Goal: Task Accomplishment & Management: Manage account settings

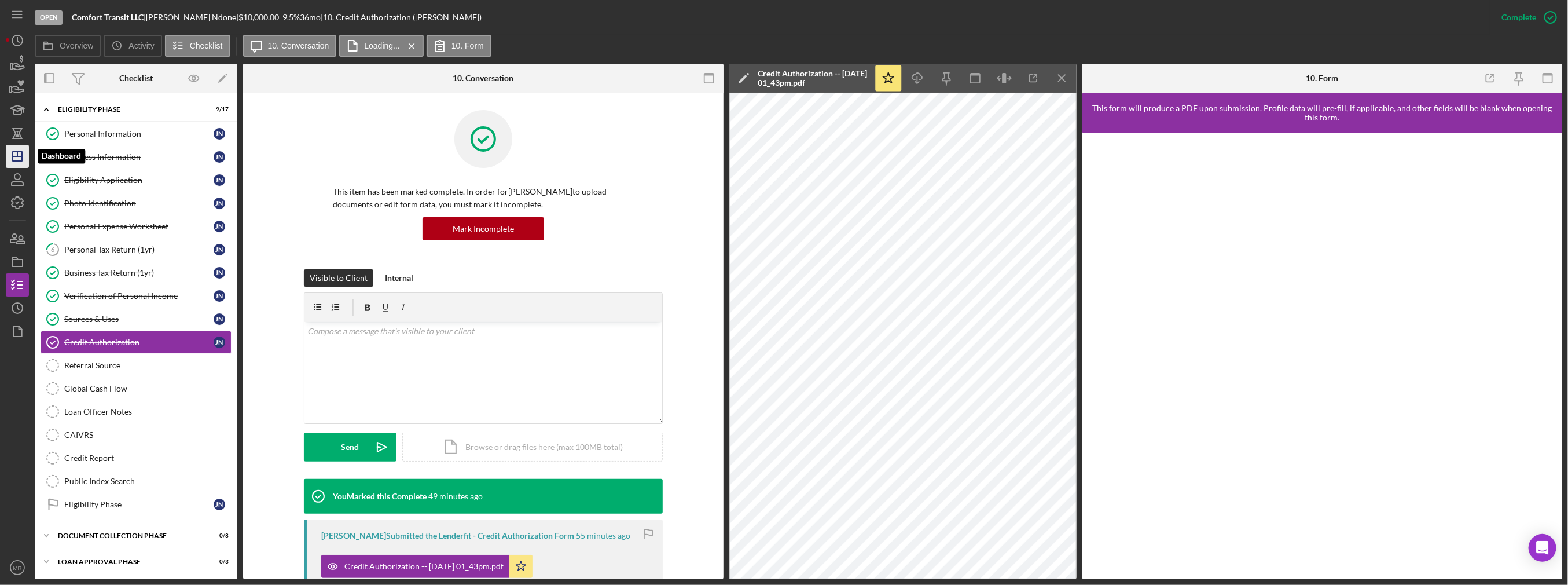
click at [20, 158] on icon "Icon/Dashboard" at bounding box center [17, 156] width 29 height 29
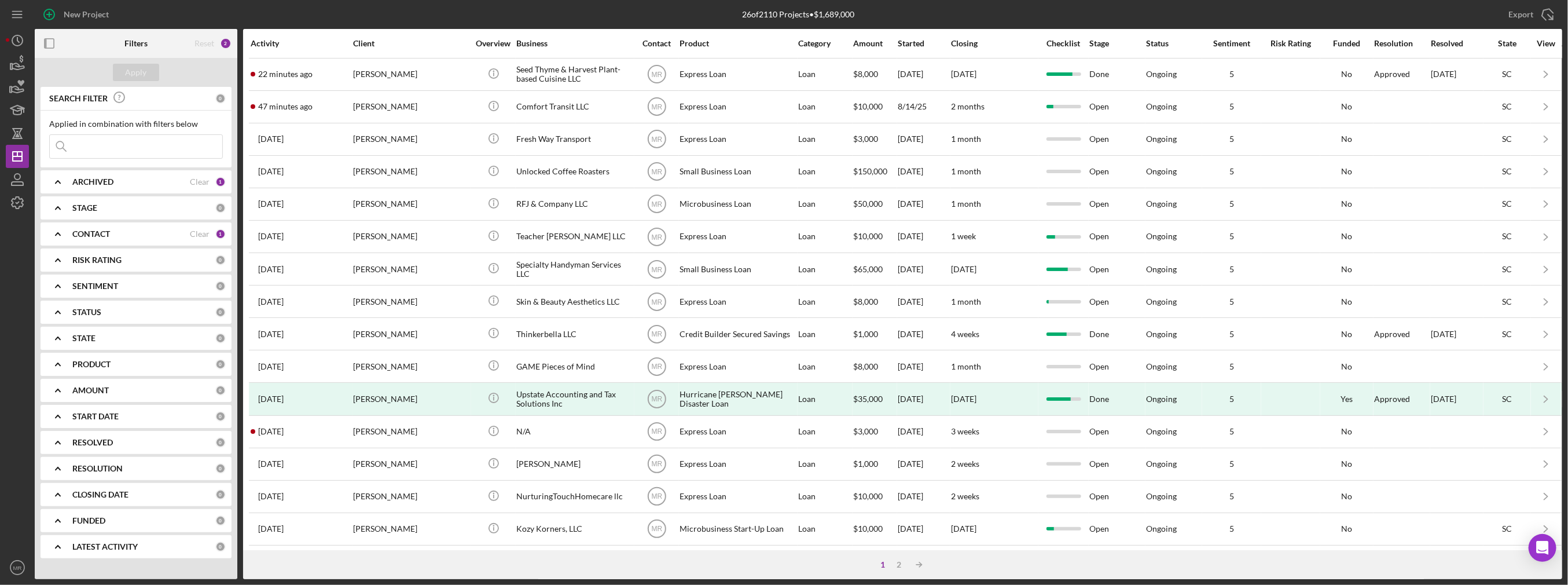
click at [191, 188] on div "ARCHIVED Clear 1" at bounding box center [149, 181] width 153 height 23
drag, startPoint x: 63, startPoint y: 248, endPoint x: 73, endPoint y: 234, distance: 17.2
click at [63, 248] on div "Archived" at bounding box center [136, 250] width 174 height 19
click at [79, 227] on label "Active" at bounding box center [145, 229] width 155 height 12
click at [61, 227] on input "Active" at bounding box center [55, 229] width 12 height 12
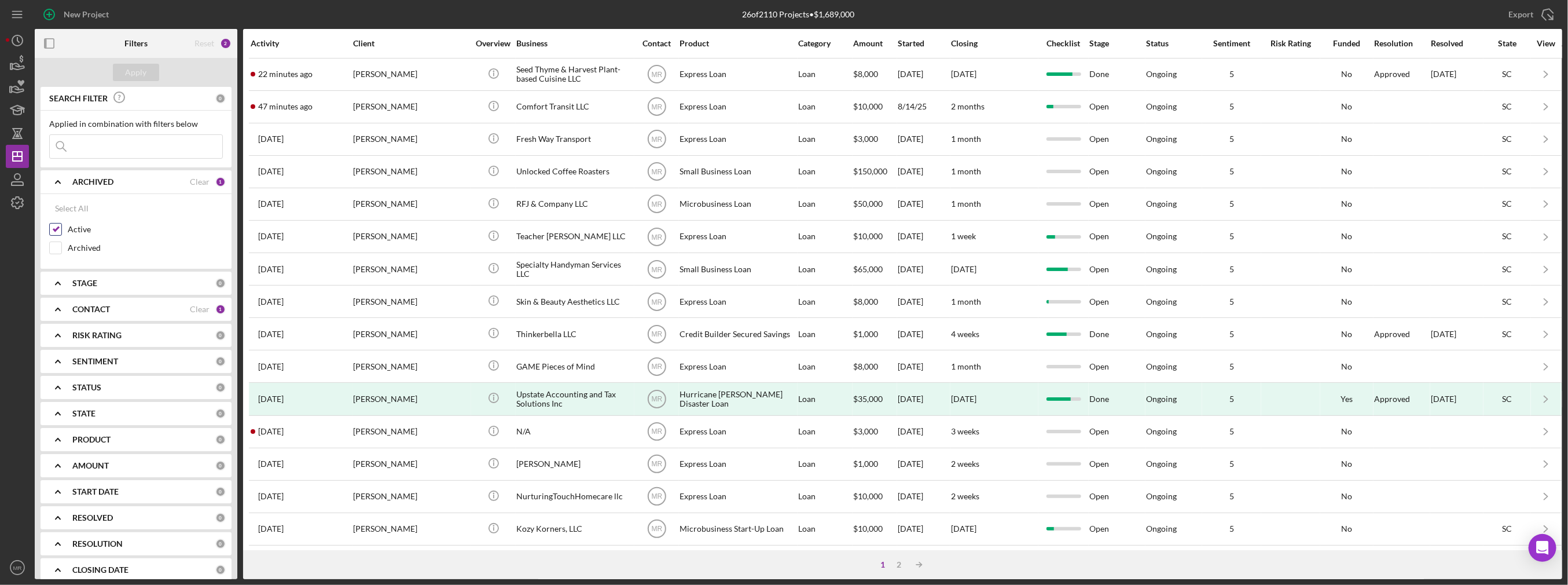
checkbox input "false"
click at [79, 239] on div "Active" at bounding box center [136, 232] width 174 height 19
click at [79, 242] on label "Archived" at bounding box center [145, 248] width 155 height 12
click at [61, 242] on input "Archived" at bounding box center [55, 248] width 12 height 12
checkbox input "true"
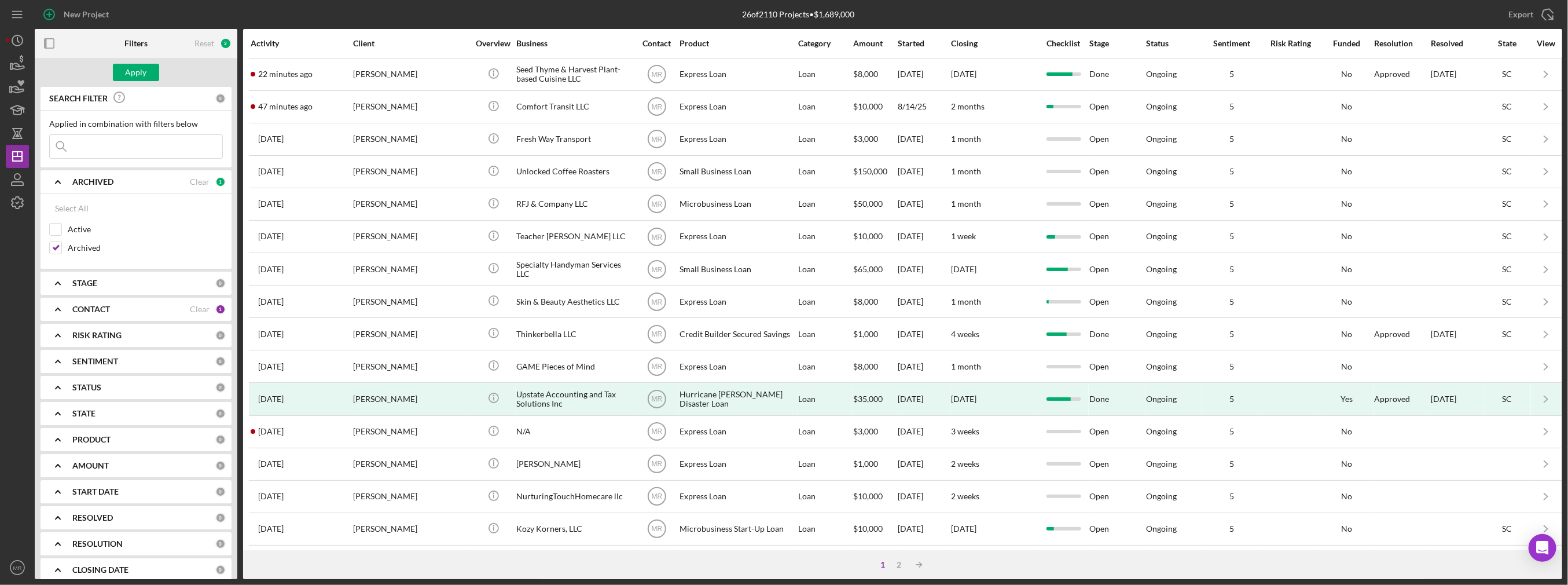
click at [105, 146] on input at bounding box center [135, 146] width 172 height 23
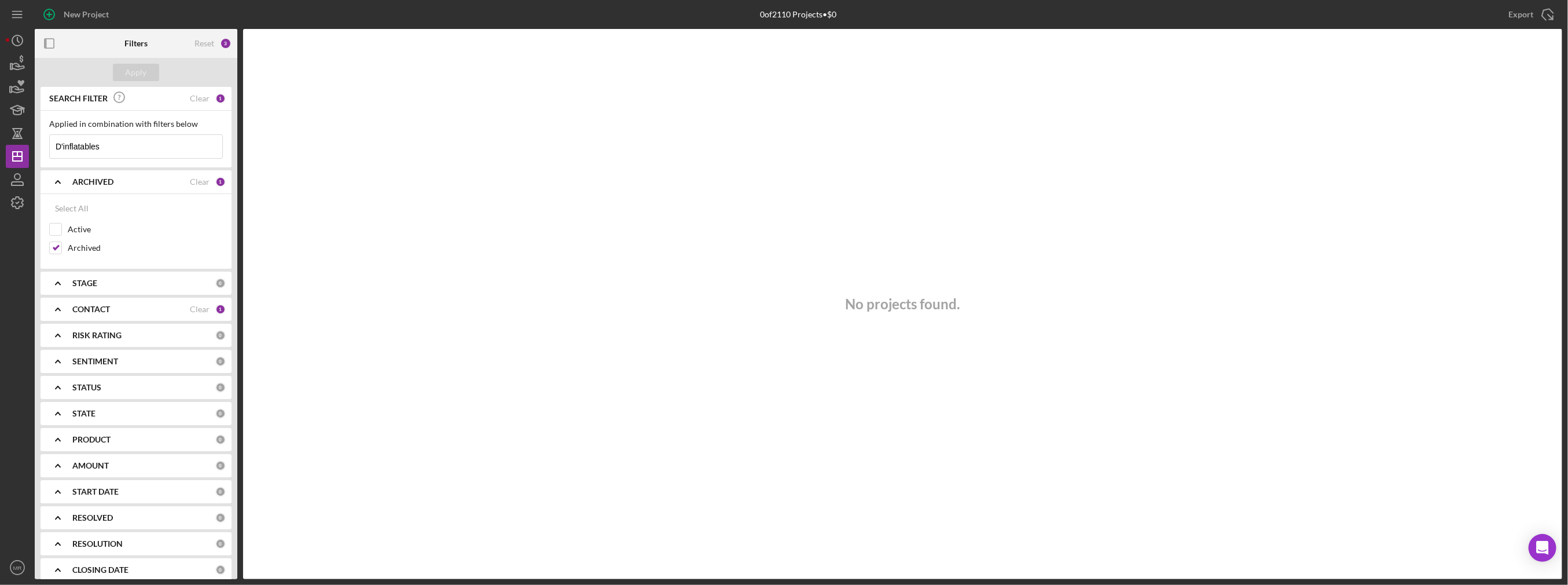
click at [121, 147] on input "D'inflatables" at bounding box center [135, 146] width 172 height 23
type input "D'"
click at [101, 324] on div "CONTACT Clear 1" at bounding box center [149, 316] width 153 height 23
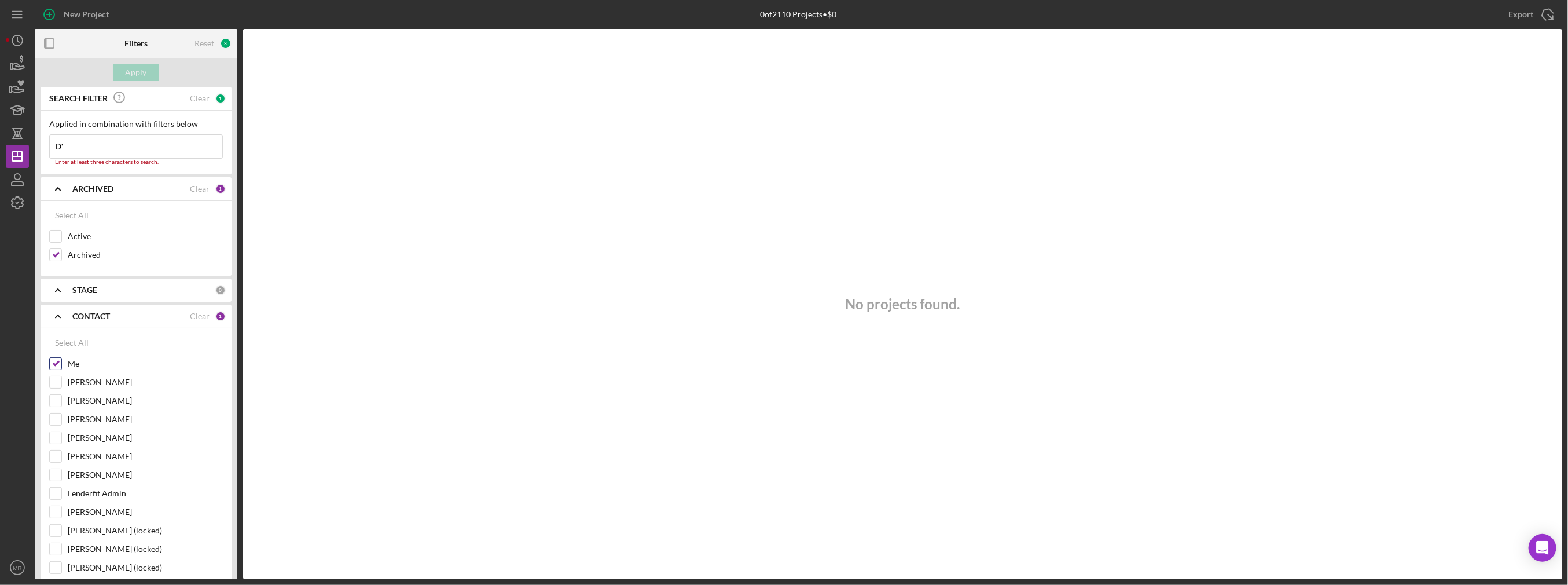
click at [77, 358] on label "Me" at bounding box center [145, 363] width 155 height 12
click at [61, 358] on input "Me" at bounding box center [55, 363] width 12 height 12
checkbox input "false"
click at [132, 146] on input "D'" at bounding box center [135, 146] width 172 height 23
click at [135, 70] on div "Apply" at bounding box center [136, 72] width 22 height 17
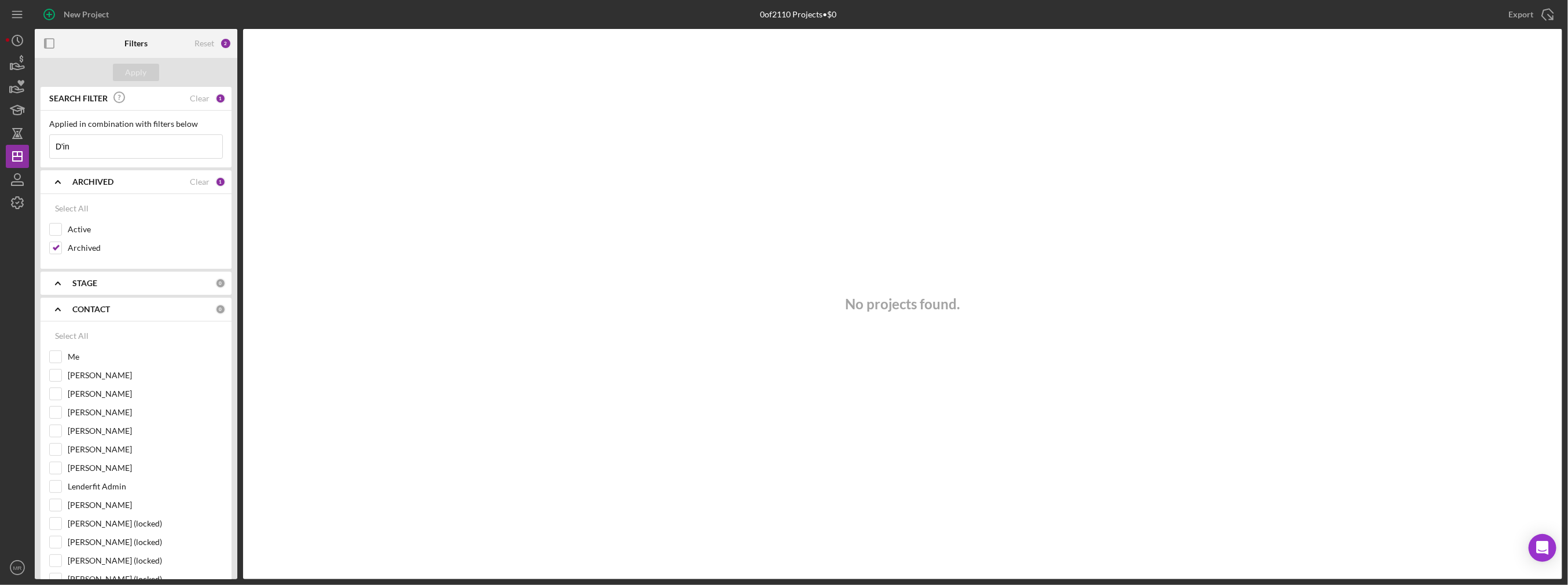
click at [103, 142] on input "D'in" at bounding box center [135, 146] width 172 height 23
click at [125, 66] on button "Apply" at bounding box center [136, 72] width 46 height 17
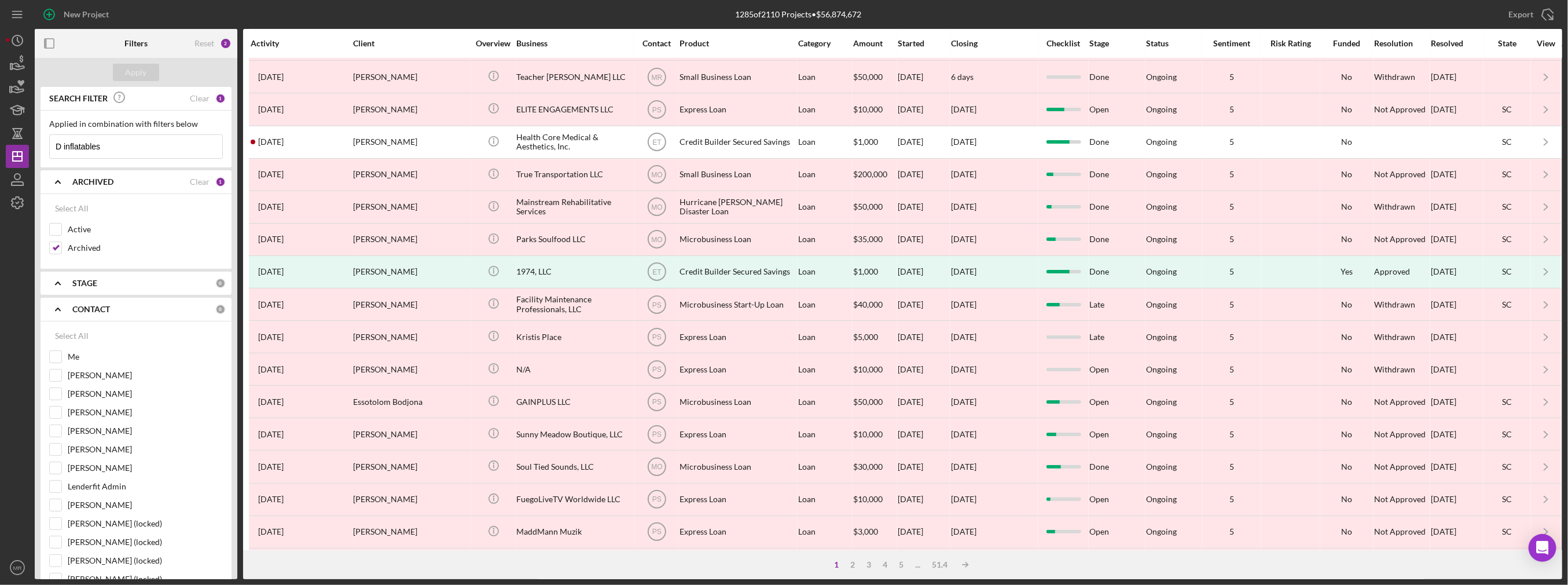
scroll to position [326, 0]
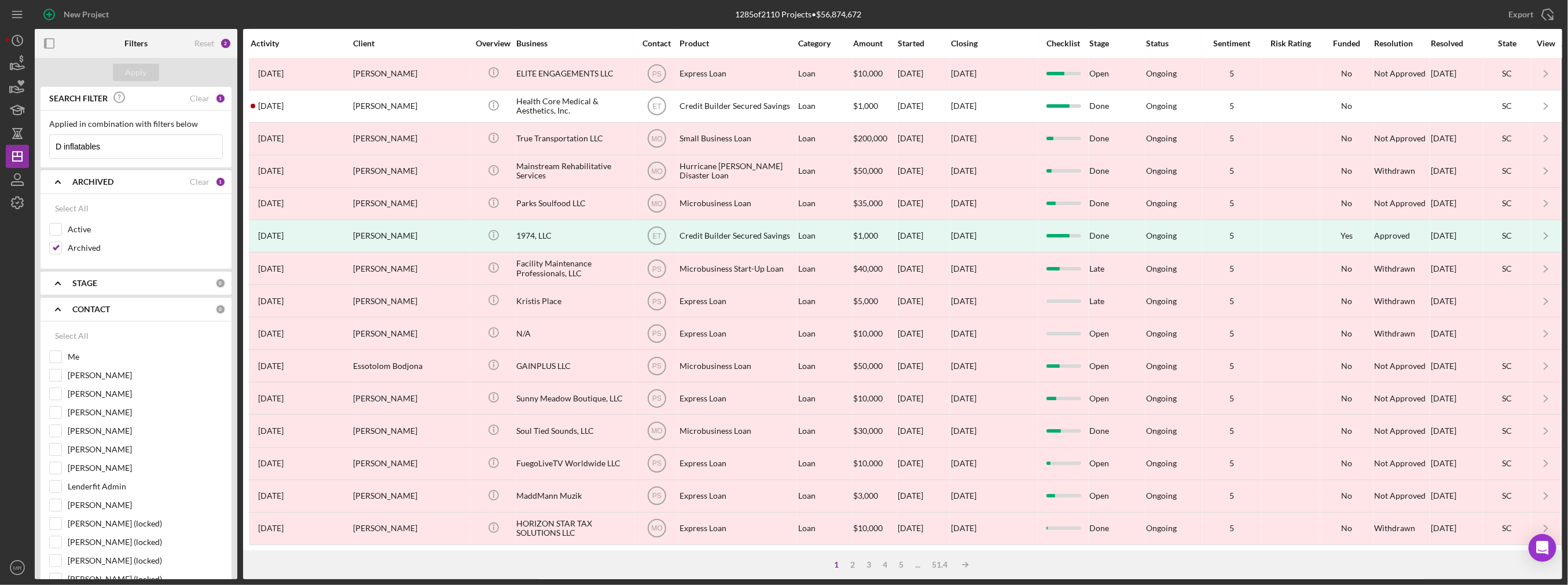
click at [102, 145] on input "D inflatables" at bounding box center [135, 146] width 172 height 23
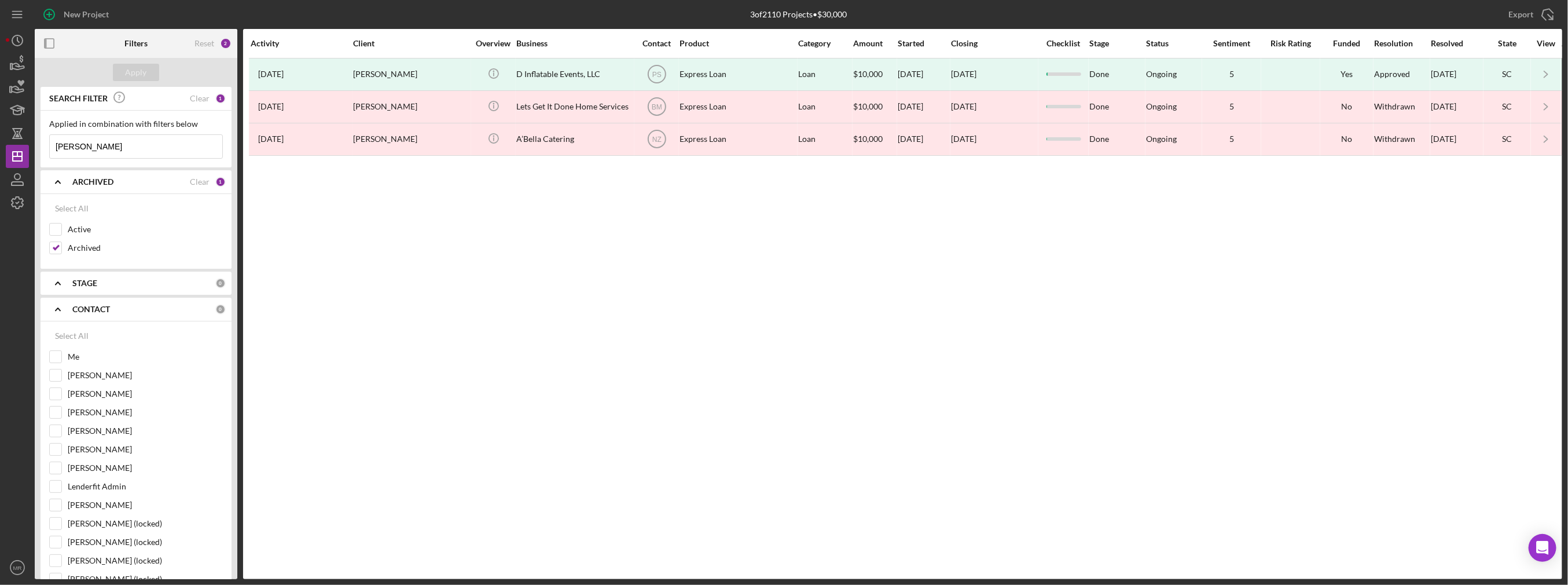
scroll to position [0, 0]
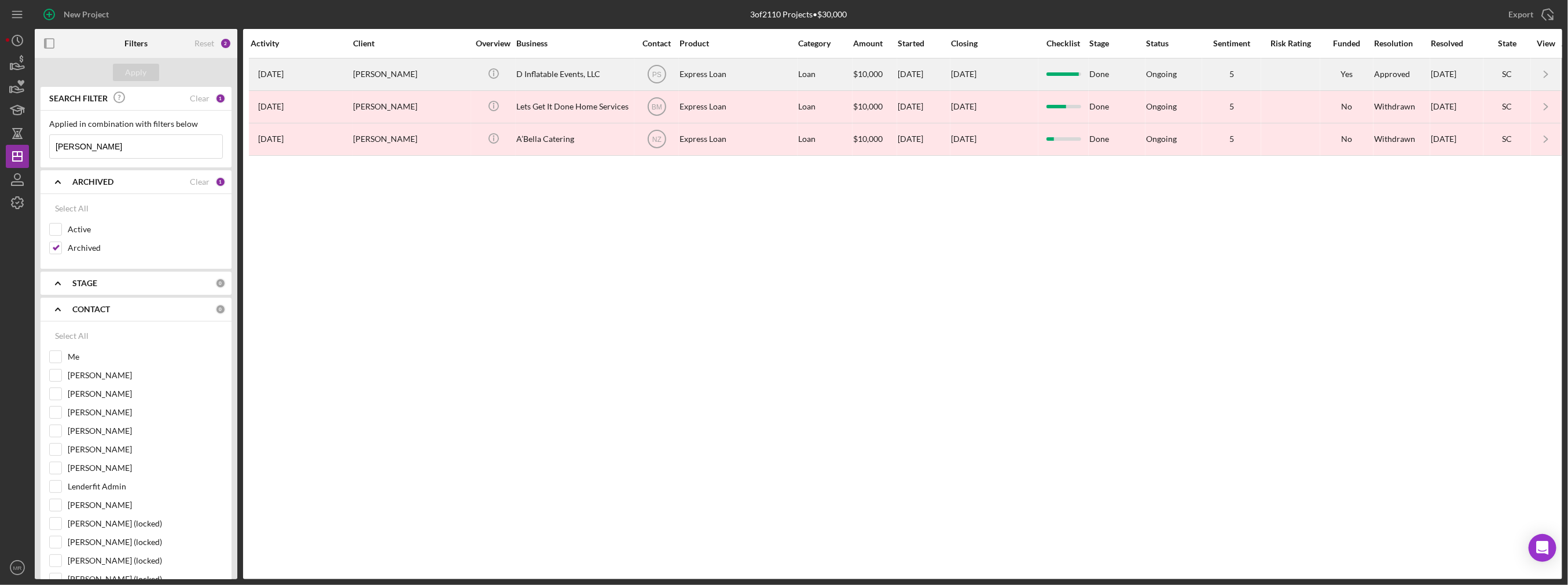
type input "Mabel Mendez"
click at [429, 72] on div "Mabel Mendez" at bounding box center [411, 75] width 116 height 31
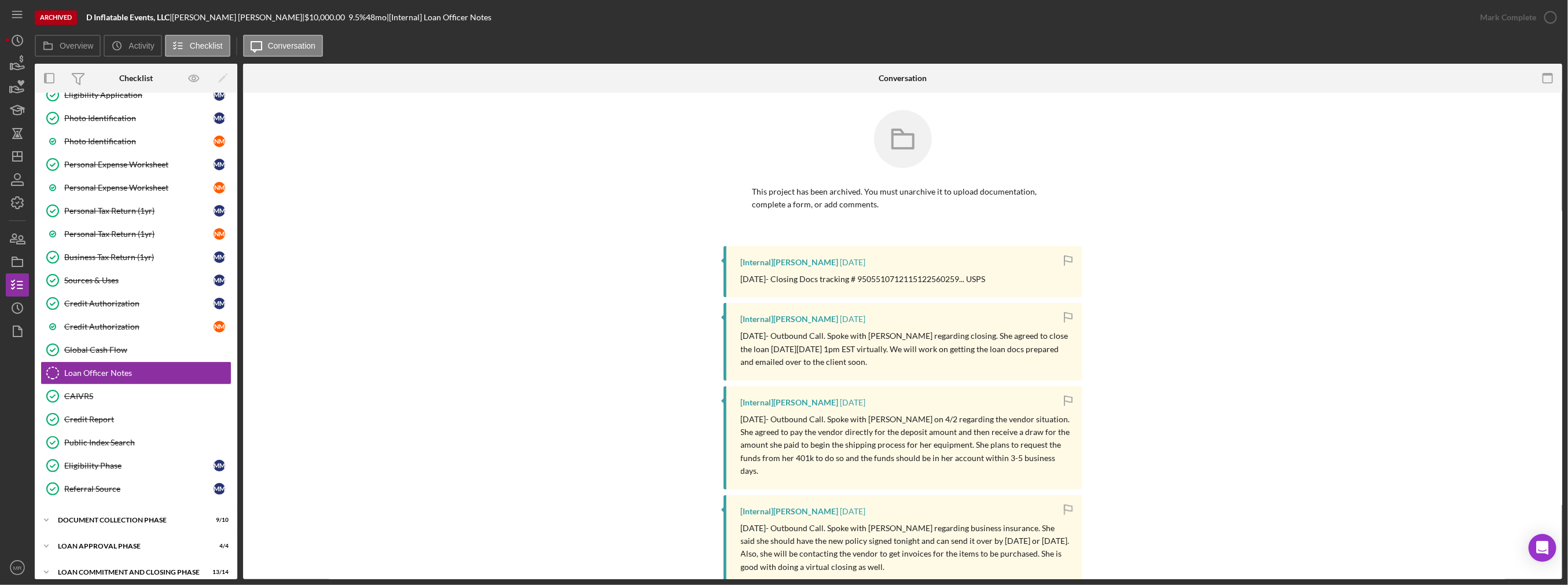
scroll to position [138, 0]
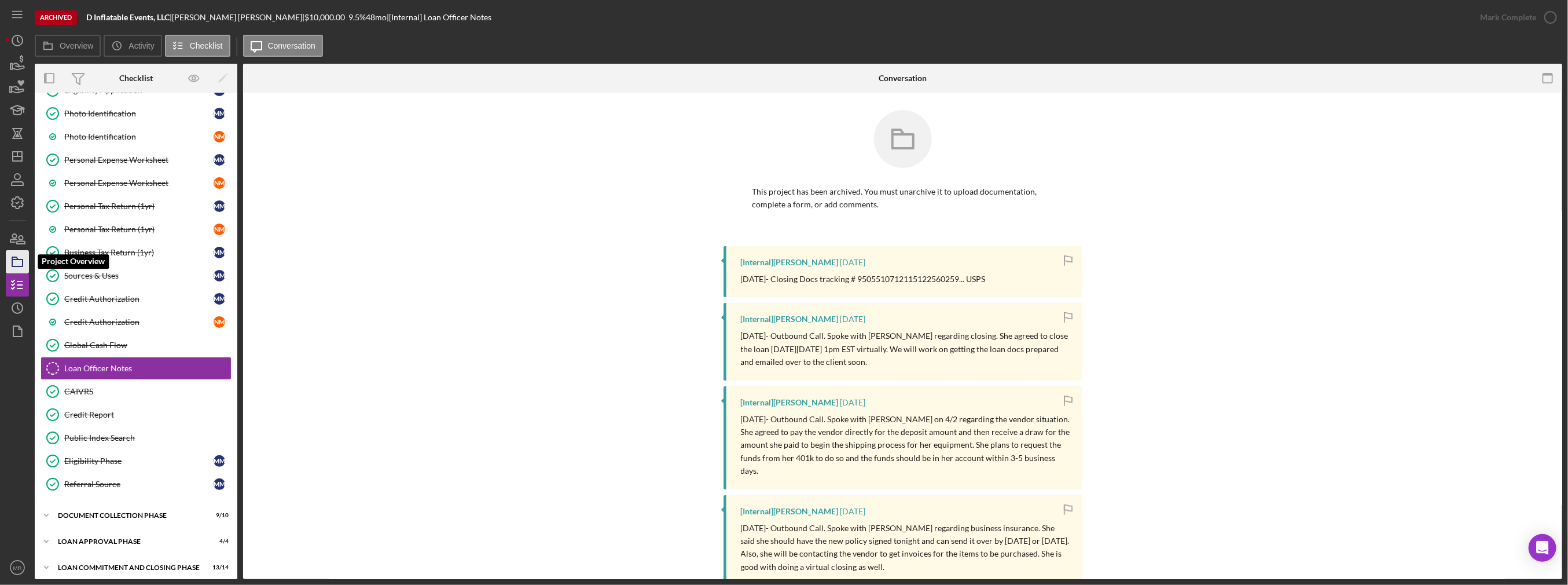
click at [8, 252] on icon "button" at bounding box center [17, 262] width 29 height 29
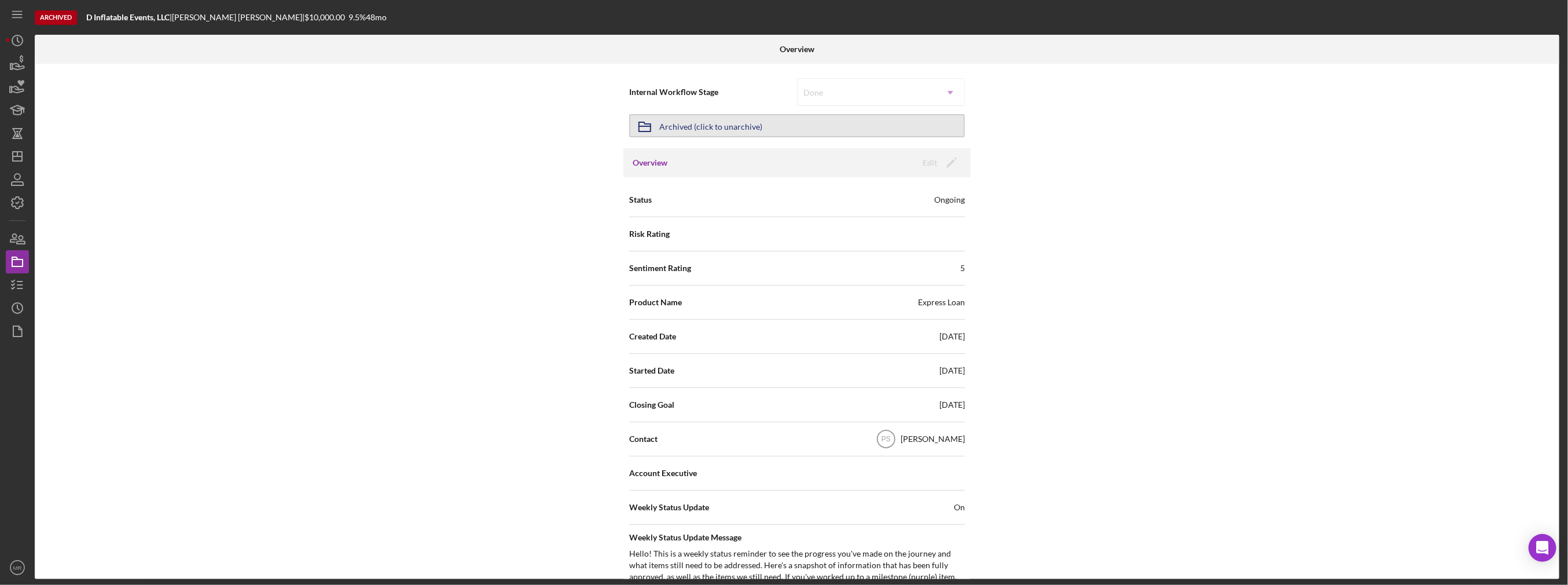
click at [698, 122] on div "Archived (click to unarchive)" at bounding box center [711, 126] width 103 height 21
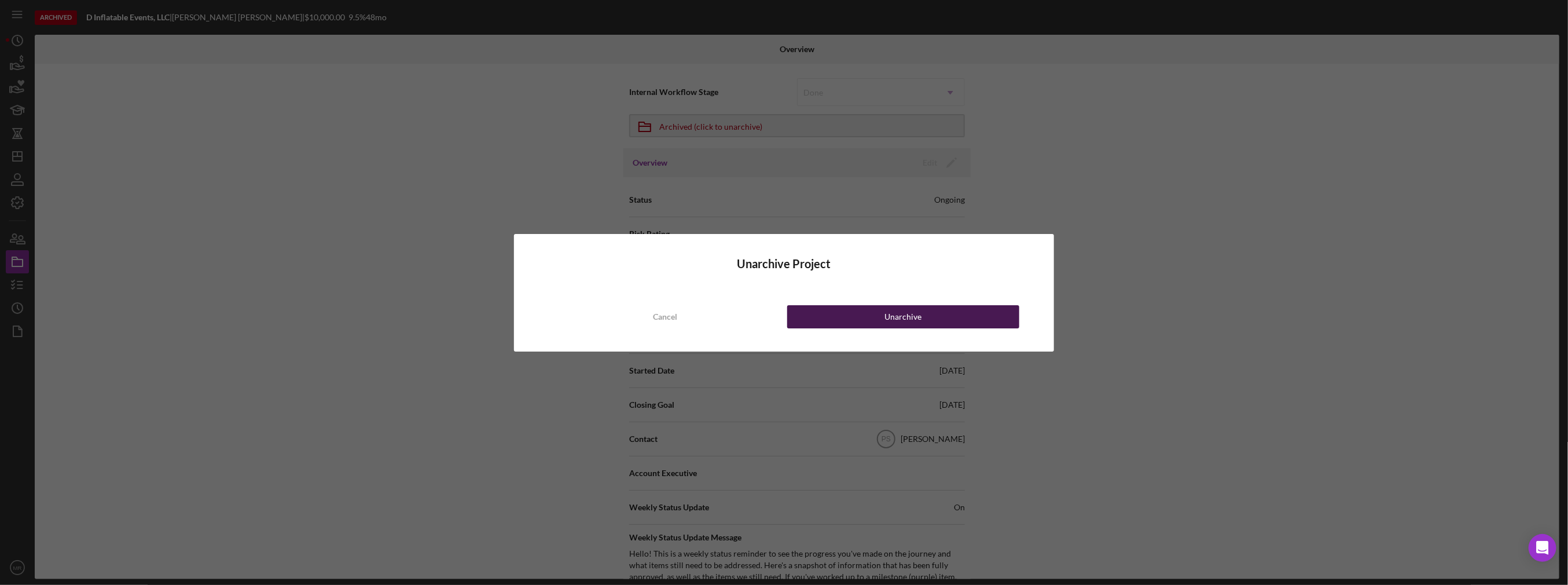
click at [877, 316] on button "Unarchive" at bounding box center [902, 317] width 232 height 23
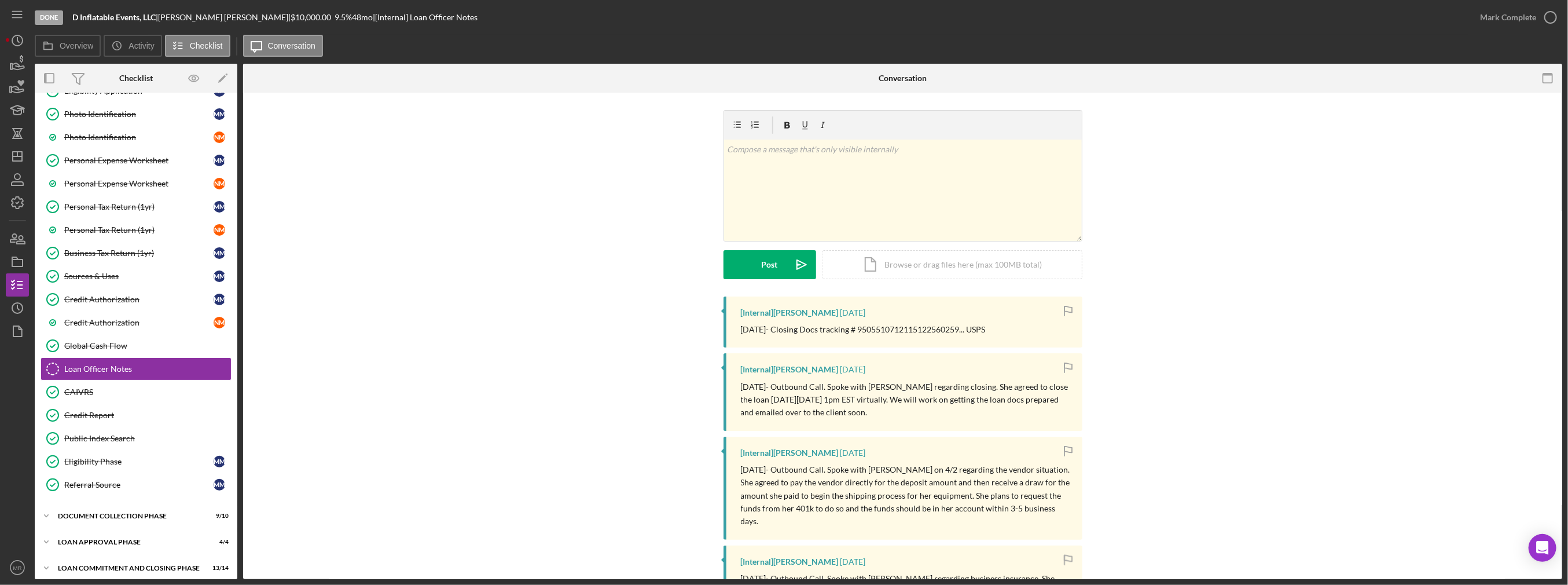
scroll to position [138, 0]
click at [797, 218] on div "v Color teal Color pink Remove color Add row above Add row below Add column bef…" at bounding box center [902, 190] width 358 height 101
click at [735, 176] on p "D’ Inflatables Events, LLC" at bounding box center [902, 178] width 351 height 13
click at [808, 194] on p "136483447" at bounding box center [902, 195] width 351 height 13
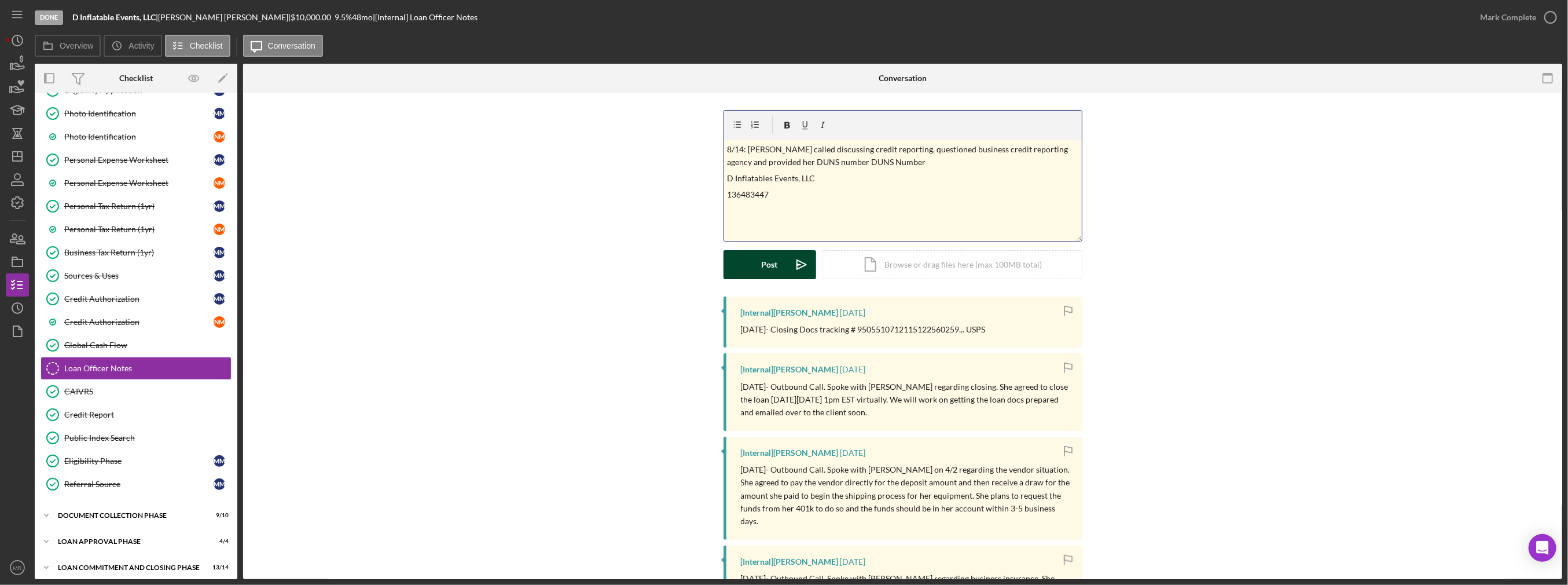
click at [756, 258] on button "Post Icon/icon-invite-send" at bounding box center [769, 265] width 93 height 29
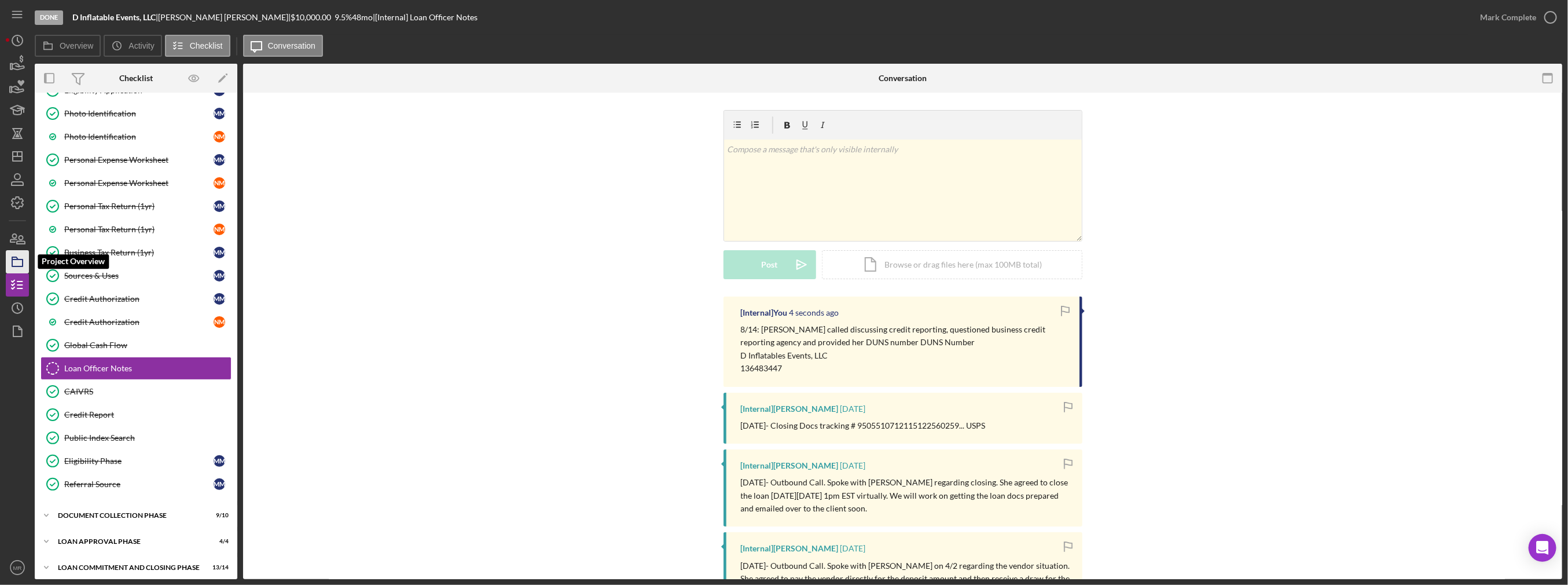
click at [13, 260] on icon "button" at bounding box center [17, 262] width 29 height 29
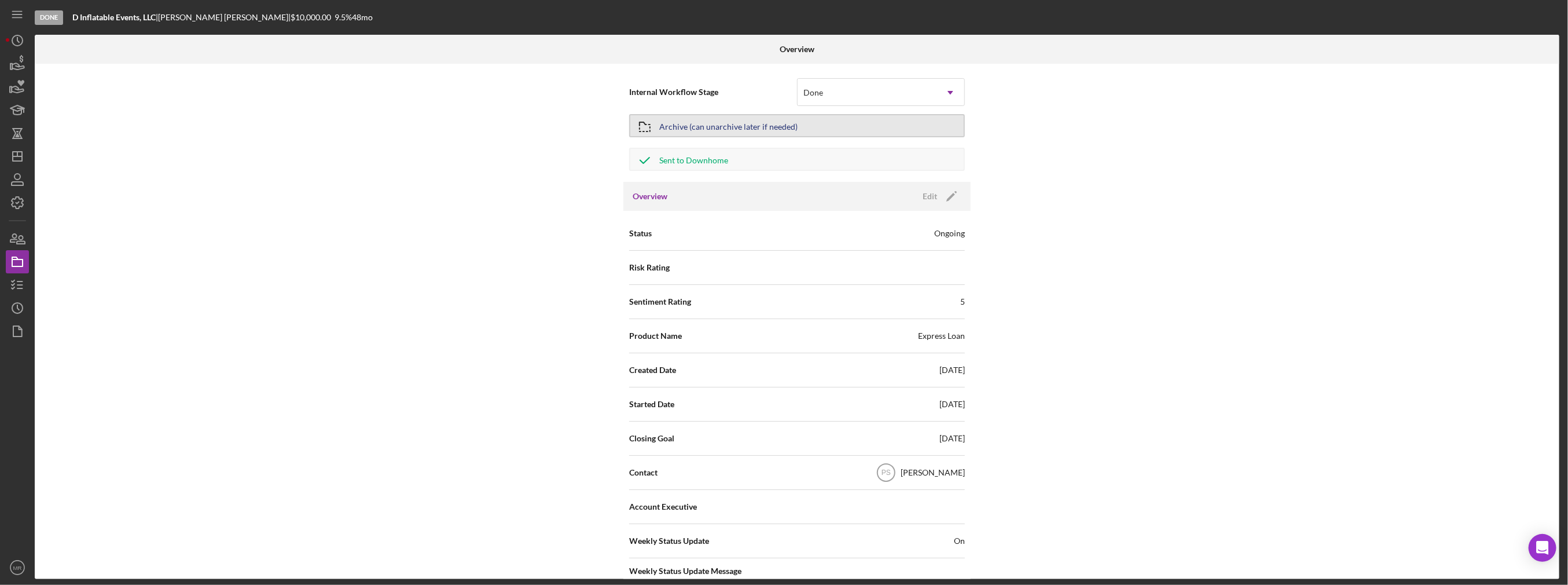
click at [757, 125] on div "Archive (can unarchive later if needed)" at bounding box center [728, 126] width 138 height 21
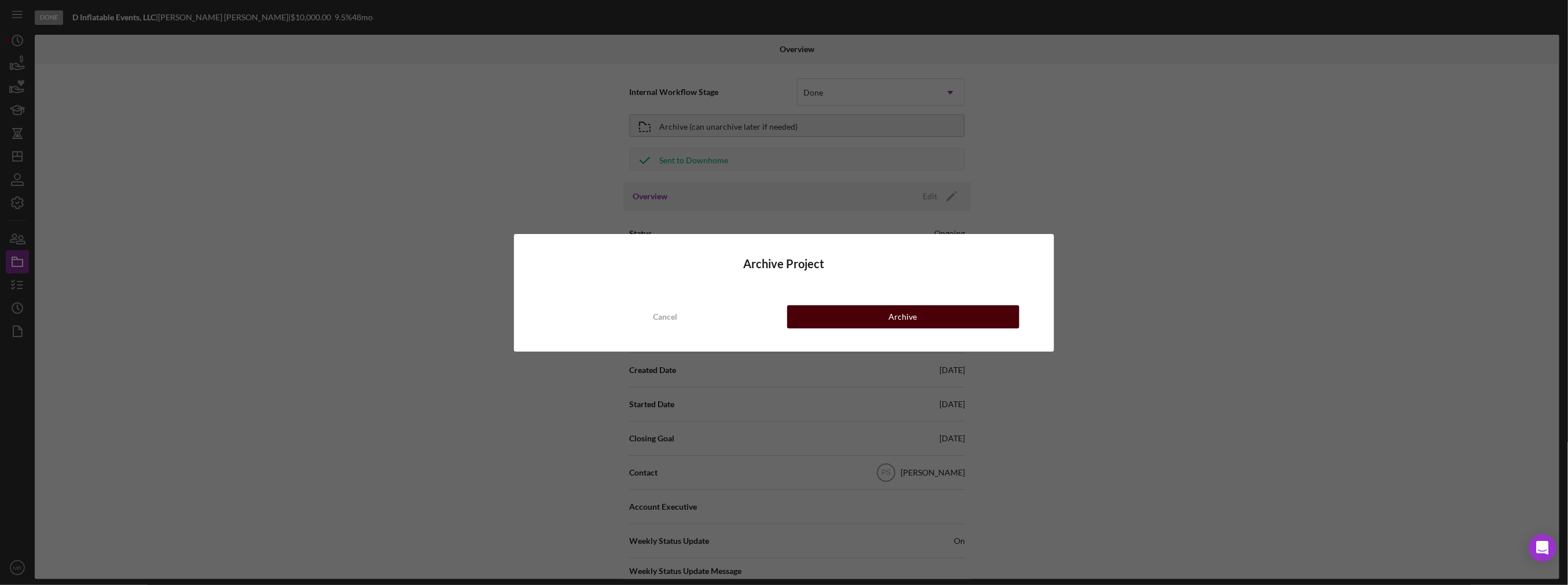
click at [856, 313] on button "Archive" at bounding box center [902, 317] width 232 height 23
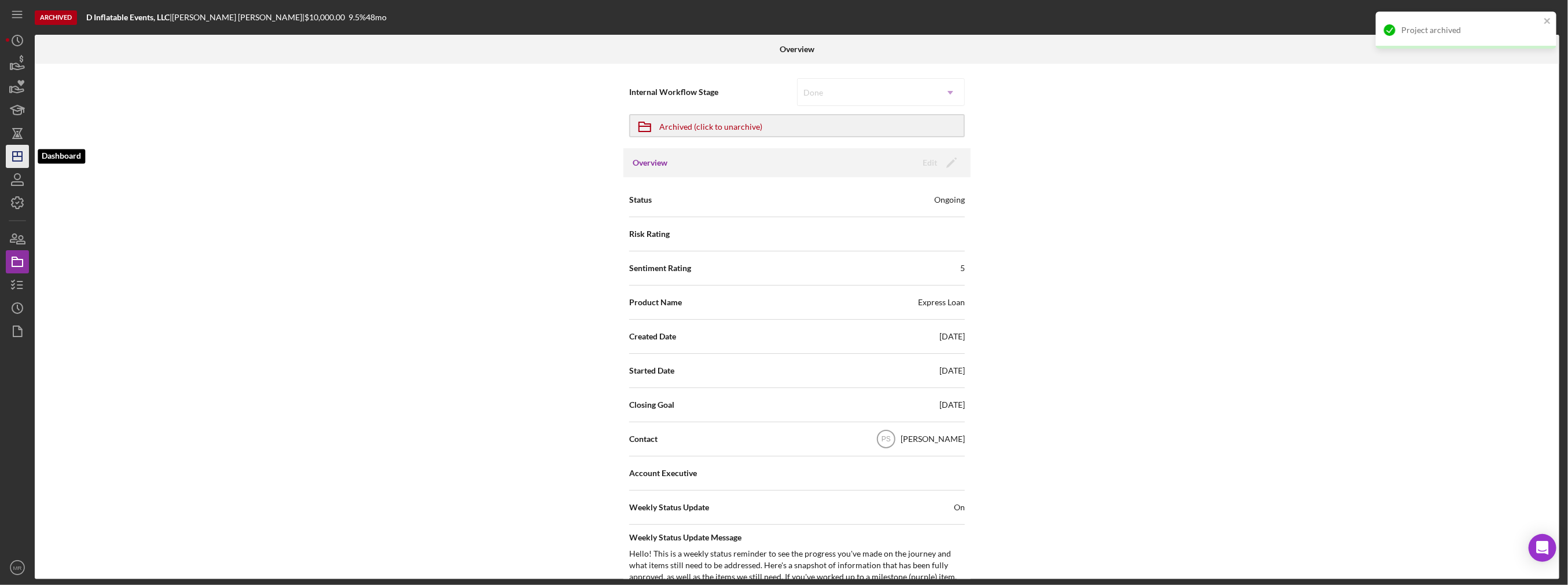
click at [22, 155] on polygon "button" at bounding box center [17, 156] width 9 height 9
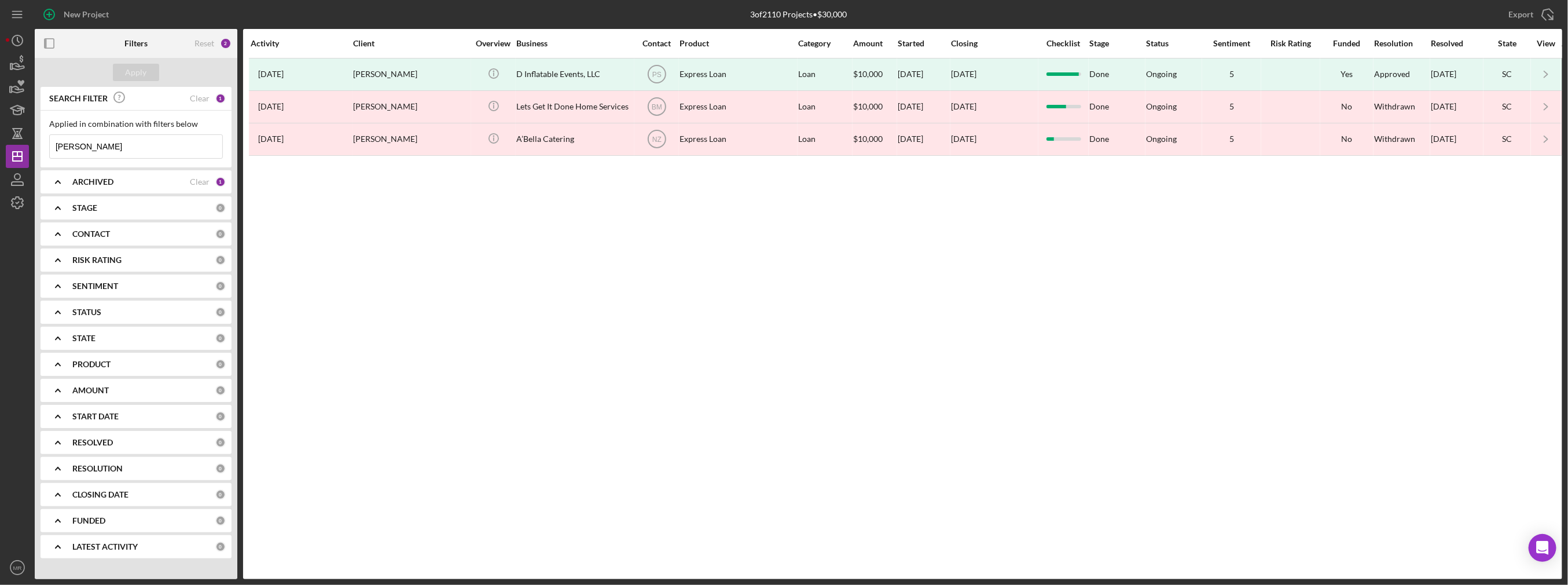
click at [164, 146] on input "Mabel Mendez" at bounding box center [135, 146] width 172 height 23
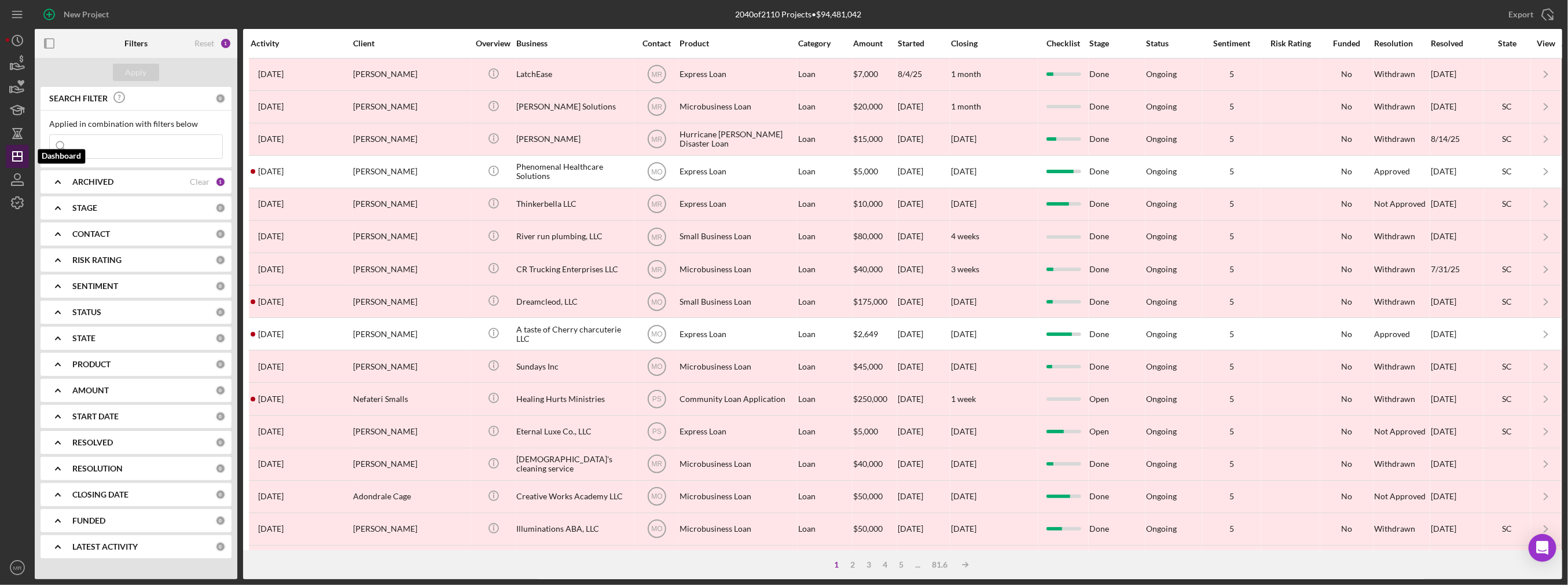
click at [13, 152] on polygon "button" at bounding box center [17, 156] width 9 height 9
click at [87, 235] on b "CONTACT" at bounding box center [91, 234] width 38 height 9
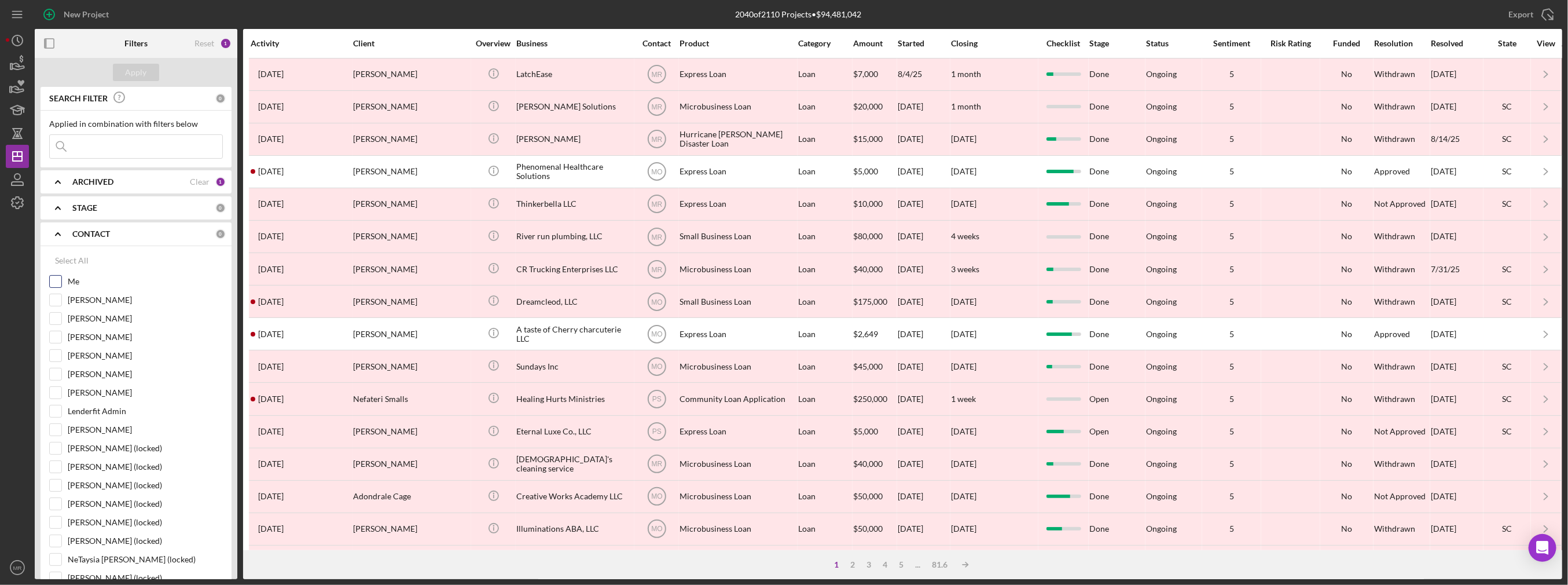
click at [70, 284] on label "Me" at bounding box center [145, 281] width 155 height 12
click at [61, 284] on input "Me" at bounding box center [55, 281] width 12 height 12
checkbox input "true"
click at [138, 67] on div "Apply" at bounding box center [136, 72] width 22 height 17
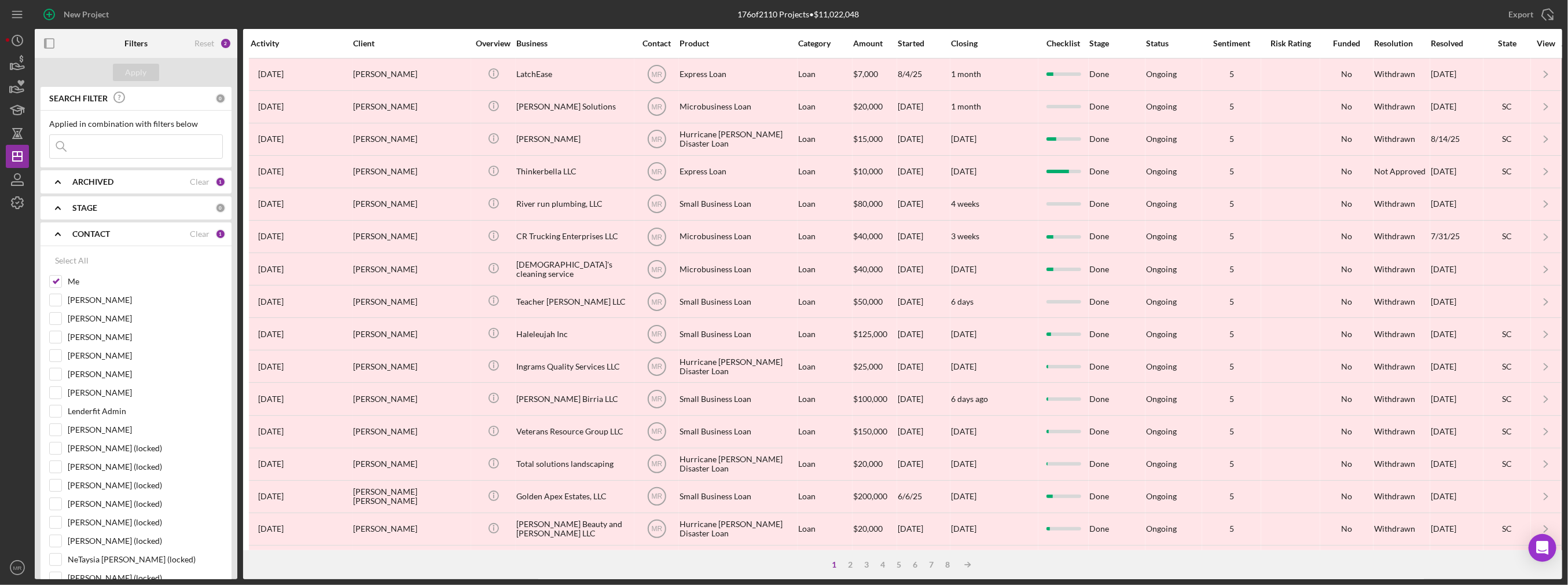
click at [155, 177] on div "ARCHIVED" at bounding box center [131, 181] width 118 height 9
click at [107, 242] on label "Archived" at bounding box center [145, 248] width 155 height 12
click at [61, 242] on input "Archived" at bounding box center [55, 248] width 12 height 12
checkbox input "false"
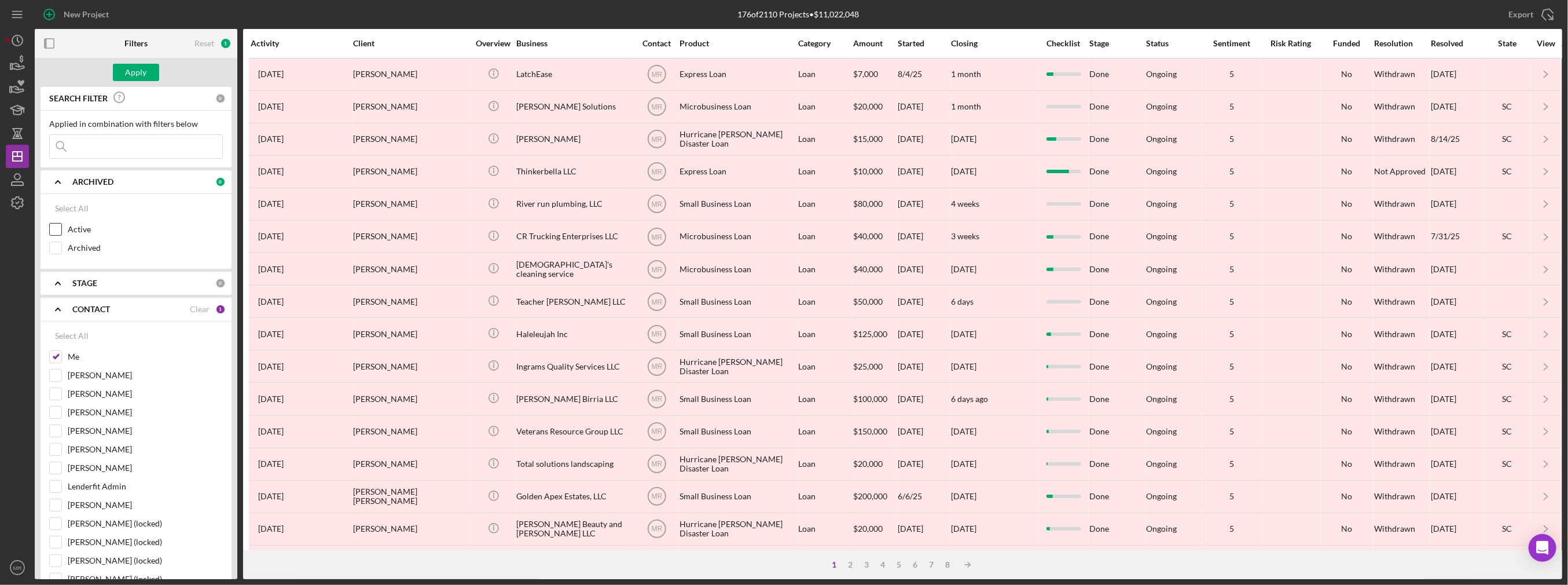
click at [63, 229] on div "Active" at bounding box center [136, 232] width 174 height 19
click at [79, 224] on label "Active" at bounding box center [145, 229] width 155 height 12
click at [61, 224] on input "Active" at bounding box center [55, 229] width 12 height 12
checkbox input "true"
click at [134, 68] on div "Apply" at bounding box center [136, 72] width 22 height 17
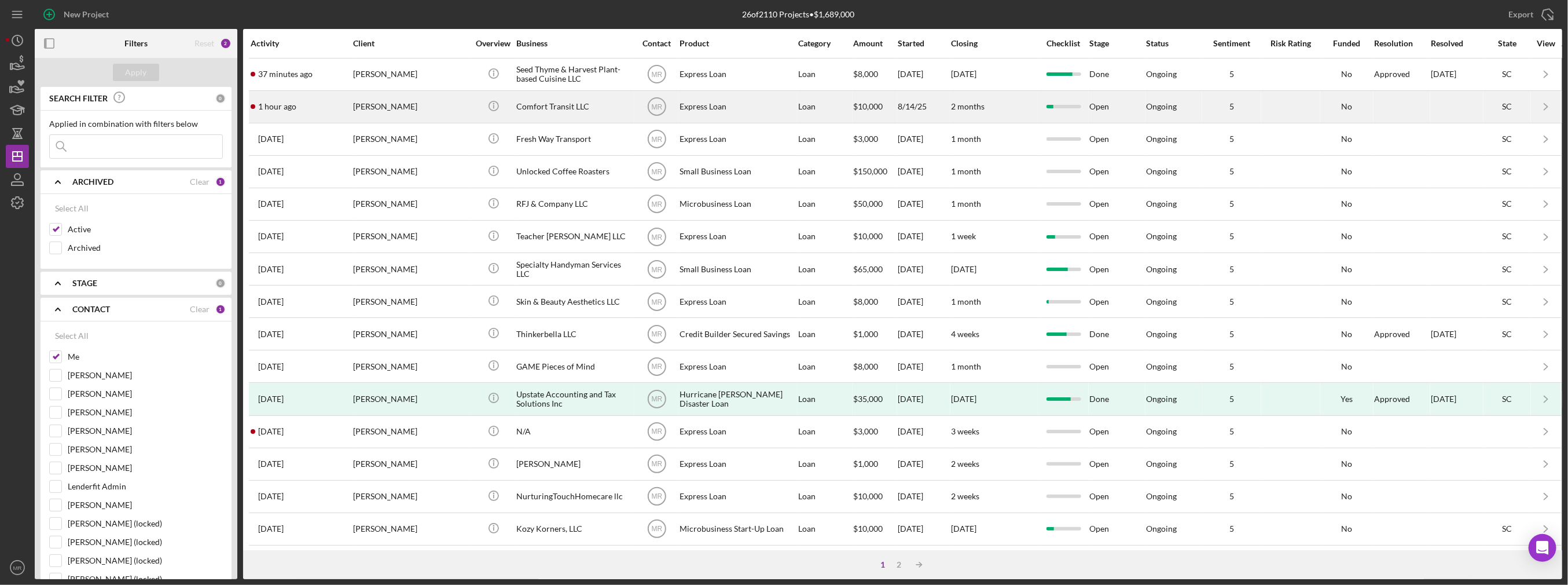
click at [473, 108] on div "Icon/Info" at bounding box center [493, 107] width 43 height 31
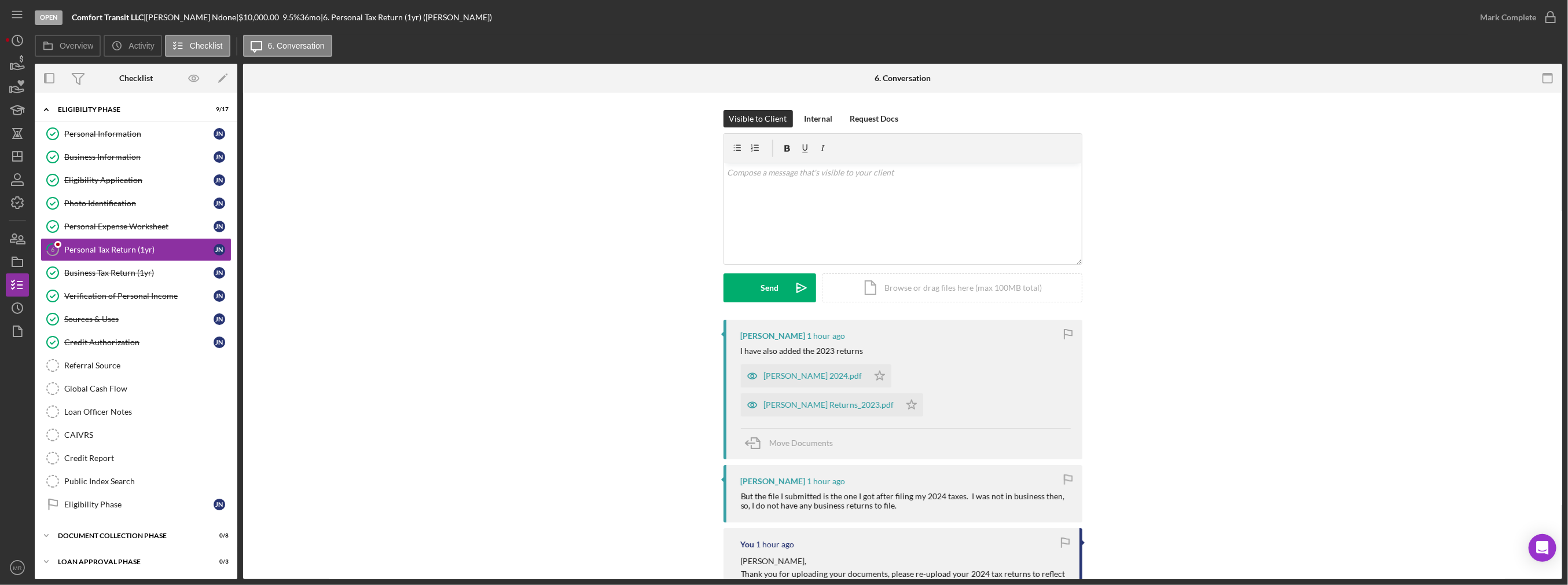
click at [4, 305] on div "Open Comfort Transit LLC | James Ndone | $10,000.00 9.5 % 36 mo | 6. Personal T…" at bounding box center [784, 292] width 1568 height 585
click at [13, 305] on circle "button" at bounding box center [17, 307] width 10 height 10
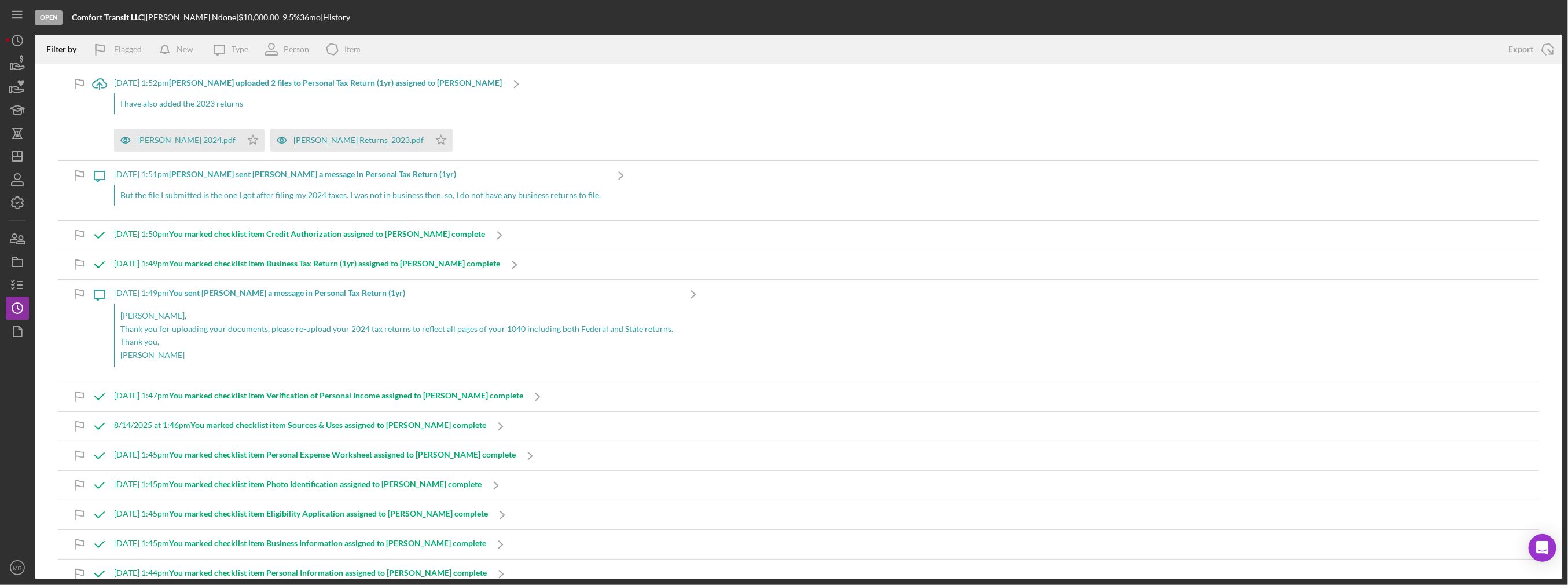
click at [292, 101] on div "I have also added the 2023 returns" at bounding box center [308, 104] width 387 height 21
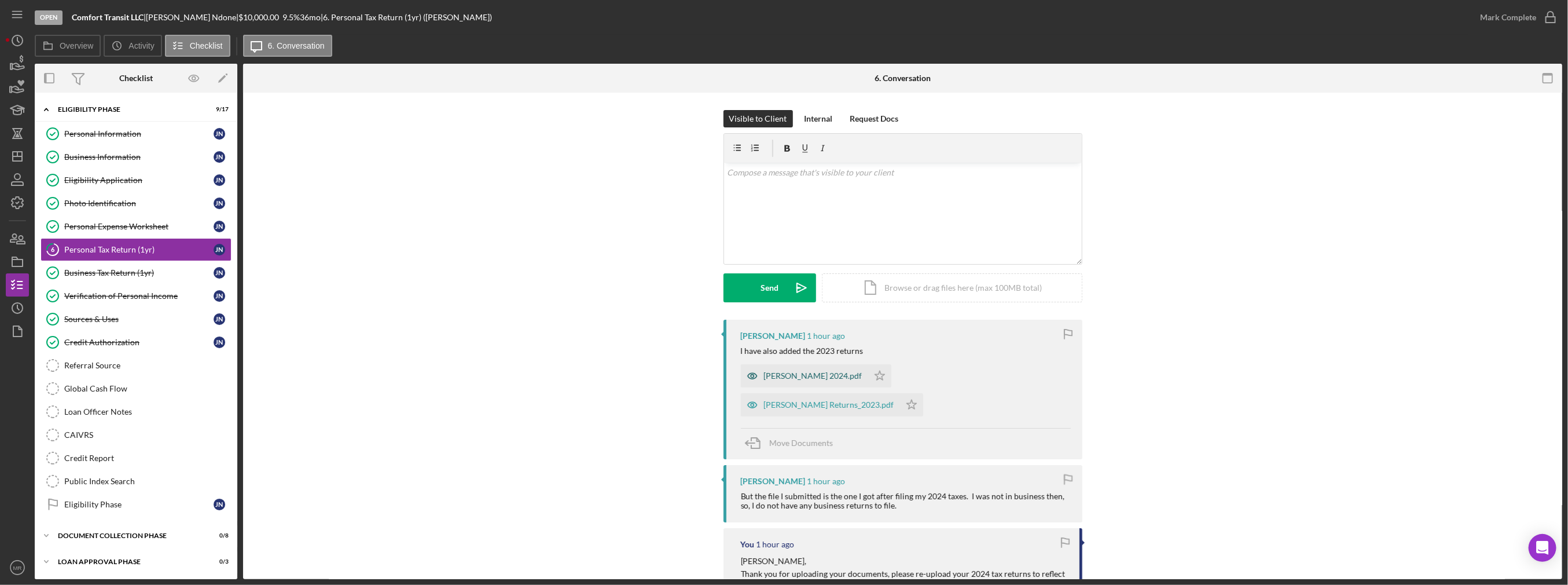
click at [821, 378] on div "James Ndone_Returns 2024.pdf" at bounding box center [813, 375] width 98 height 9
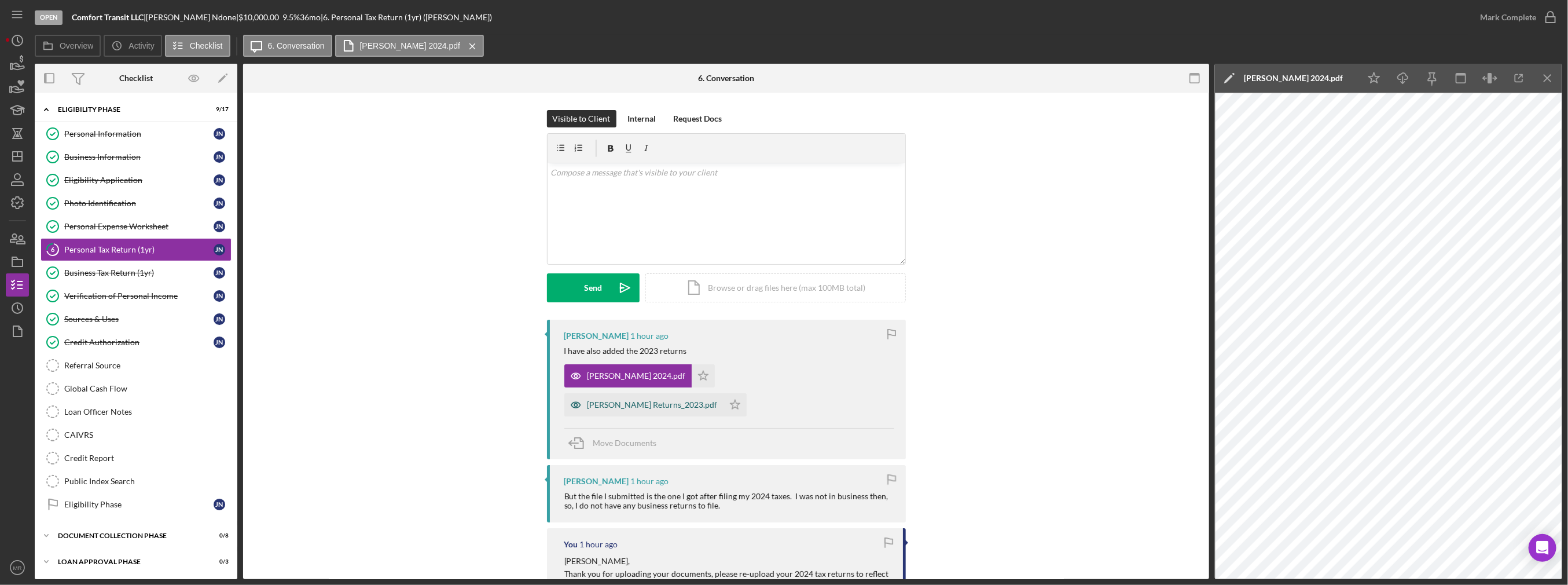
scroll to position [116, 0]
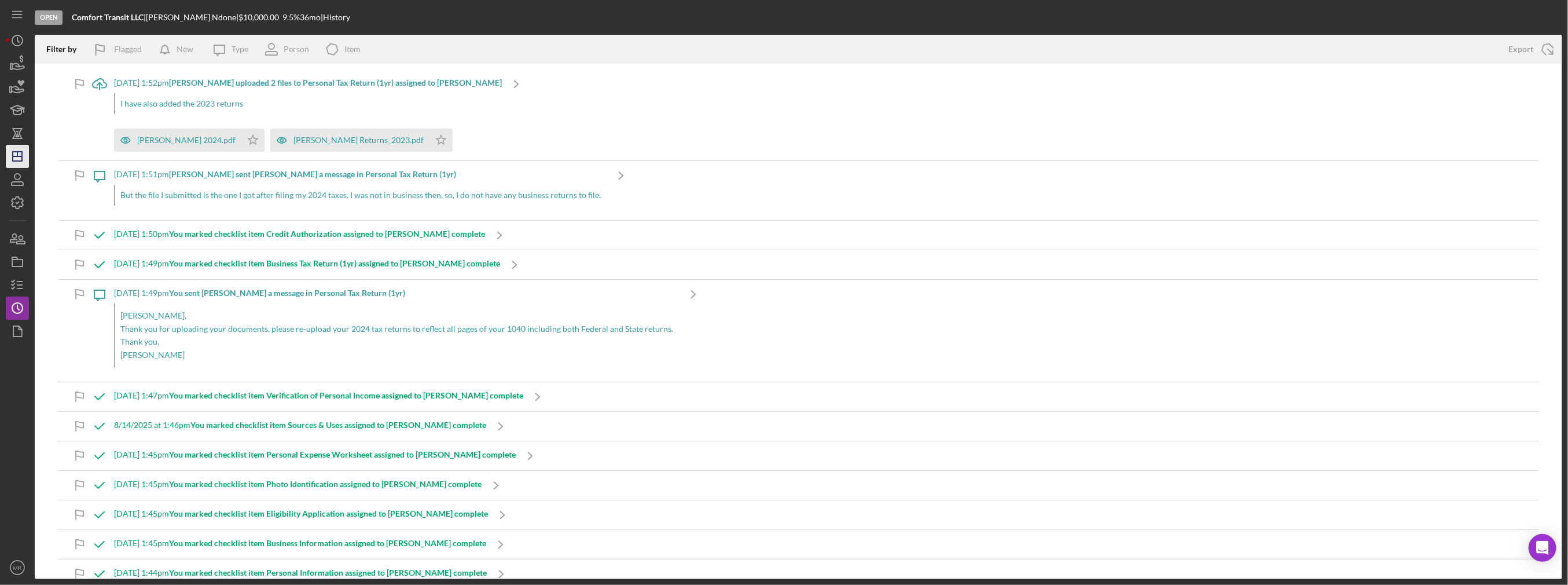
click at [29, 156] on nav "Icon/Menu Icon/Dashboard Dashboard Navigation Divider Mobile Checklist Icon/Ove…" at bounding box center [20, 289] width 29 height 579
click at [24, 153] on icon "Icon/Dashboard" at bounding box center [17, 156] width 29 height 29
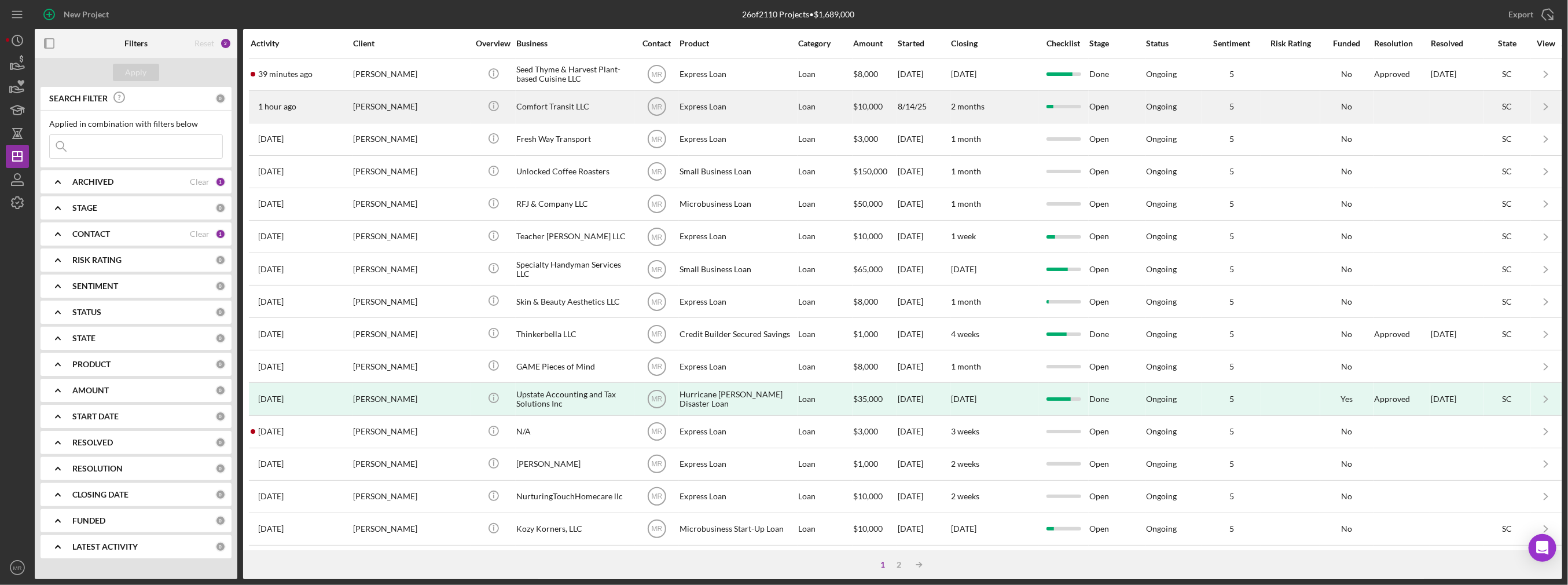
click at [442, 106] on div "[PERSON_NAME]" at bounding box center [411, 107] width 116 height 31
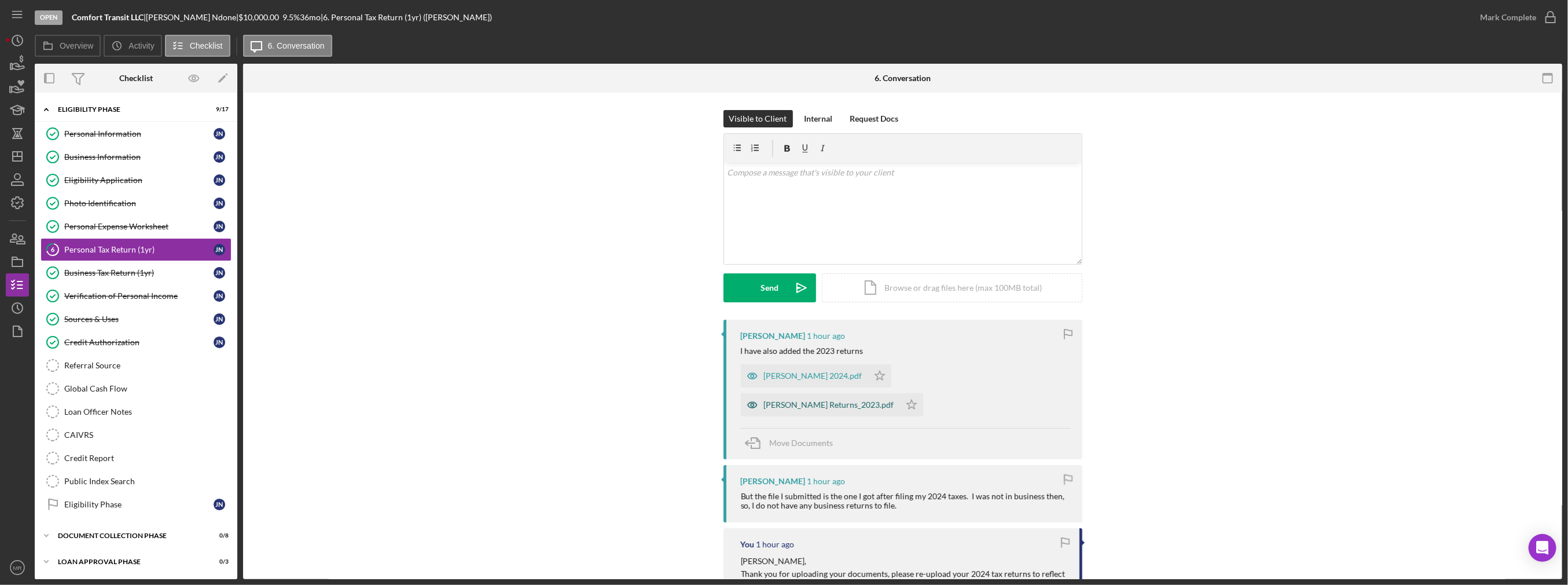
click at [827, 408] on div "James Ndone Returns_2023.pdf" at bounding box center [829, 404] width 130 height 9
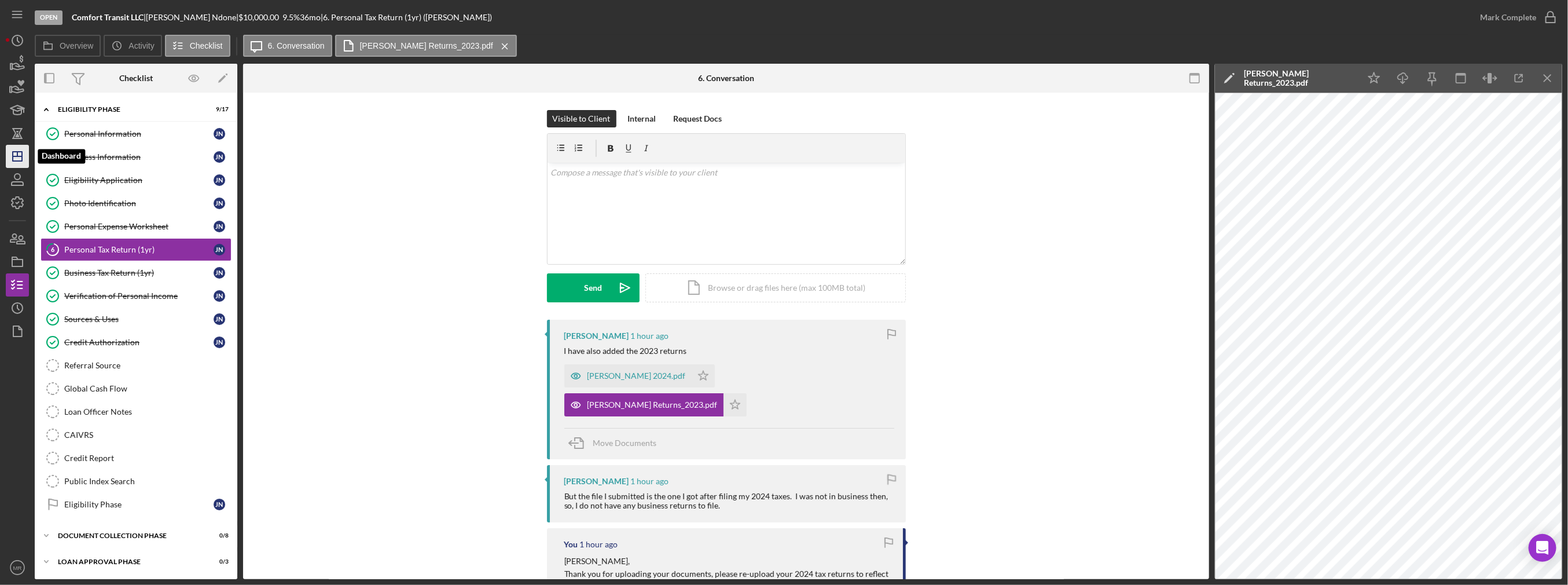
click at [19, 152] on polygon "button" at bounding box center [17, 156] width 9 height 9
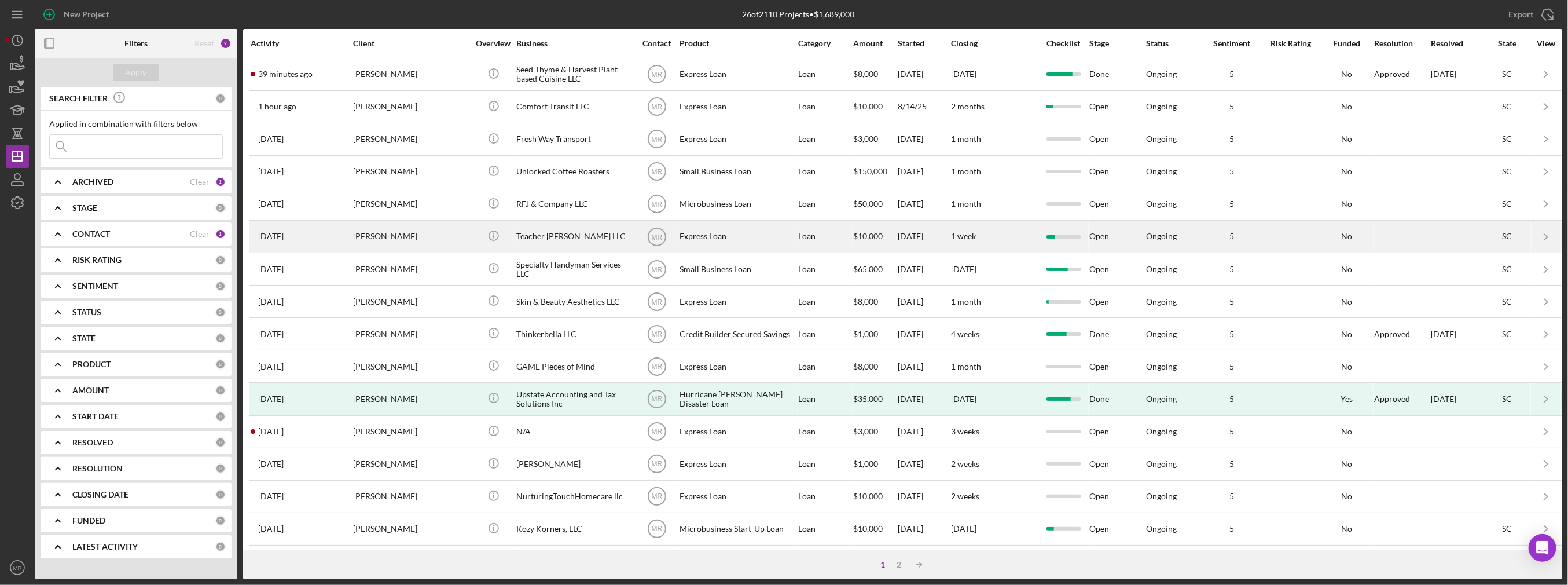
click at [530, 237] on div "Teacher [PERSON_NAME] LLC" at bounding box center [574, 236] width 116 height 31
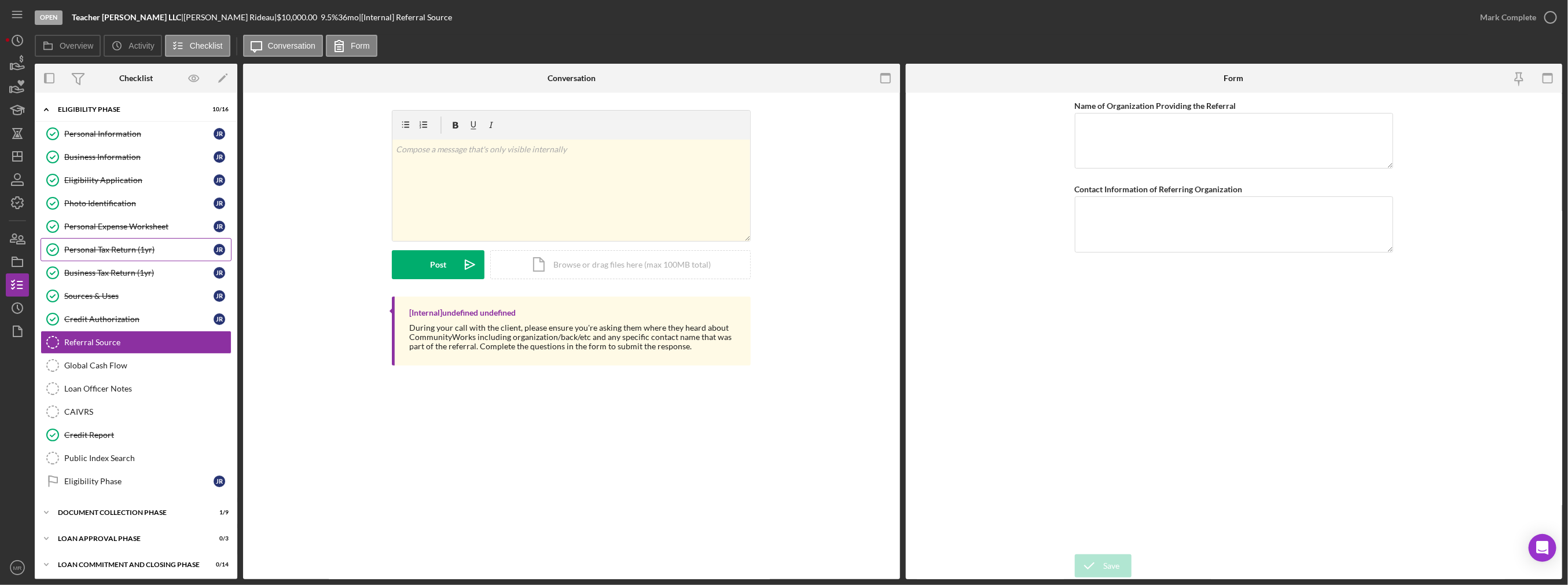
click at [144, 250] on div "Personal Tax Return (1yr)" at bounding box center [139, 249] width 149 height 9
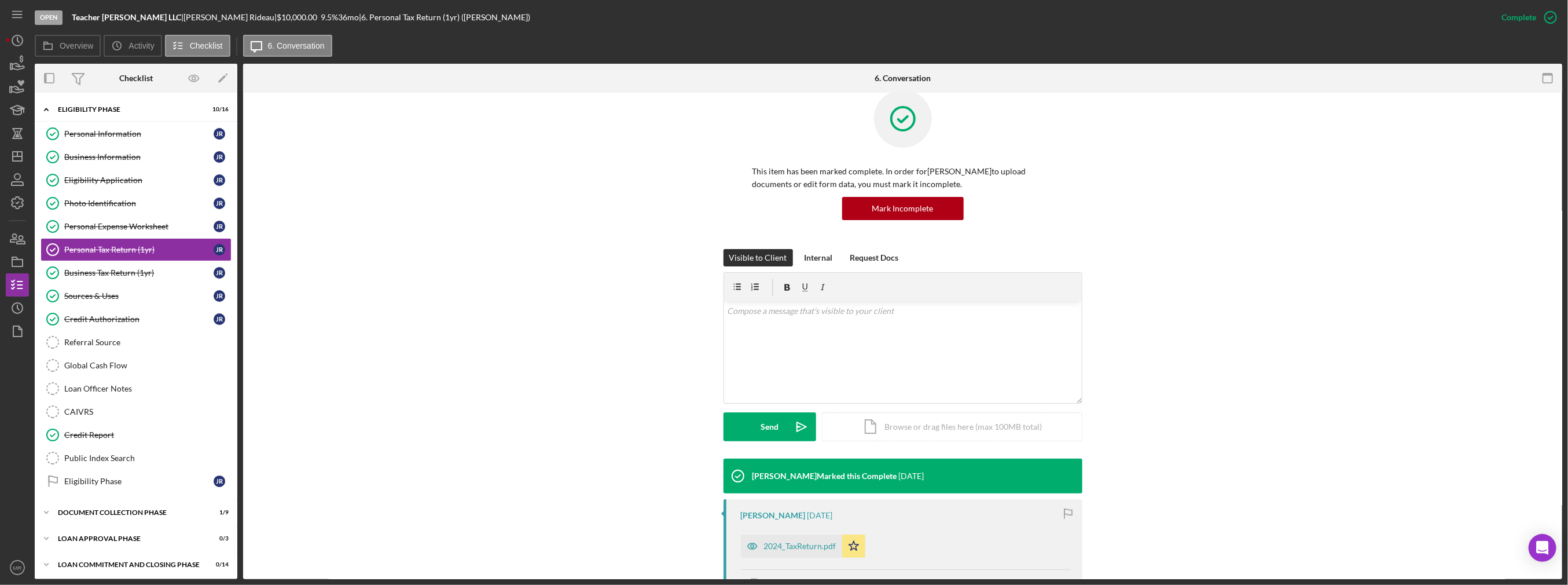
scroll to position [116, 0]
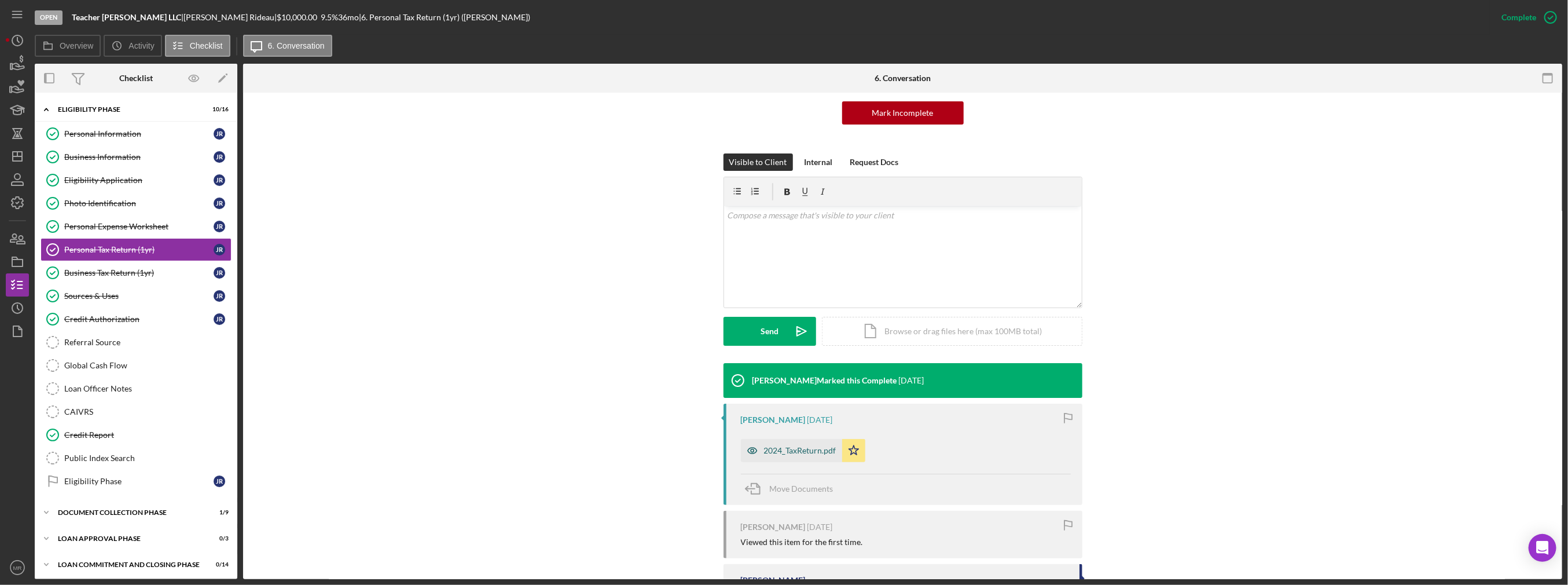
click at [796, 450] on div "2024_TaxReturn.pdf" at bounding box center [800, 450] width 72 height 9
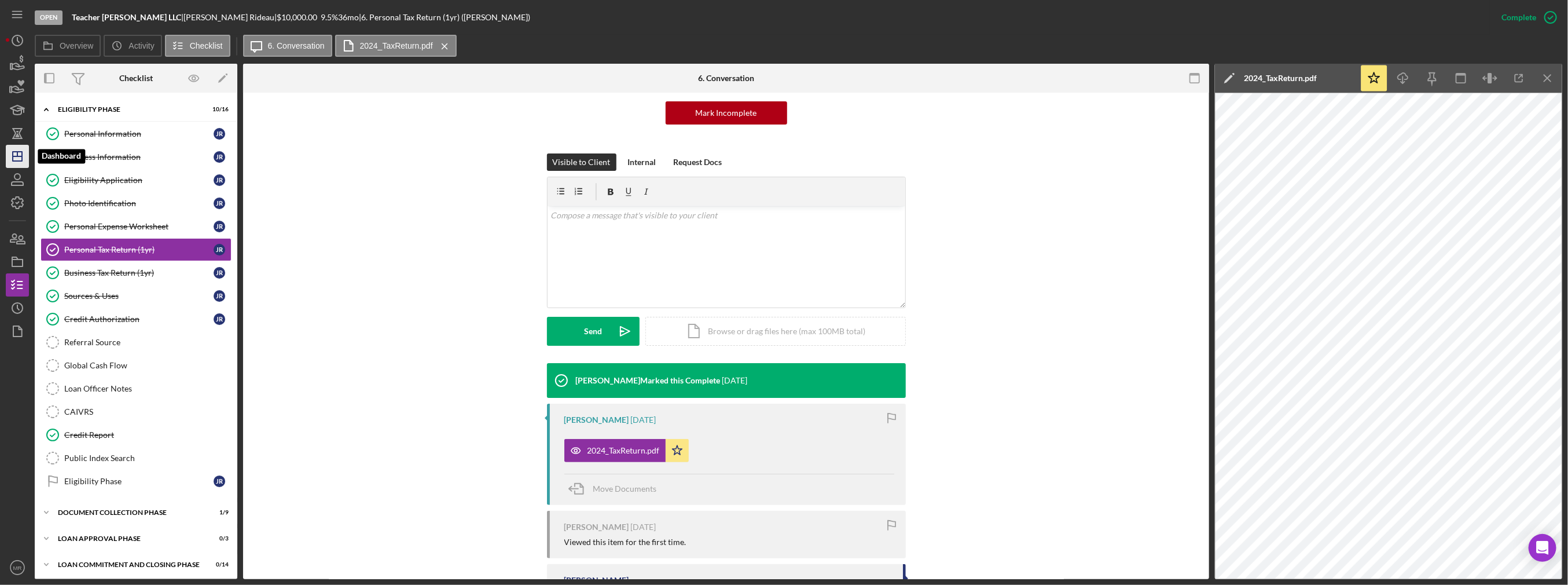
click at [12, 162] on icon "Icon/Dashboard" at bounding box center [17, 156] width 29 height 29
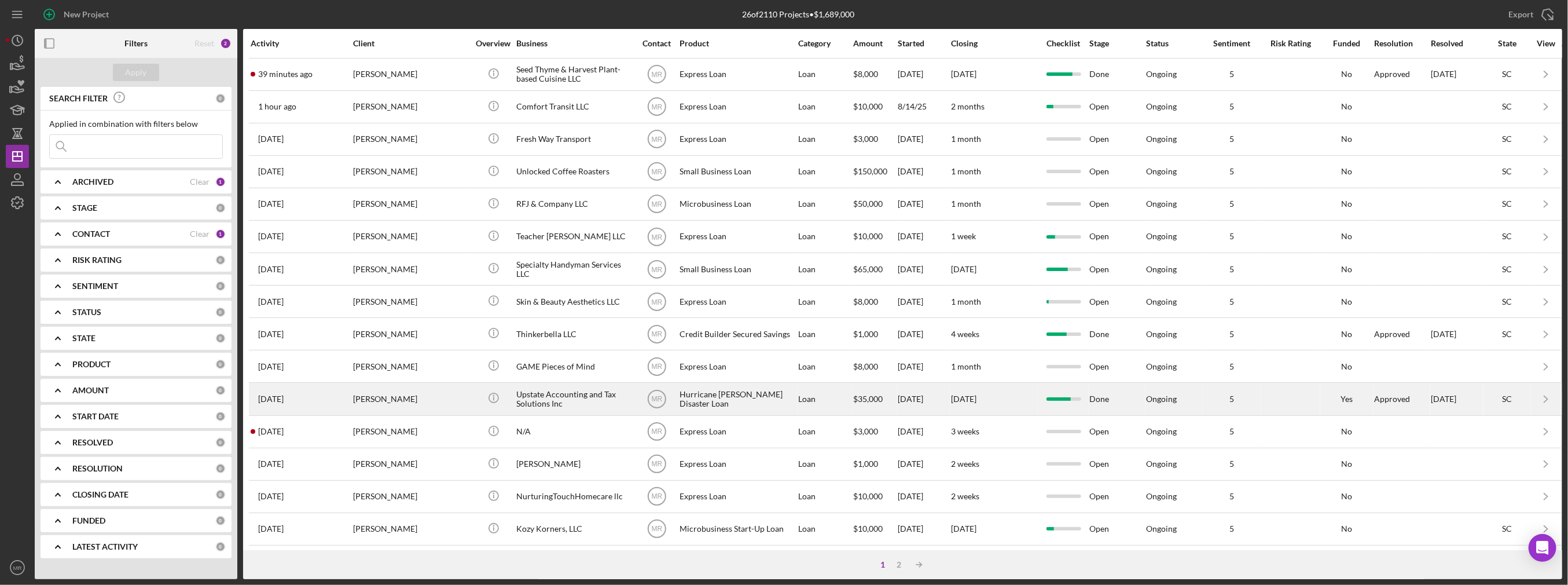
click at [589, 391] on div "Upstate Accounting and Tax Solutions Inc" at bounding box center [574, 399] width 116 height 31
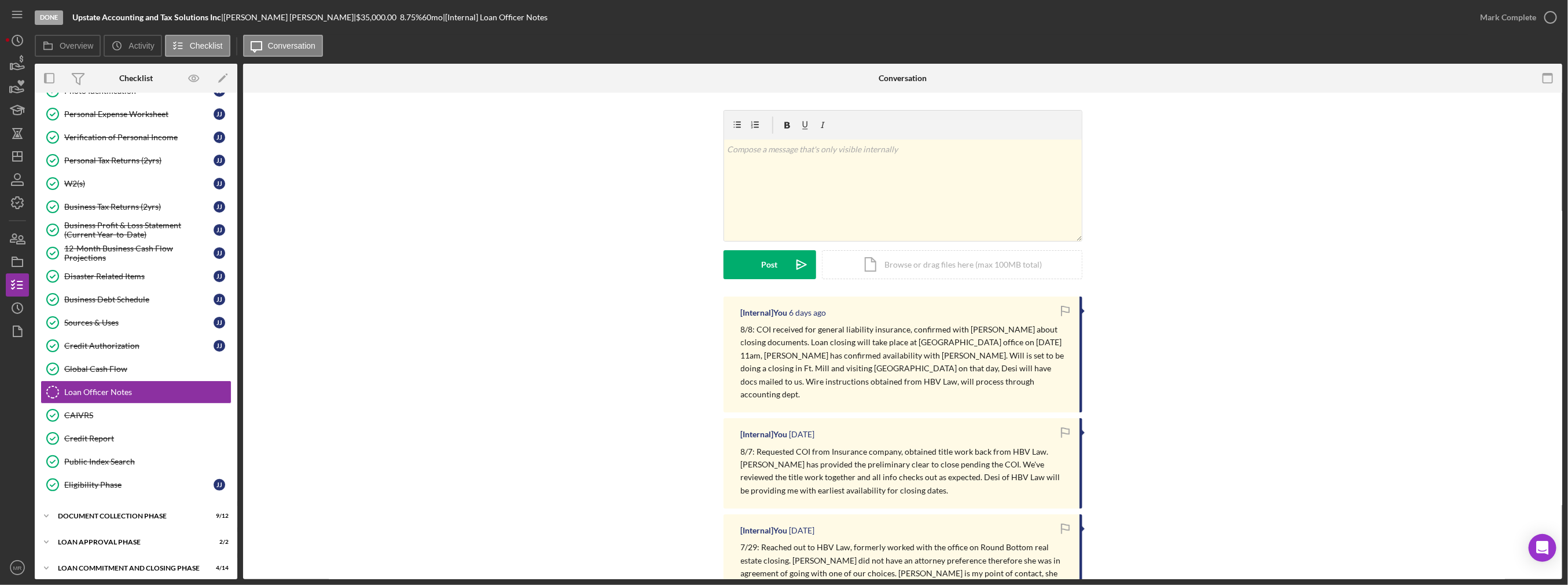
scroll to position [114, 0]
click at [143, 149] on link "Personal Tax Returns (2yrs) Personal Tax Returns (2yrs) J J" at bounding box center [136, 159] width 191 height 23
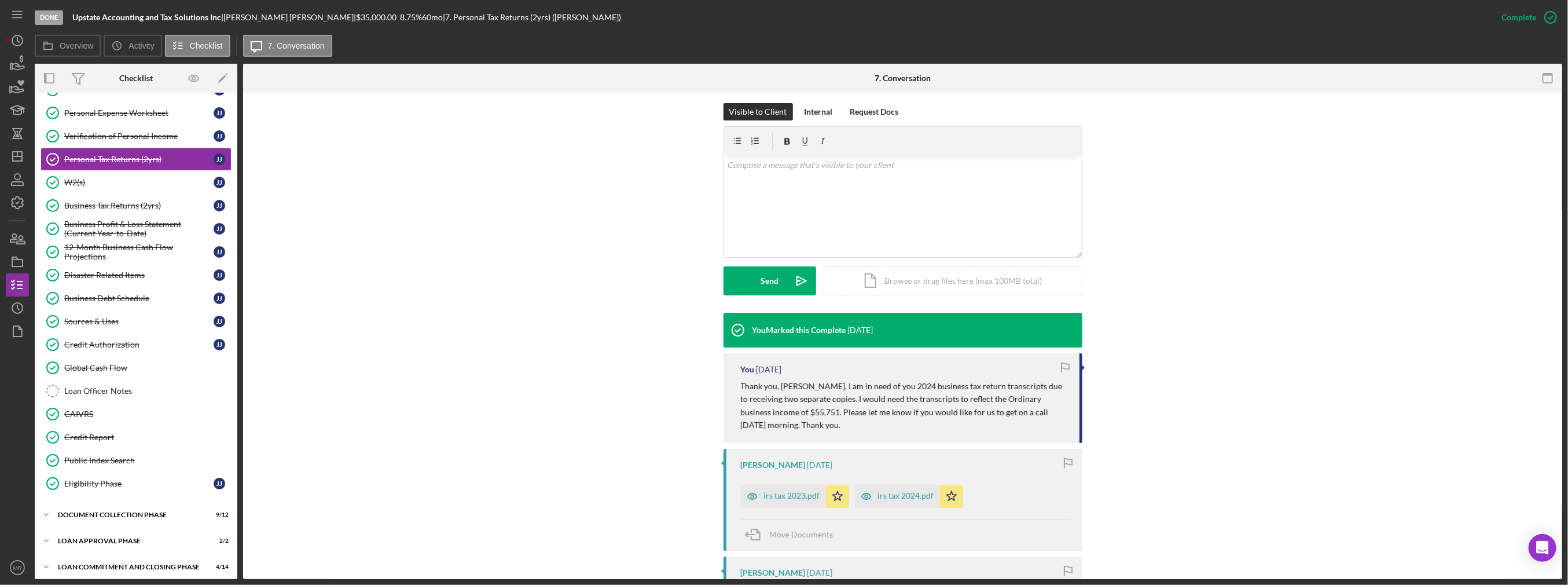
scroll to position [174, 0]
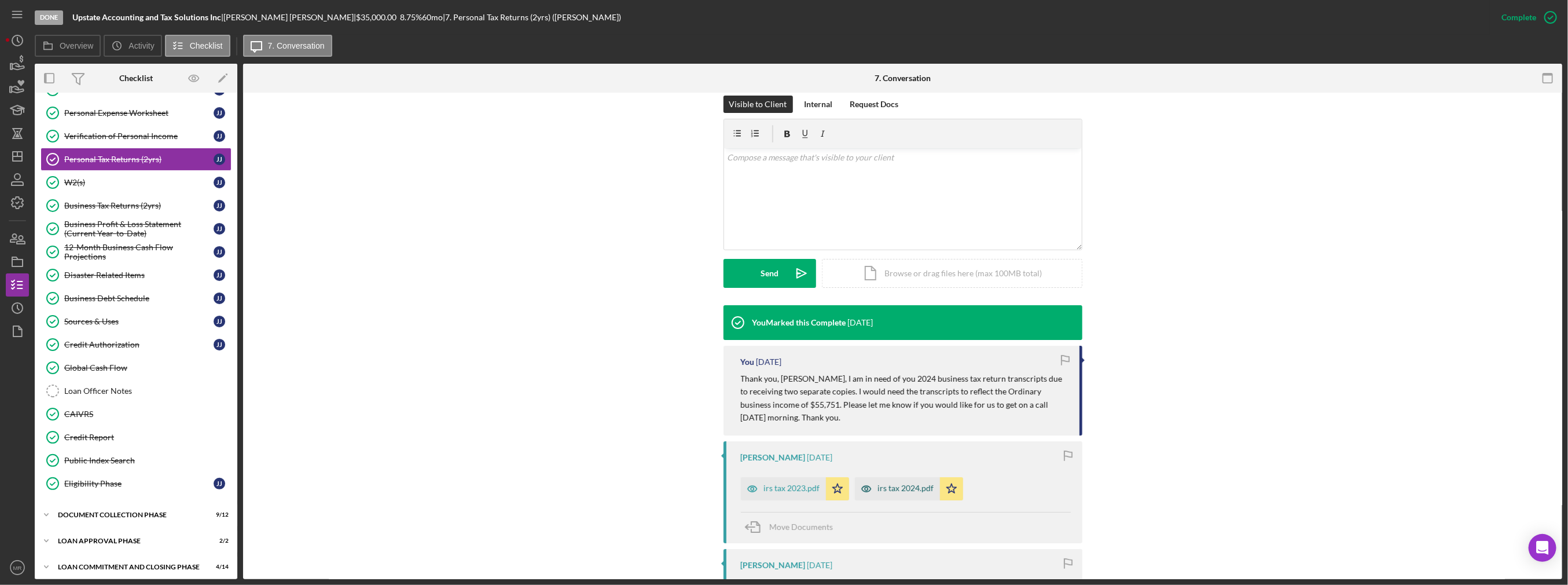
click at [891, 487] on div "irs tax 2024.pdf" at bounding box center [906, 487] width 56 height 9
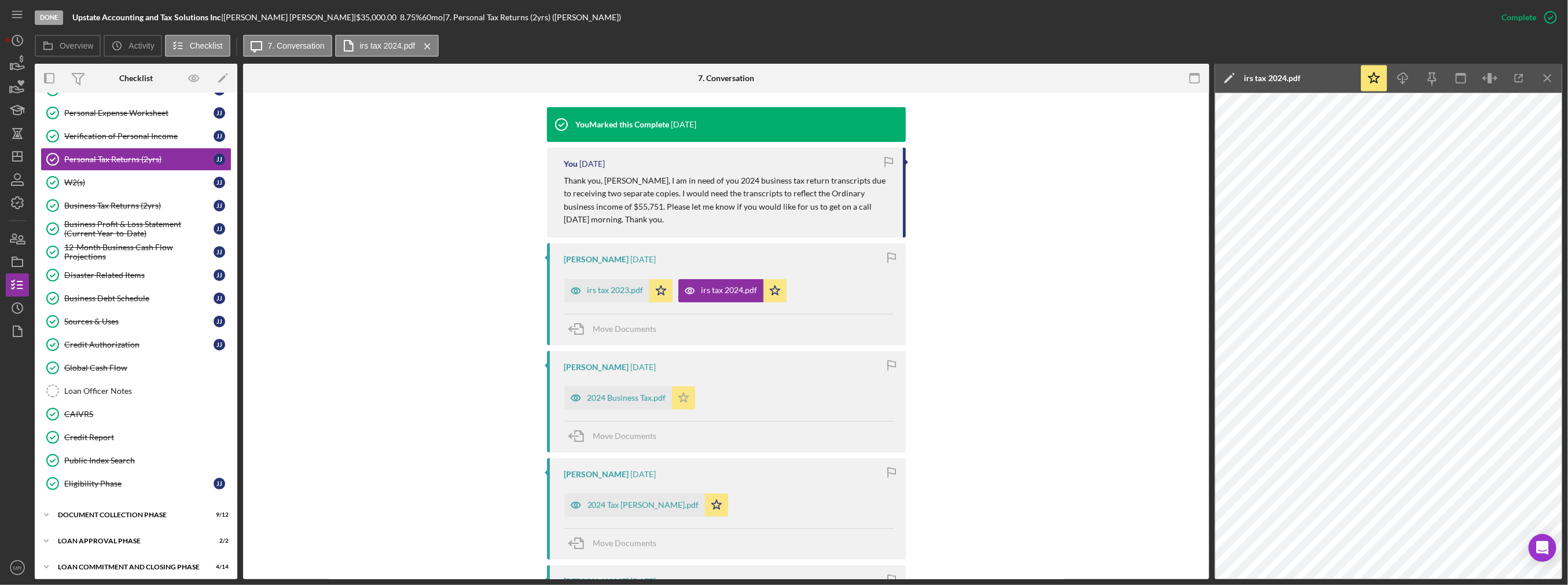
scroll to position [405, 0]
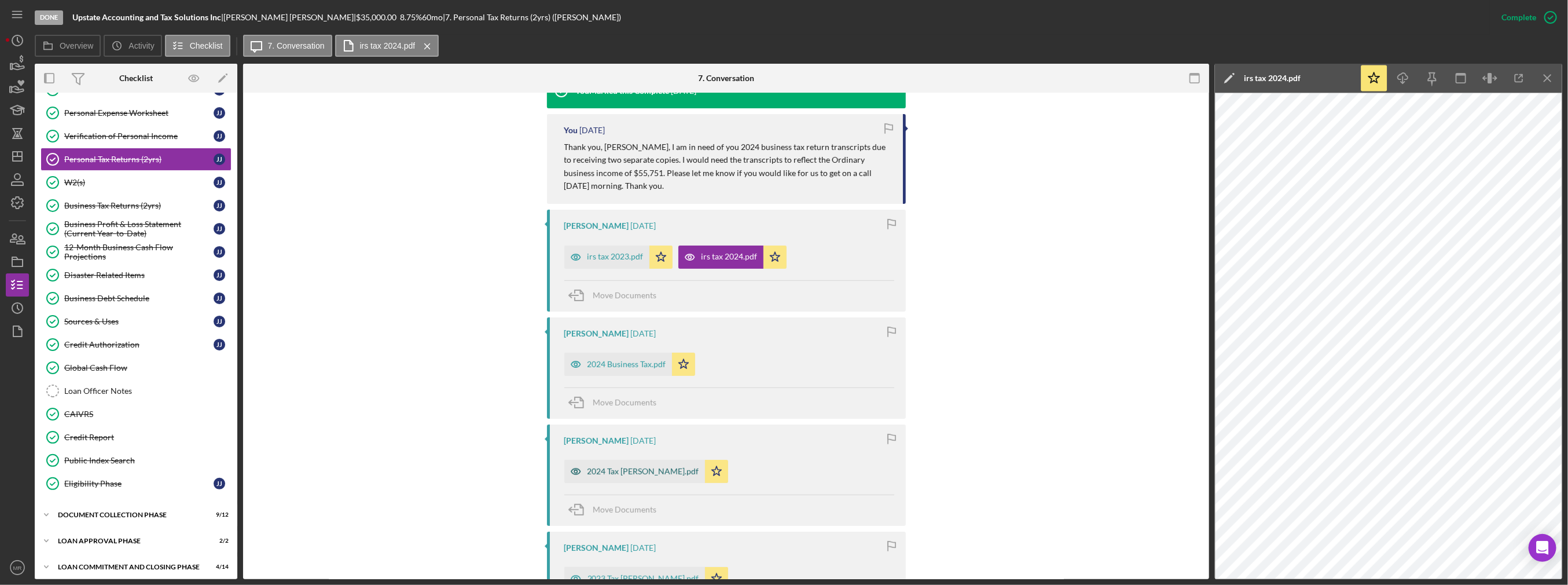
click at [634, 467] on div "2024 Tax Jefferies.pdf" at bounding box center [643, 471] width 112 height 9
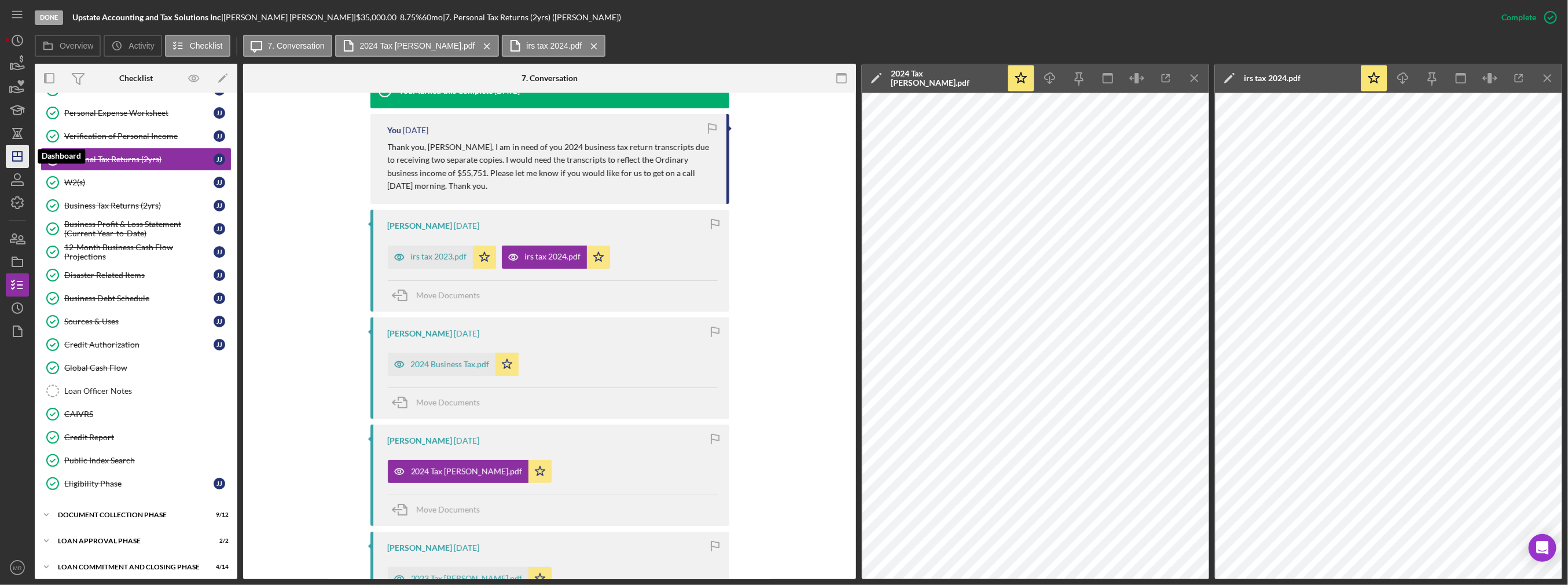
click at [17, 148] on icon "Icon/Dashboard" at bounding box center [17, 156] width 29 height 29
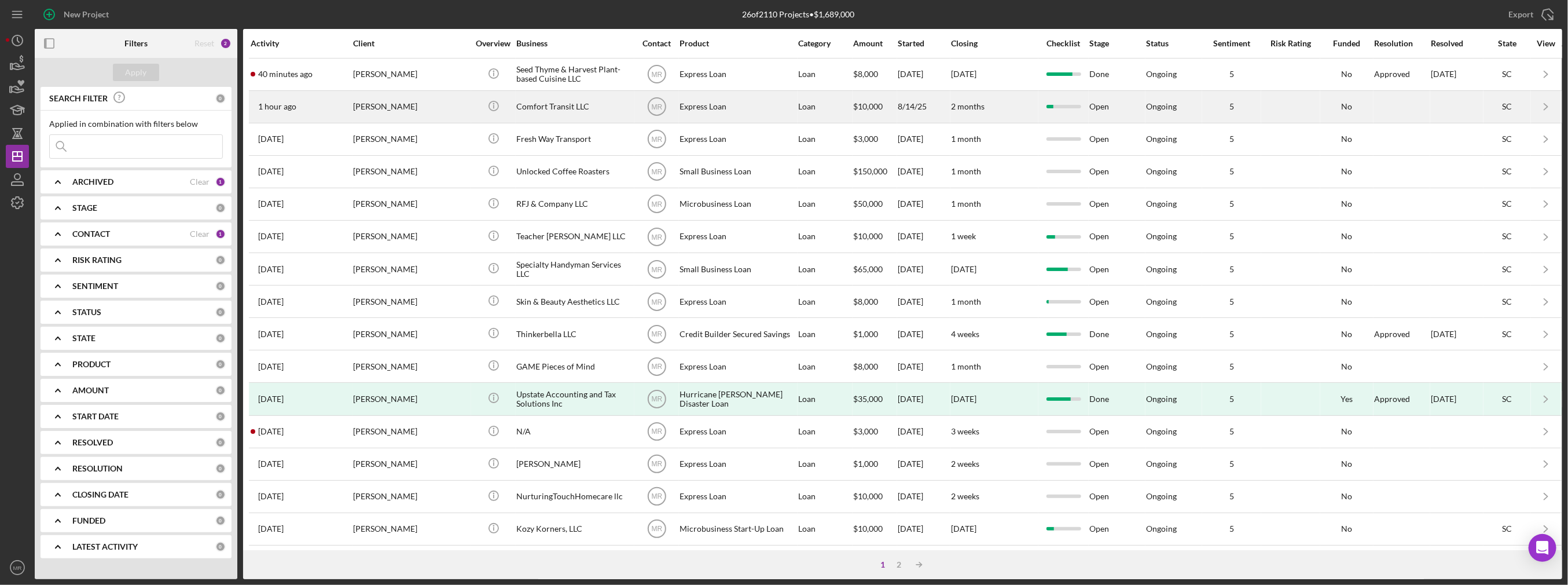
click at [539, 112] on div "Comfort Transit LLC" at bounding box center [574, 107] width 116 height 31
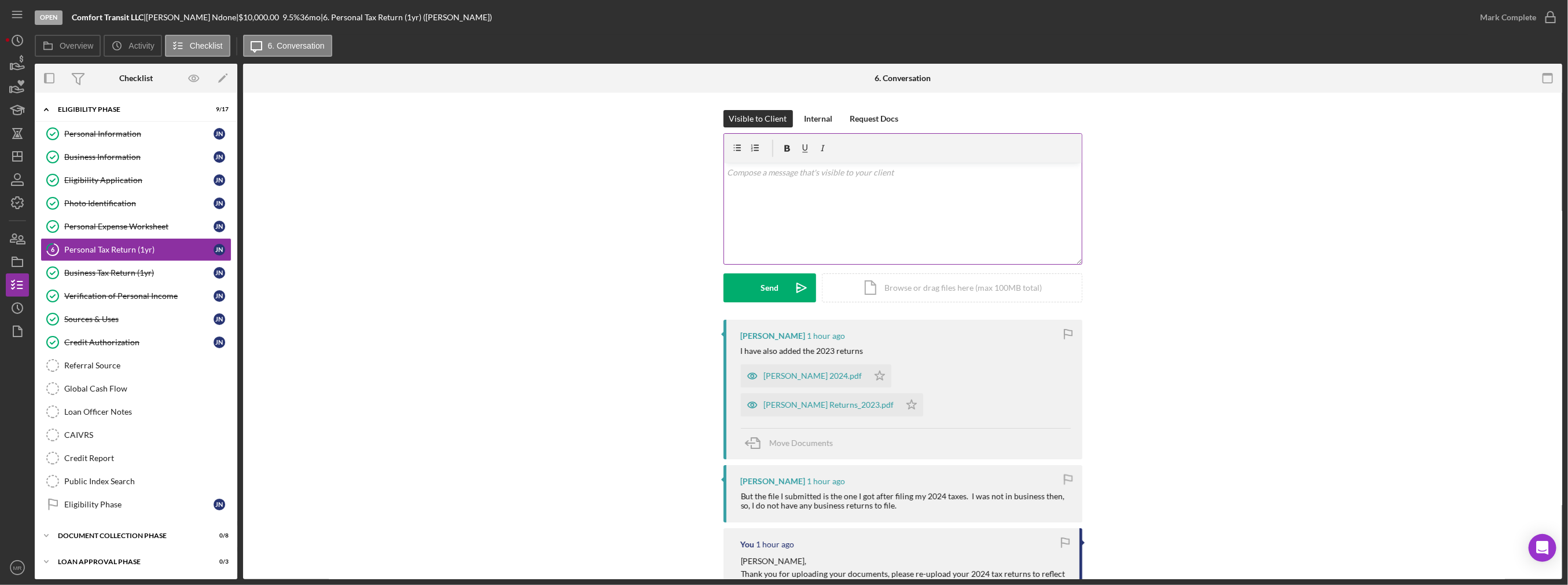
click at [825, 206] on div "v Color teal Color pink Remove color Add row above Add row below Add column bef…" at bounding box center [902, 213] width 358 height 101
click at [820, 377] on div "James Ndone_Returns 2024.pdf" at bounding box center [813, 375] width 98 height 9
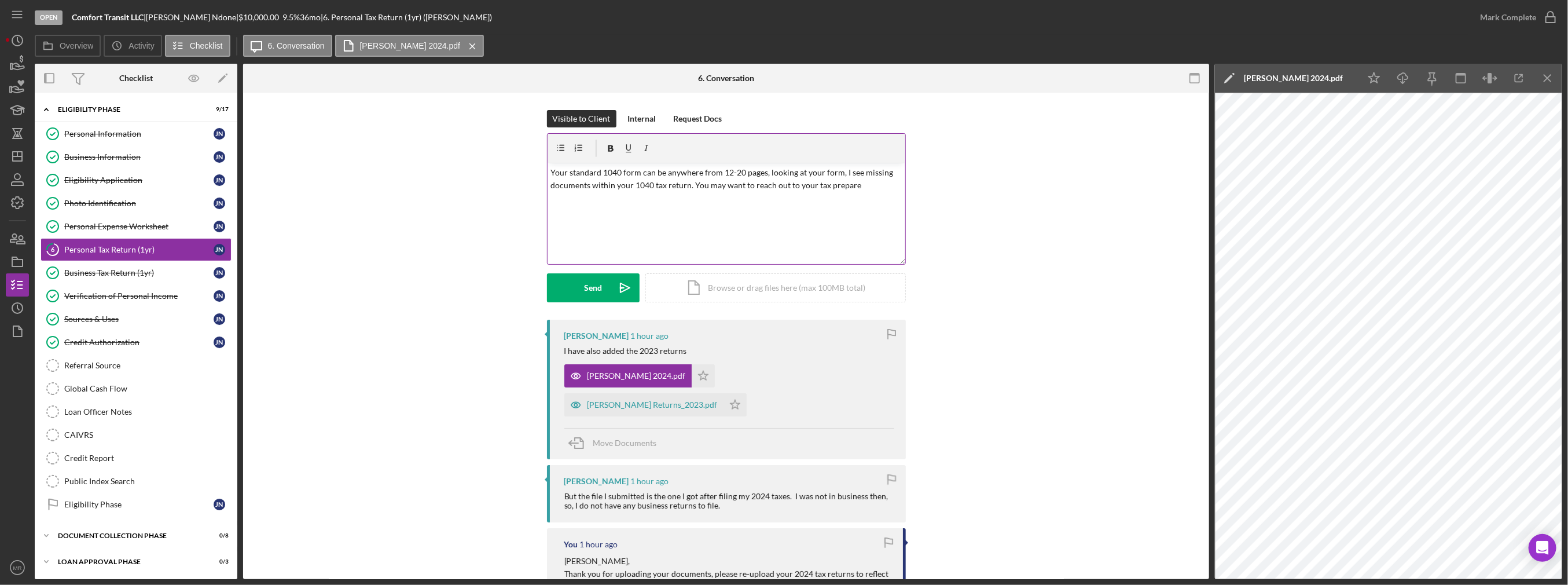
click at [868, 188] on p "Your standard 1040 form can be anywhere from 12-20 pages, looking at your form,…" at bounding box center [726, 178] width 351 height 26
click at [741, 177] on p "Your standard 1040 form can be anywhere from 12-20 pages, looking at your form,…" at bounding box center [726, 185] width 351 height 39
click at [691, 182] on p "Your standard 1040 form can be anywhere from 12-20+ pages, looking at your form…" at bounding box center [726, 185] width 351 height 39
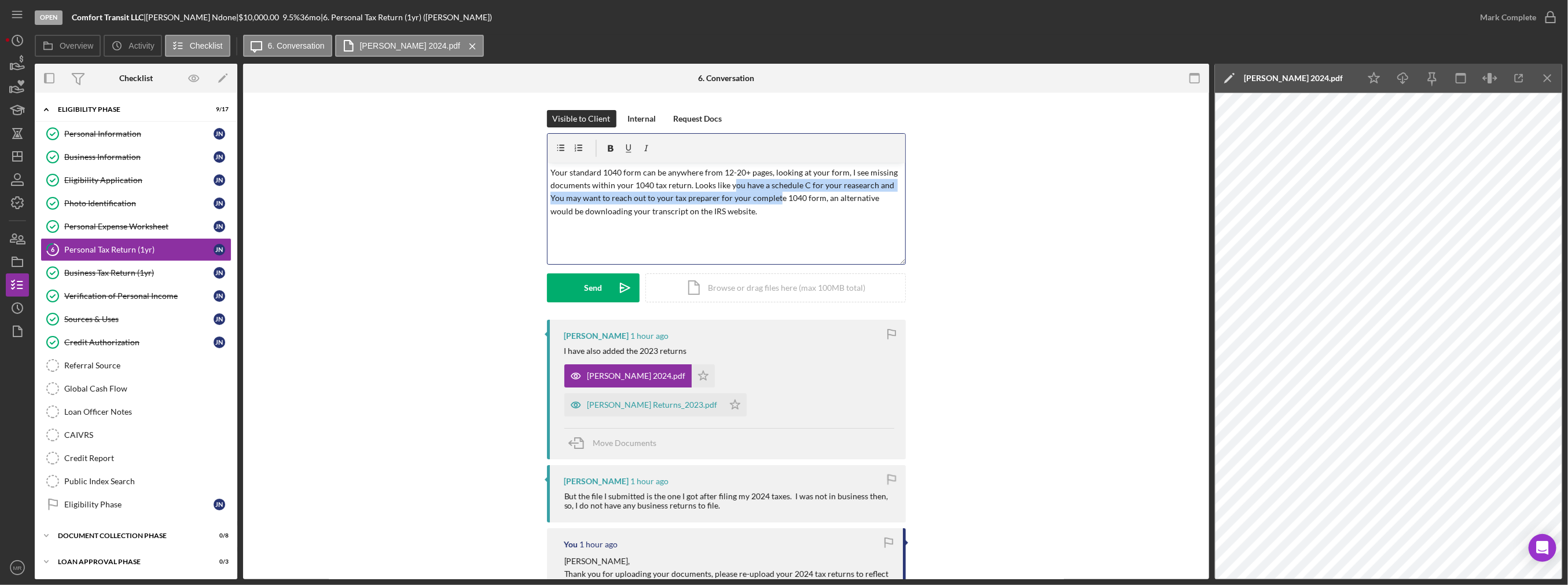
click at [771, 195] on p "Your standard 1040 form can be anywhere from 12-20+ pages, looking at your form…" at bounding box center [726, 192] width 351 height 52
click at [707, 197] on p "Your standard 1040 form can be anywhere from 12-20+ pages, looking at your form…" at bounding box center [726, 192] width 351 height 52
drag, startPoint x: 590, startPoint y: 220, endPoint x: 539, endPoint y: 172, distance: 70.0
click at [539, 172] on div "Visible to Client Internal Request Docs v Color teal Color pink Remove color Ad…" at bounding box center [726, 215] width 931 height 210
copy p "Your standard 1040 form can be anywhere from 12-20+ pages, looking at your form…"
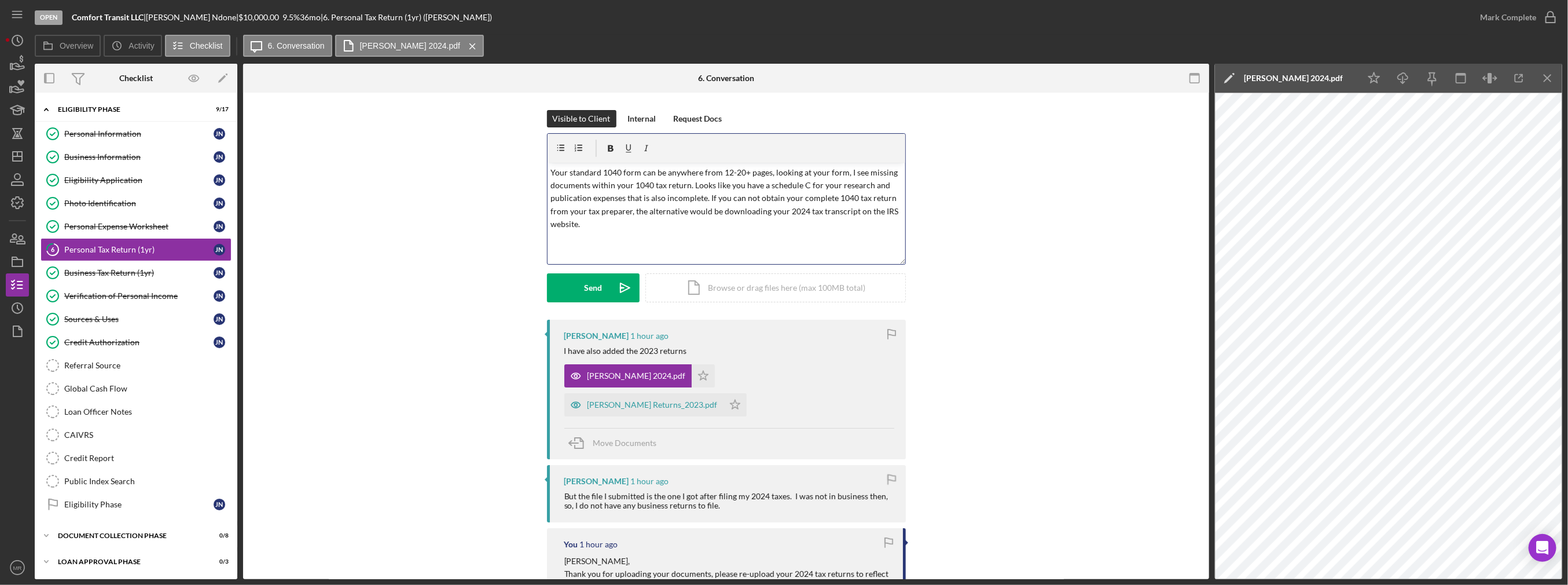
drag, startPoint x: 610, startPoint y: 234, endPoint x: 502, endPoint y: 142, distance: 141.9
click at [502, 142] on div "Visible to Client Internal Request Docs v Color teal Color pink Remove color Ad…" at bounding box center [726, 215] width 931 height 210
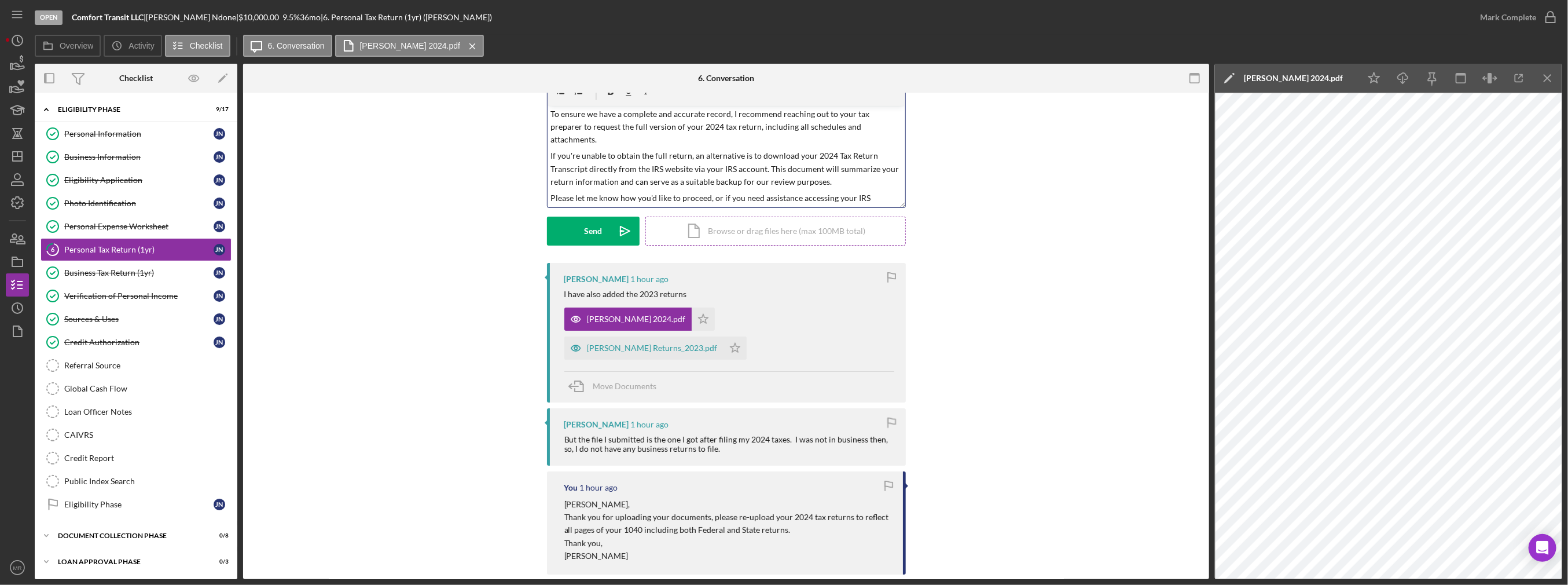
scroll to position [58, 0]
click at [592, 222] on div "Send" at bounding box center [593, 230] width 18 height 29
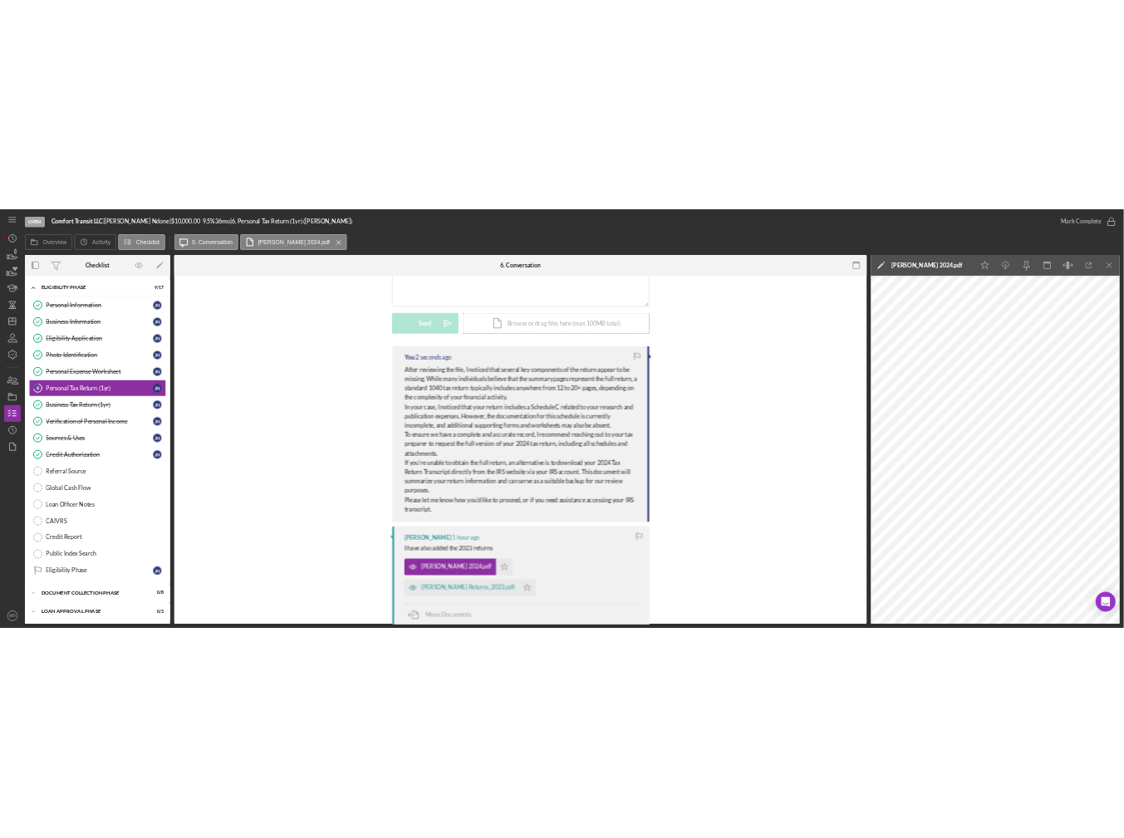
scroll to position [249, 0]
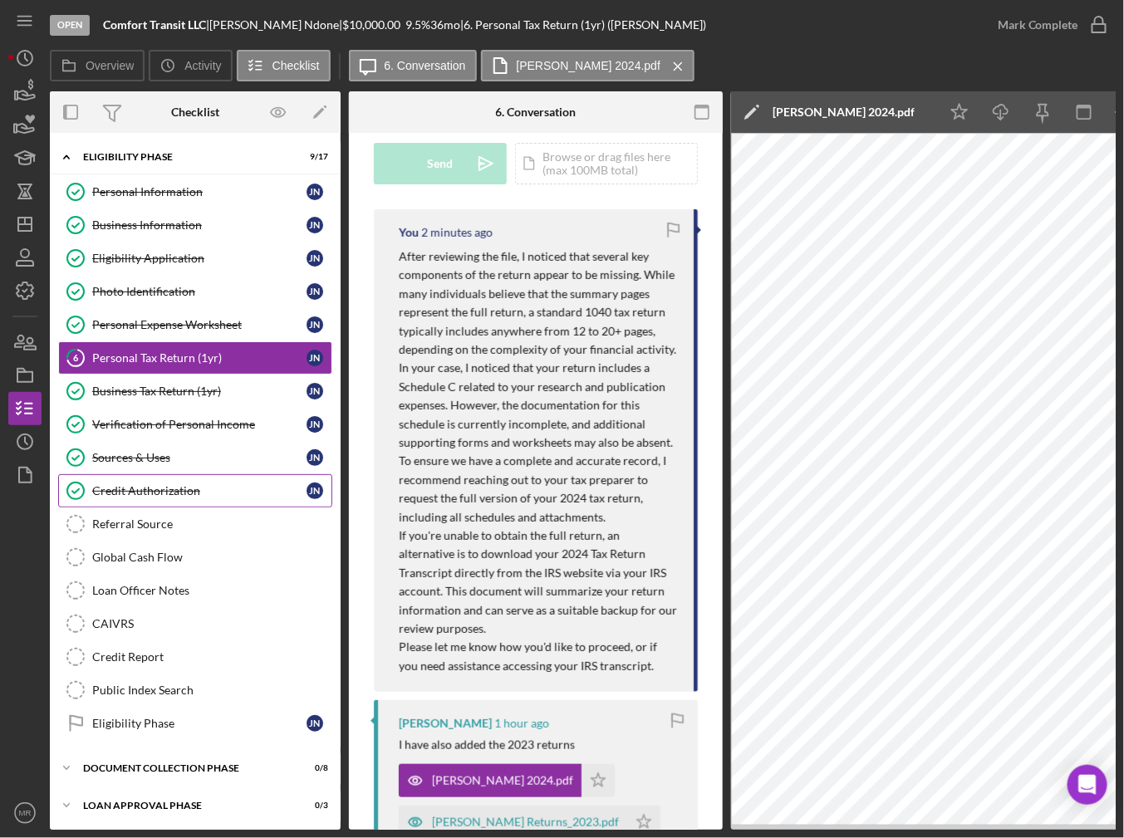
click at [156, 492] on div "Credit Authorization" at bounding box center [199, 490] width 214 height 13
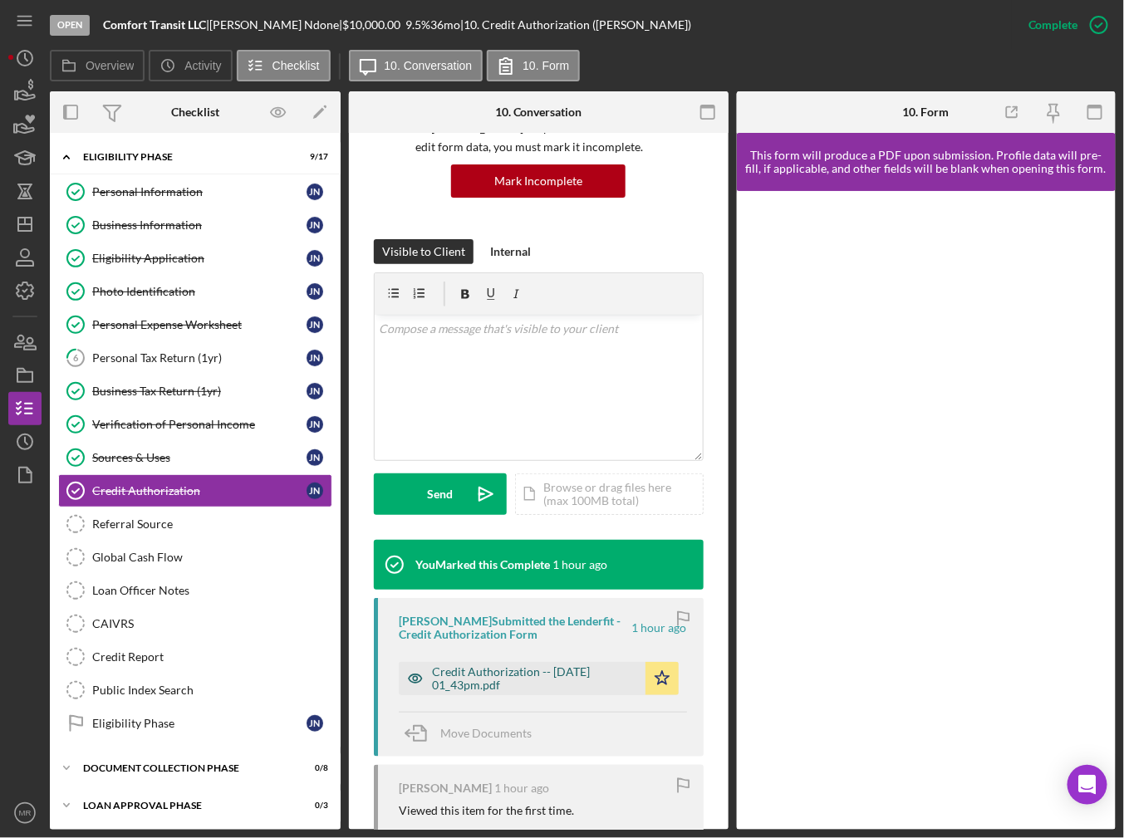
scroll to position [166, 0]
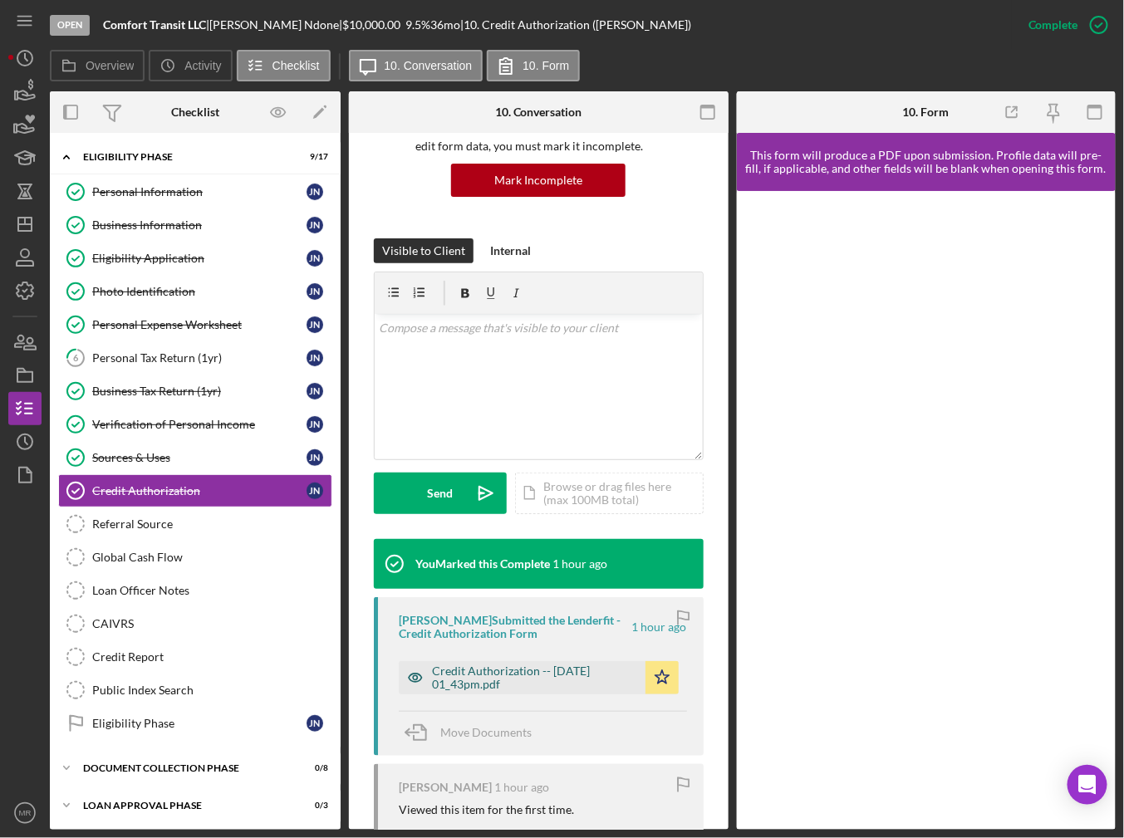
click at [525, 686] on div "Credit Authorization -- 2025-08-14 01_43pm.pdf" at bounding box center [534, 677] width 205 height 27
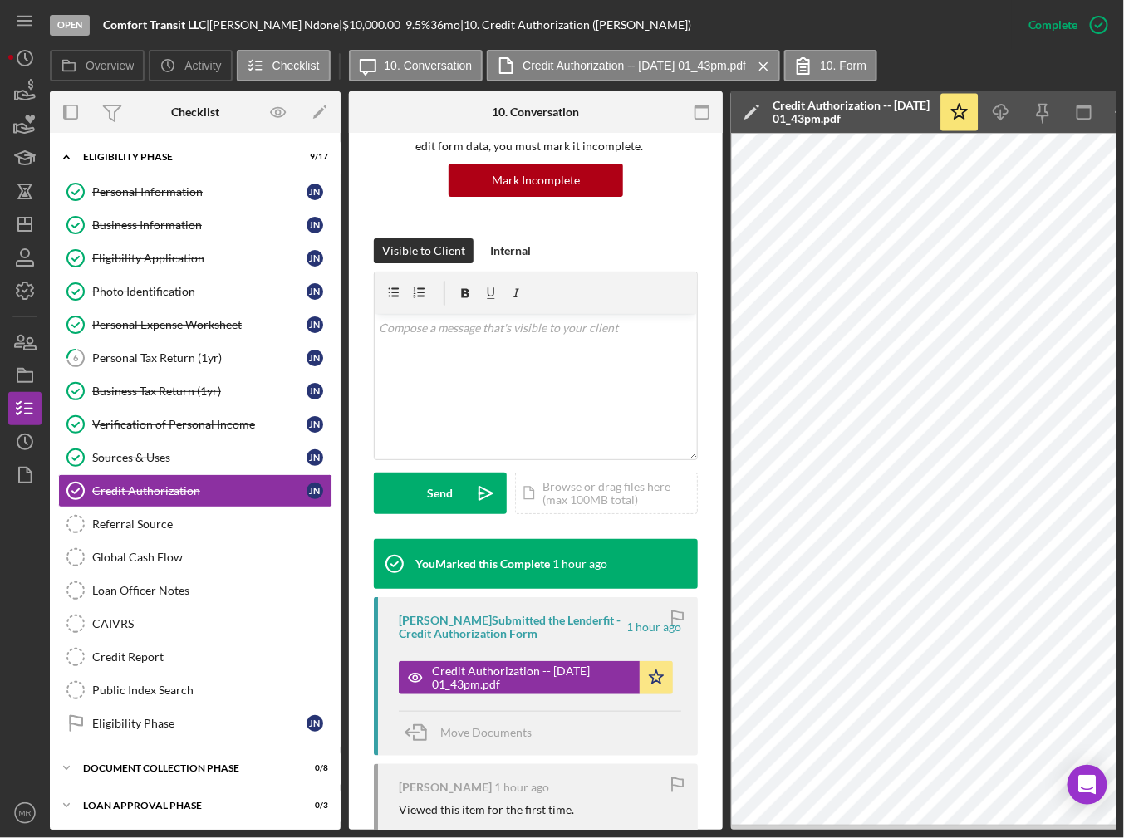
drag, startPoint x: 595, startPoint y: 824, endPoint x: 629, endPoint y: 823, distance: 33.2
click at [629, 823] on div "James Ndone 1 hour ago Viewed this item for the first time." at bounding box center [536, 798] width 324 height 68
drag, startPoint x: 631, startPoint y: 823, endPoint x: 672, endPoint y: 821, distance: 40.7
click at [669, 821] on div "James Ndone 1 hour ago Viewed this item for the first time." at bounding box center [536, 798] width 324 height 68
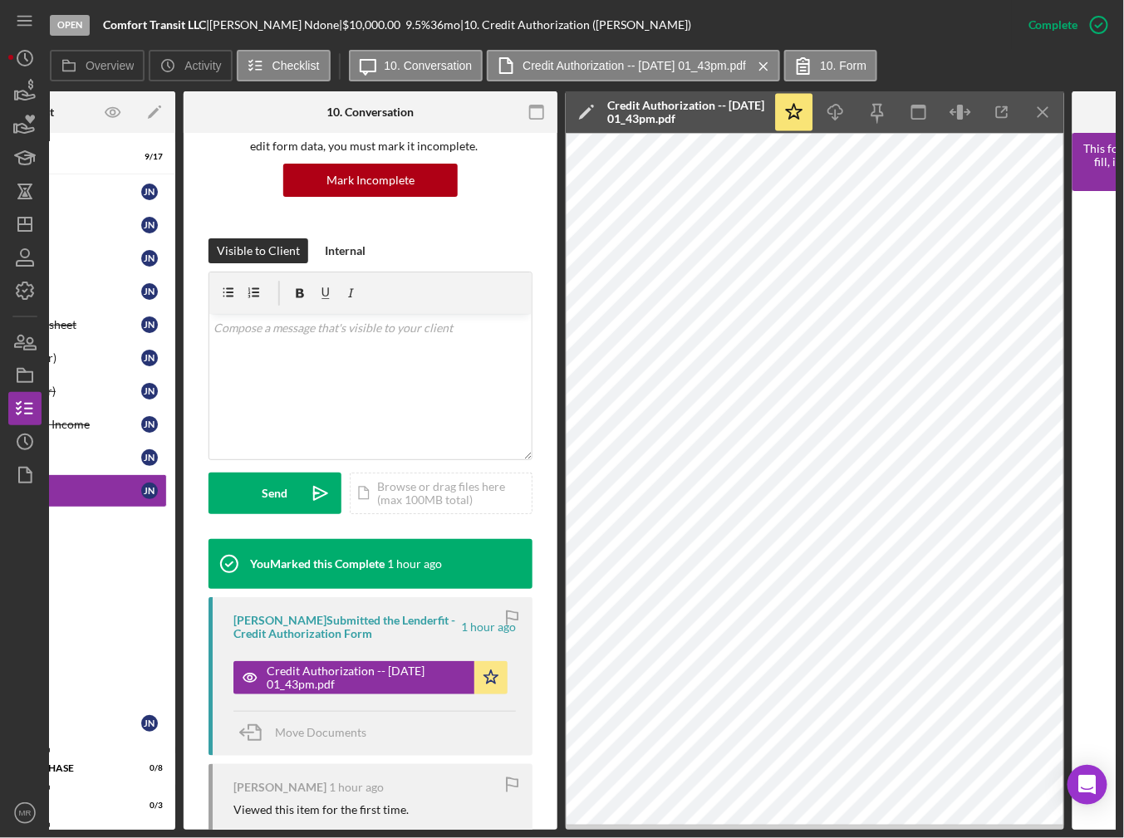
scroll to position [0, 206]
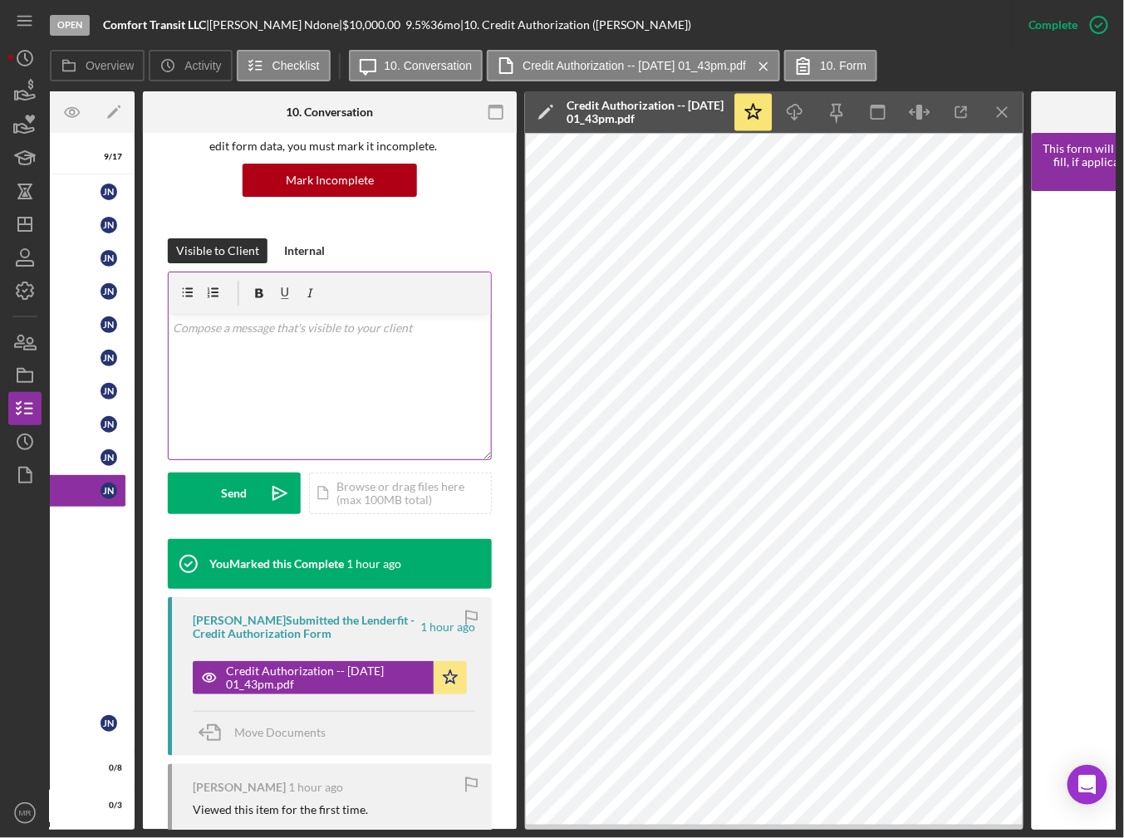
drag, startPoint x: 408, startPoint y: 355, endPoint x: 409, endPoint y: 333, distance: 22.4
click at [408, 355] on div "v Color teal Color pink Remove color Add row above Add row below Add column bef…" at bounding box center [330, 386] width 322 height 145
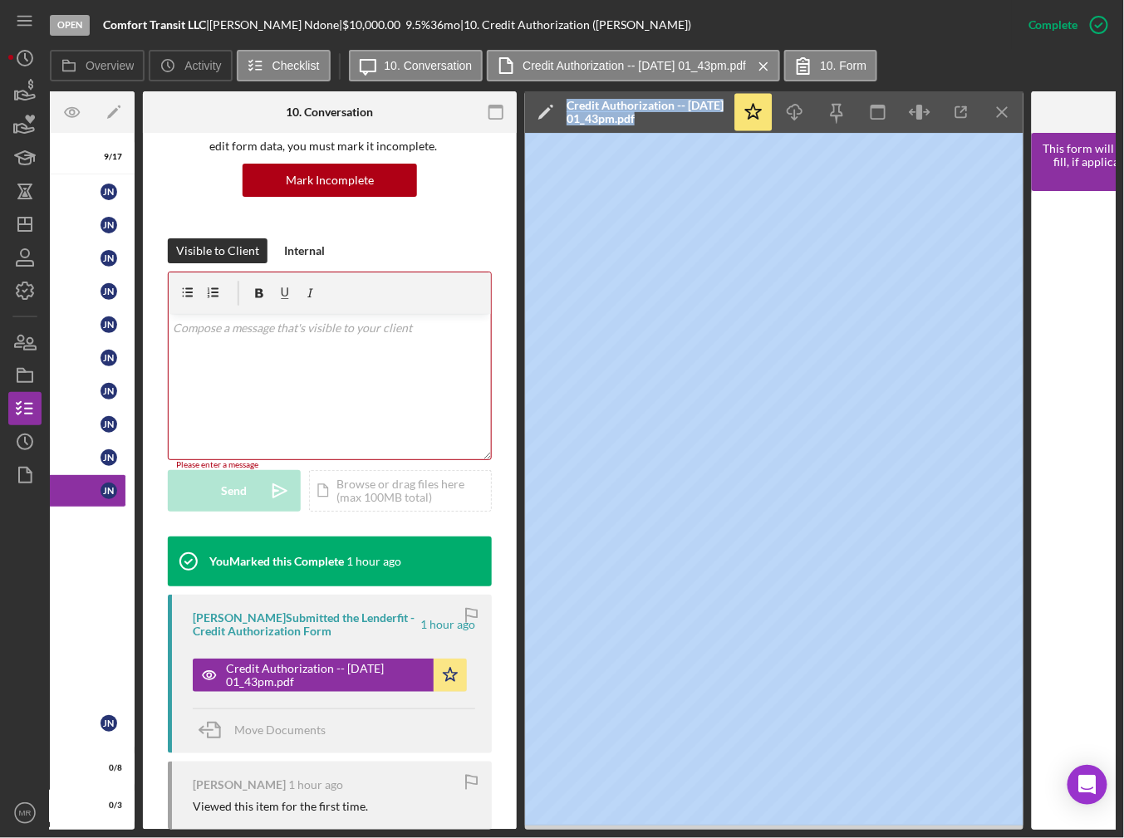
drag, startPoint x: 526, startPoint y: 830, endPoint x: 399, endPoint y: 828, distance: 127.1
click at [402, 829] on div "Open Comfort Transit LLC | James Ndone | $10,000.00 9.5 % 36 mo | 10. Credit Au…" at bounding box center [562, 419] width 1124 height 838
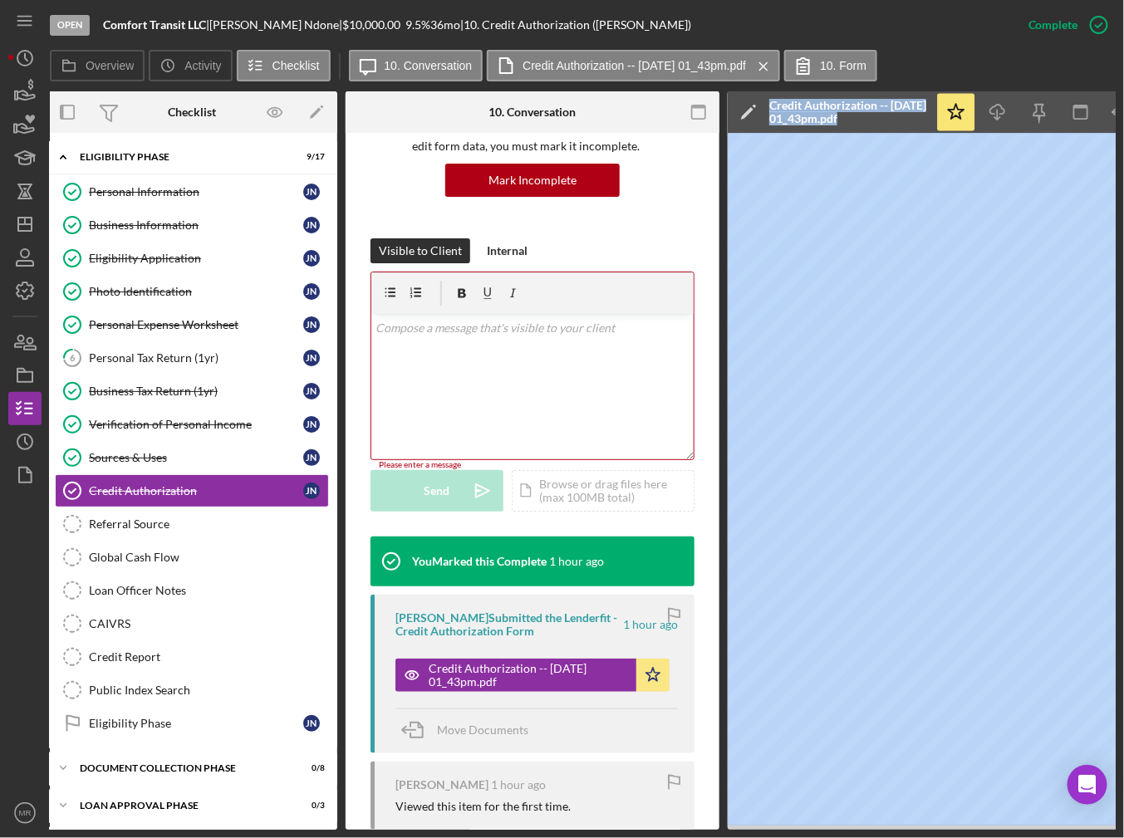
scroll to position [0, 0]
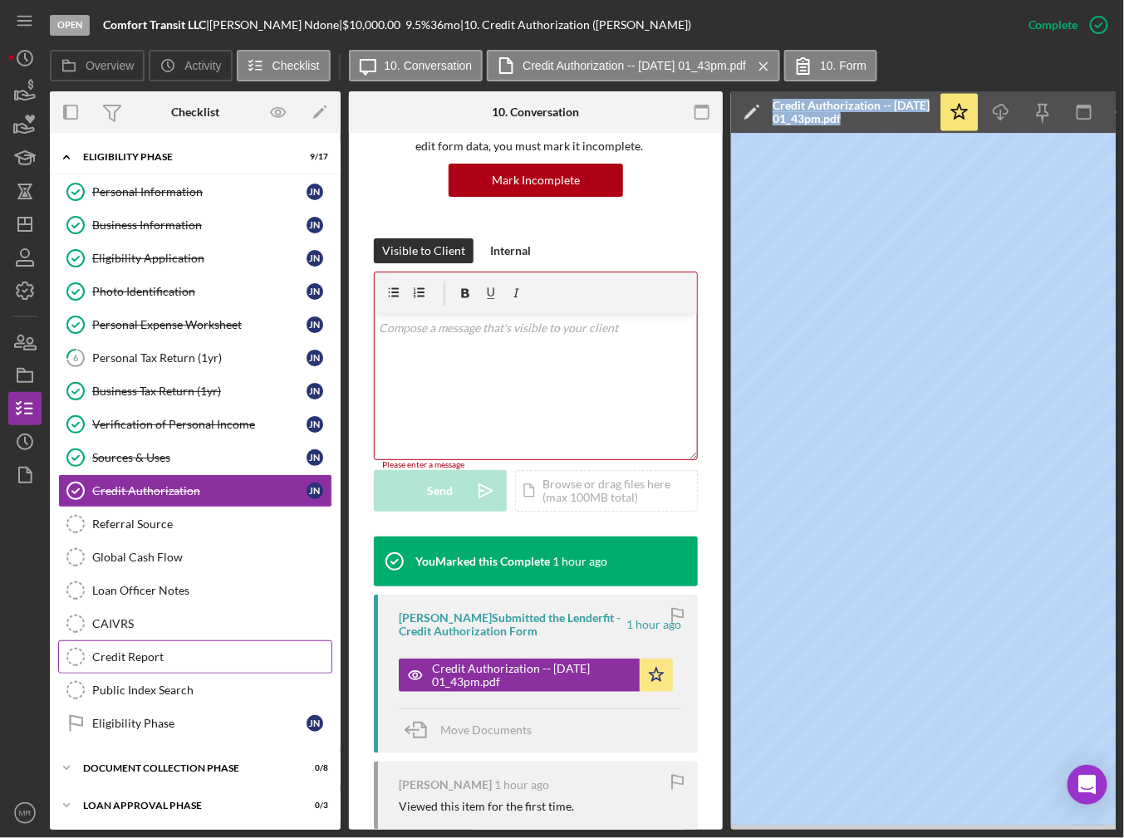
click at [159, 650] on div "Credit Report" at bounding box center [211, 656] width 239 height 13
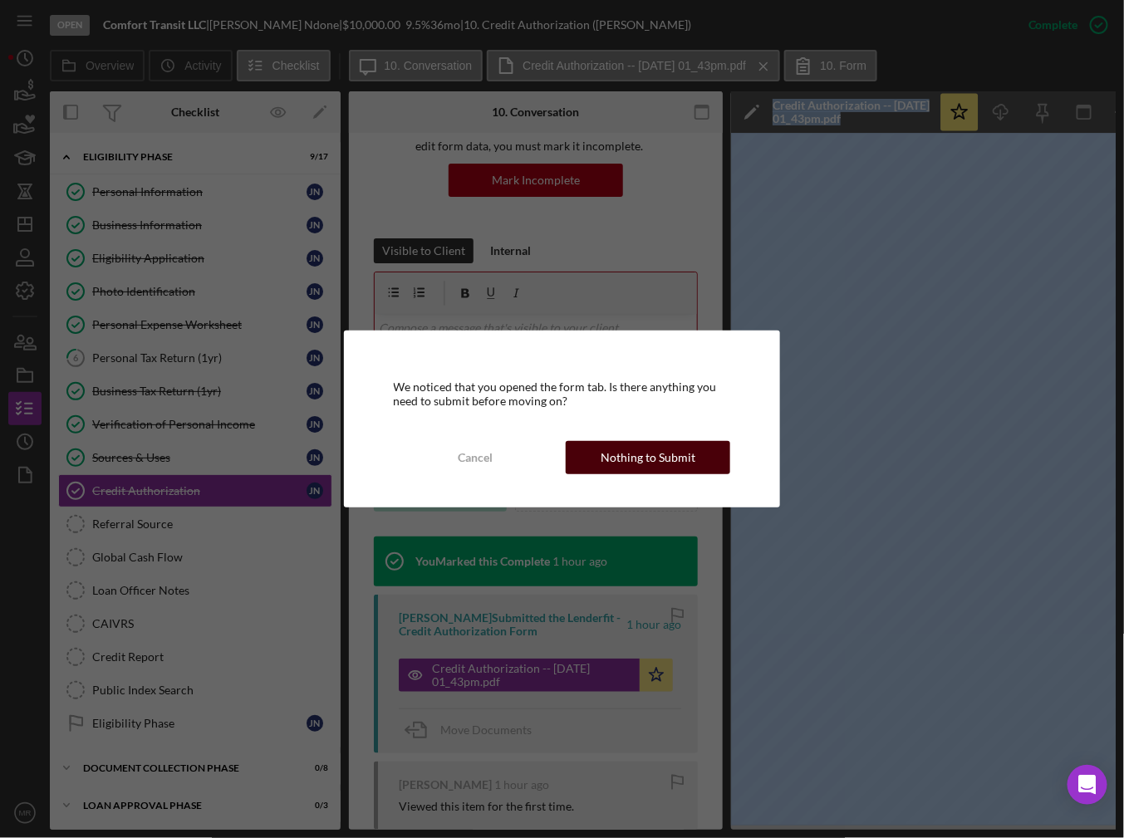
click at [658, 463] on div "Nothing to Submit" at bounding box center [647, 457] width 95 height 33
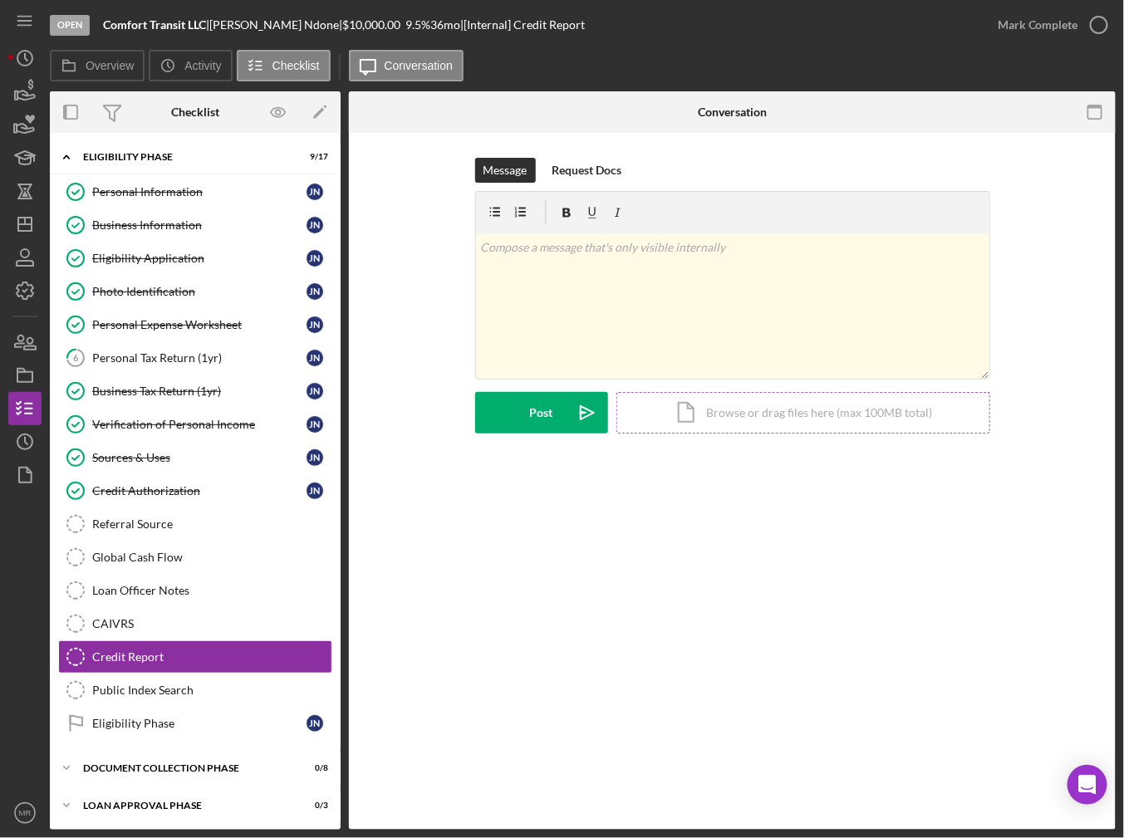
click at [716, 414] on div "Icon/Document Browse or drag files here (max 100MB total) Tap to choose files o…" at bounding box center [803, 413] width 374 height 42
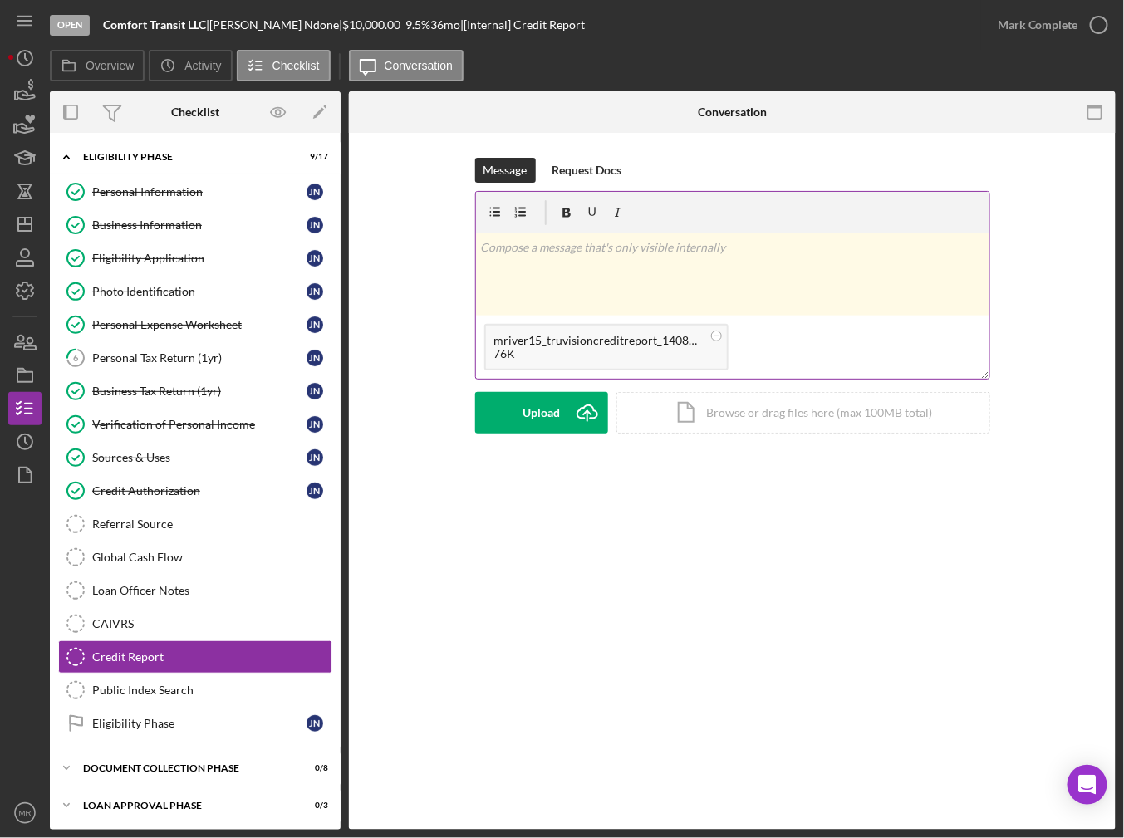
click at [707, 274] on div "v Color teal Color pink Remove color Add row above Add row below Add column bef…" at bounding box center [732, 274] width 513 height 82
click at [870, 271] on div "v Color teal Color pink Remove color Add row above Add row below Add column bef…" at bounding box center [732, 274] width 513 height 82
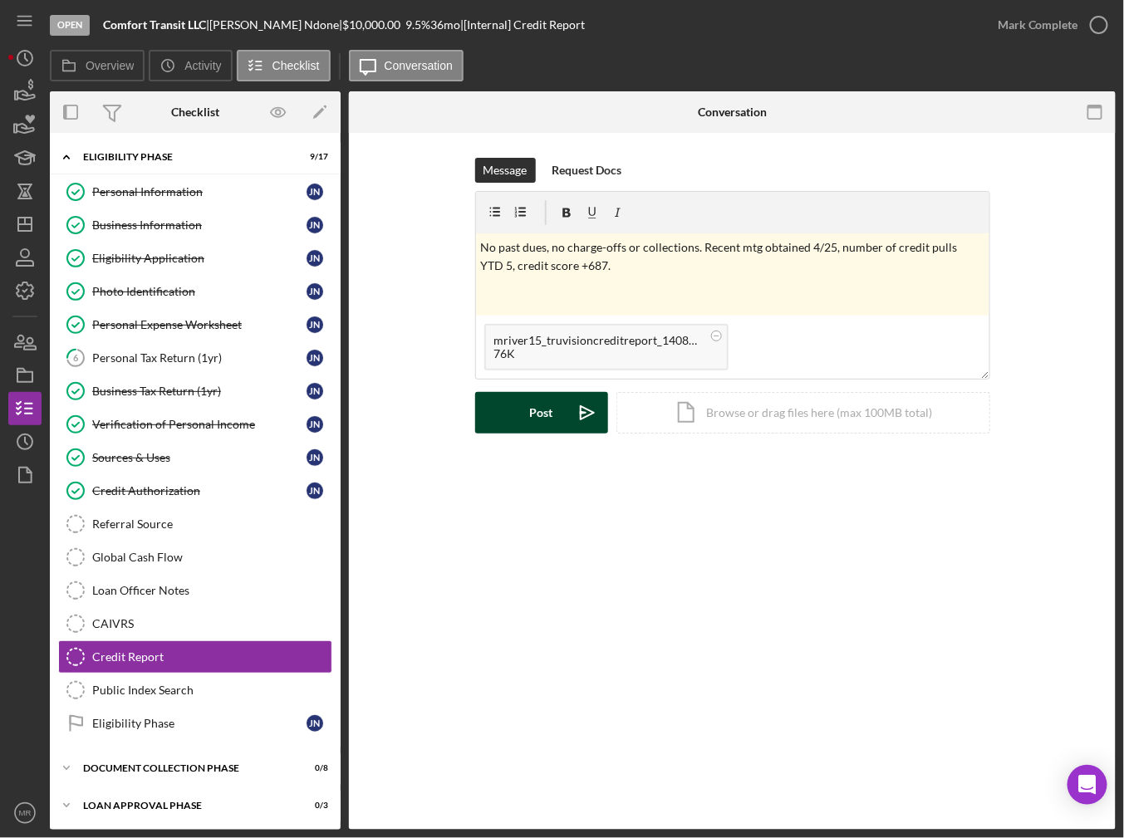
click at [530, 414] on div "Post" at bounding box center [541, 413] width 23 height 42
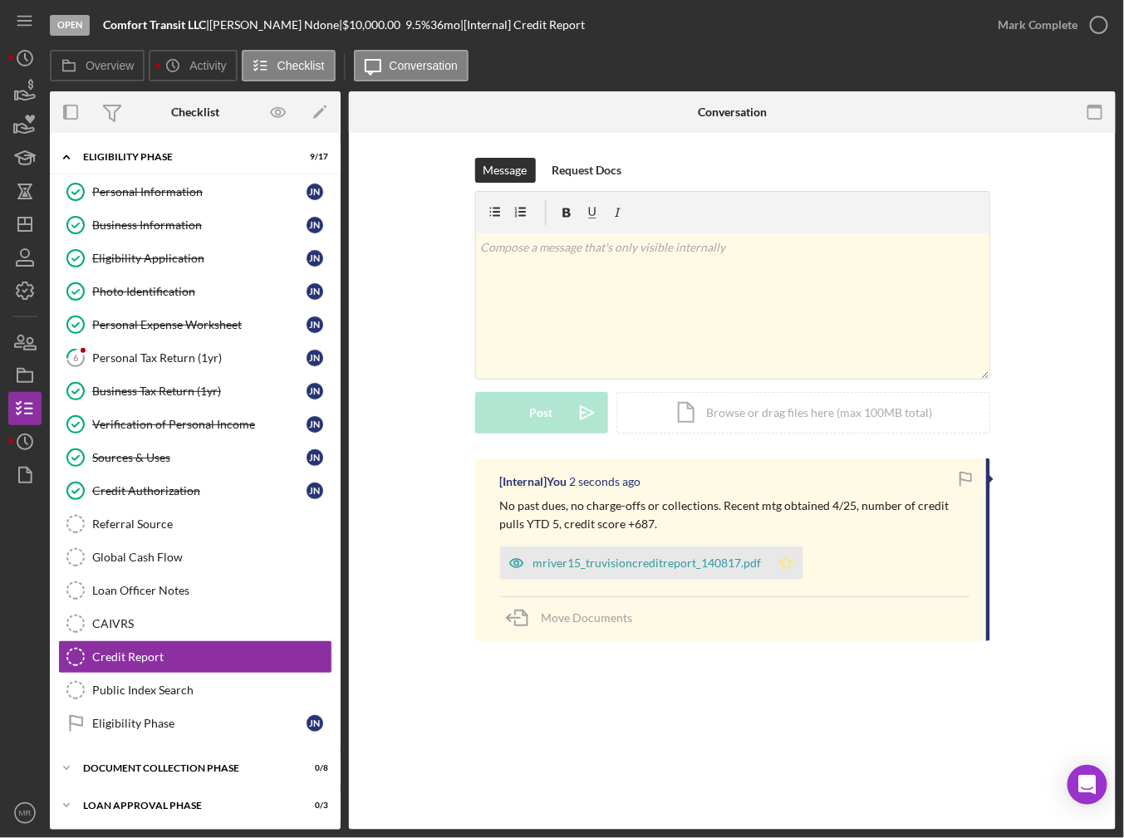
click at [791, 552] on icon "Icon/Star" at bounding box center [786, 562] width 33 height 33
click at [1058, 32] on div "Mark Complete" at bounding box center [1037, 24] width 81 height 33
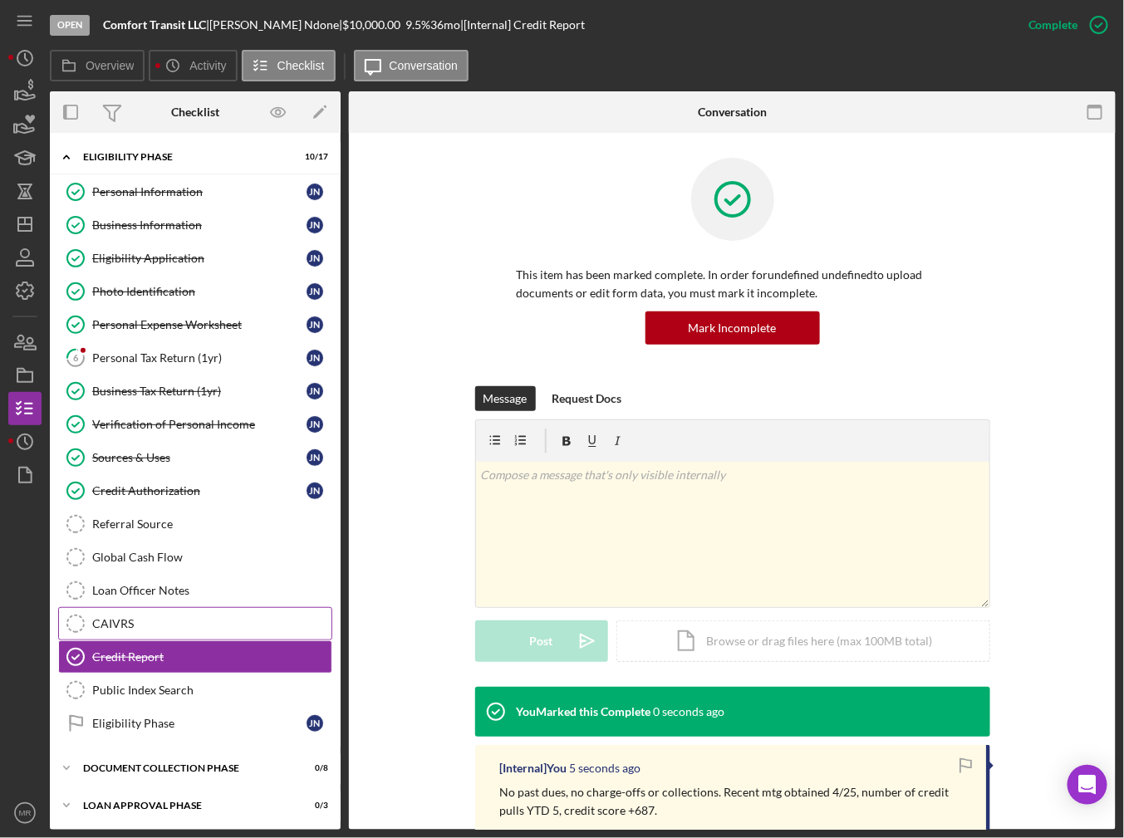
click at [145, 628] on link "CAIVRS CAIVRS" at bounding box center [195, 623] width 274 height 33
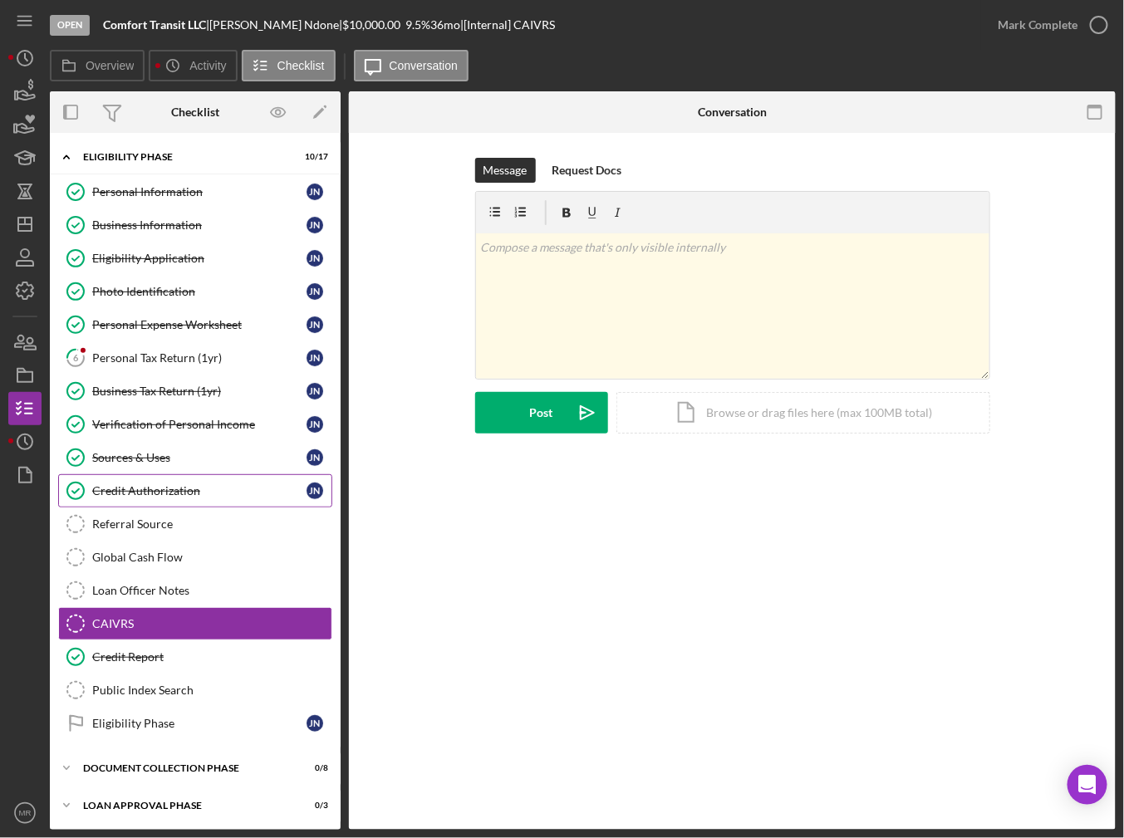
click at [164, 492] on div "Credit Authorization" at bounding box center [199, 490] width 214 height 13
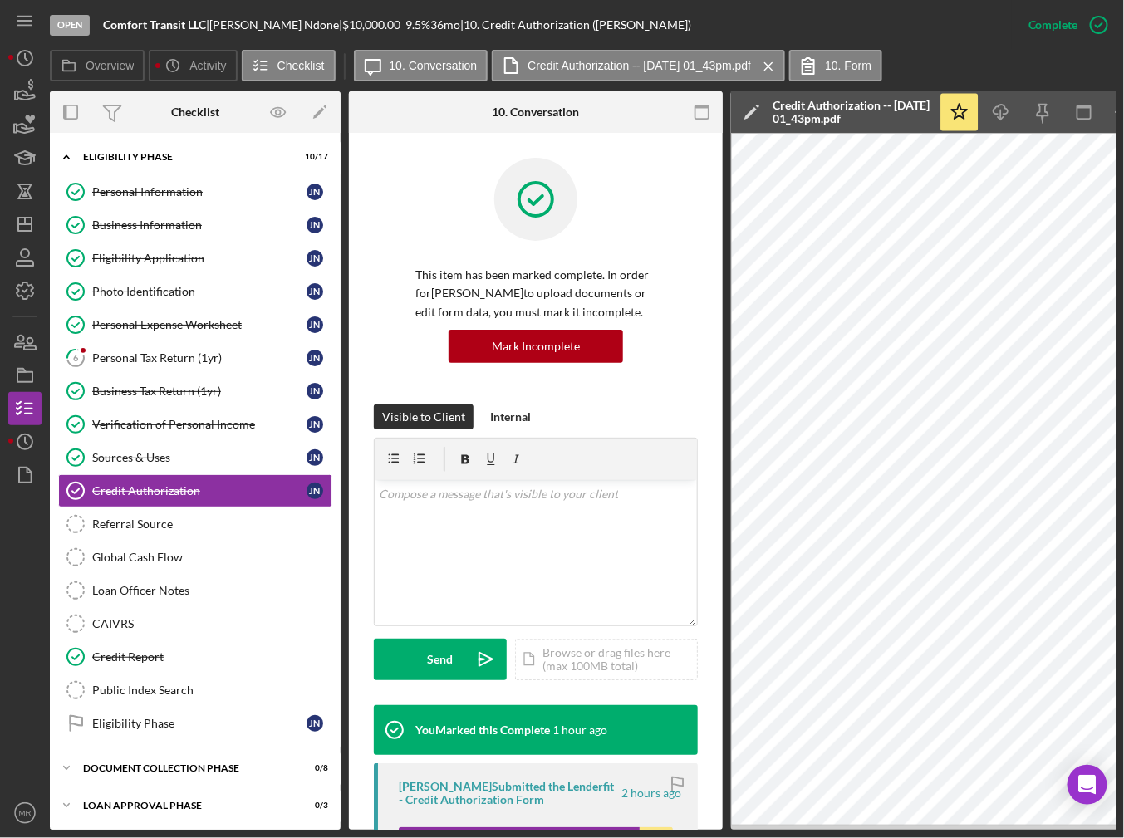
drag, startPoint x: 747, startPoint y: 830, endPoint x: 788, endPoint y: 829, distance: 40.7
click at [788, 829] on div "Open Comfort Transit LLC | James Ndone | $10,000.00 9.5 % 36 mo | 10. Credit Au…" at bounding box center [562, 419] width 1124 height 838
click at [159, 610] on link "CAIVRS CAIVRS" at bounding box center [195, 623] width 274 height 33
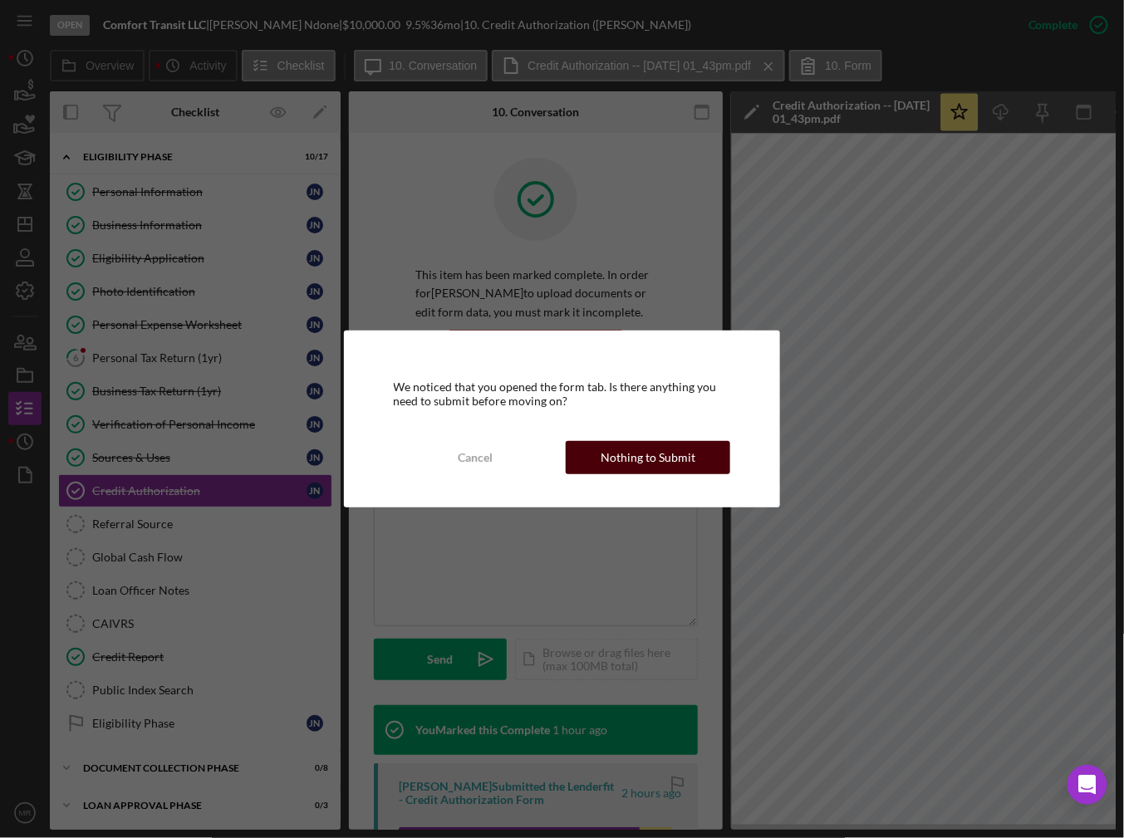
click at [609, 469] on div "Nothing to Submit" at bounding box center [647, 457] width 95 height 33
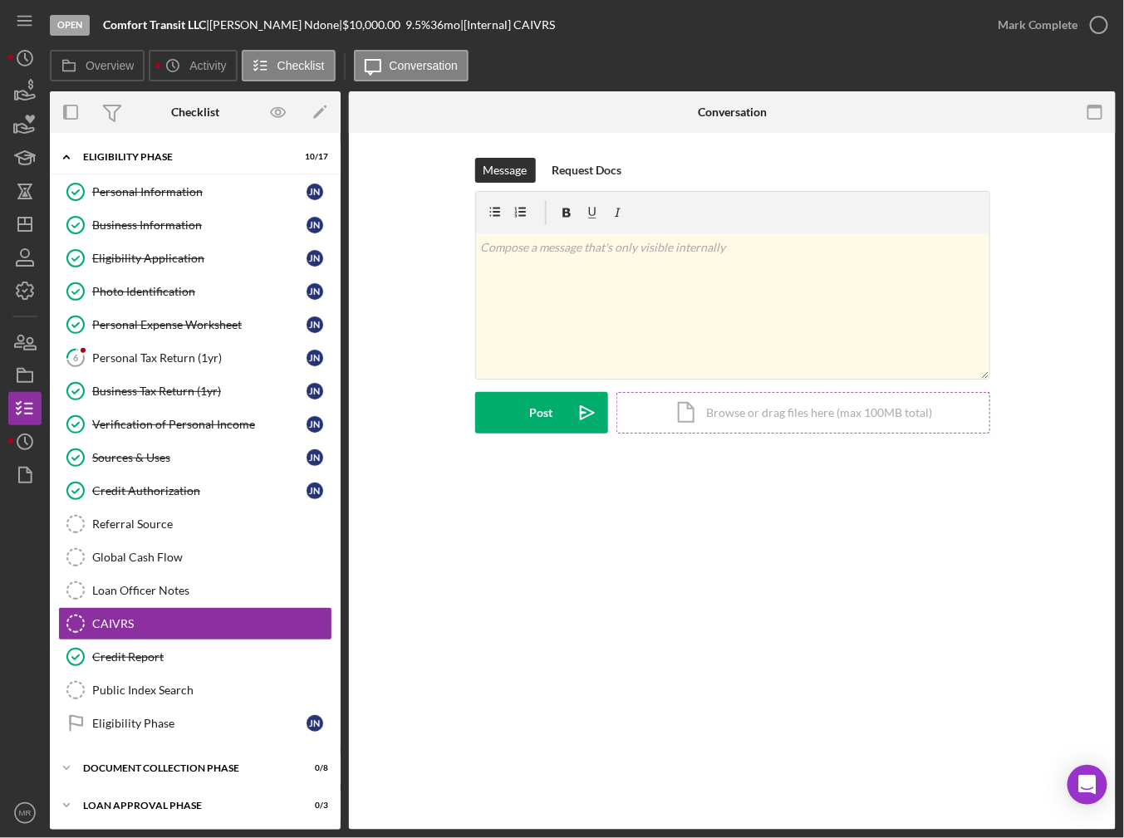
click at [757, 413] on div "Icon/Document Browse or drag files here (max 100MB total) Tap to choose files o…" at bounding box center [803, 413] width 374 height 42
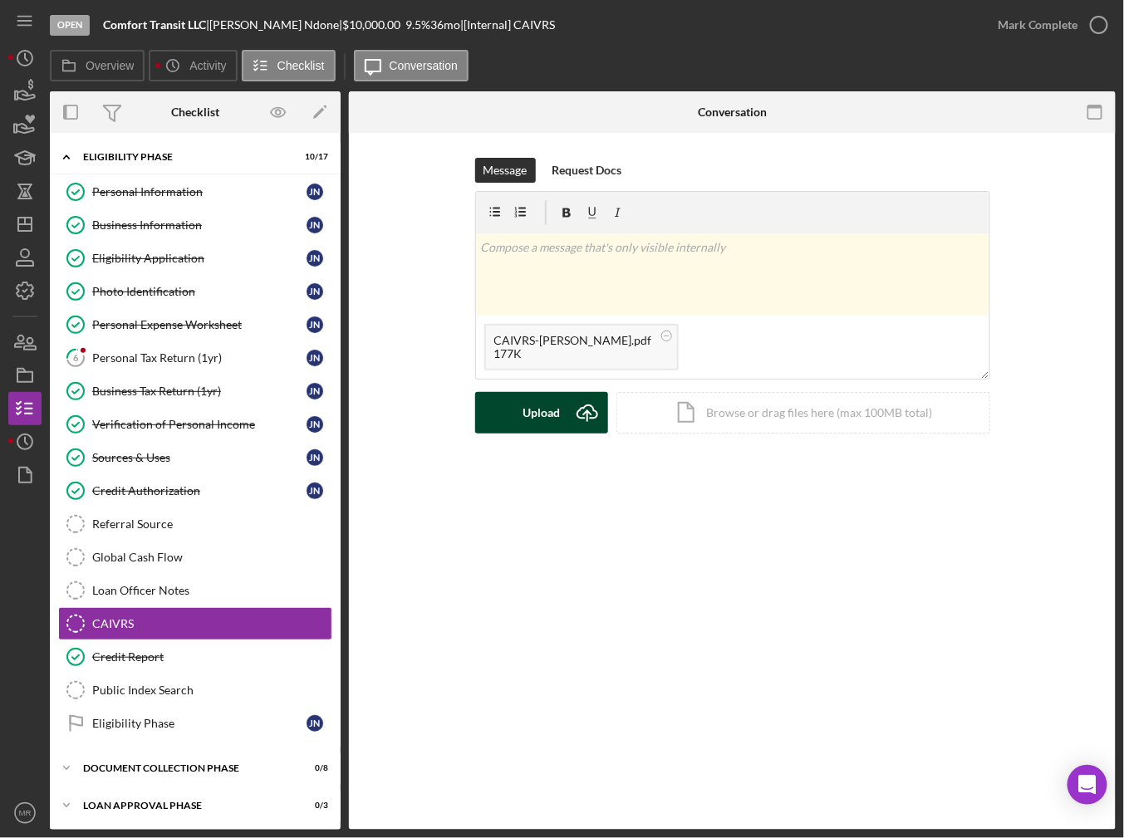
click at [562, 412] on button "Upload Icon/Upload" at bounding box center [541, 413] width 133 height 42
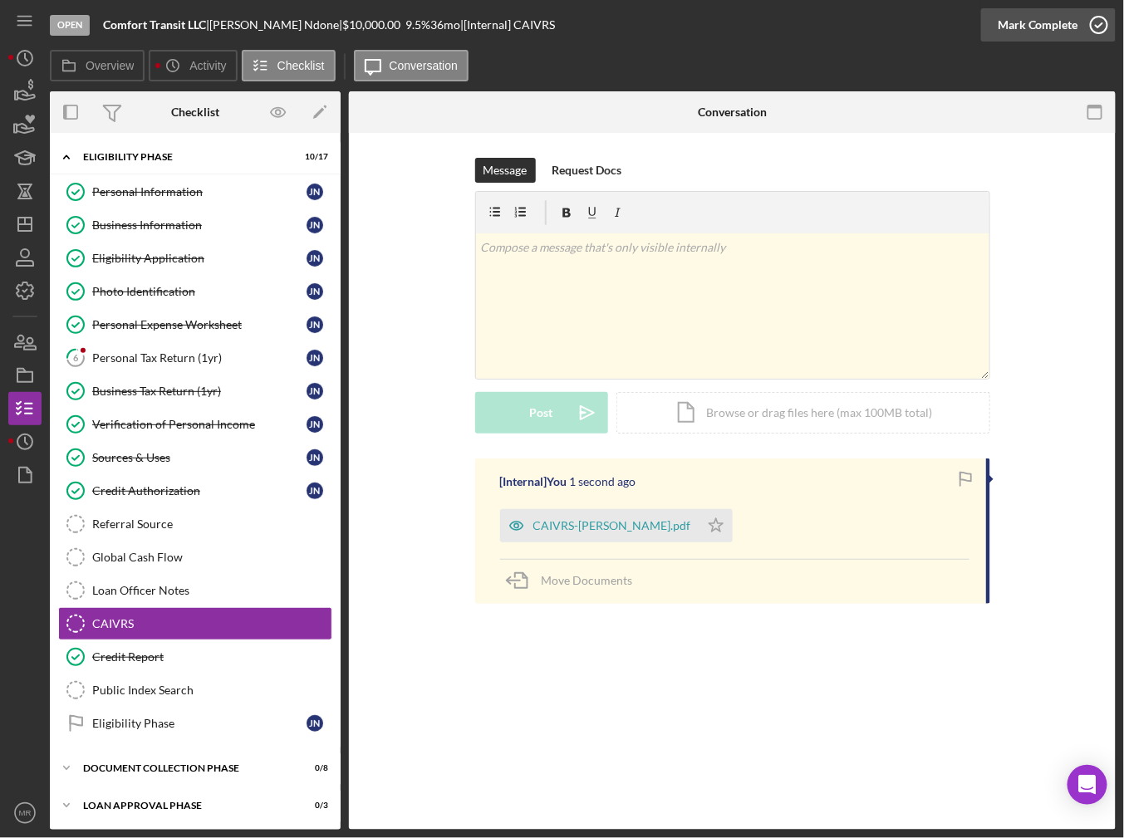
click at [1054, 37] on div "Mark Complete" at bounding box center [1037, 24] width 81 height 33
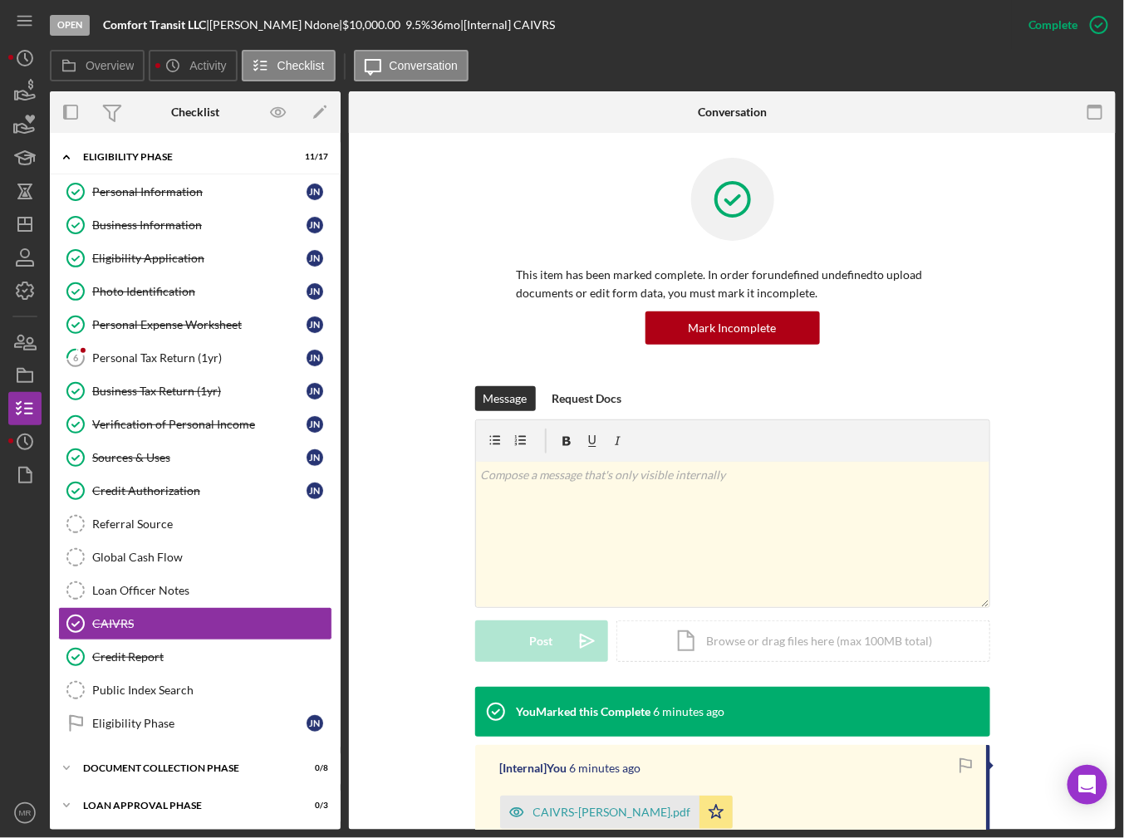
drag, startPoint x: 504, startPoint y: 203, endPoint x: 427, endPoint y: 226, distance: 80.7
click at [505, 203] on div "This item has been marked complete. In order for undefined undefined to upload …" at bounding box center [732, 272] width 515 height 228
click at [148, 358] on div "Personal Tax Return (1yr)" at bounding box center [199, 357] width 214 height 13
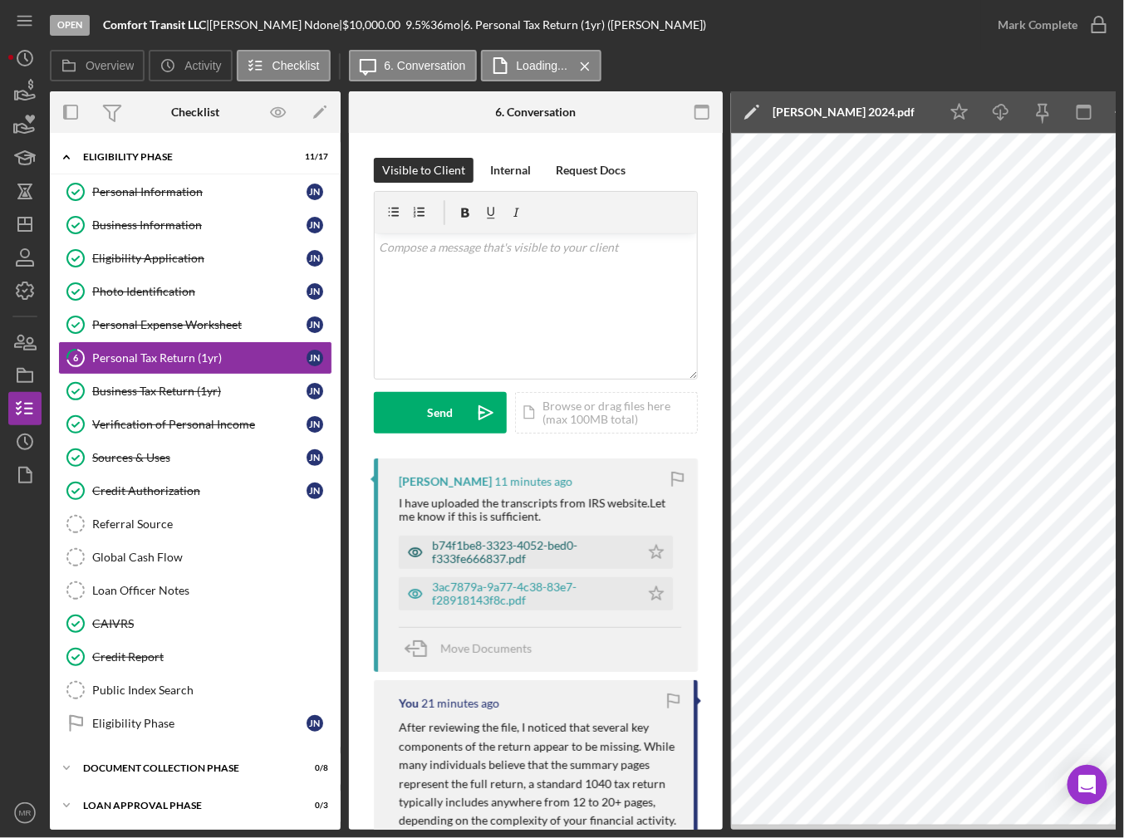
click at [547, 549] on div "b74f1be8-3323-4052-bed0-f333fe666837.pdf" at bounding box center [531, 552] width 199 height 27
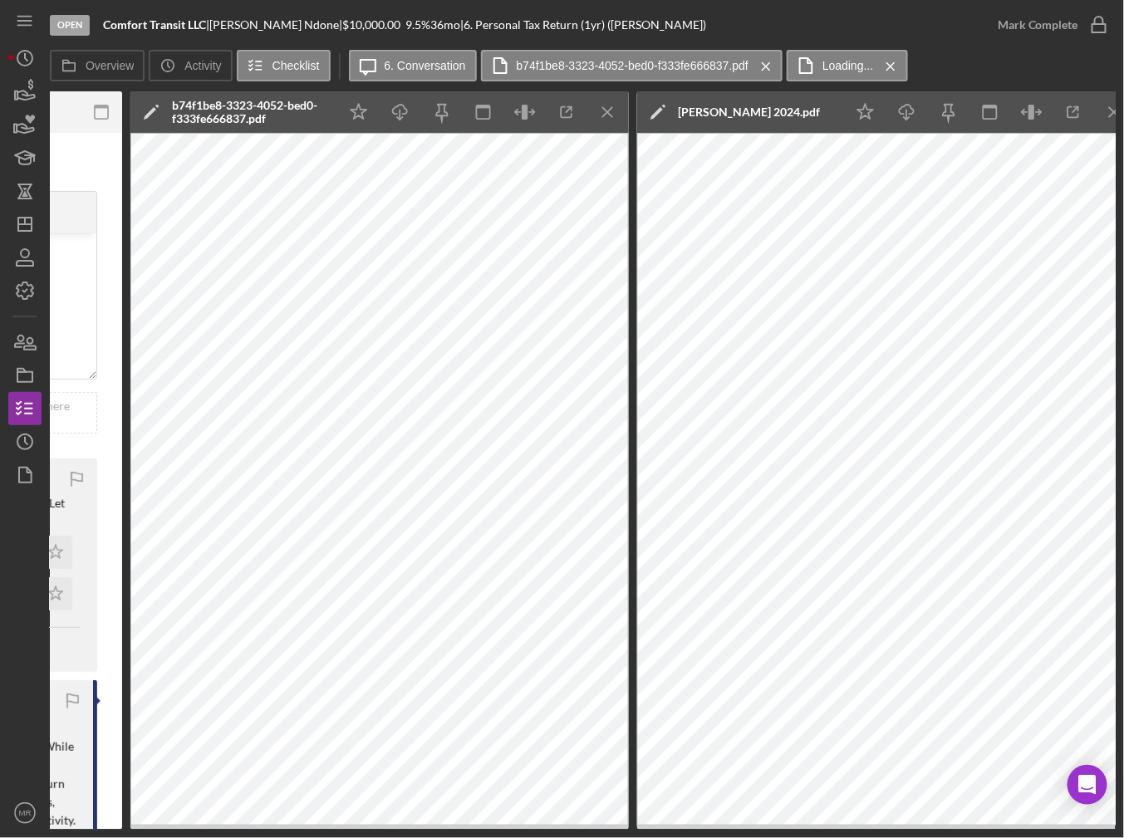
scroll to position [0, 620]
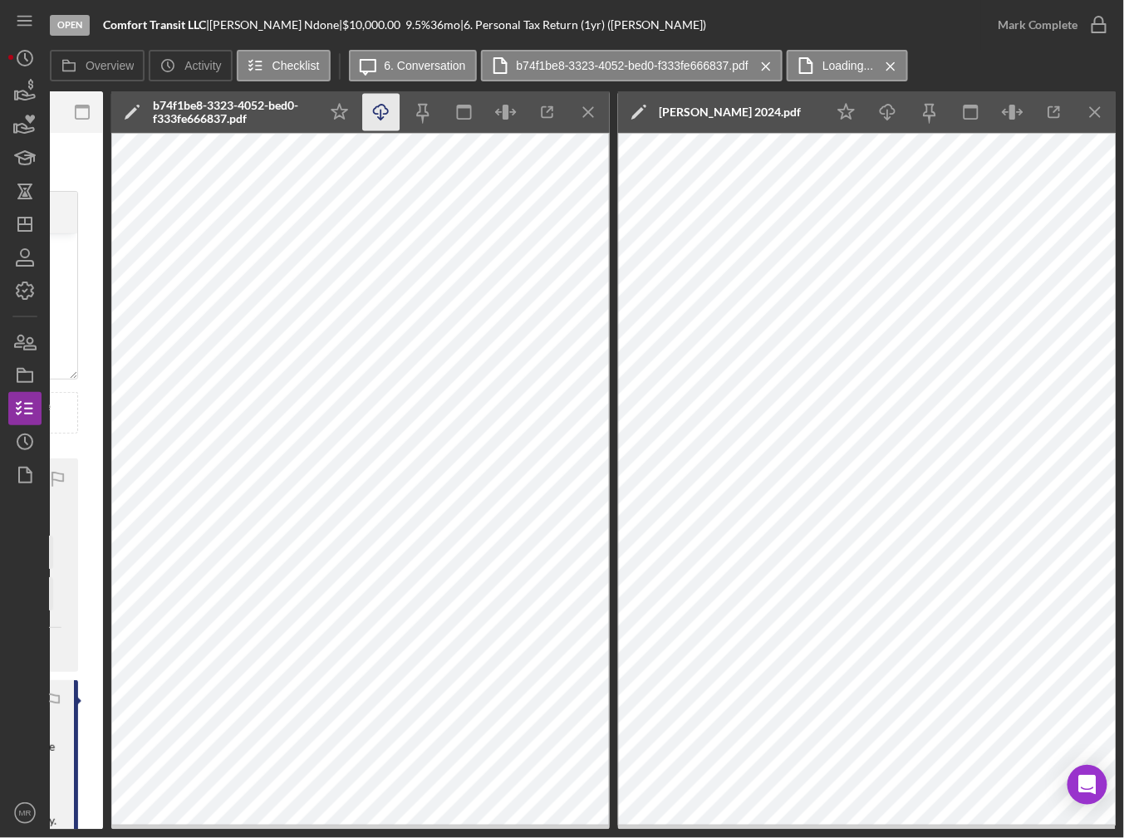
click at [365, 118] on icon "Icon/Download" at bounding box center [381, 112] width 37 height 37
click at [345, 112] on icon "Icon/Star" at bounding box center [339, 112] width 37 height 37
click at [590, 115] on line "button" at bounding box center [588, 111] width 9 height 9
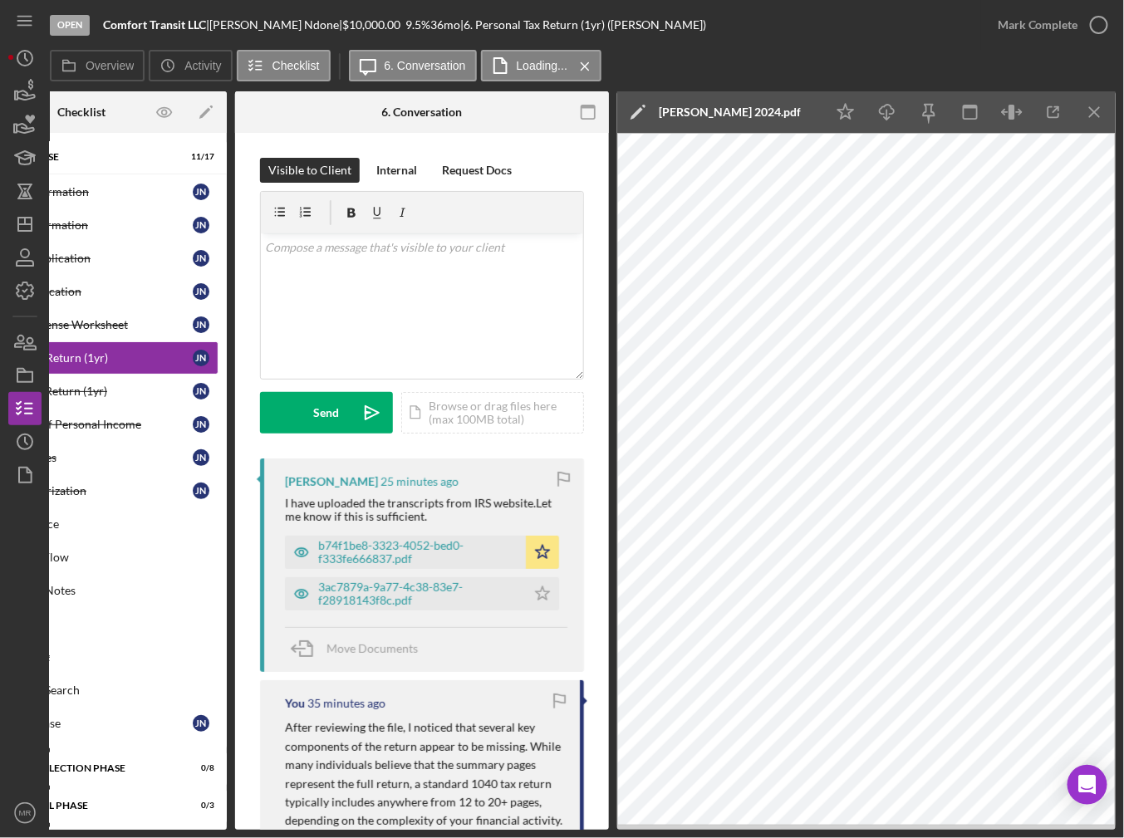
scroll to position [0, 113]
click at [1098, 114] on icon "Icon/Menu Close" at bounding box center [1095, 112] width 37 height 37
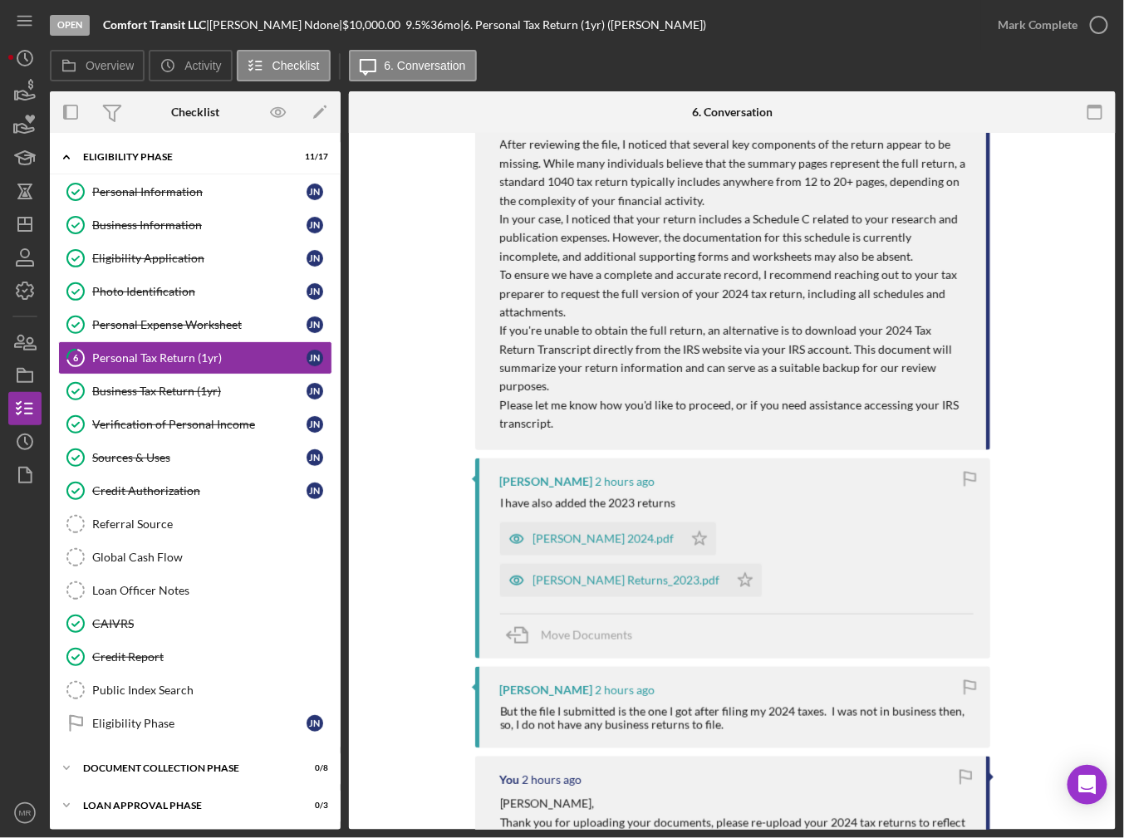
scroll to position [581, 0]
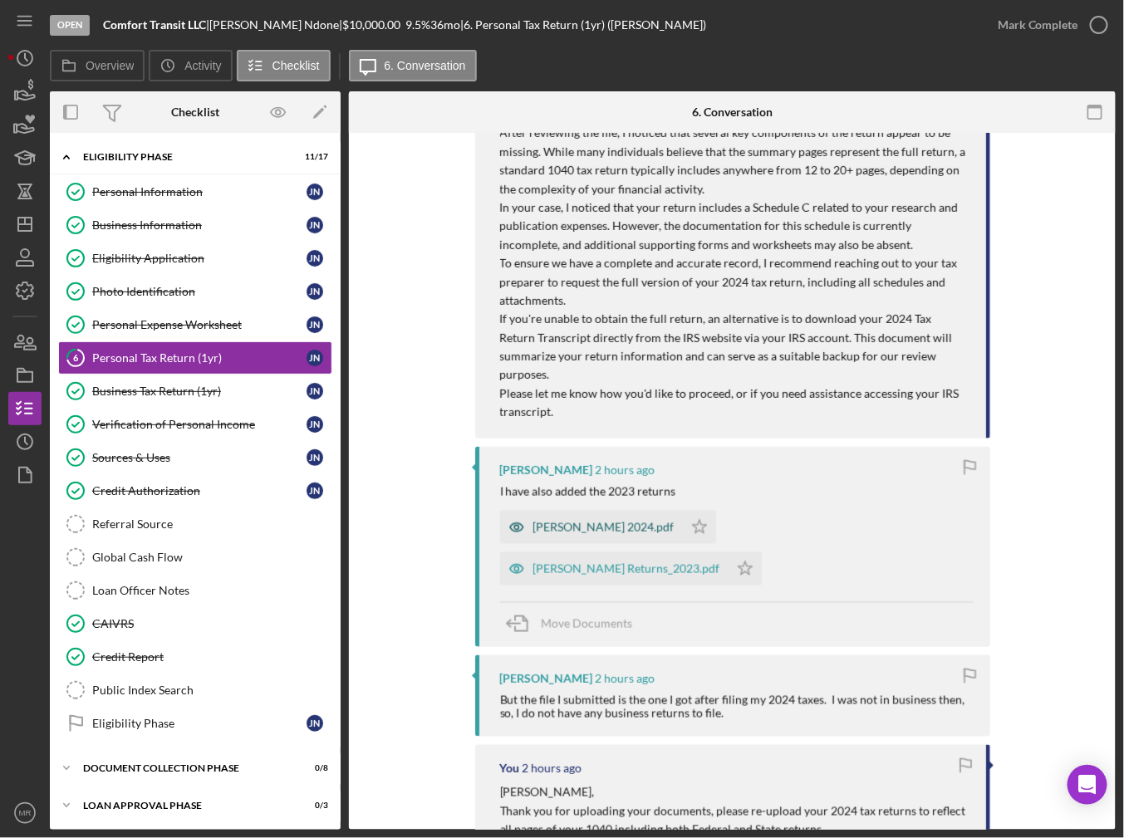
click at [623, 521] on div "James Ndone_Returns 2024.pdf" at bounding box center [603, 527] width 141 height 13
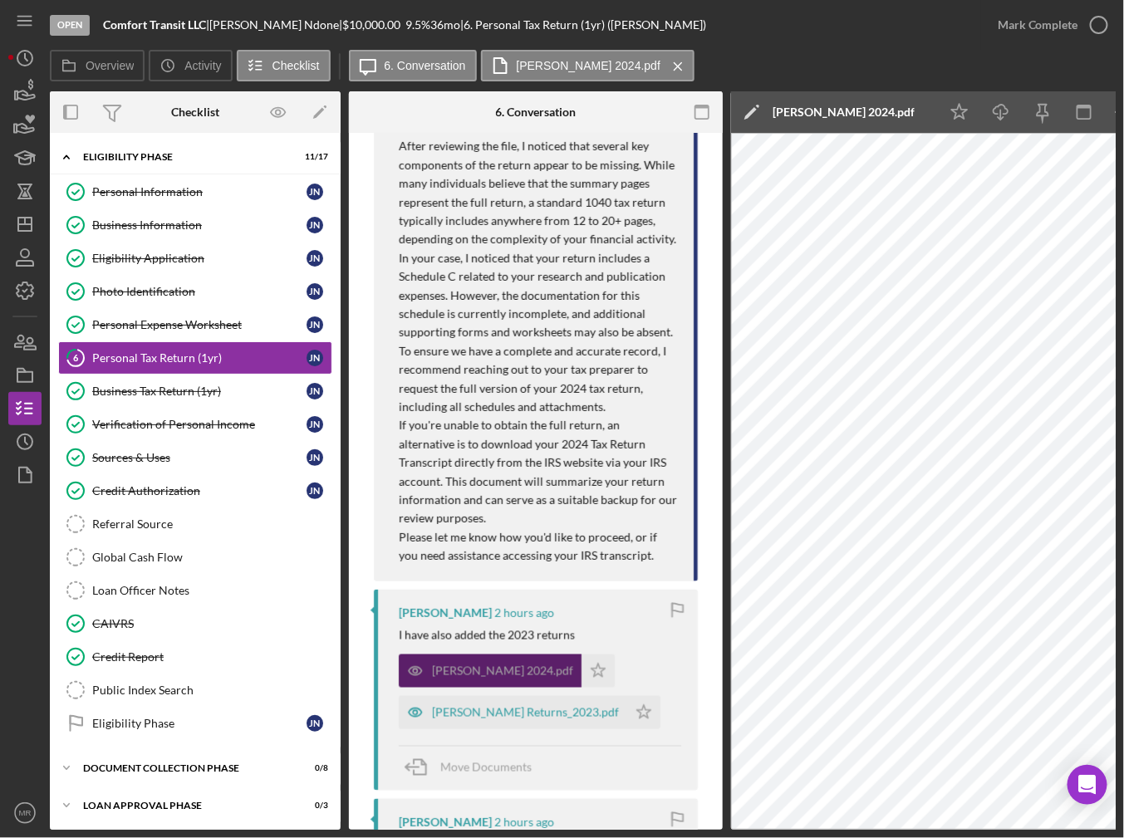
scroll to position [595, 0]
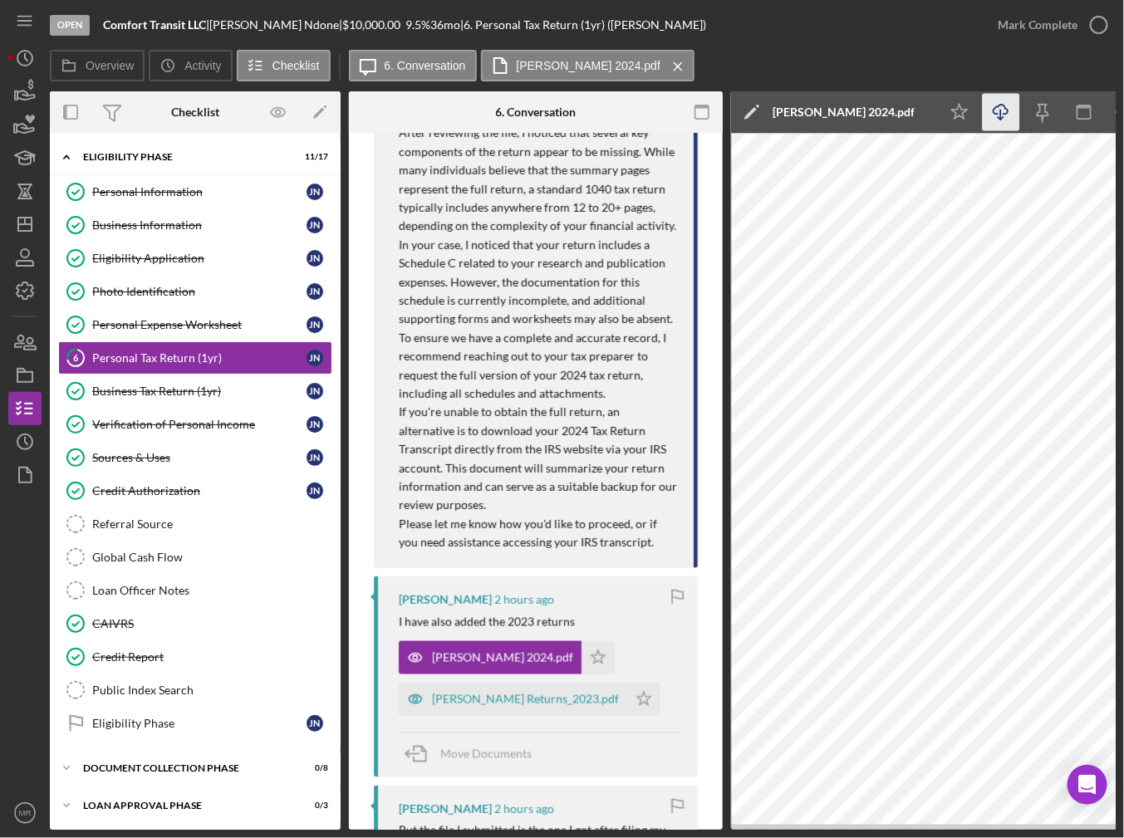
click at [1003, 115] on icon "Icon/Download" at bounding box center [1000, 112] width 37 height 37
click at [431, 265] on p "In your case, I noticed that your return includes a Schedule C related to your …" at bounding box center [538, 282] width 278 height 93
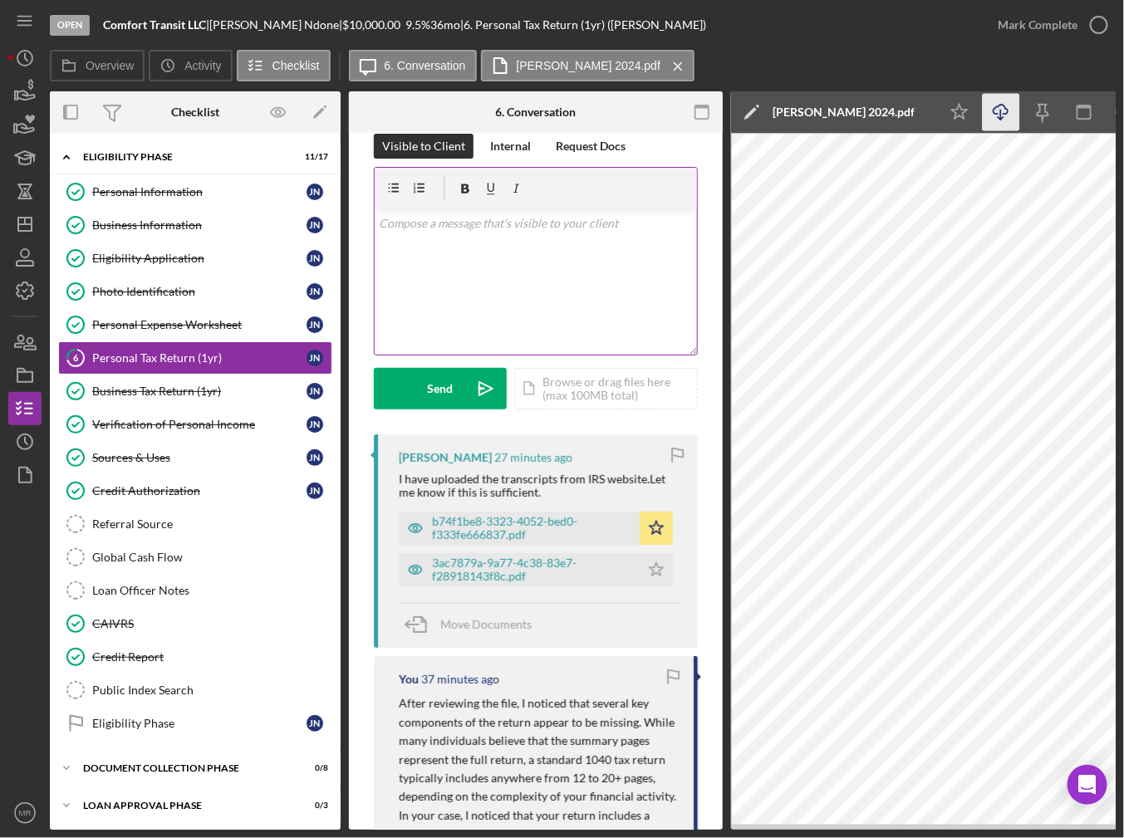
scroll to position [0, 0]
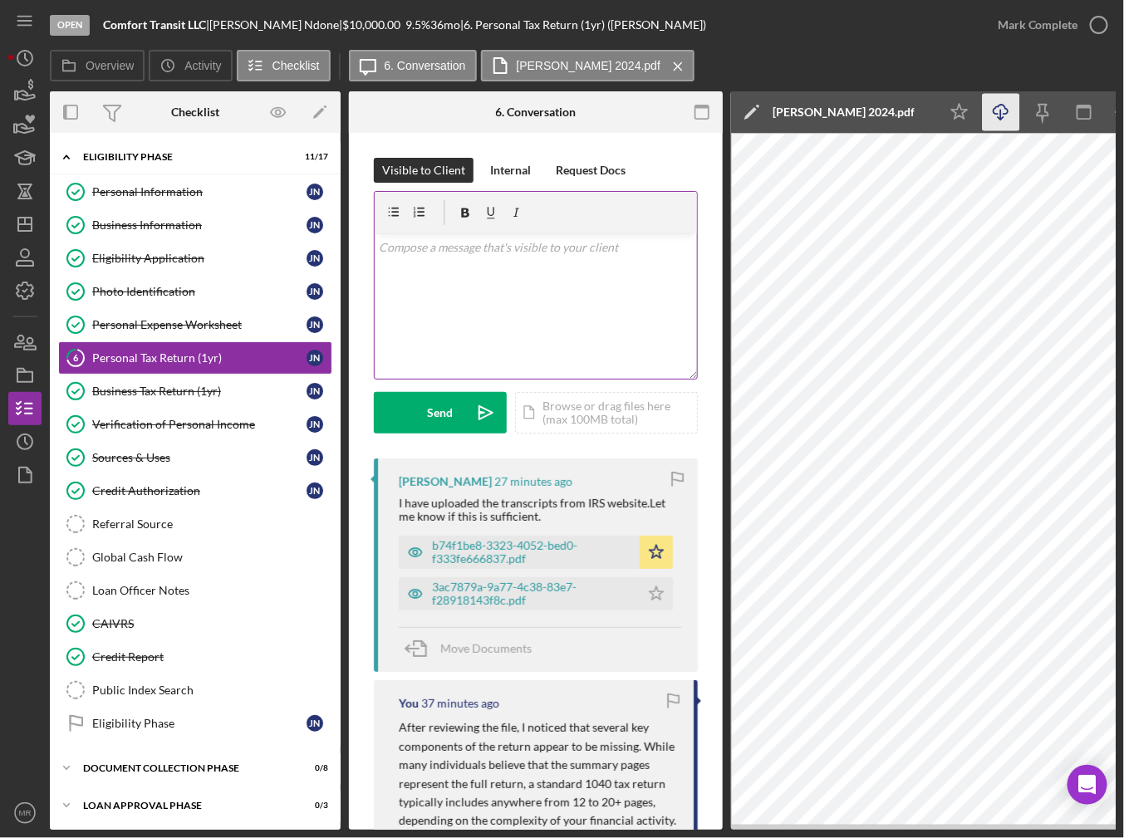
click at [567, 254] on p at bounding box center [536, 247] width 313 height 18
click at [556, 238] on p "Thank you for providing your 2024 transcripts," at bounding box center [536, 247] width 313 height 18
drag, startPoint x: 635, startPoint y: 247, endPoint x: 670, endPoint y: 306, distance: 67.8
click at [670, 306] on div "v Color teal Color pink Remove color Add row above Add row below Add column bef…" at bounding box center [536, 305] width 322 height 145
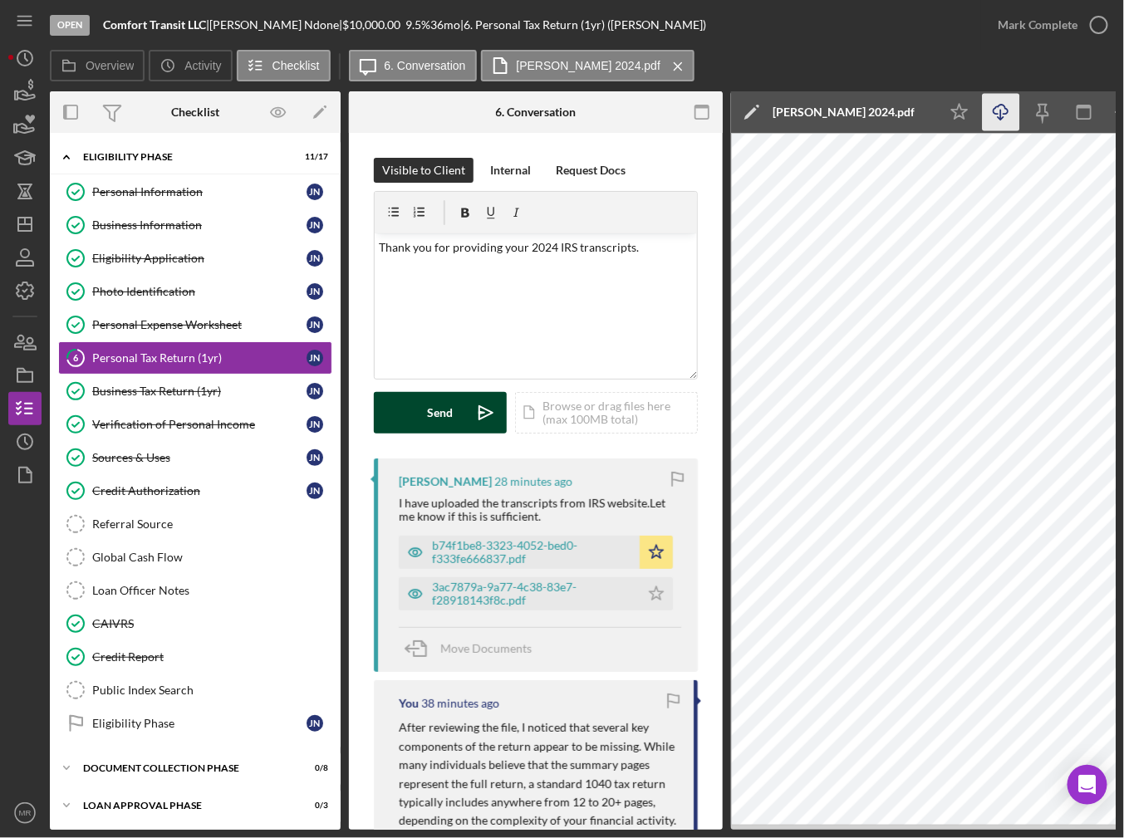
click at [452, 408] on button "Send Icon/icon-invite-send" at bounding box center [440, 413] width 133 height 42
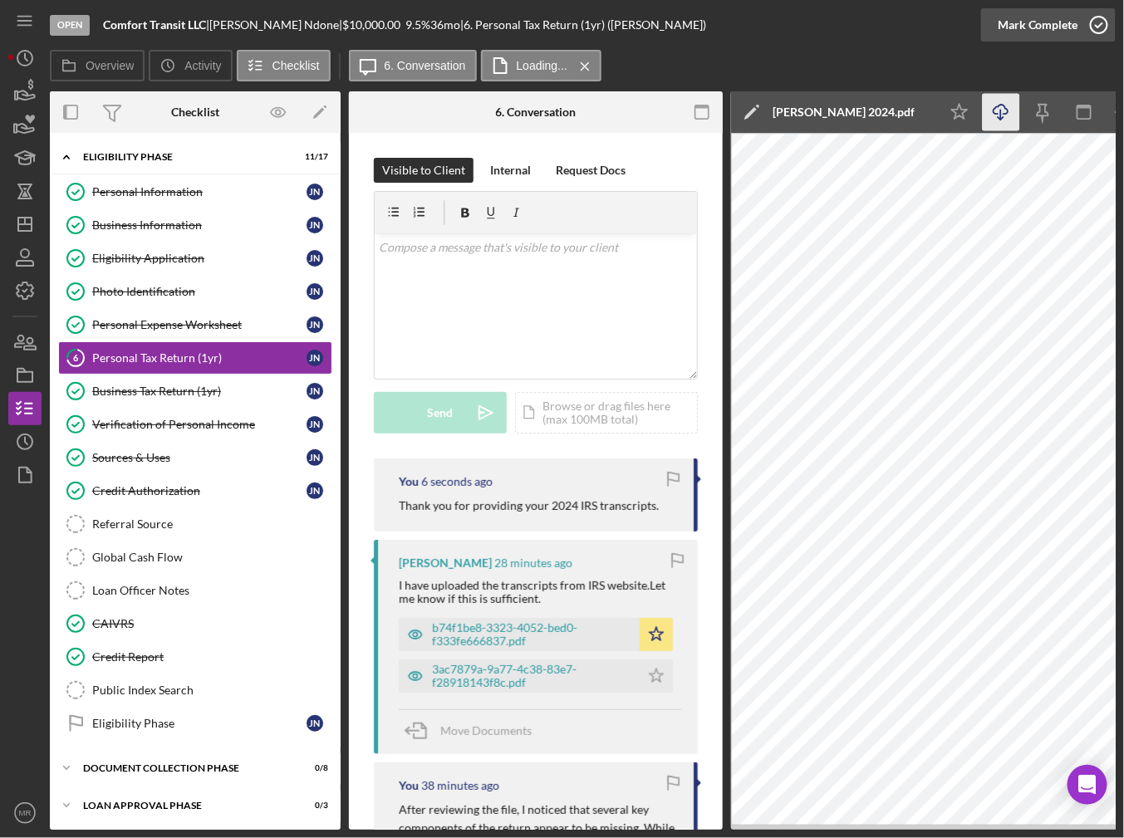
click at [1085, 35] on icon "button" at bounding box center [1099, 25] width 42 height 42
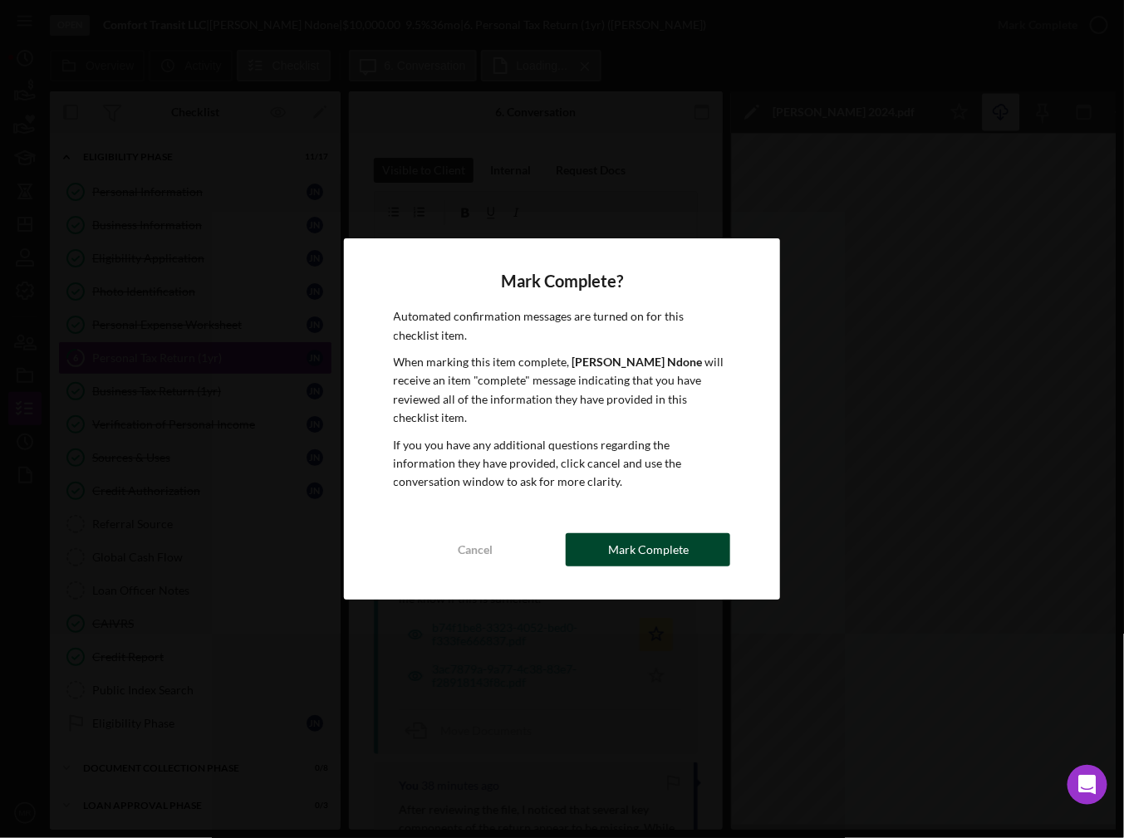
click at [661, 547] on div "Mark Complete" at bounding box center [648, 549] width 81 height 33
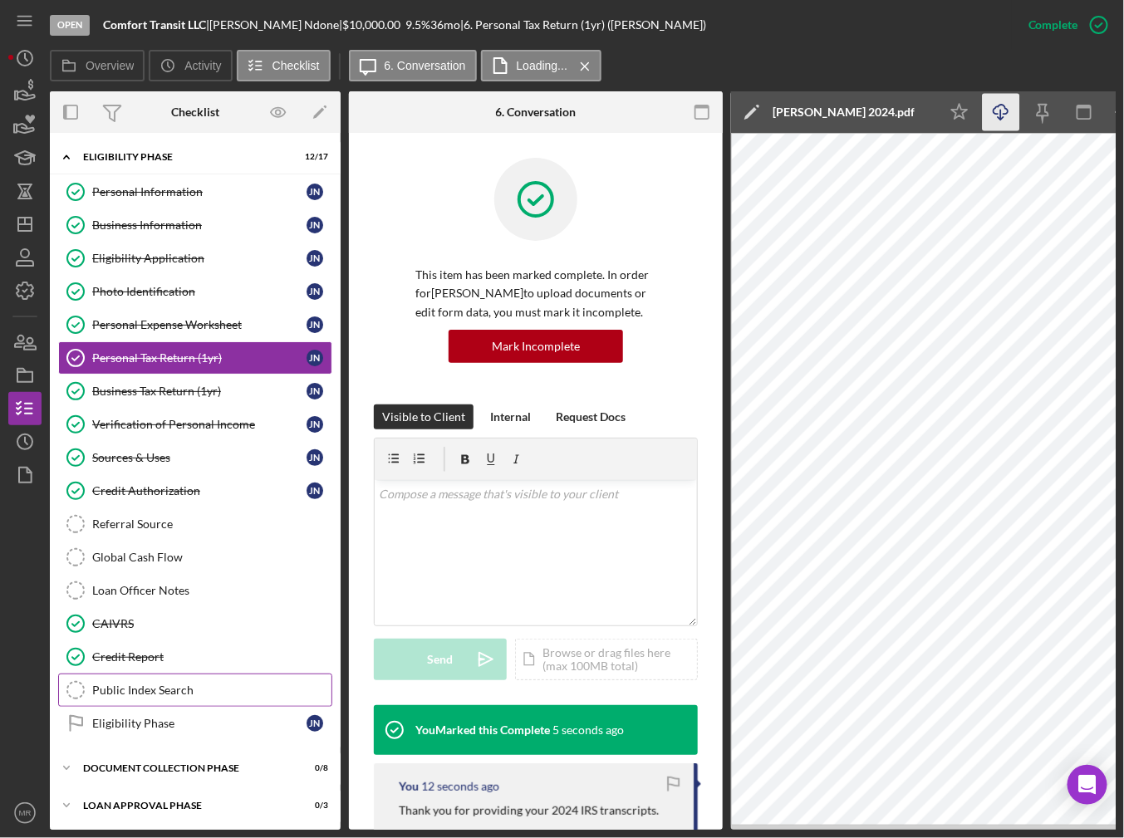
click at [161, 693] on link "Public Index Search Public Index Search" at bounding box center [195, 690] width 274 height 33
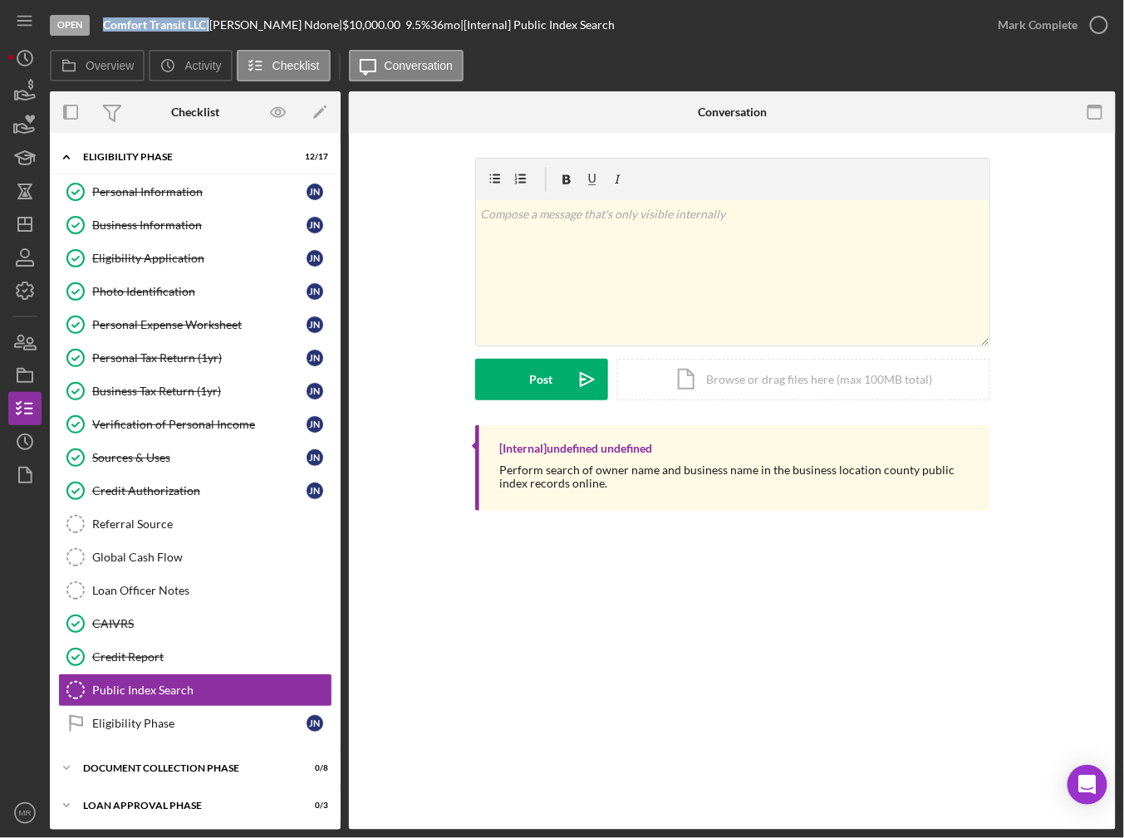
drag, startPoint x: 212, startPoint y: 27, endPoint x: 98, endPoint y: 26, distance: 113.8
click at [98, 26] on div "Open Comfort Transit LLC | James Ndone | $10,000.00 9.5 % 36 mo | [Internal] Pu…" at bounding box center [515, 25] width 931 height 50
copy div "Comfort Transit LLC"
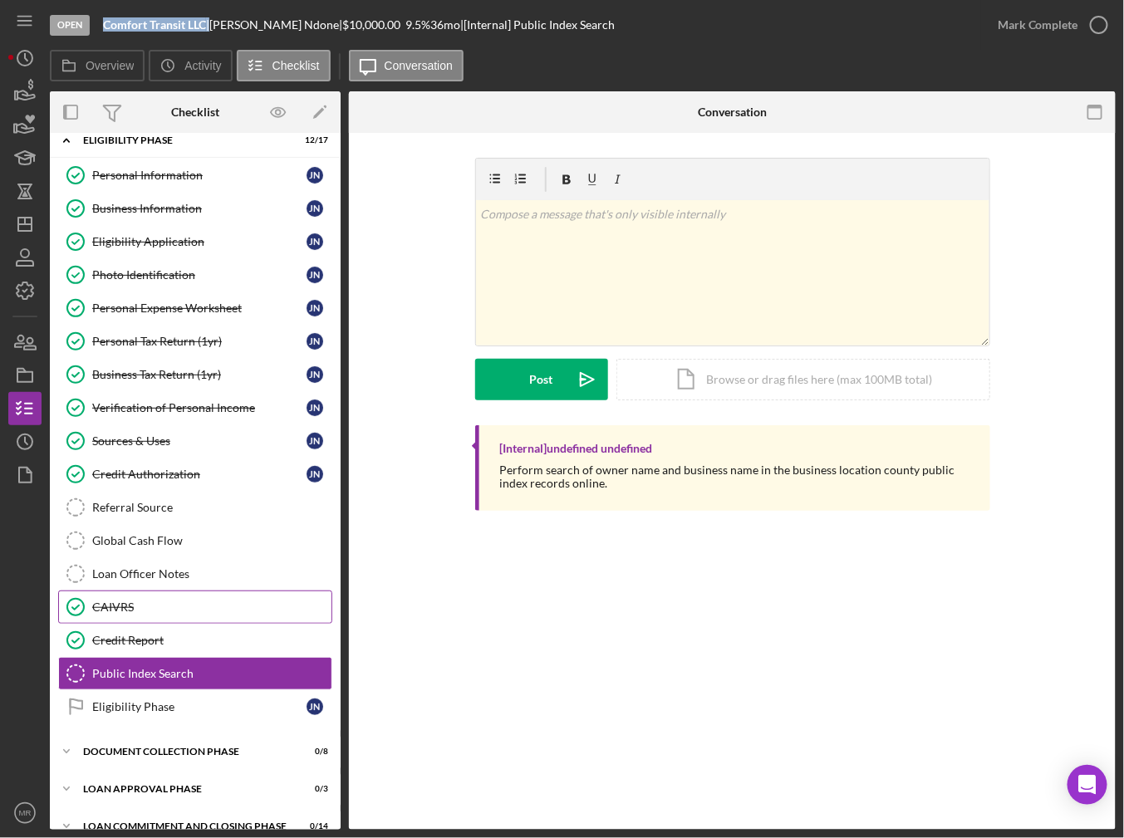
scroll to position [32, 0]
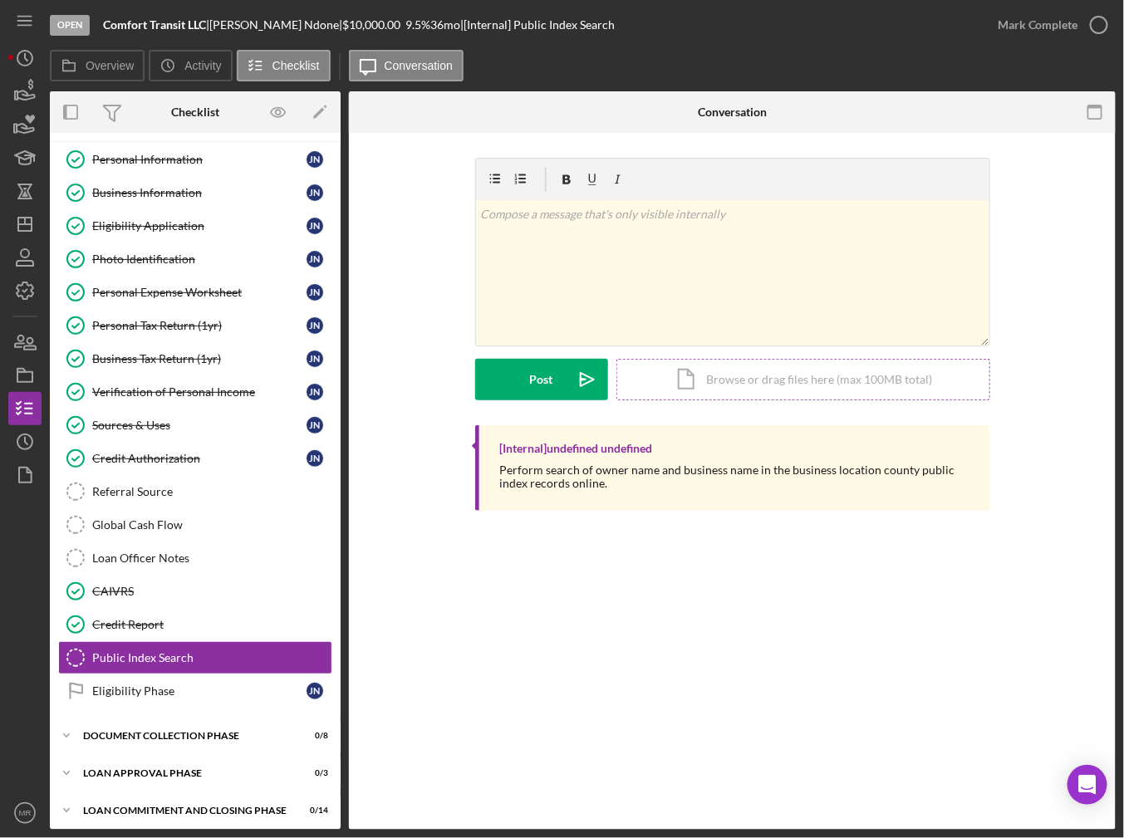
click at [710, 376] on div "Icon/Document Browse or drag files here (max 100MB total) Tap to choose files o…" at bounding box center [803, 380] width 374 height 42
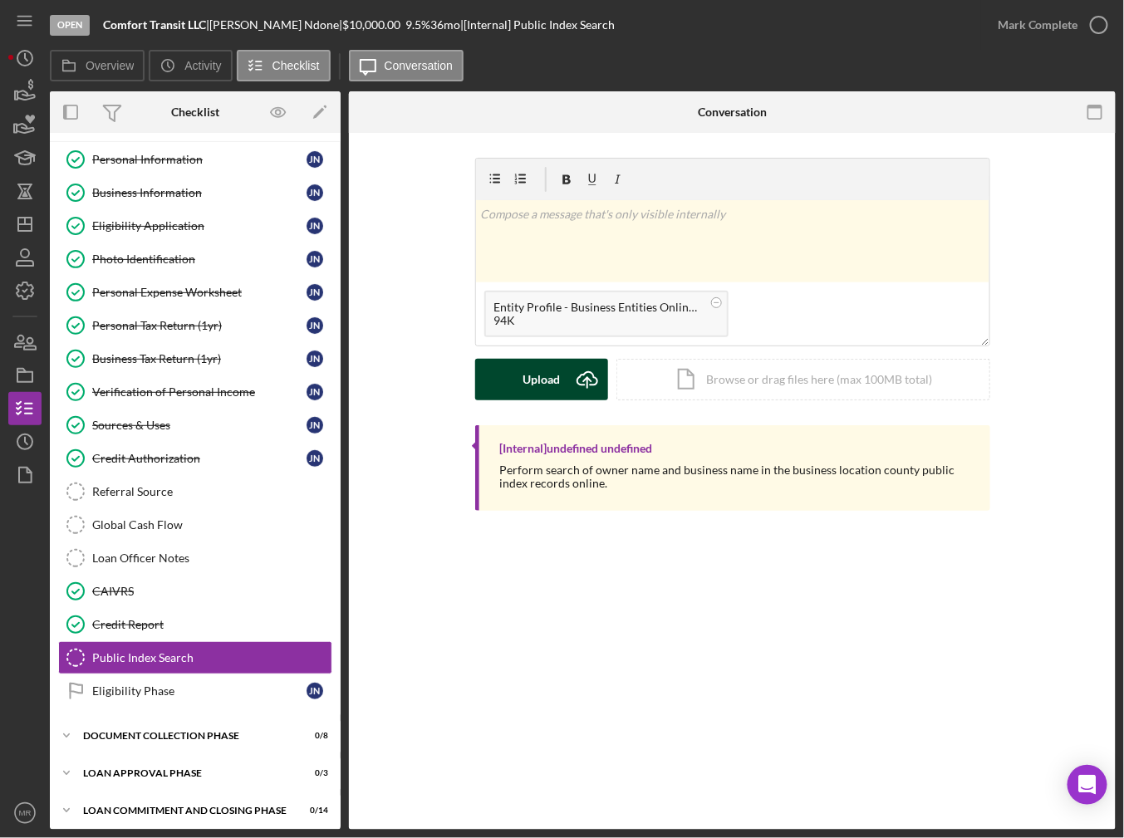
click at [548, 370] on div "Upload" at bounding box center [540, 380] width 37 height 42
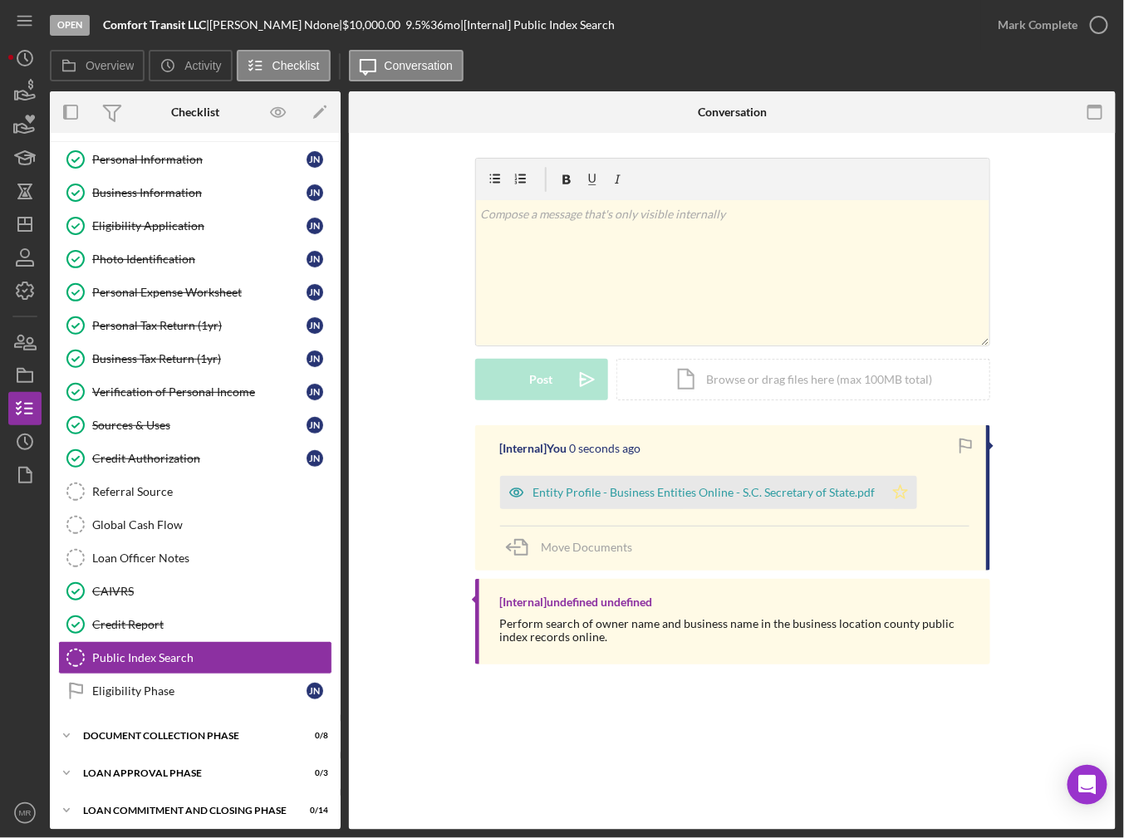
click at [905, 487] on icon "Icon/Star" at bounding box center [900, 492] width 33 height 33
click at [1051, 41] on div "Mark Complete" at bounding box center [1048, 25] width 135 height 50
click at [1051, 29] on div "Mark Complete" at bounding box center [1037, 24] width 81 height 33
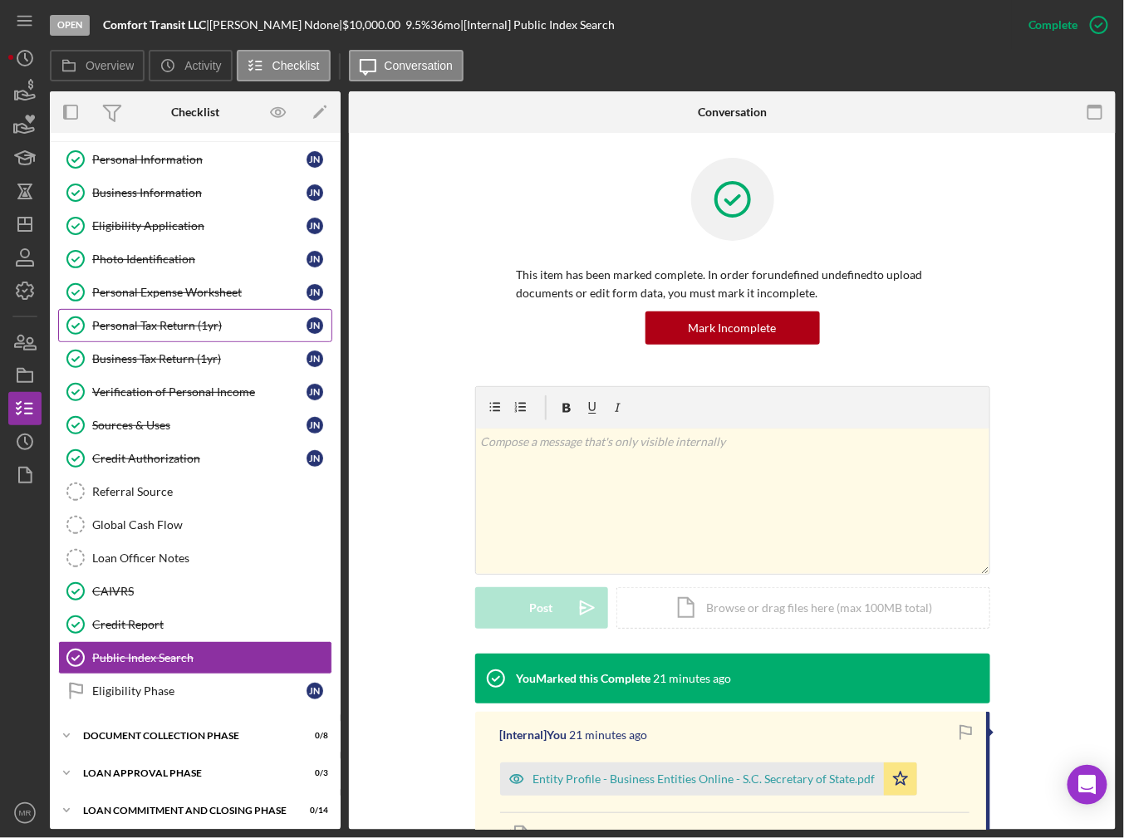
click at [212, 321] on div "Personal Tax Return (1yr)" at bounding box center [199, 325] width 214 height 13
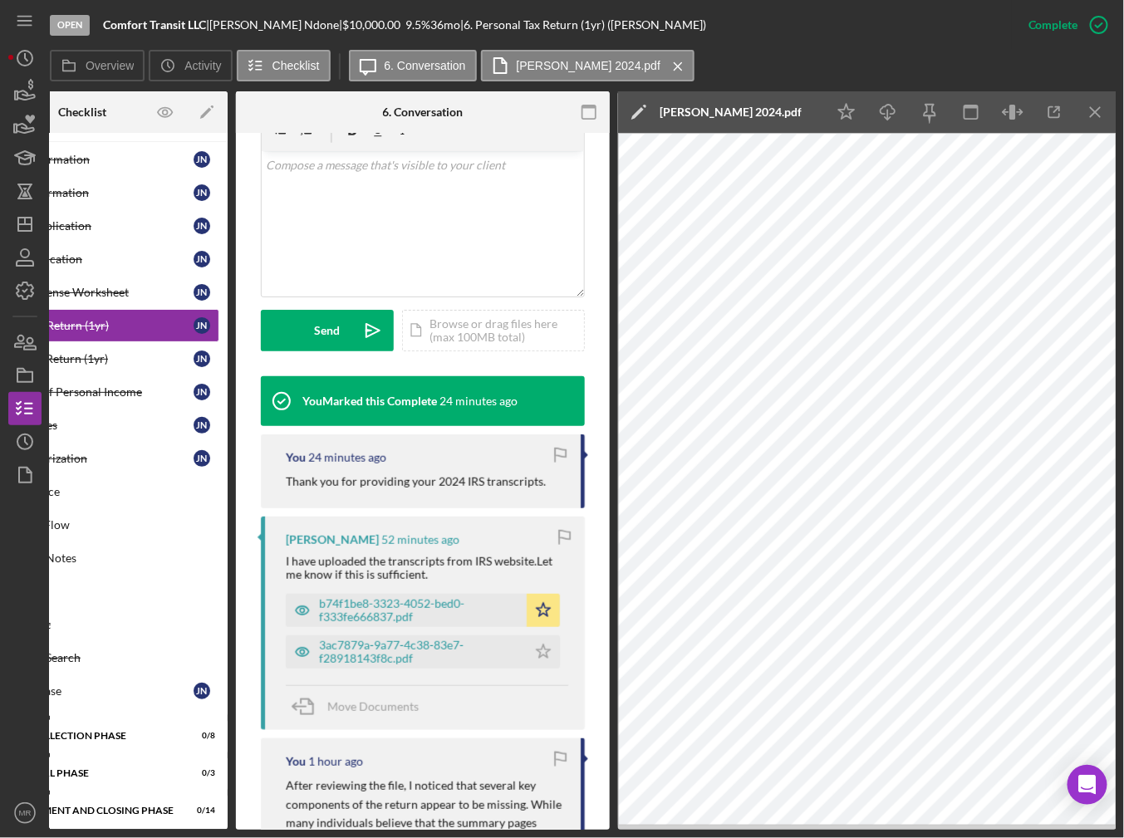
scroll to position [332, 0]
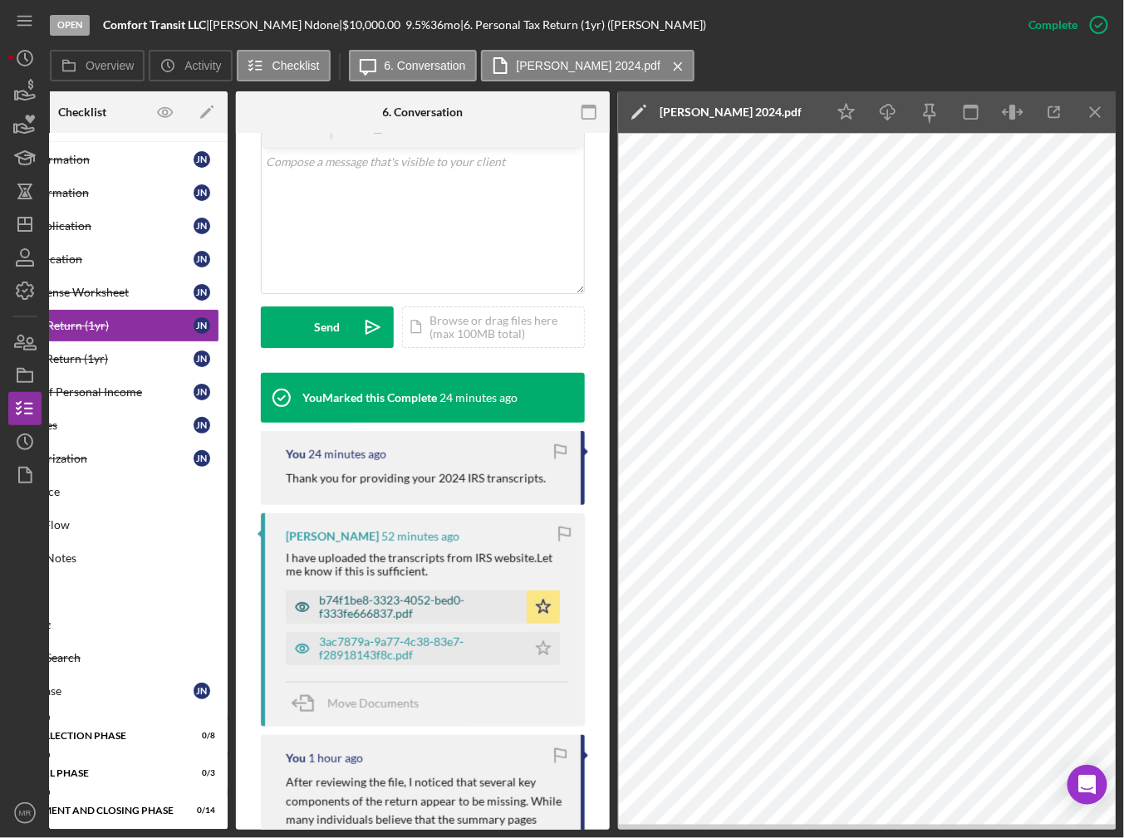
click at [394, 601] on div "b74f1be8-3323-4052-bed0-f333fe666837.pdf" at bounding box center [418, 607] width 199 height 27
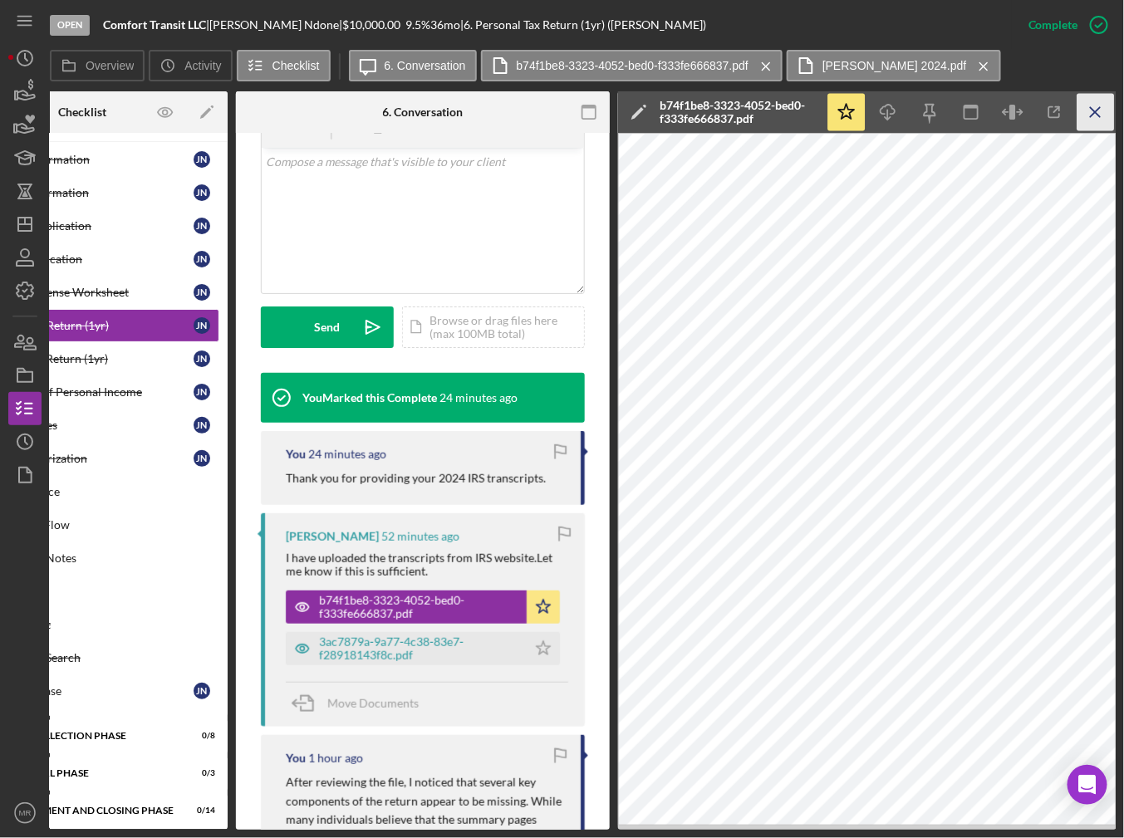
click at [1082, 114] on icon "Icon/Menu Close" at bounding box center [1095, 112] width 37 height 37
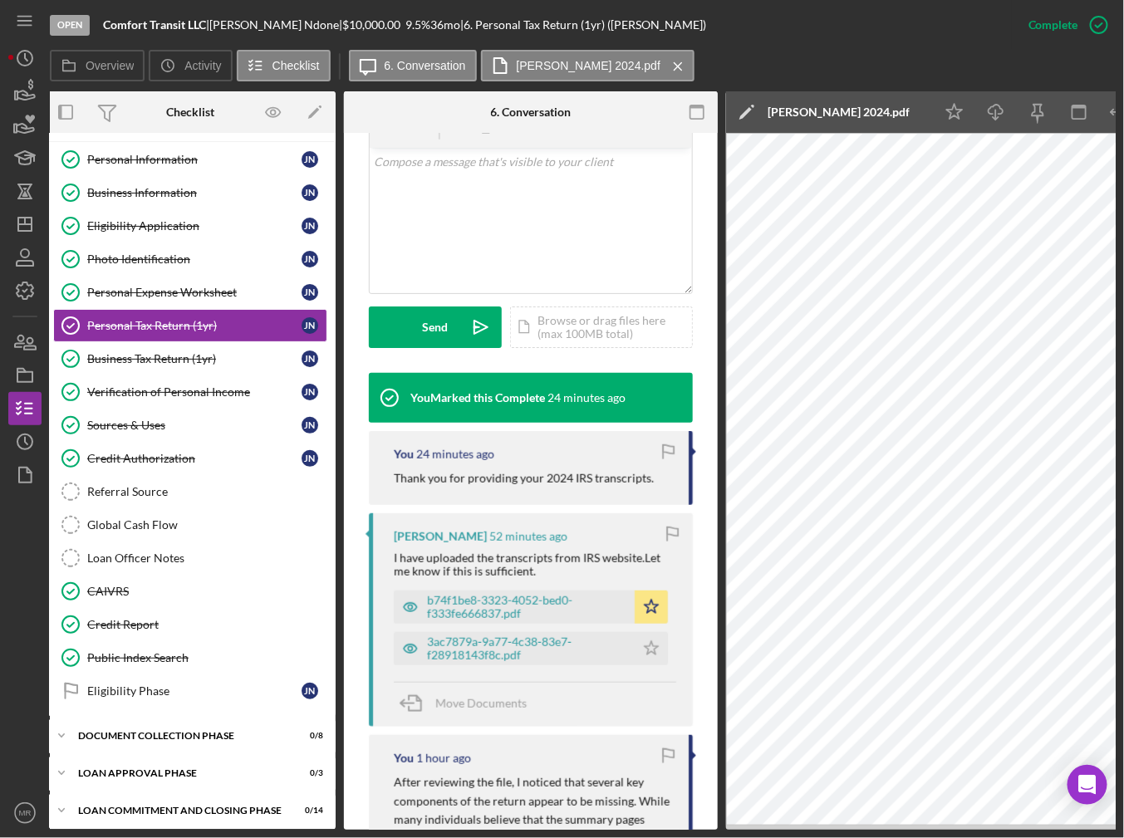
scroll to position [0, 0]
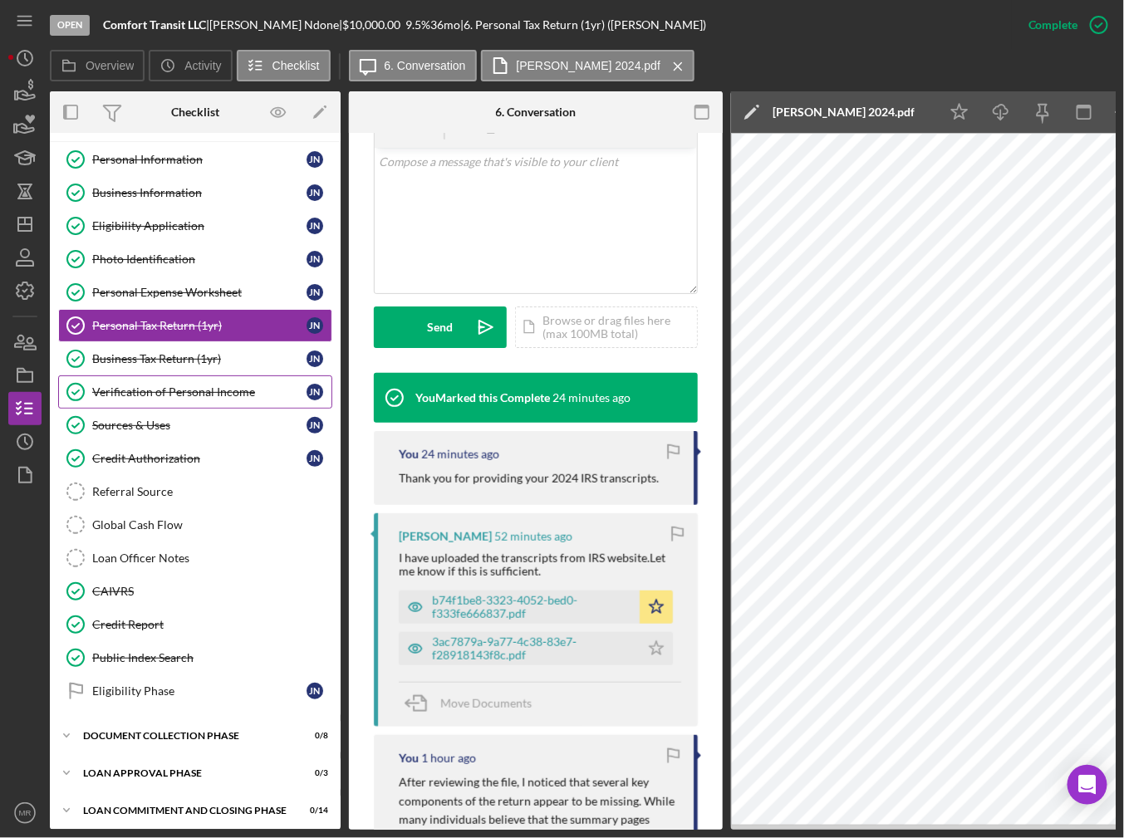
click at [208, 389] on div "Verification of Personal Income" at bounding box center [199, 391] width 214 height 13
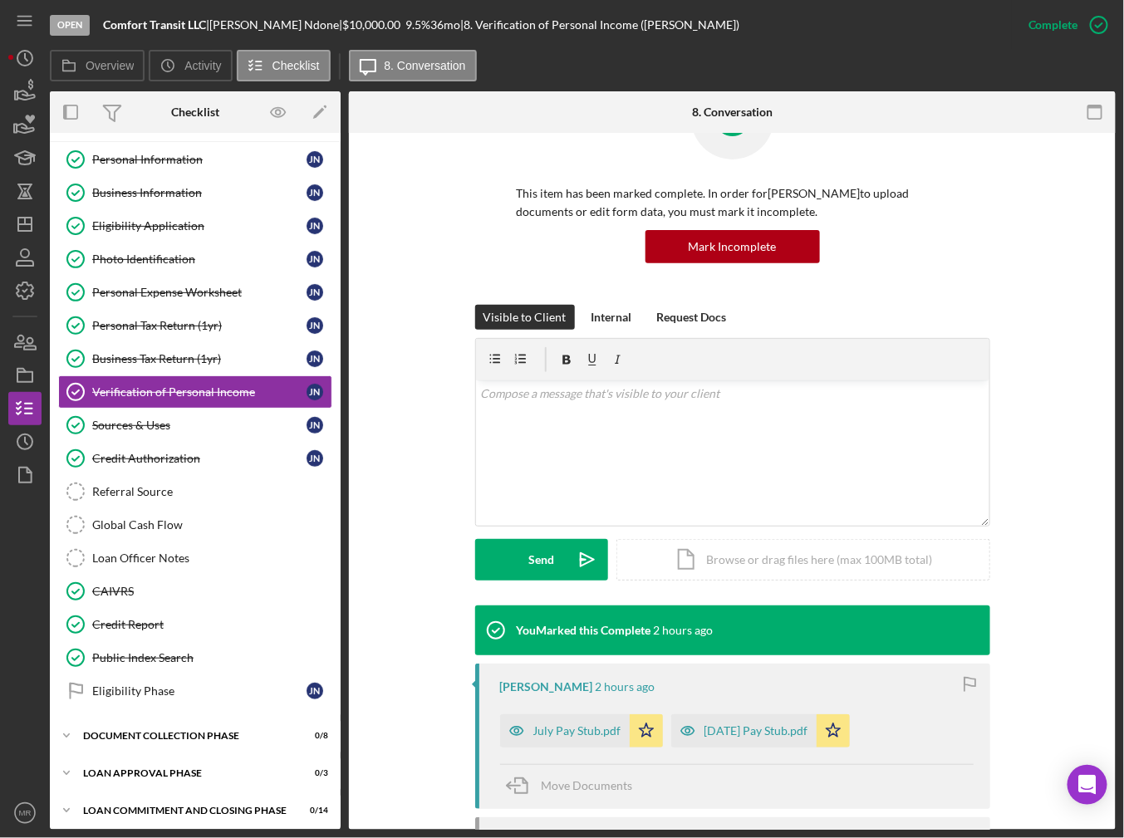
scroll to position [83, 0]
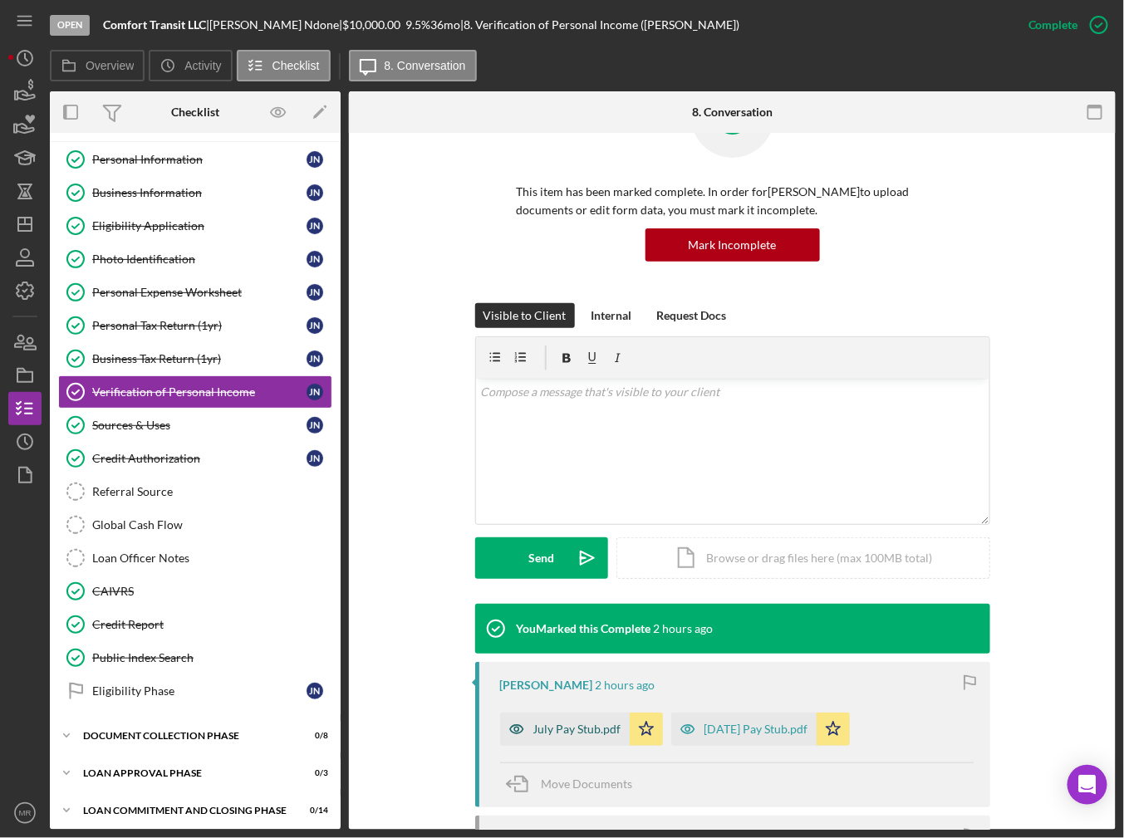
click at [574, 724] on div "July Pay Stub.pdf" at bounding box center [577, 729] width 88 height 13
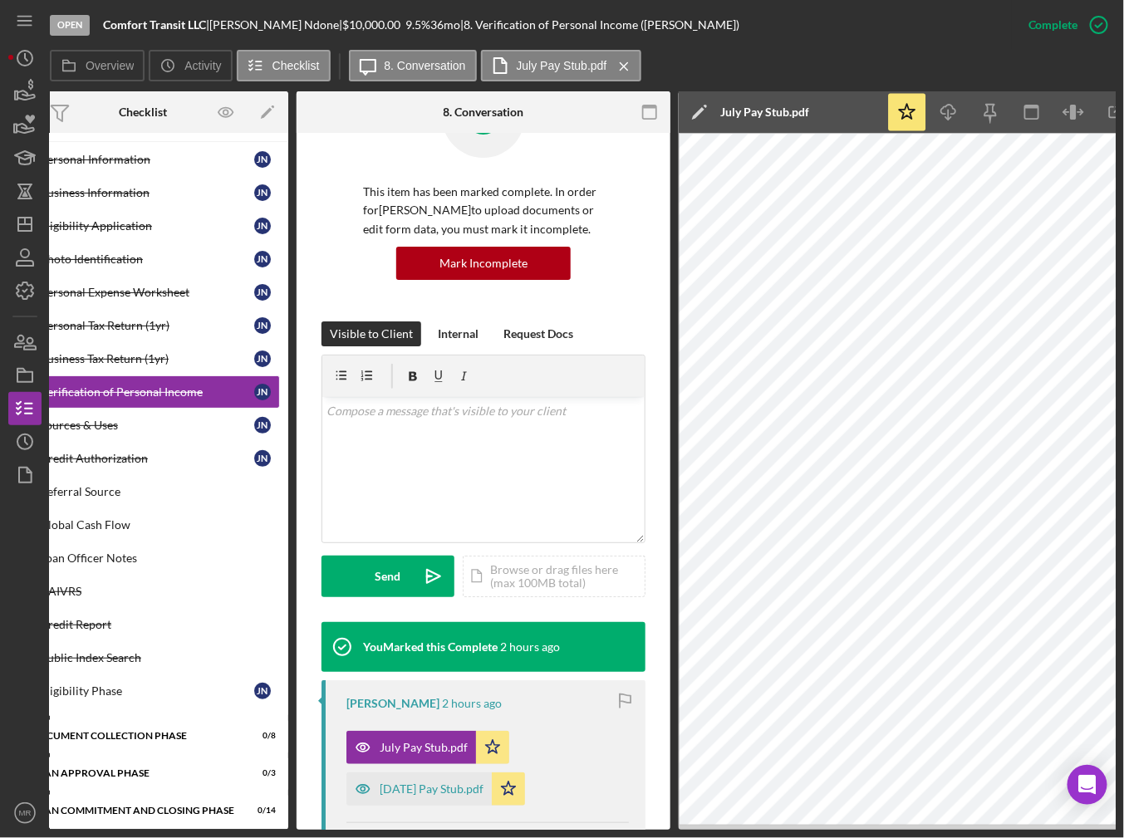
scroll to position [0, 113]
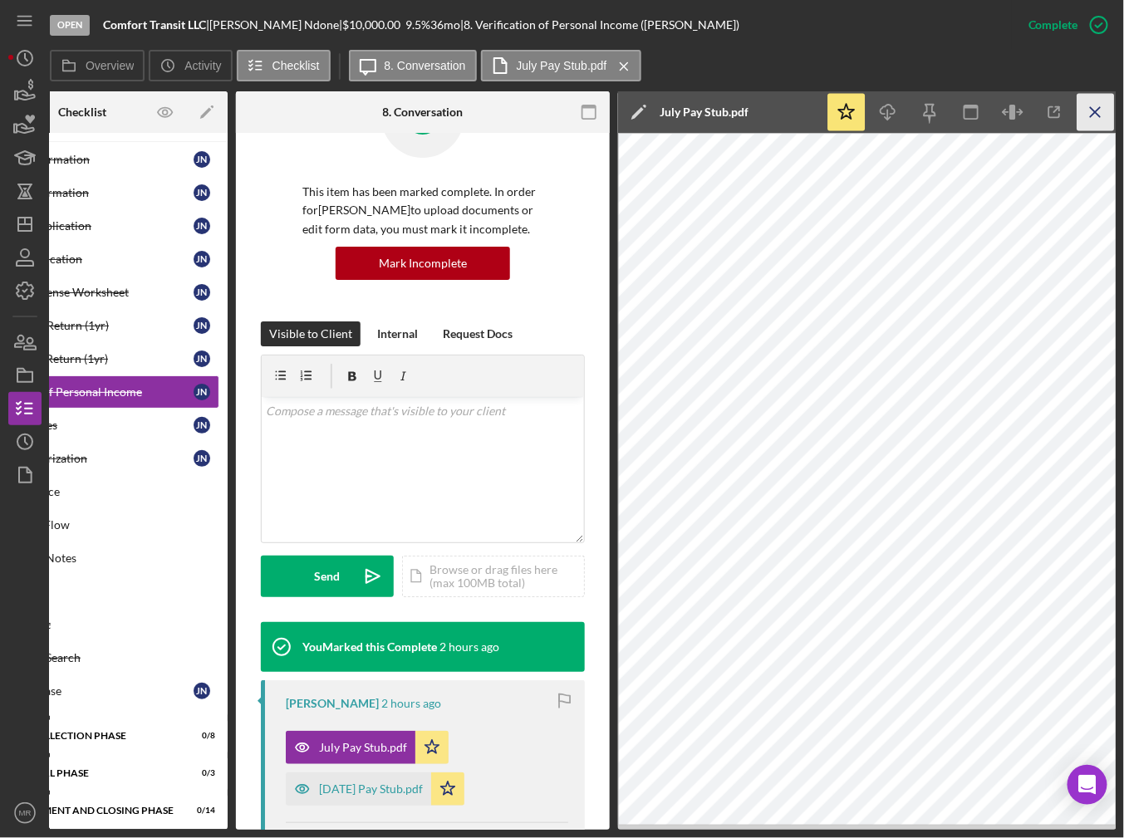
click at [1095, 120] on icon "Icon/Menu Close" at bounding box center [1095, 112] width 37 height 37
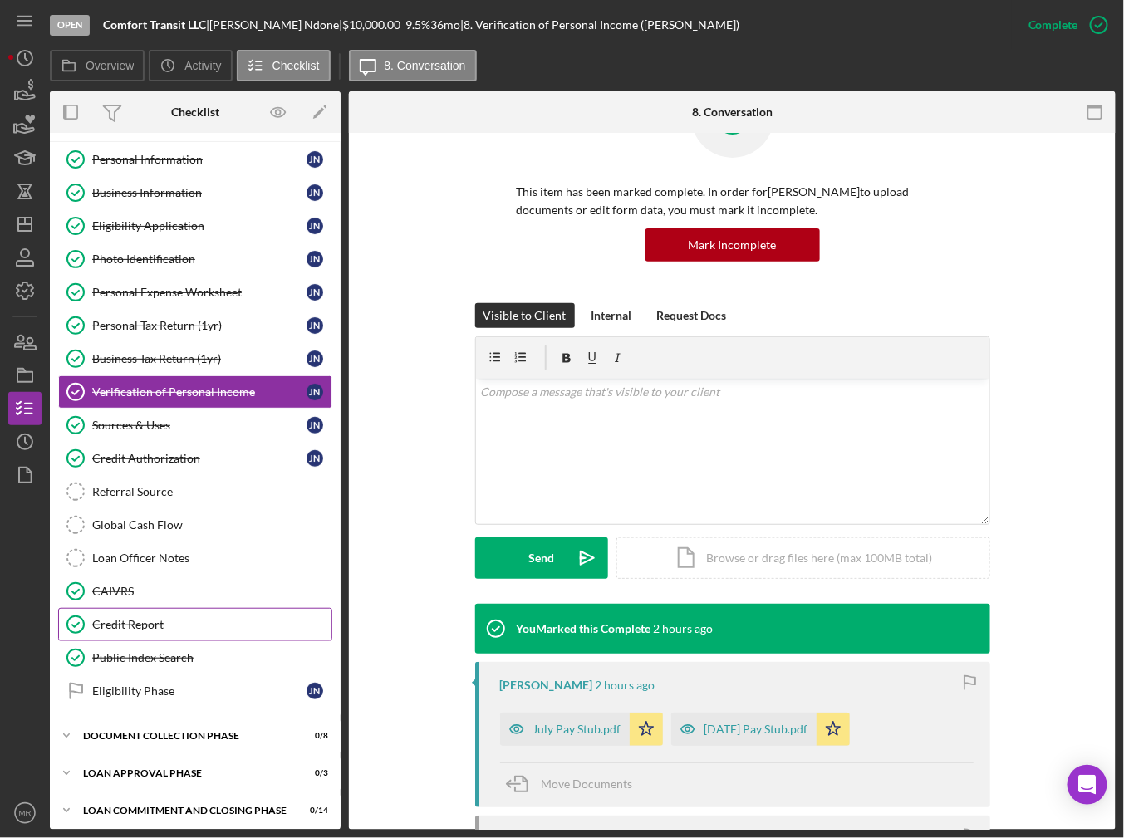
click at [172, 618] on div "Credit Report" at bounding box center [211, 624] width 239 height 13
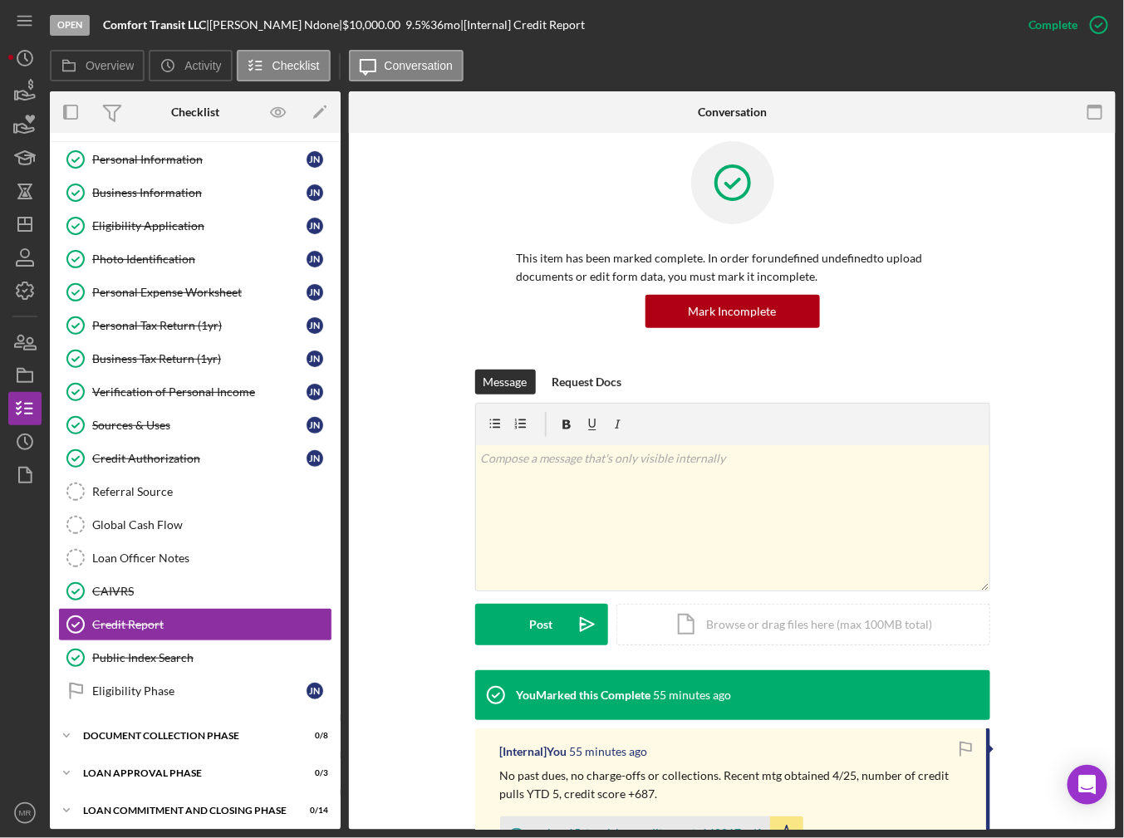
scroll to position [129, 0]
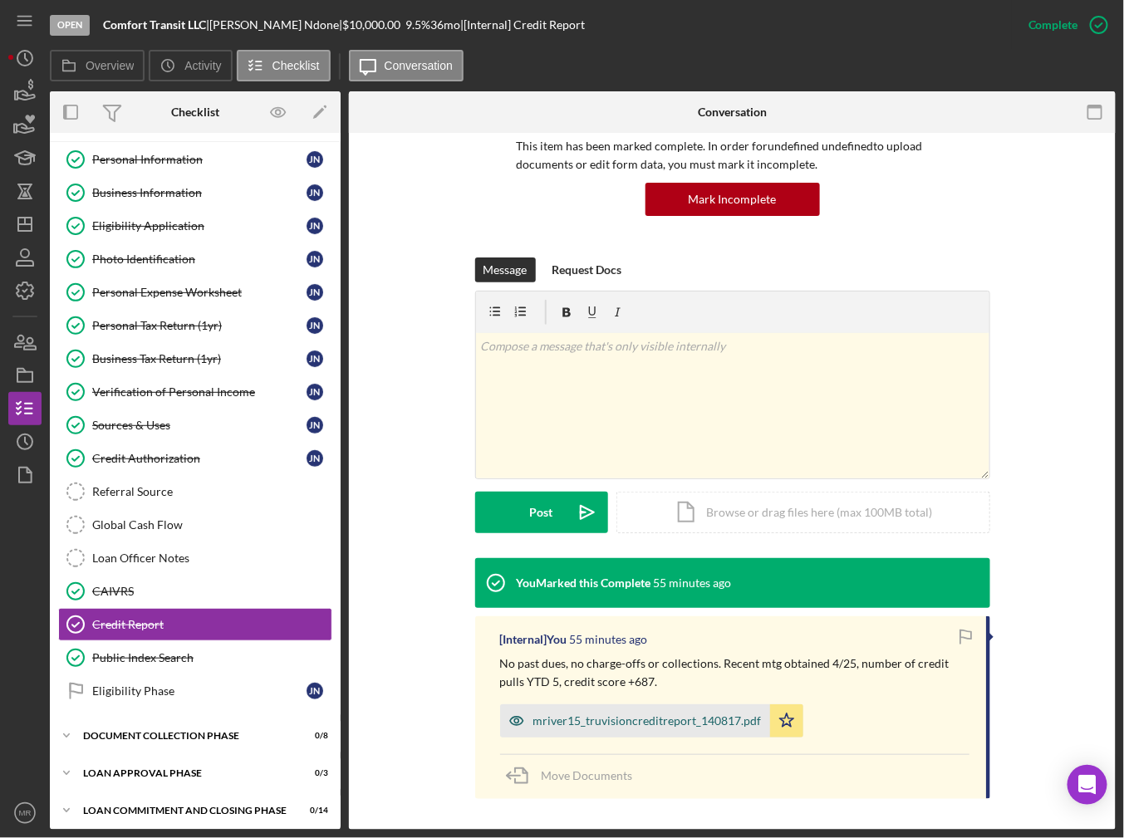
click at [645, 724] on div "mriver15_truvisioncreditreport_140817.pdf" at bounding box center [647, 720] width 228 height 13
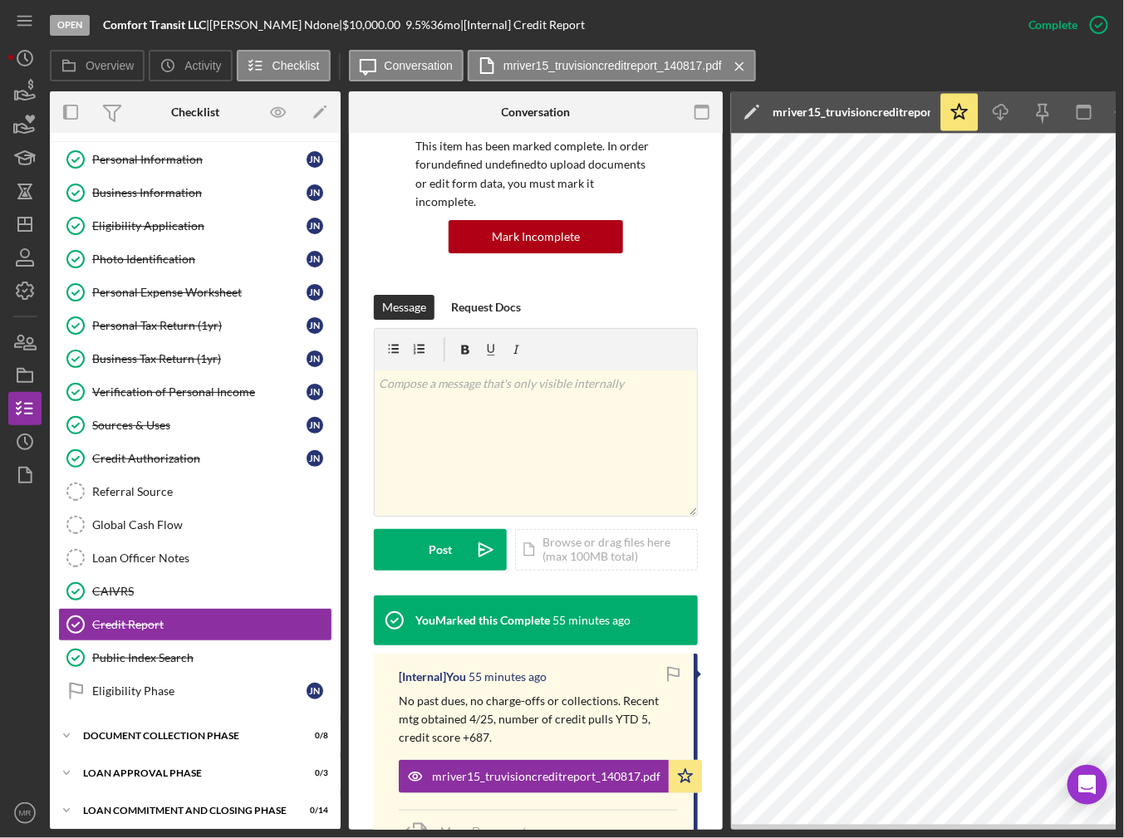
scroll to position [0, 113]
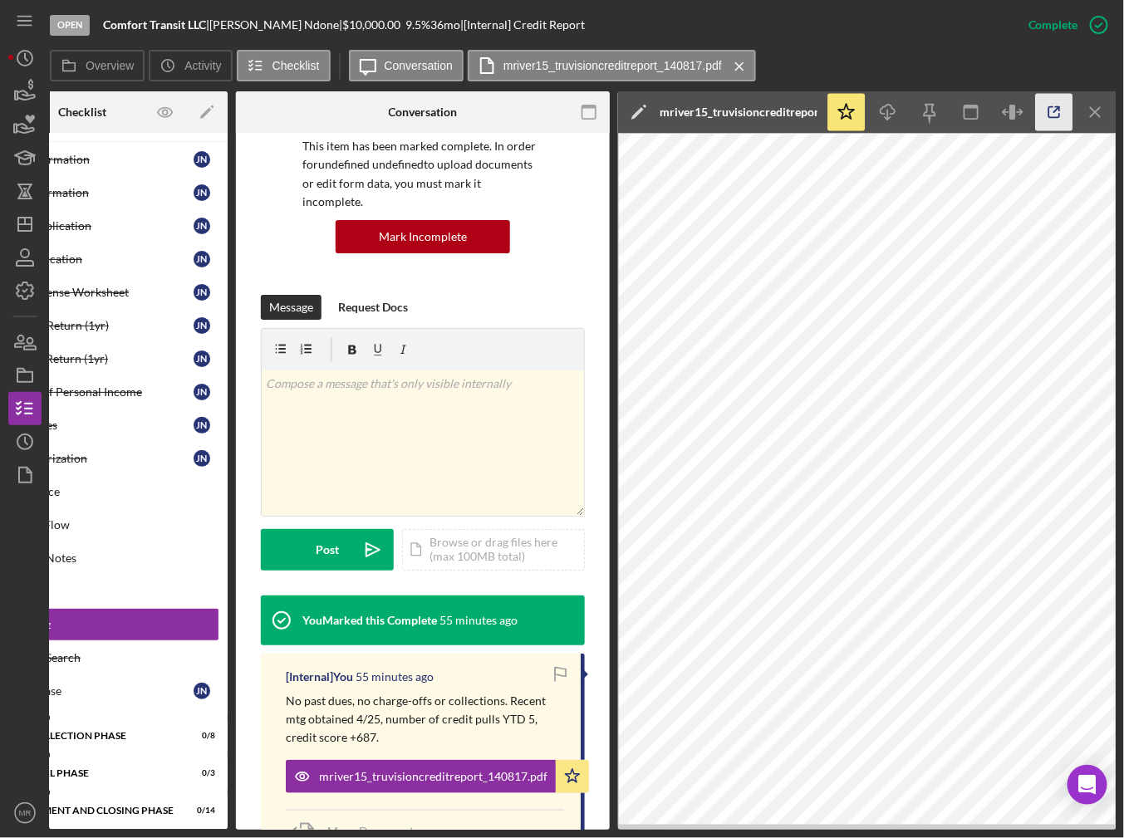
click at [1057, 120] on icon "button" at bounding box center [1054, 112] width 37 height 37
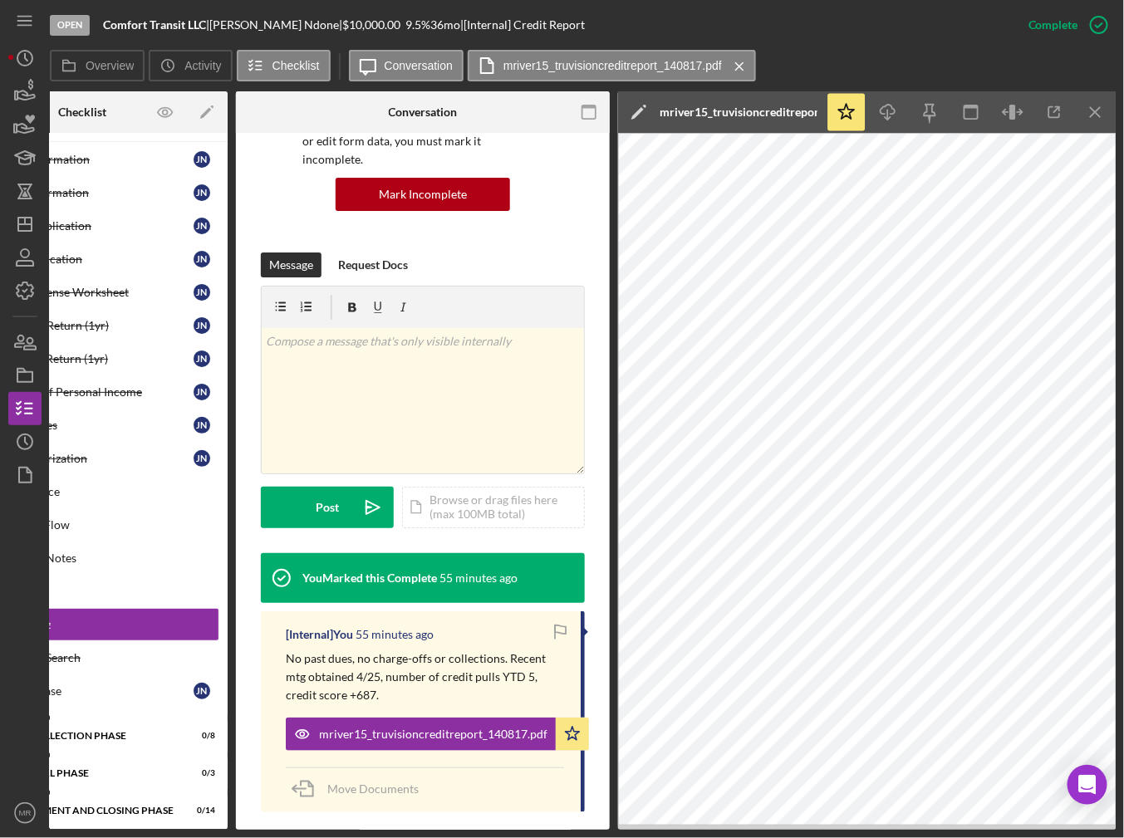
drag, startPoint x: 531, startPoint y: 825, endPoint x: 401, endPoint y: 822, distance: 129.6
click at [401, 822] on div "This item has been marked complete. In order for undefined undefined to upload …" at bounding box center [423, 404] width 374 height 884
drag, startPoint x: 400, startPoint y: 822, endPoint x: 323, endPoint y: 828, distance: 77.5
click at [350, 826] on div "Overview Internal Workflow Stage Open Icon/Dropdown Arrow Archive (can unarchiv…" at bounding box center [583, 460] width 1066 height 738
click at [184, 821] on div "Icon/Expander Eligibility Phase 13 / 17 Personal Information Personal Informati…" at bounding box center [82, 481] width 291 height 697
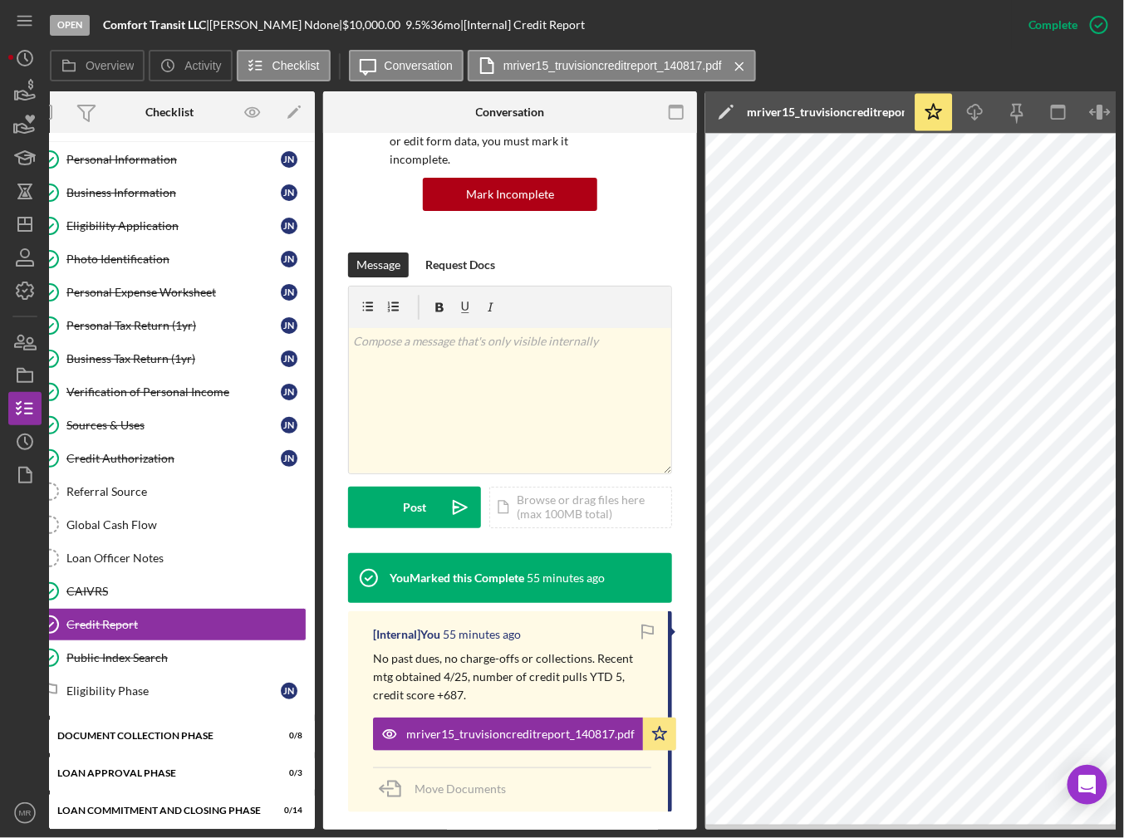
scroll to position [0, 0]
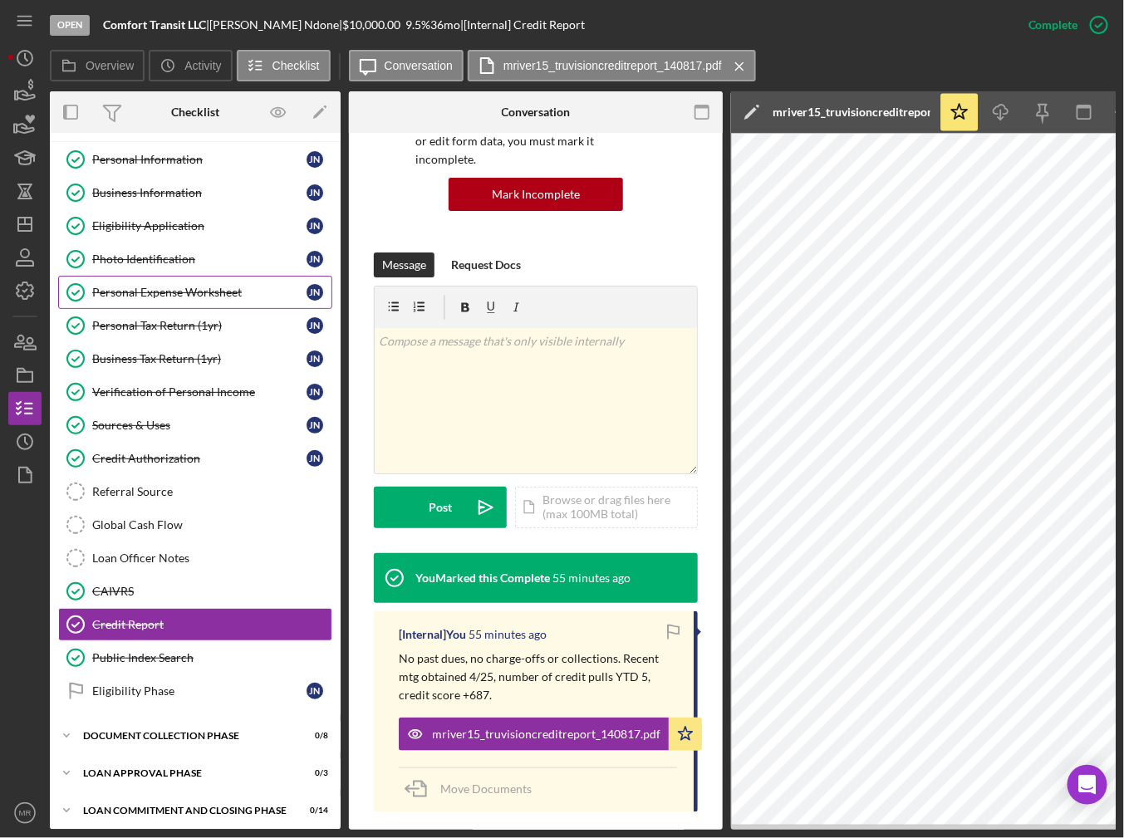
click at [218, 293] on div "Personal Expense Worksheet" at bounding box center [199, 292] width 214 height 13
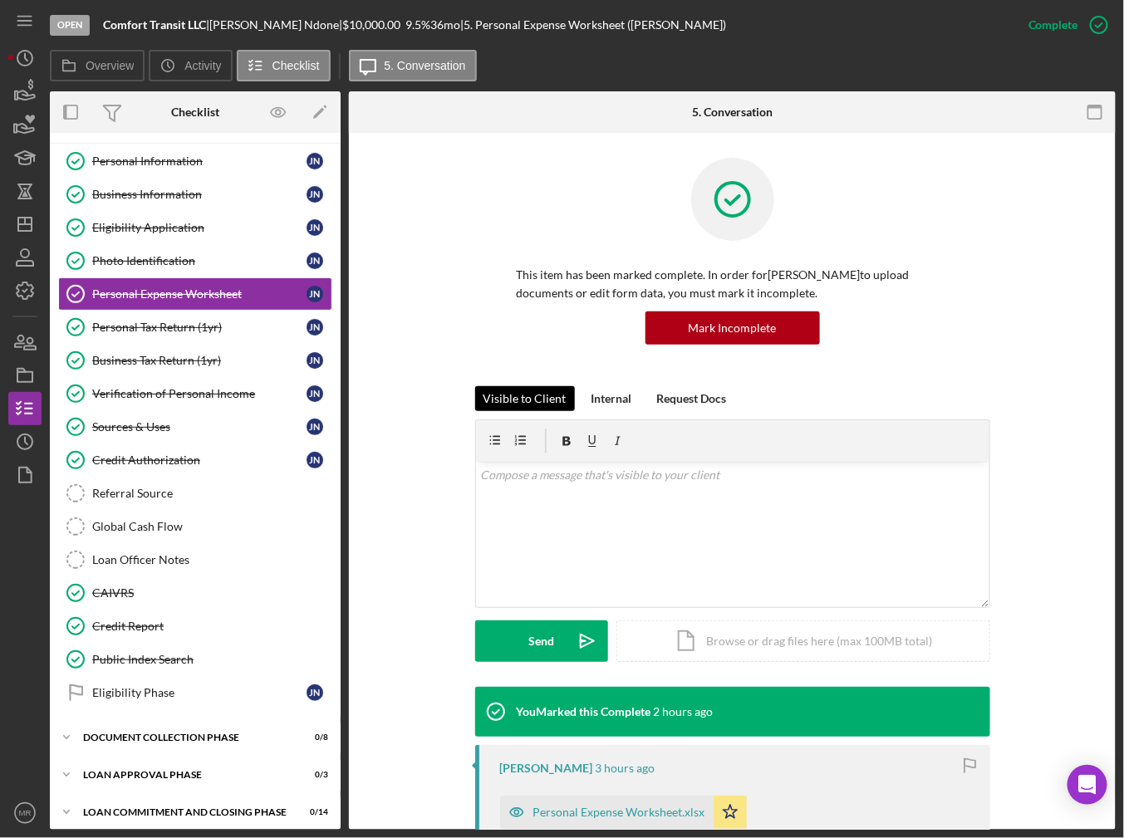
scroll to position [32, 0]
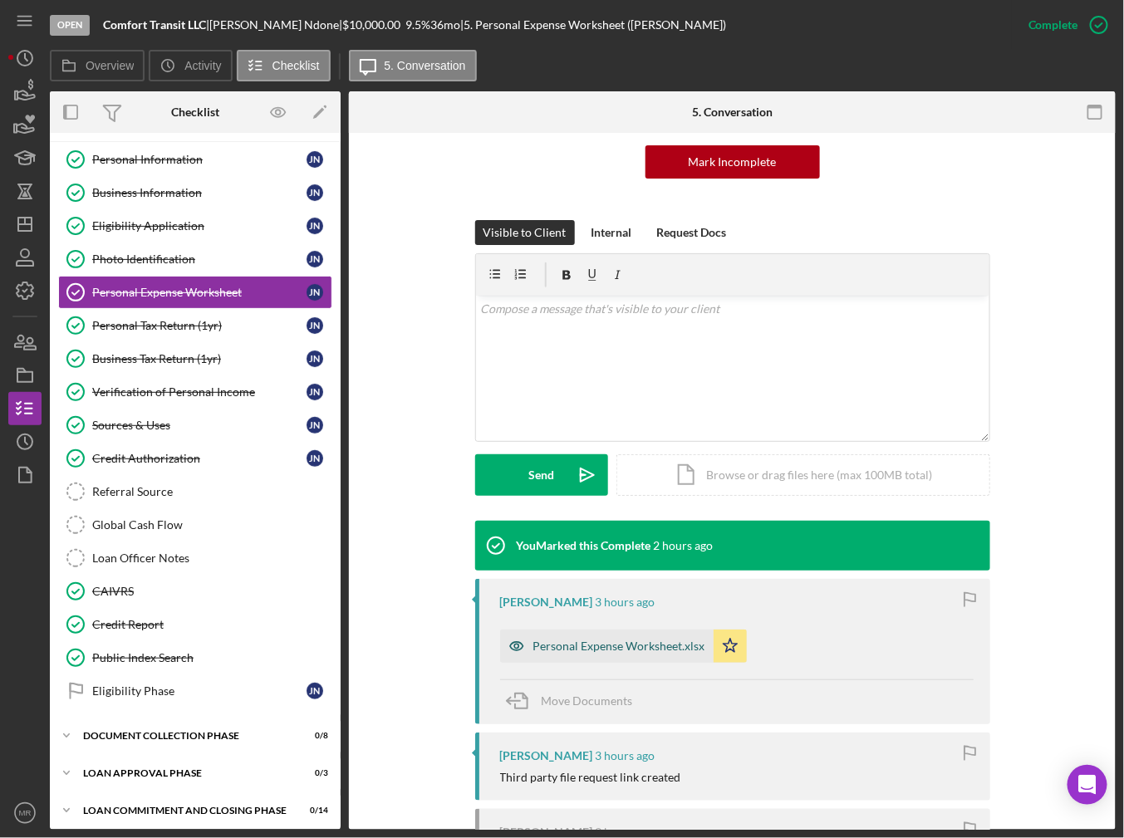
click at [615, 651] on div "Personal Expense Worksheet.xlsx" at bounding box center [619, 645] width 172 height 13
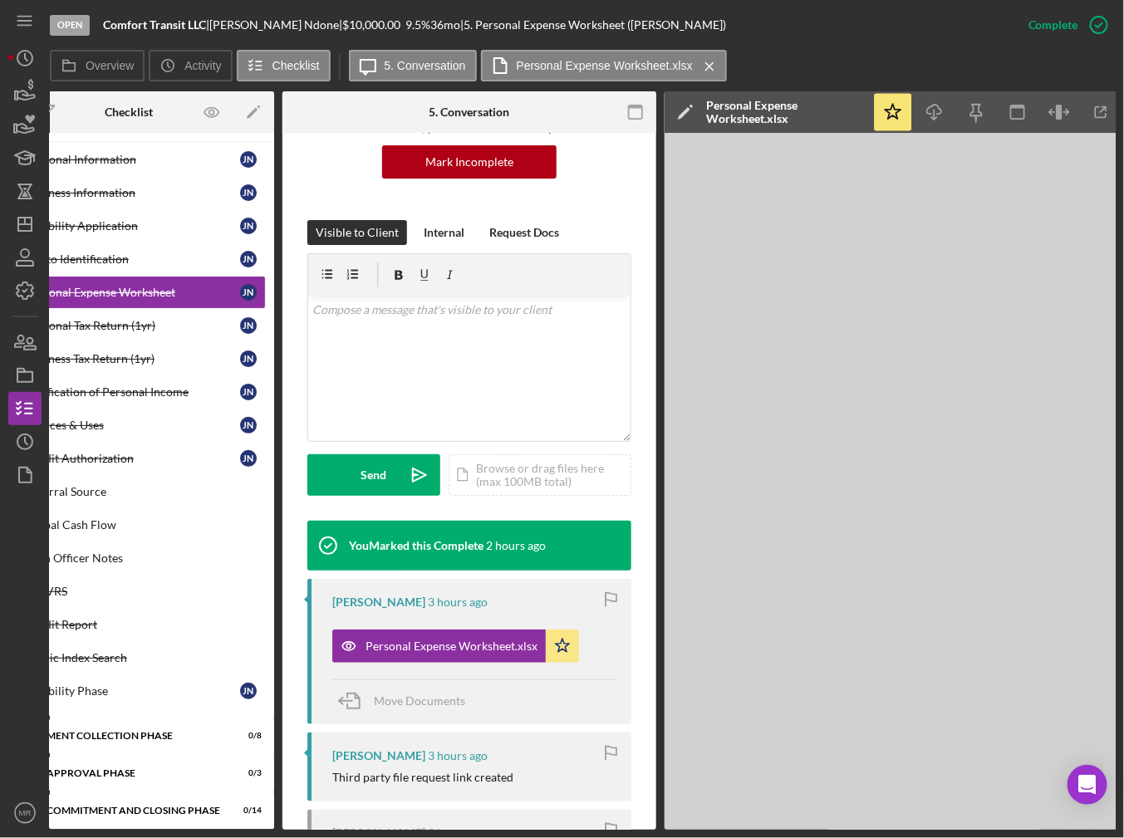
scroll to position [0, 113]
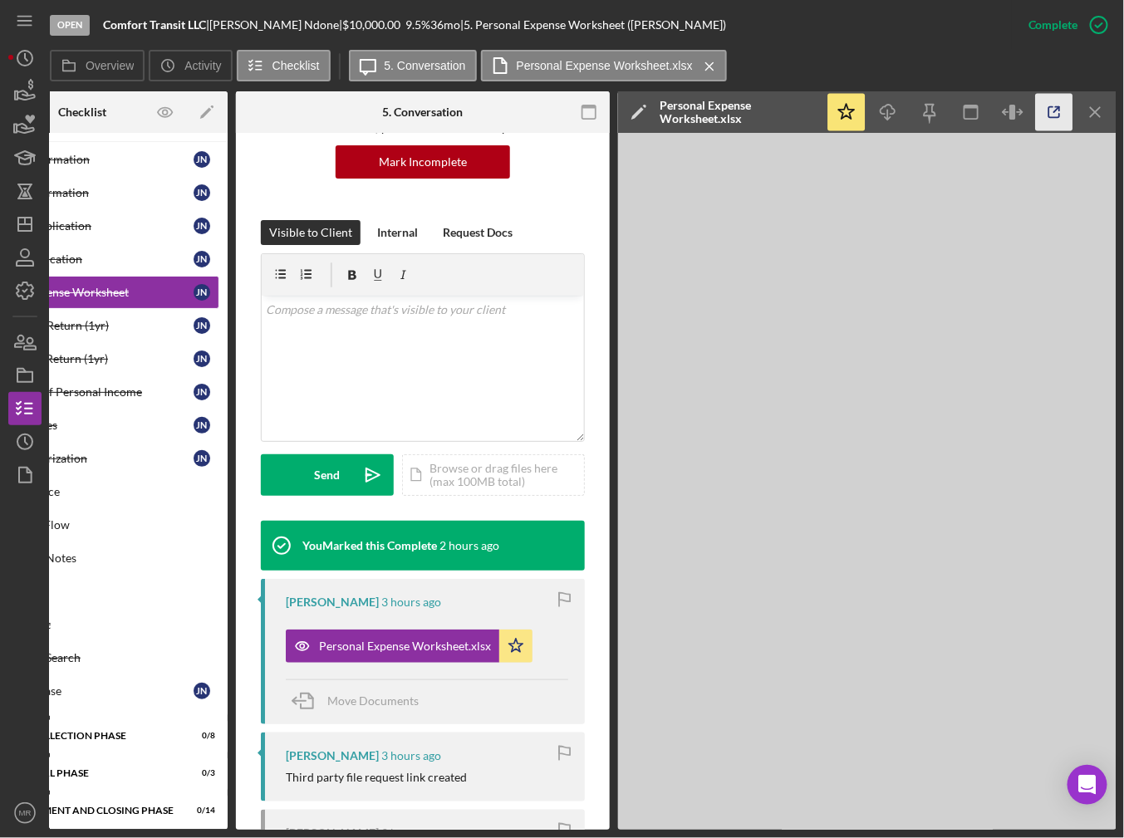
click at [1058, 125] on icon "button" at bounding box center [1054, 112] width 37 height 37
click at [109, 320] on div "Personal Tax Return (1yr)" at bounding box center [86, 325] width 214 height 13
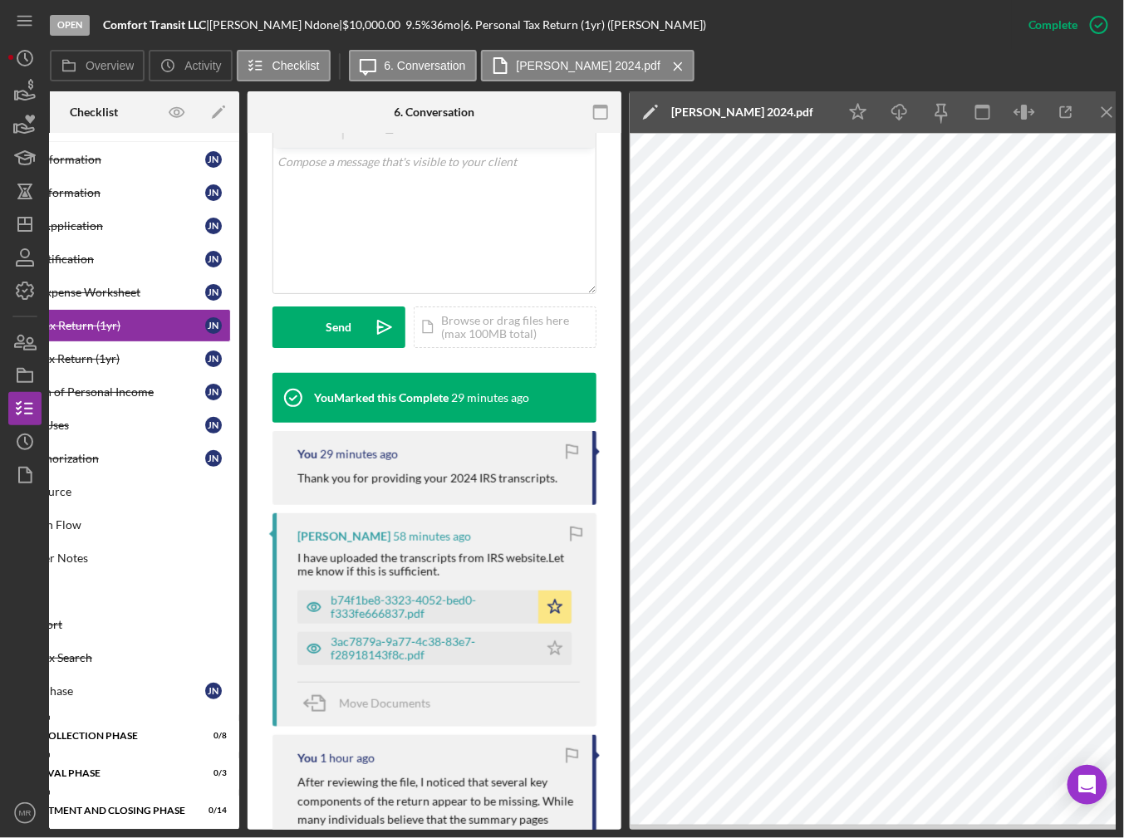
scroll to position [0, 113]
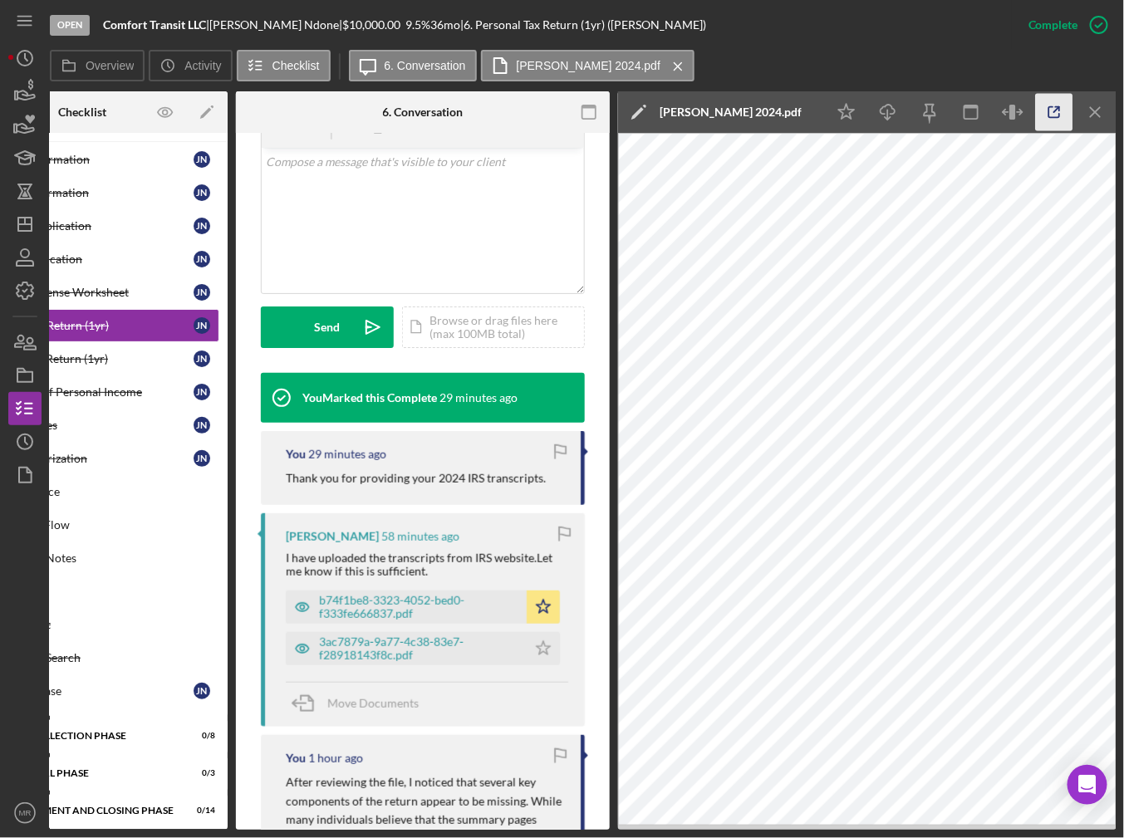
click at [1049, 110] on icon "button" at bounding box center [1054, 112] width 11 height 11
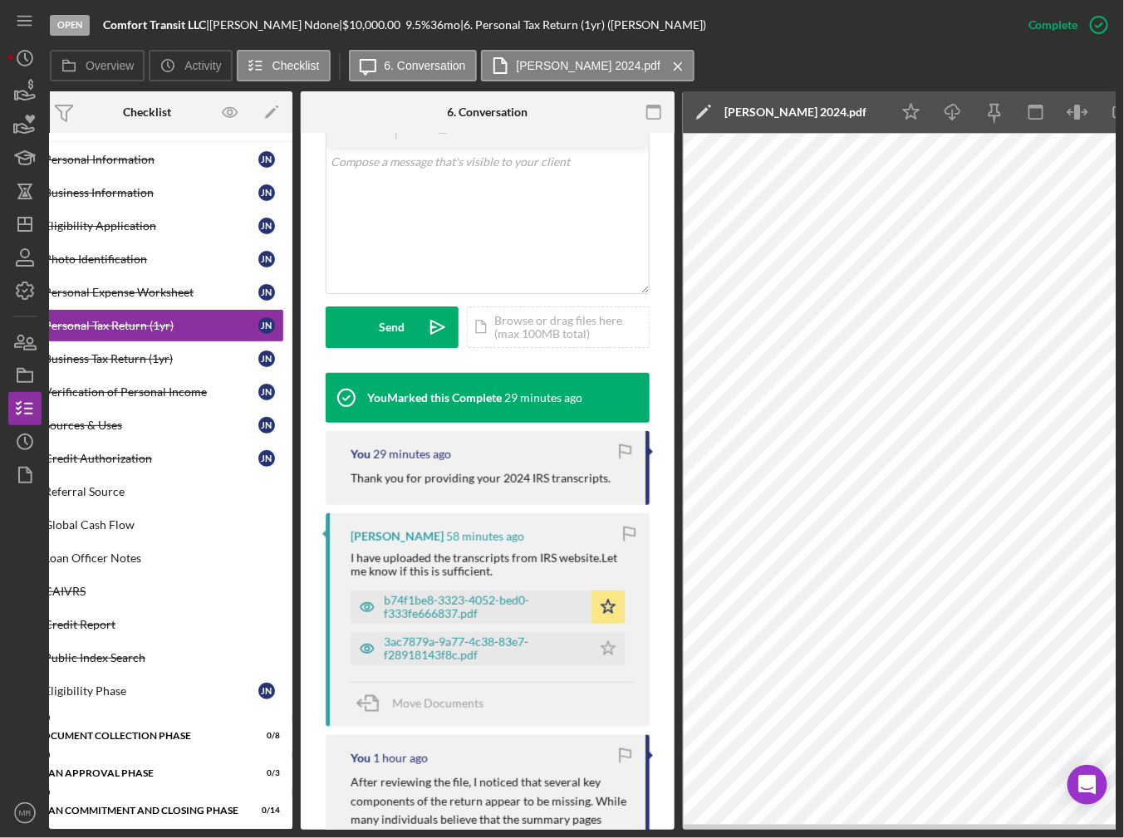
scroll to position [0, 0]
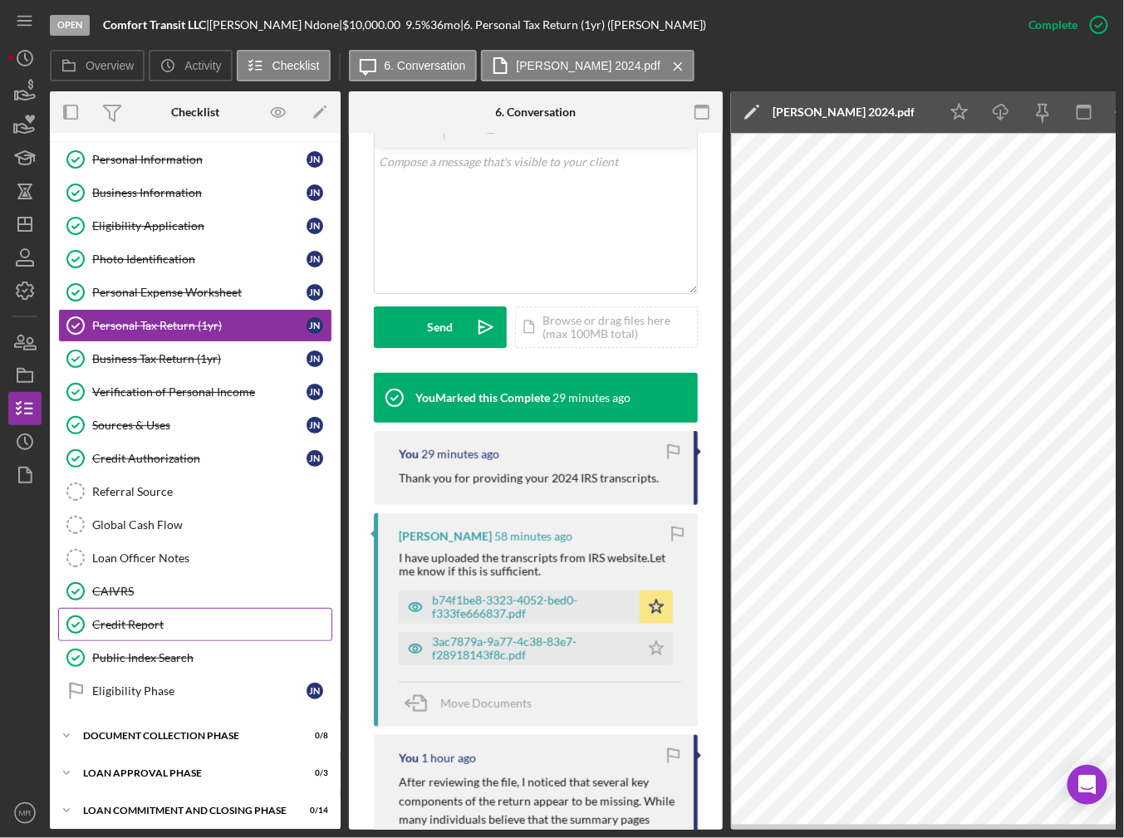
click at [246, 618] on div "Credit Report" at bounding box center [211, 624] width 239 height 13
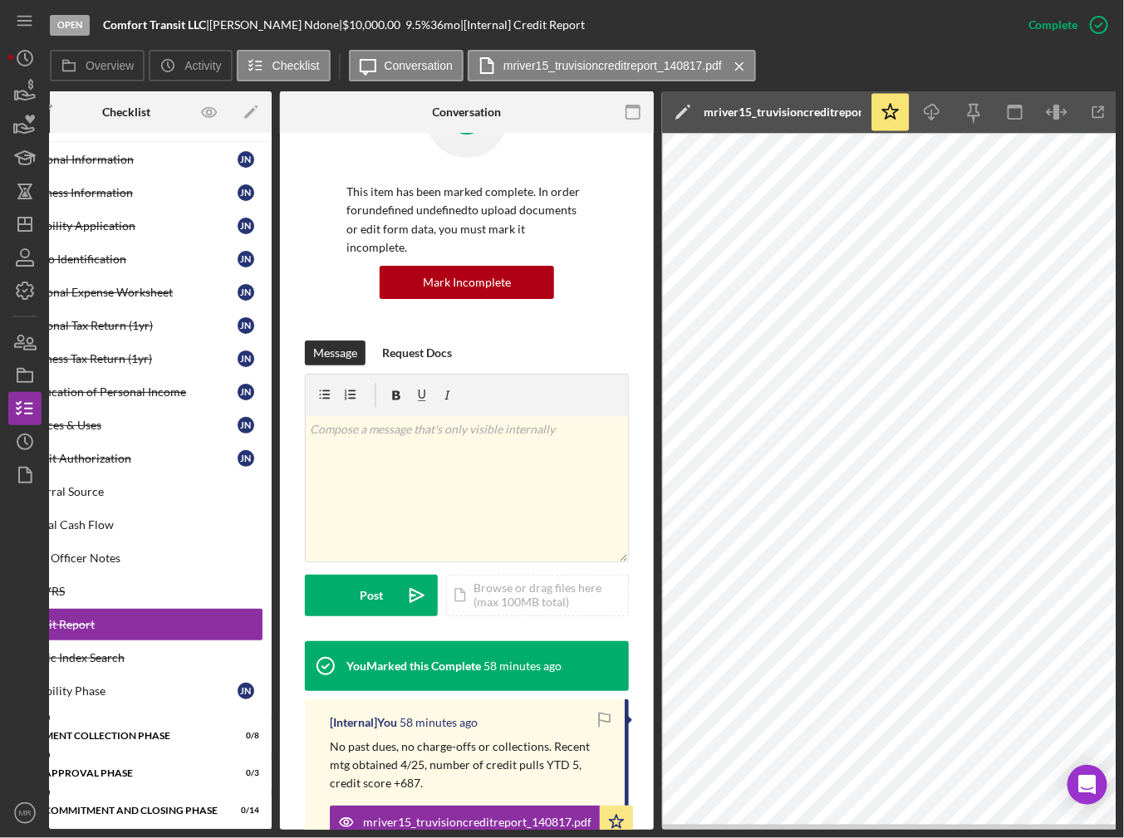
scroll to position [0, 113]
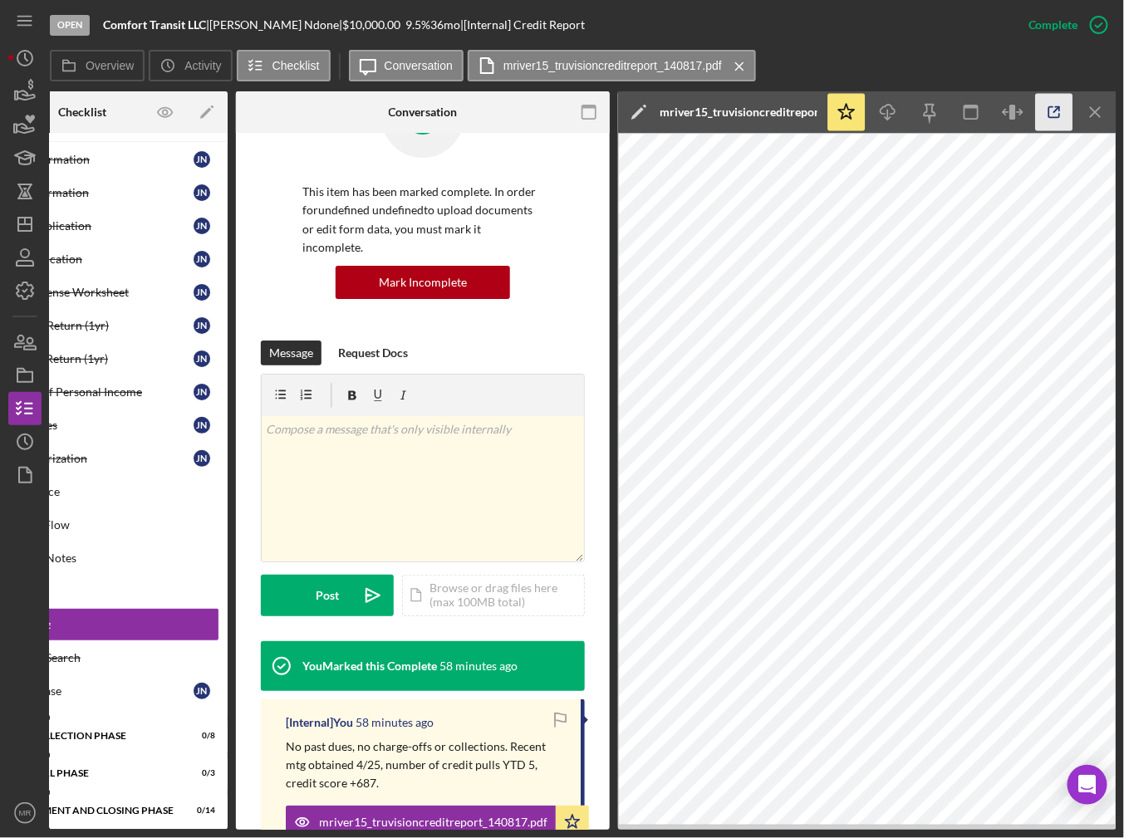
click at [1057, 110] on icon "button" at bounding box center [1054, 112] width 37 height 37
click at [412, 824] on div "[Internal] You 1 hour ago No past dues, no charge-offs or collections. Recent m…" at bounding box center [423, 799] width 324 height 201
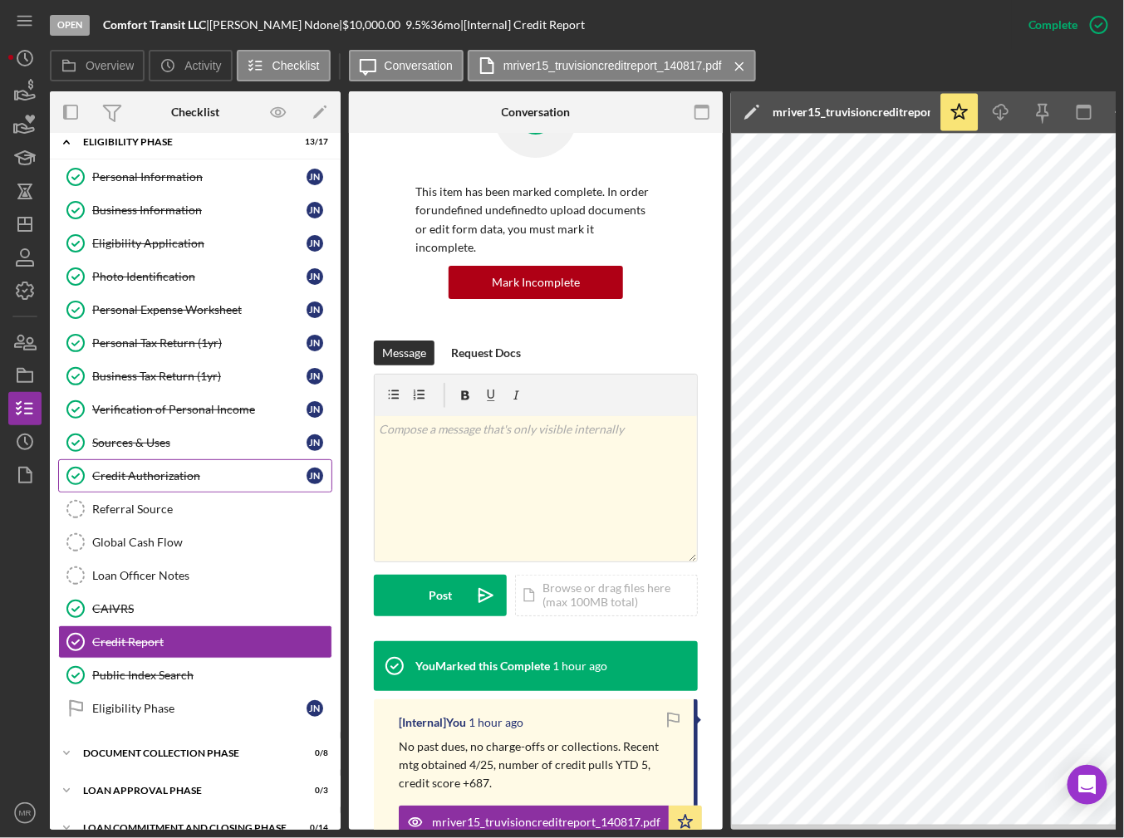
scroll to position [0, 0]
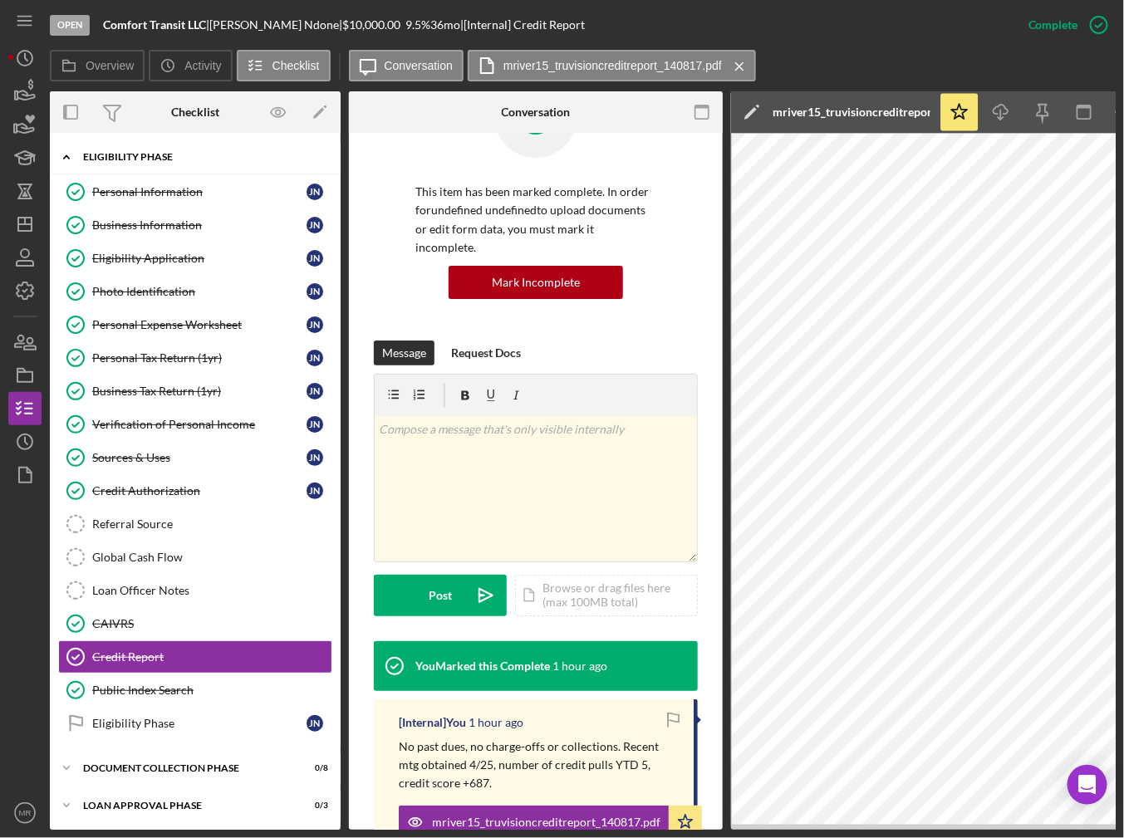
click at [101, 164] on div "Icon/Expander Eligibility Phase 13 / 17" at bounding box center [195, 157] width 291 height 34
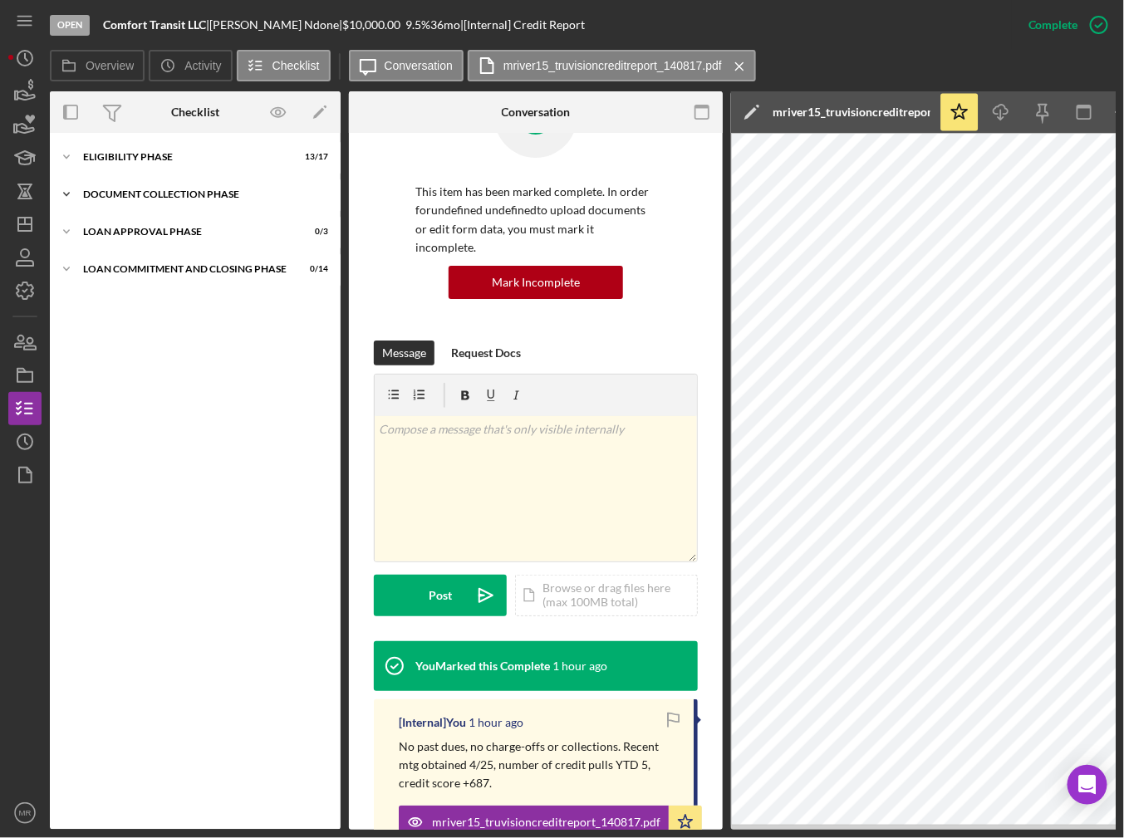
click at [125, 198] on div "Document Collection Phase" at bounding box center [201, 194] width 237 height 10
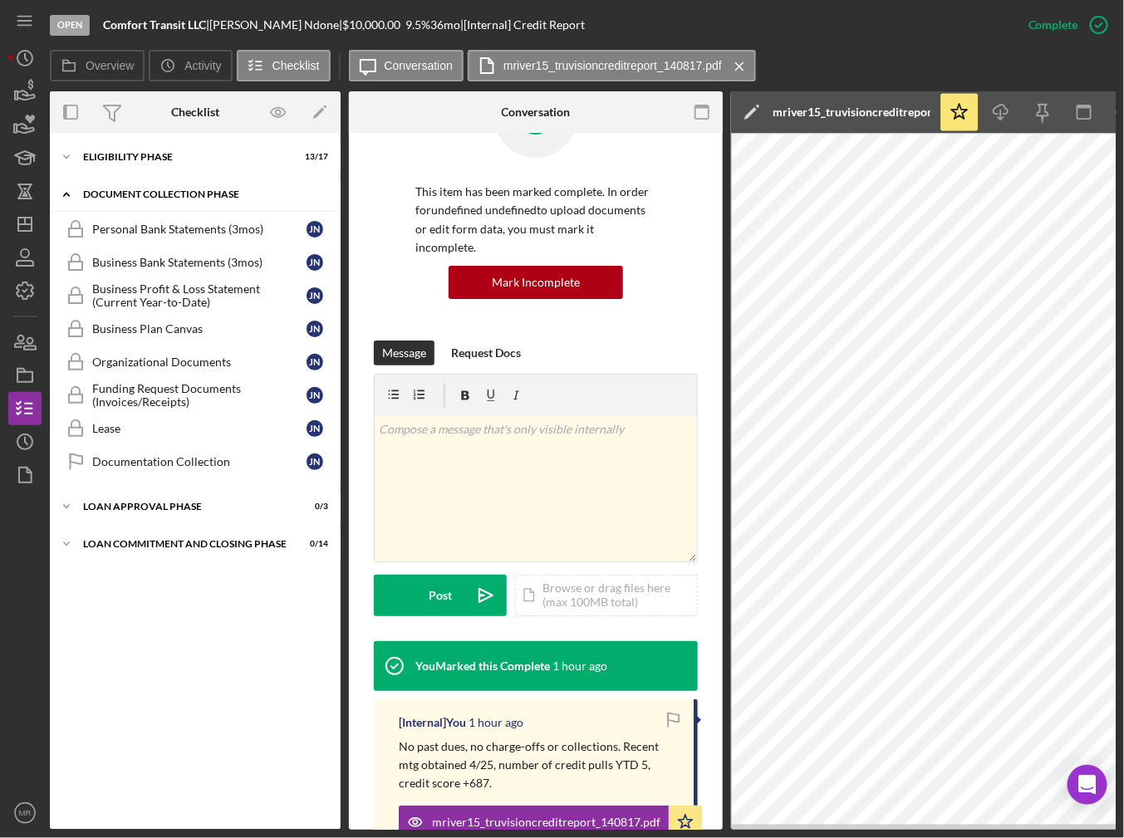
click at [134, 182] on div "Icon/Expander Document Collection Phase 0 / 8" at bounding box center [195, 195] width 291 height 34
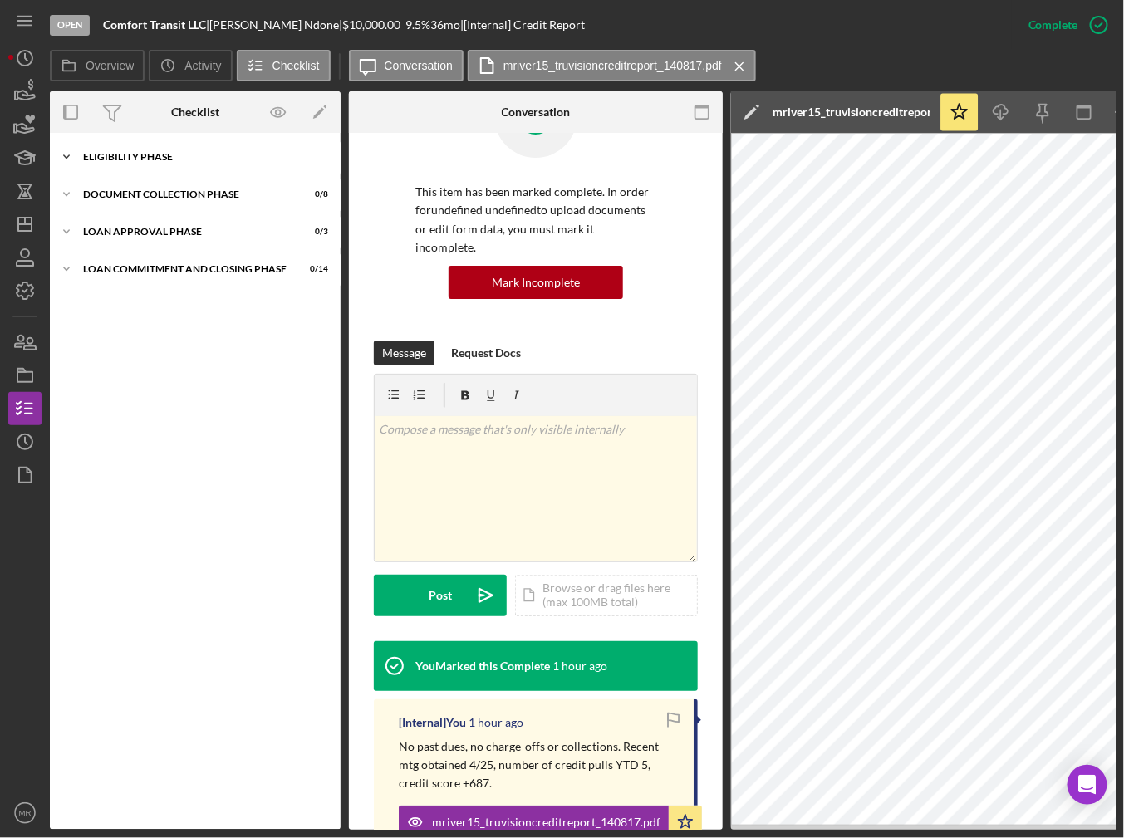
click at [135, 160] on div "Eligibility Phase" at bounding box center [201, 157] width 237 height 10
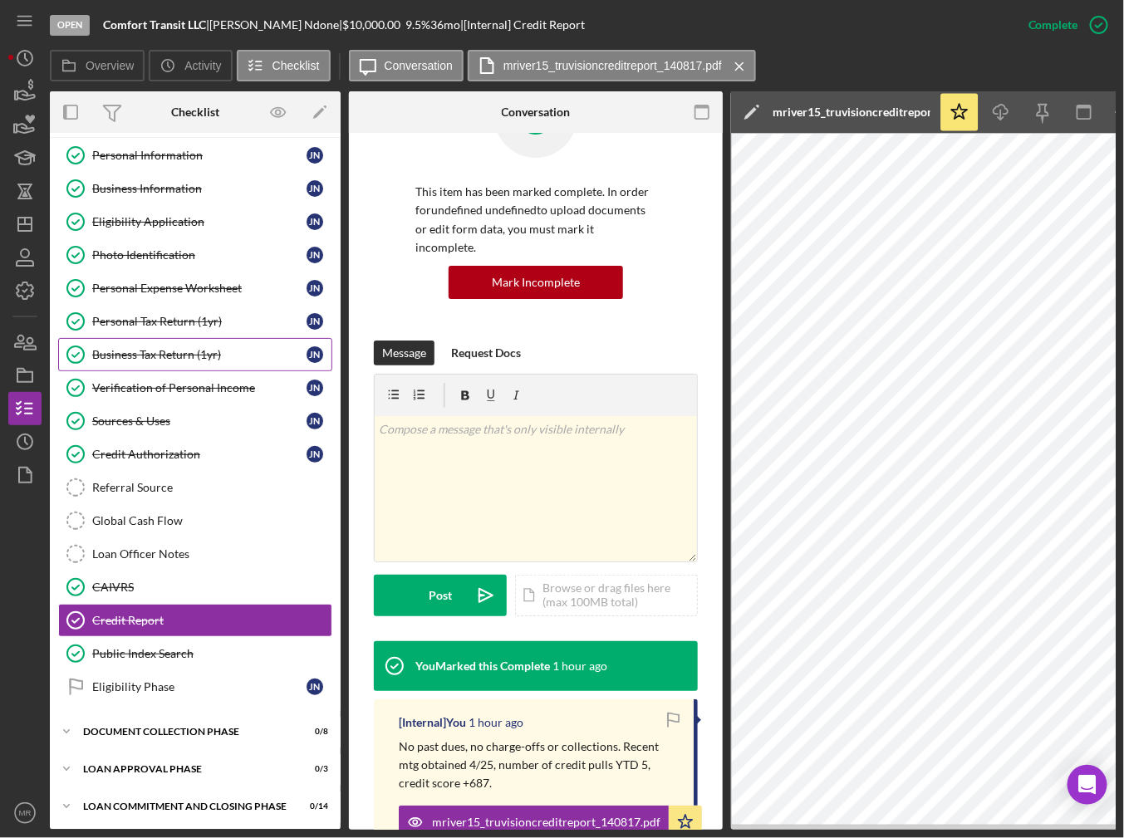
click at [218, 359] on link "Business Tax Return (1yr) Business Tax Return (1yr) J N" at bounding box center [195, 354] width 274 height 33
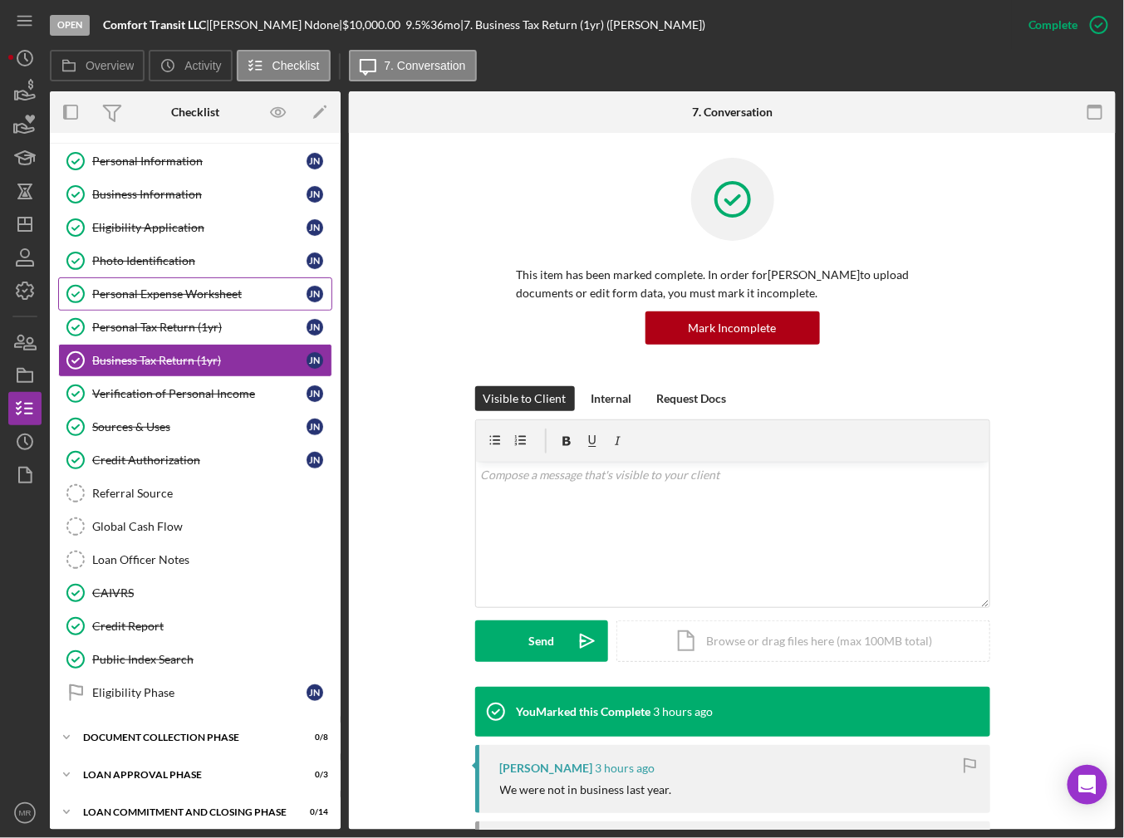
click at [215, 294] on div "Personal Expense Worksheet" at bounding box center [199, 293] width 214 height 13
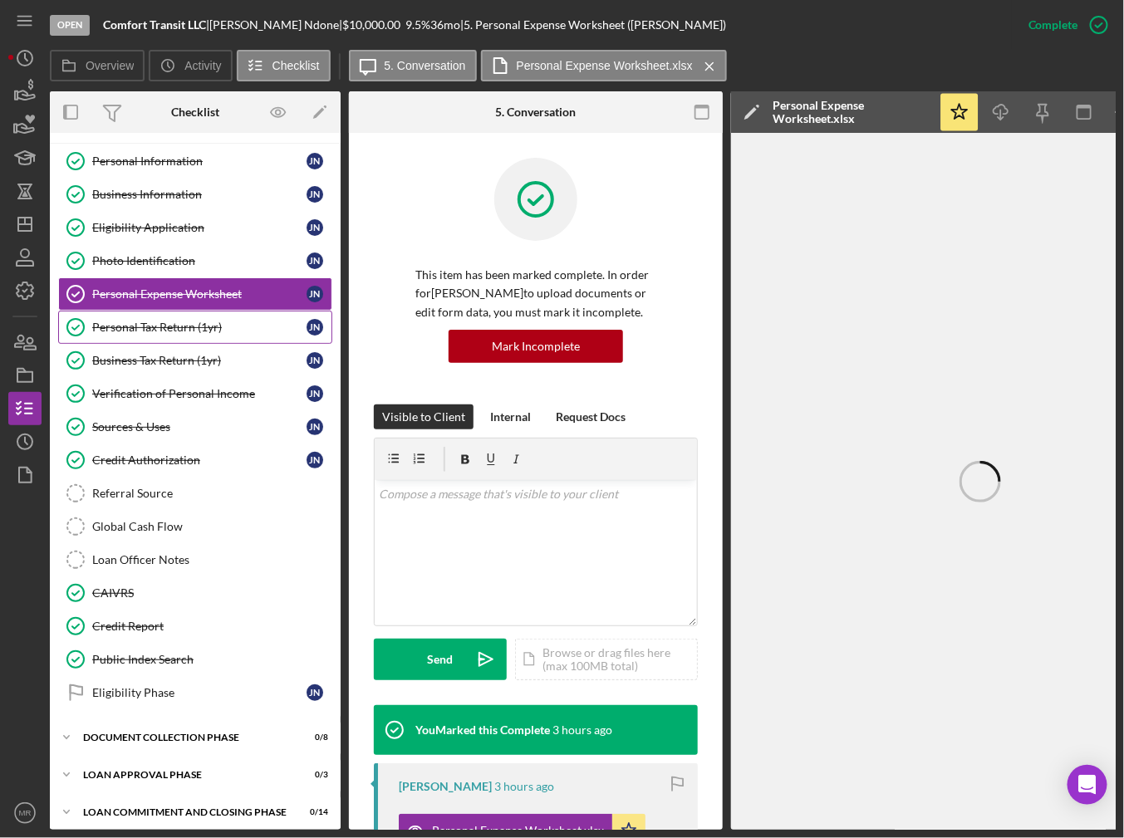
click at [217, 321] on div "Personal Tax Return (1yr)" at bounding box center [199, 327] width 214 height 13
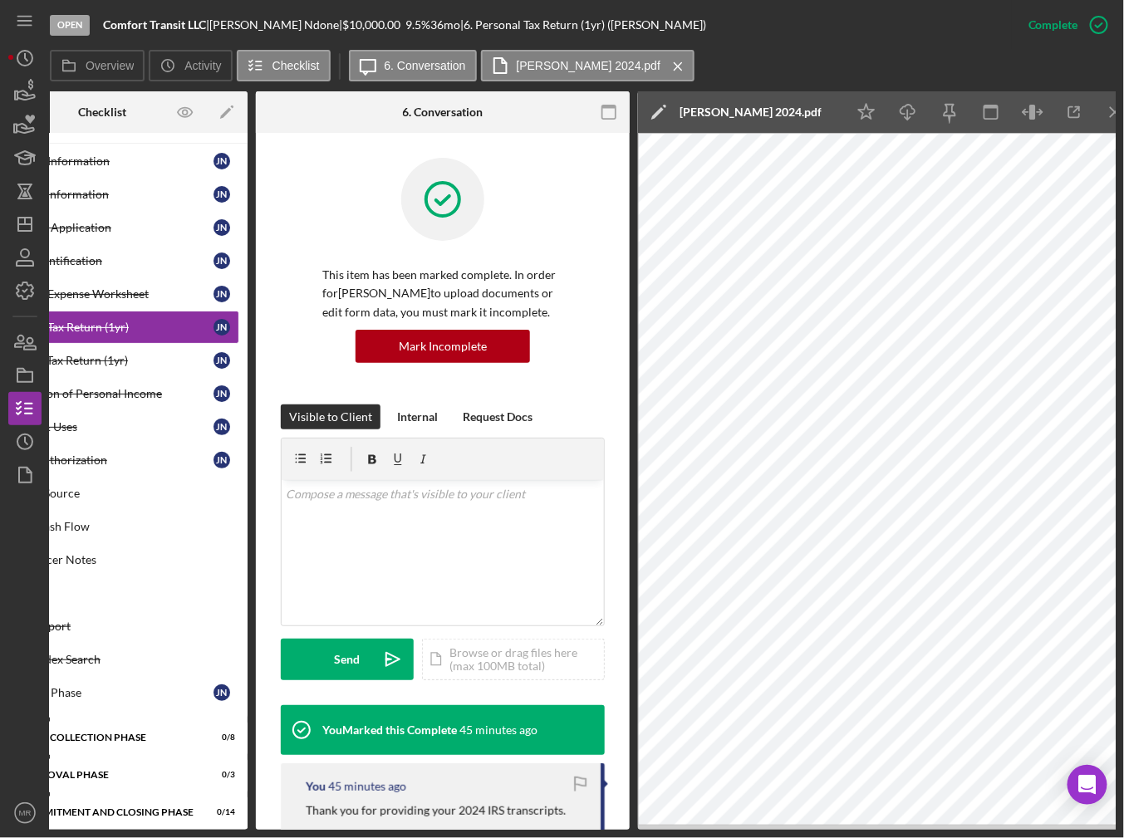
scroll to position [0, 113]
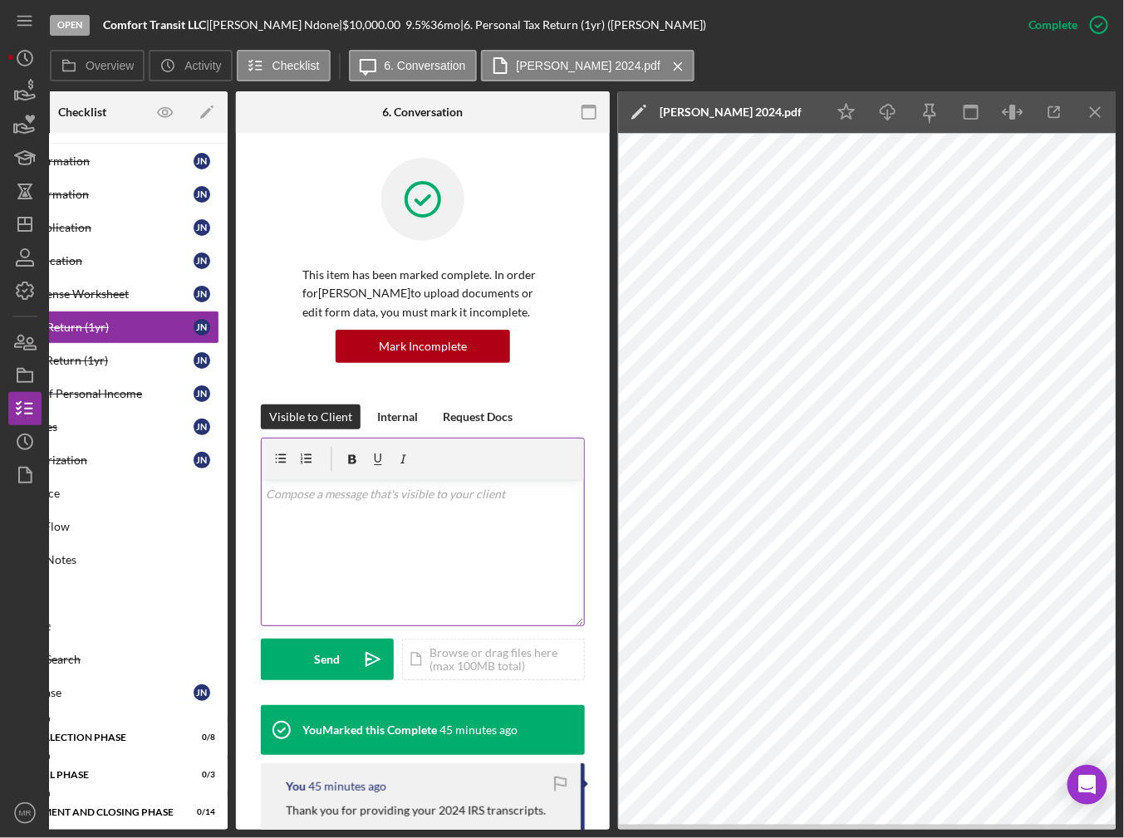
click at [375, 580] on div "v Color teal Color pink Remove color Add row above Add row below Add column bef…" at bounding box center [423, 552] width 322 height 145
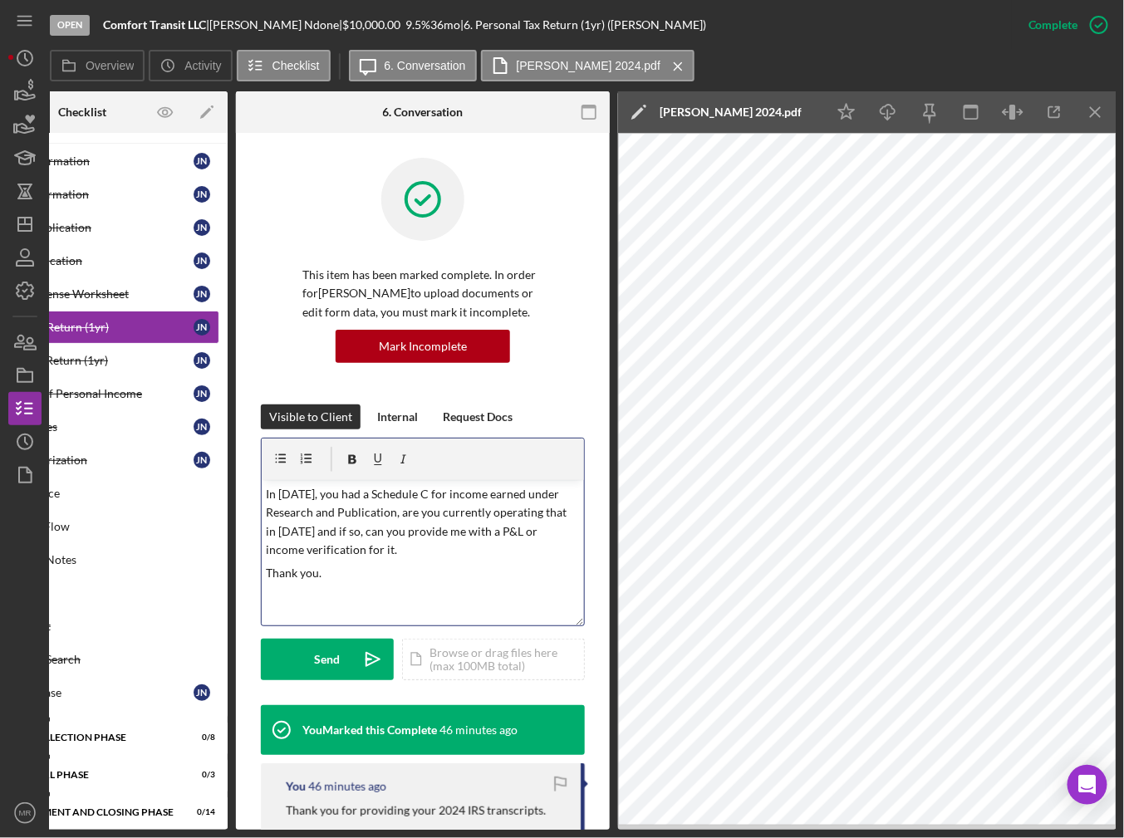
drag, startPoint x: 483, startPoint y: 526, endPoint x: 504, endPoint y: 526, distance: 20.8
click at [484, 526] on p "In 2024, you had a Schedule C for income earned under Research and Publication,…" at bounding box center [423, 522] width 313 height 75
click at [360, 570] on p "Thank you." at bounding box center [423, 573] width 313 height 18
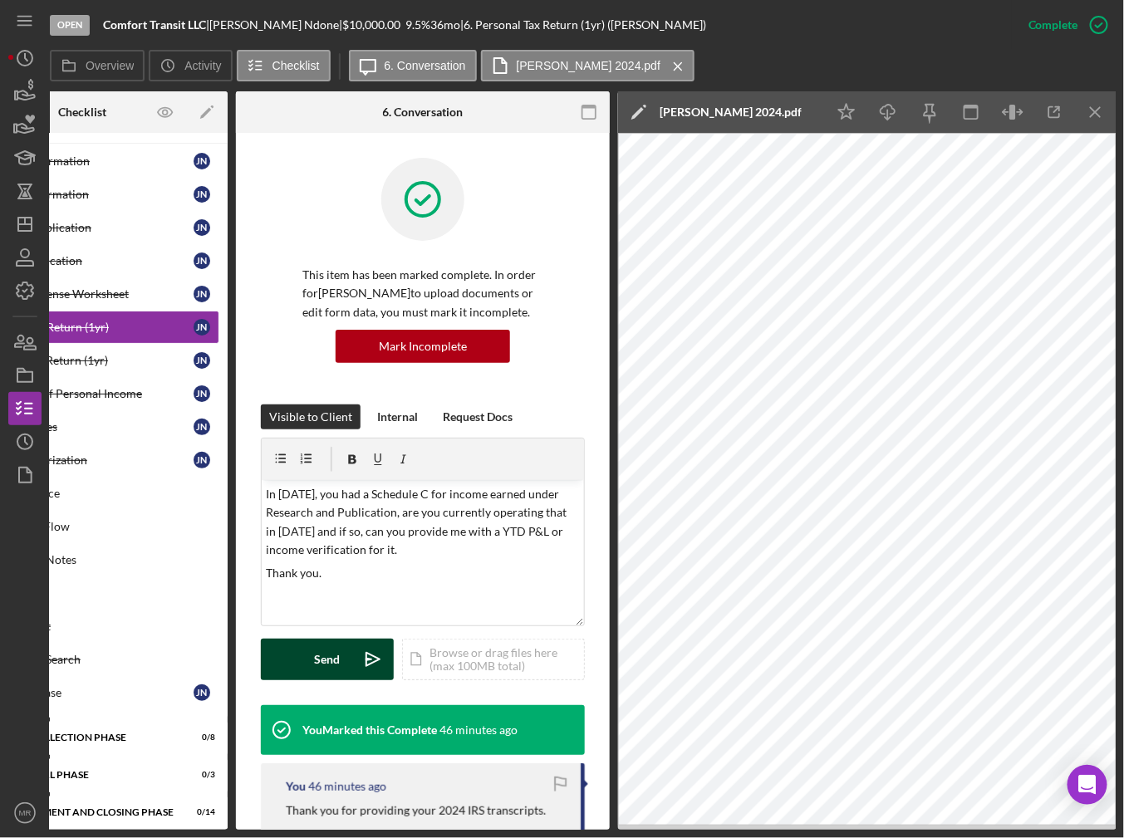
click at [333, 657] on div "Send" at bounding box center [328, 660] width 26 height 42
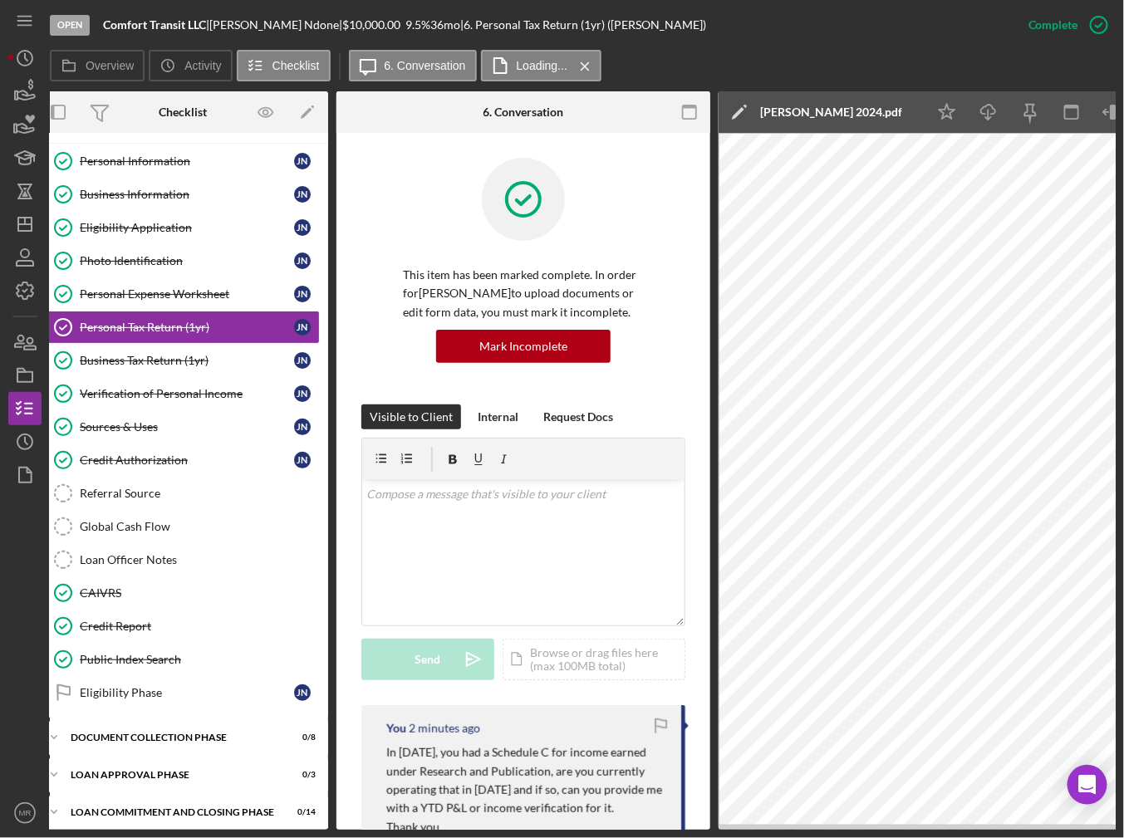
scroll to position [0, 0]
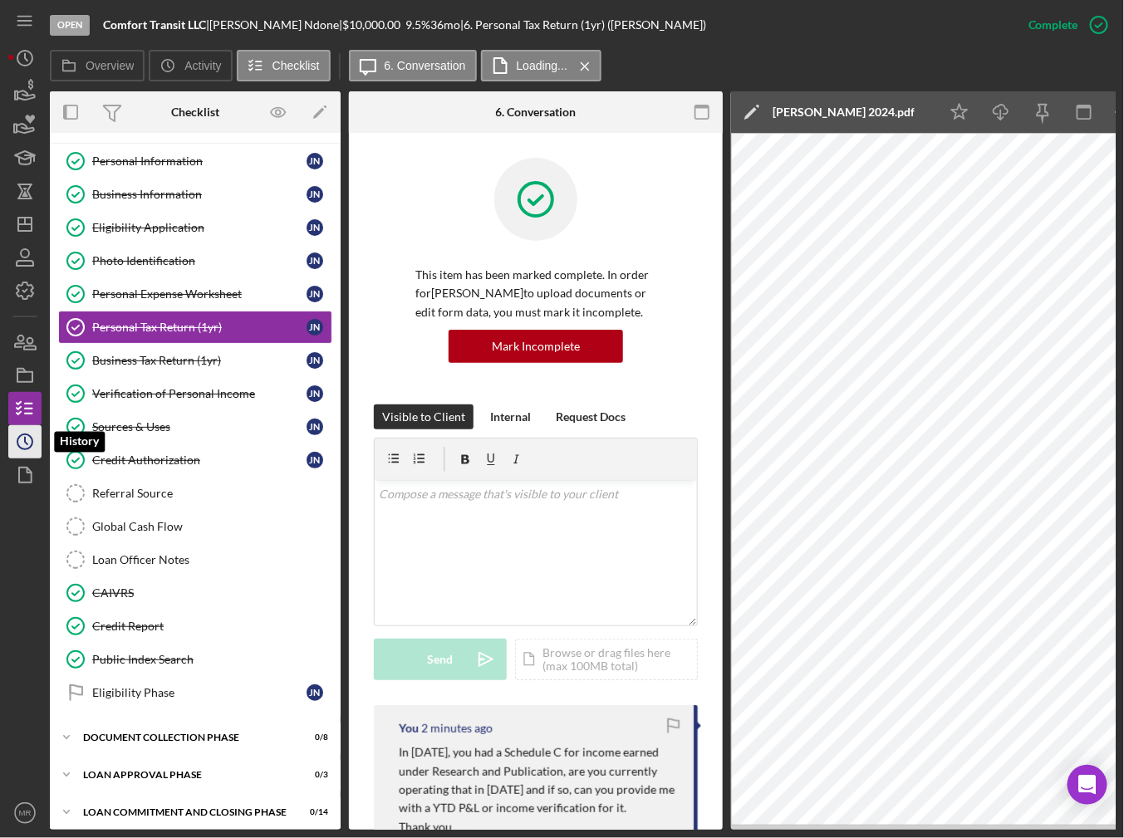
click at [15, 429] on icon "Icon/History" at bounding box center [25, 442] width 42 height 42
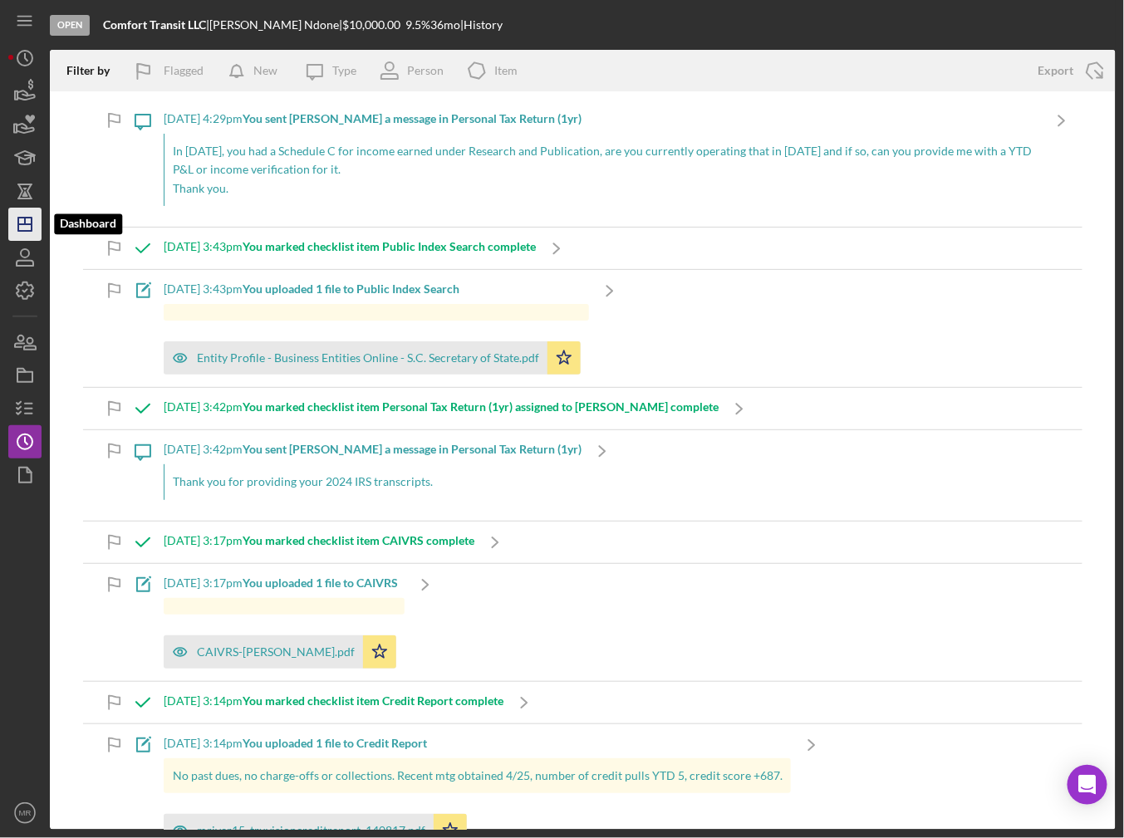
click at [21, 218] on polygon "button" at bounding box center [24, 224] width 13 height 13
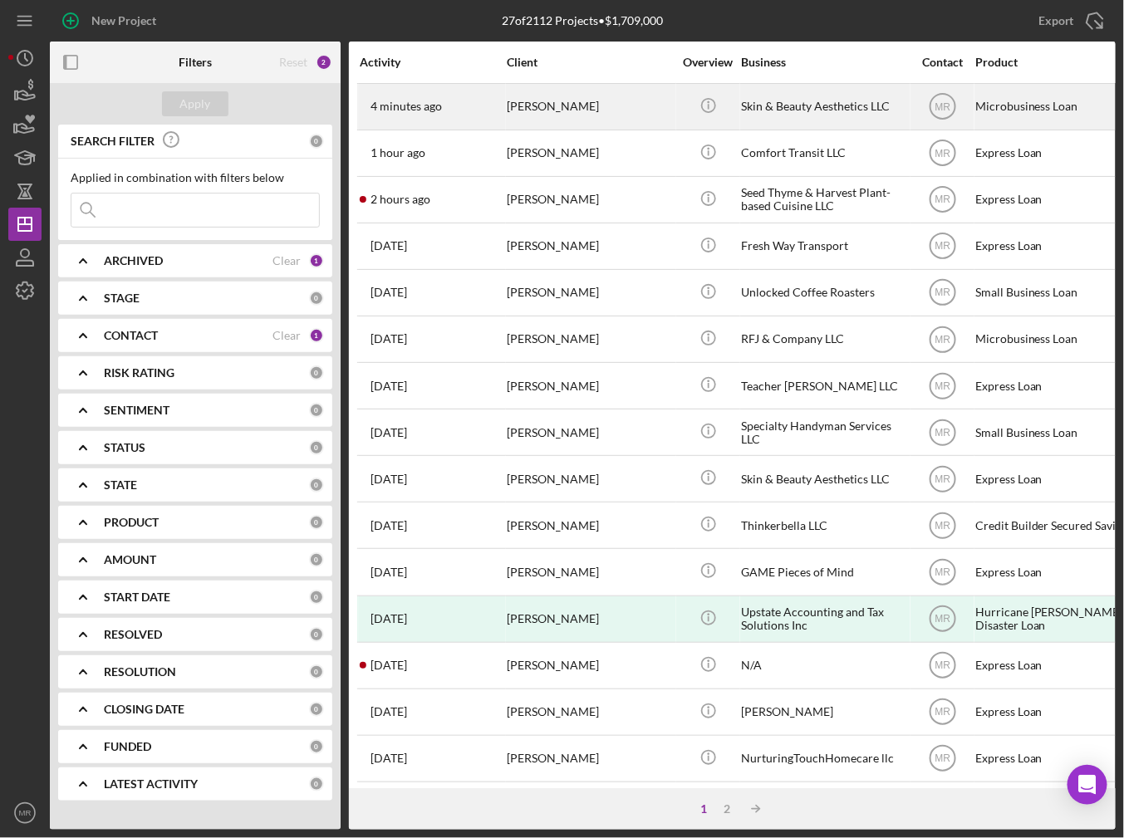
click at [487, 102] on div "4 minutes ago Kimberly Rudd" at bounding box center [432, 107] width 145 height 44
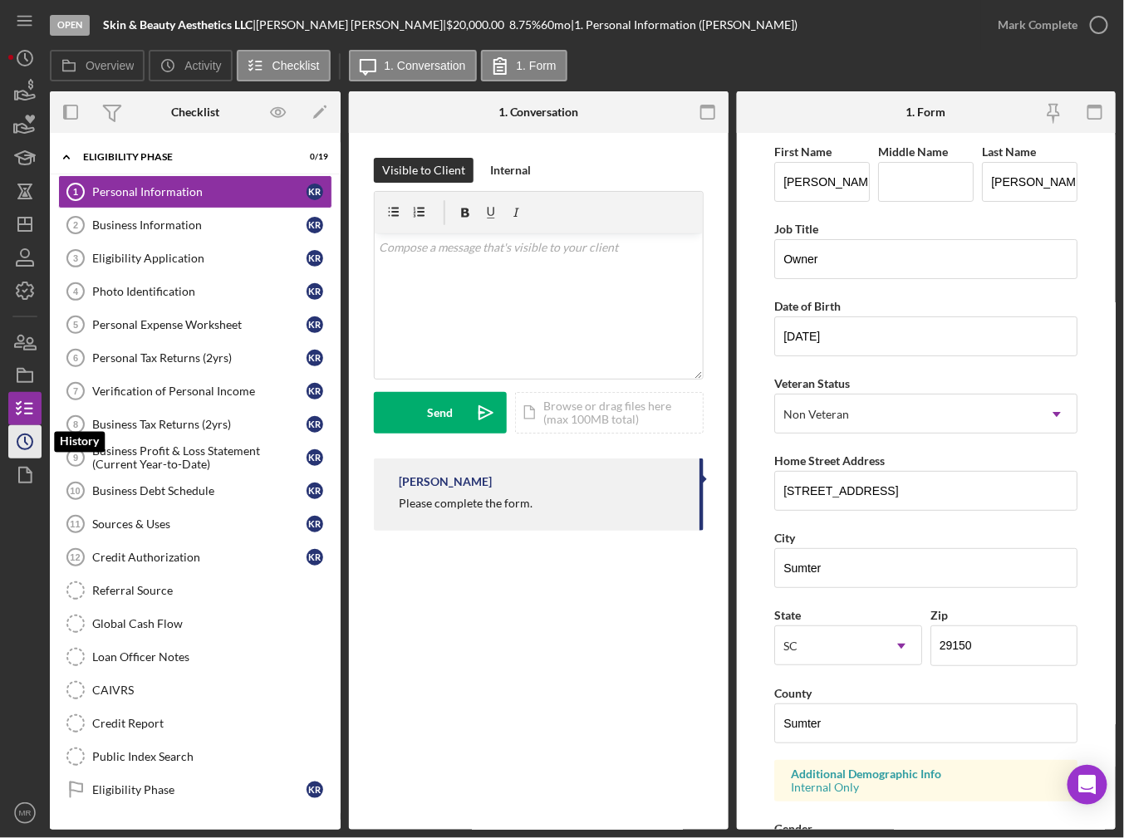
click at [21, 434] on circle "button" at bounding box center [24, 441] width 15 height 15
click at [27, 367] on icon "button" at bounding box center [25, 376] width 42 height 42
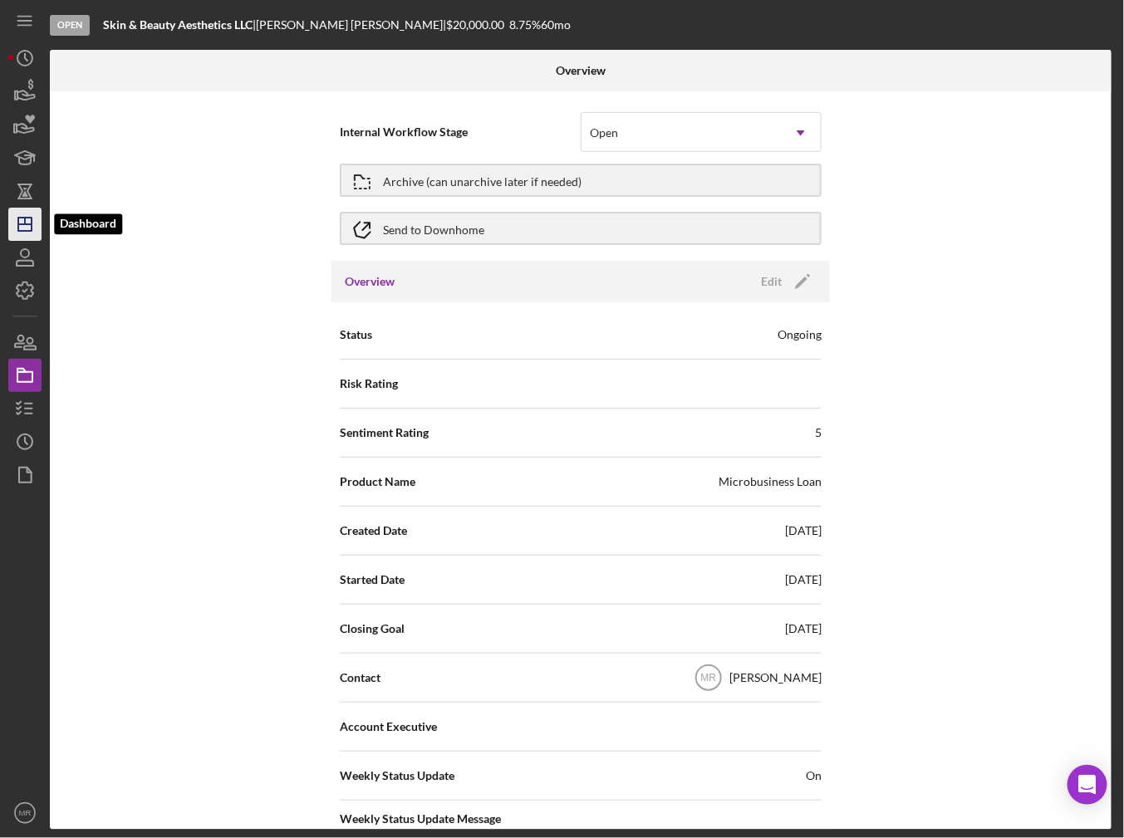
click at [12, 232] on icon "Icon/Dashboard" at bounding box center [25, 224] width 42 height 42
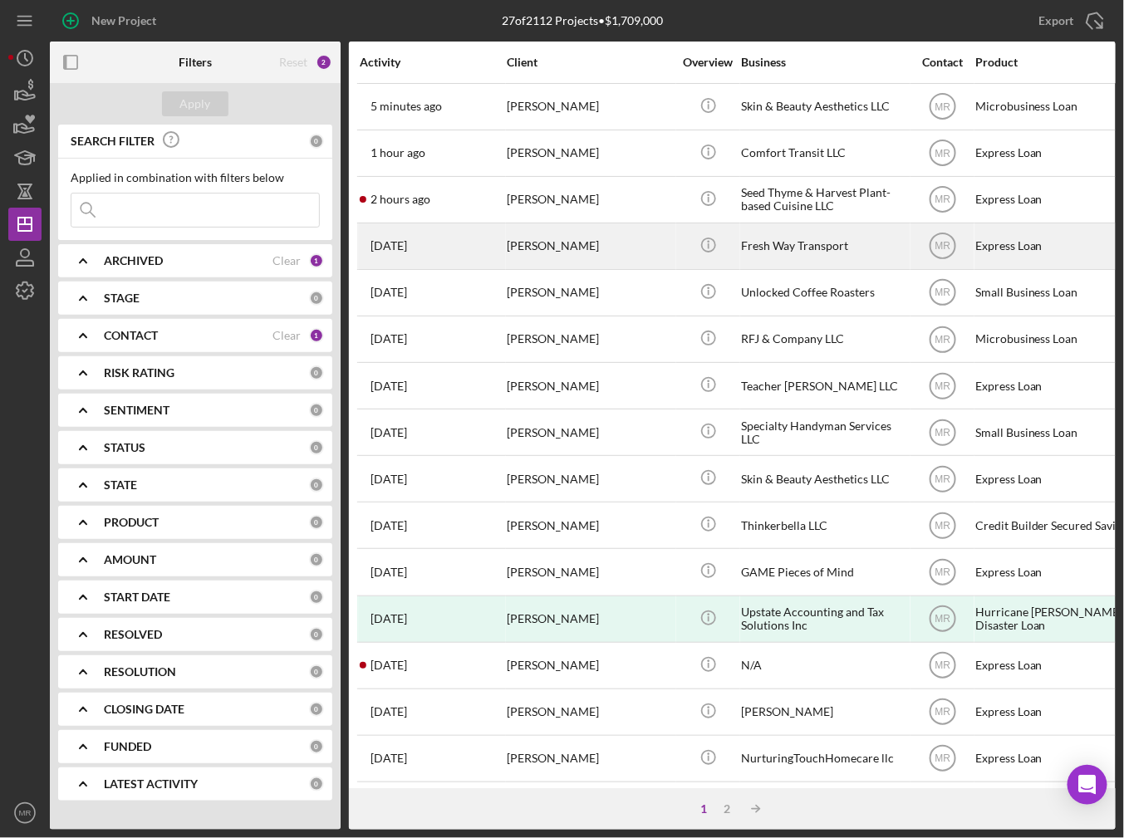
click at [600, 224] on div "[PERSON_NAME]" at bounding box center [590, 246] width 166 height 44
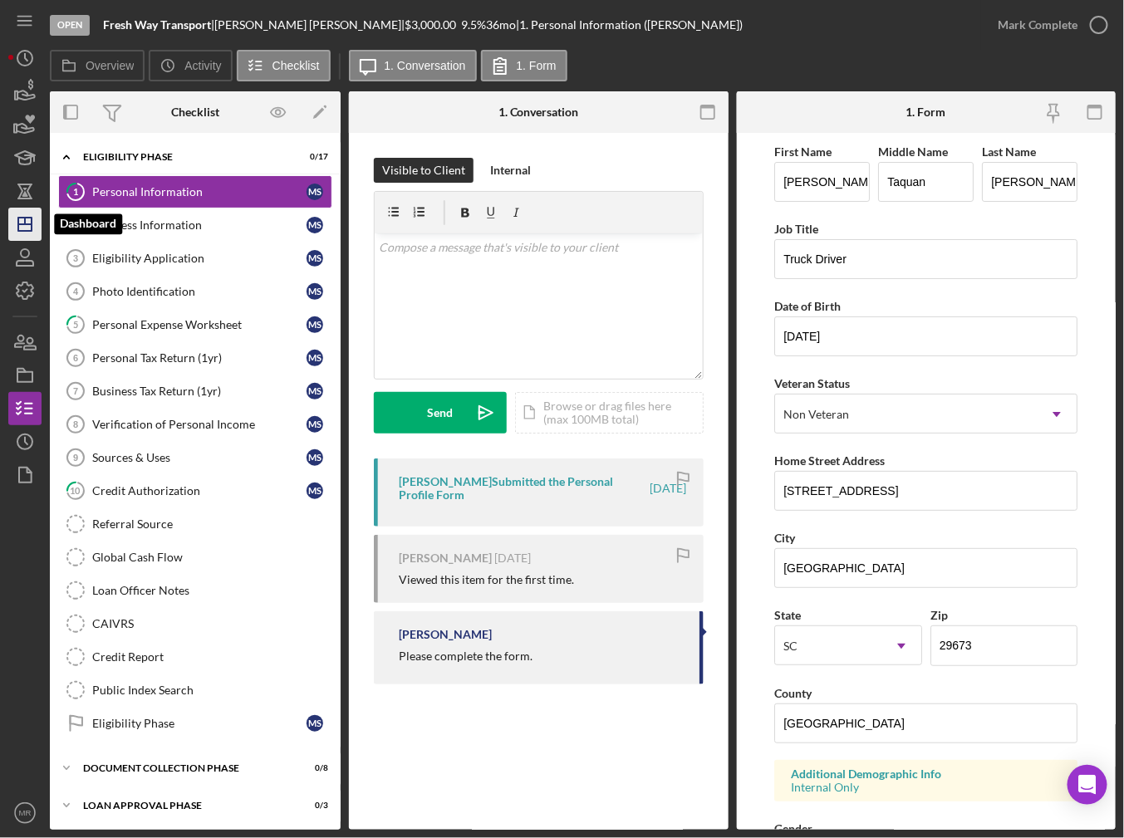
click at [22, 229] on icon "Icon/Dashboard" at bounding box center [25, 224] width 42 height 42
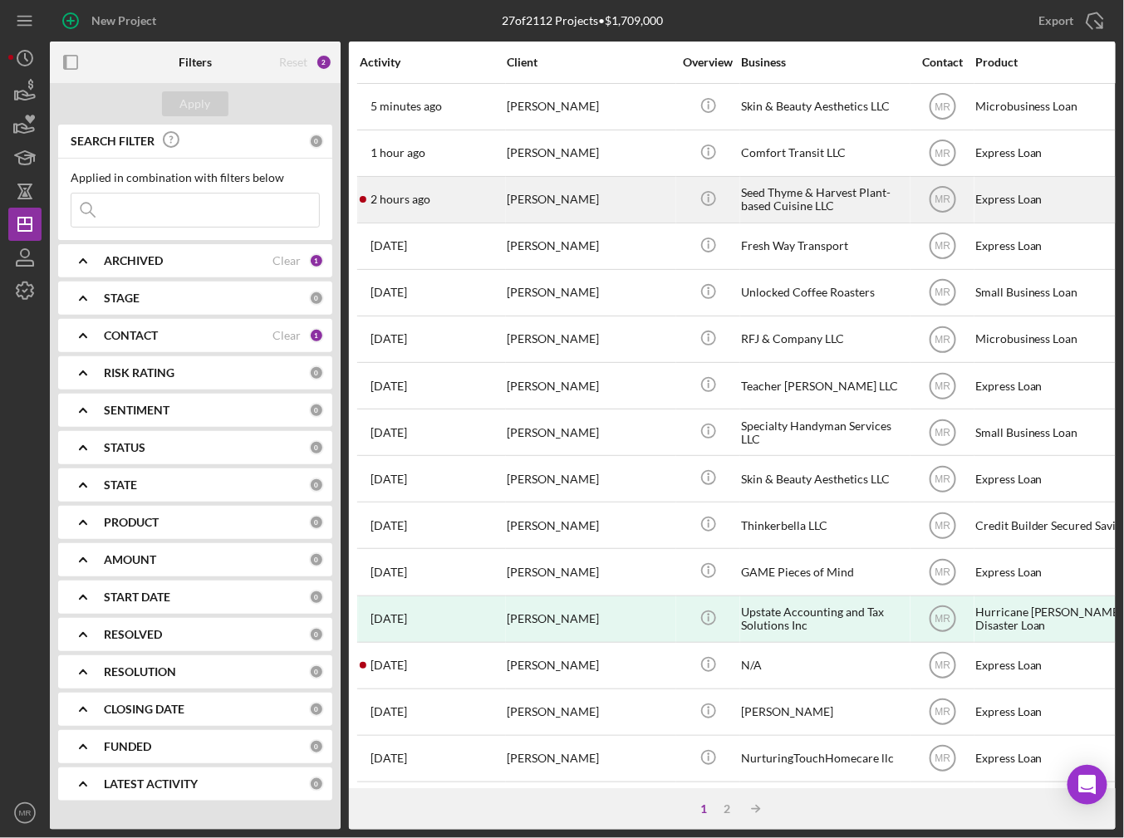
click at [467, 207] on div "2 hours ago Diandra Nicholson" at bounding box center [432, 200] width 145 height 44
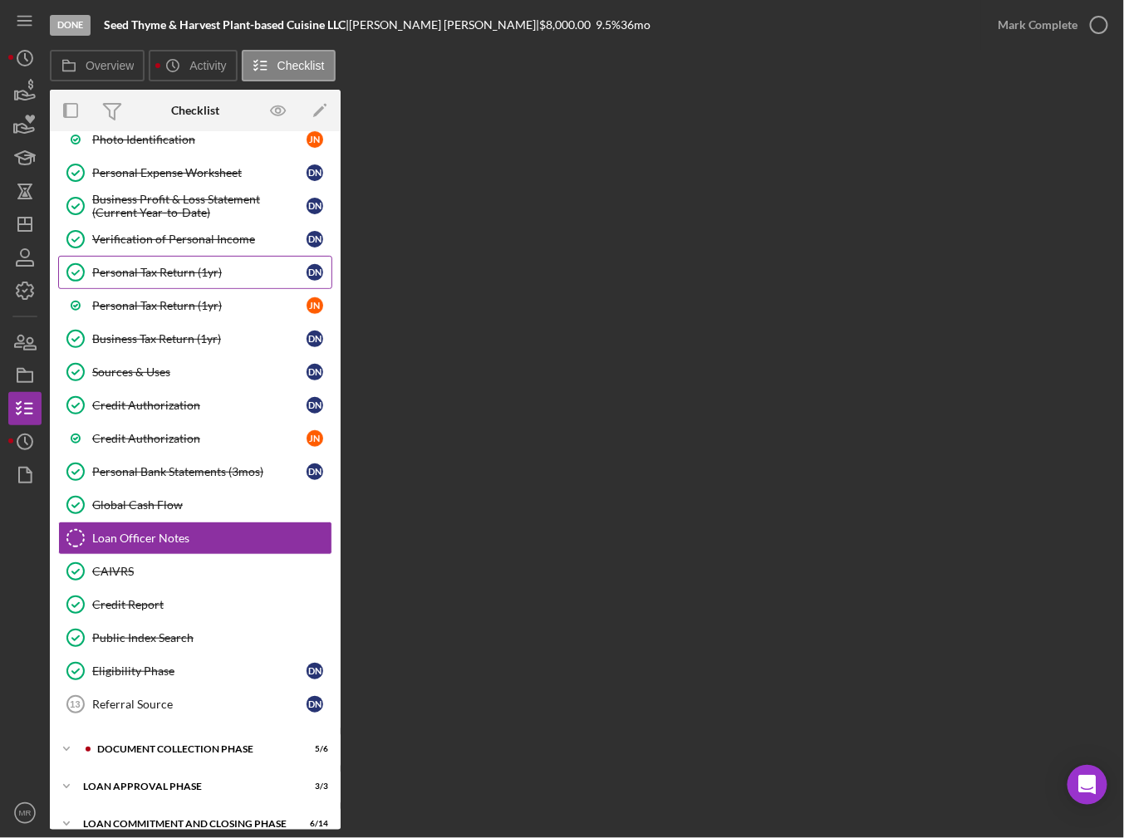
scroll to position [262, 0]
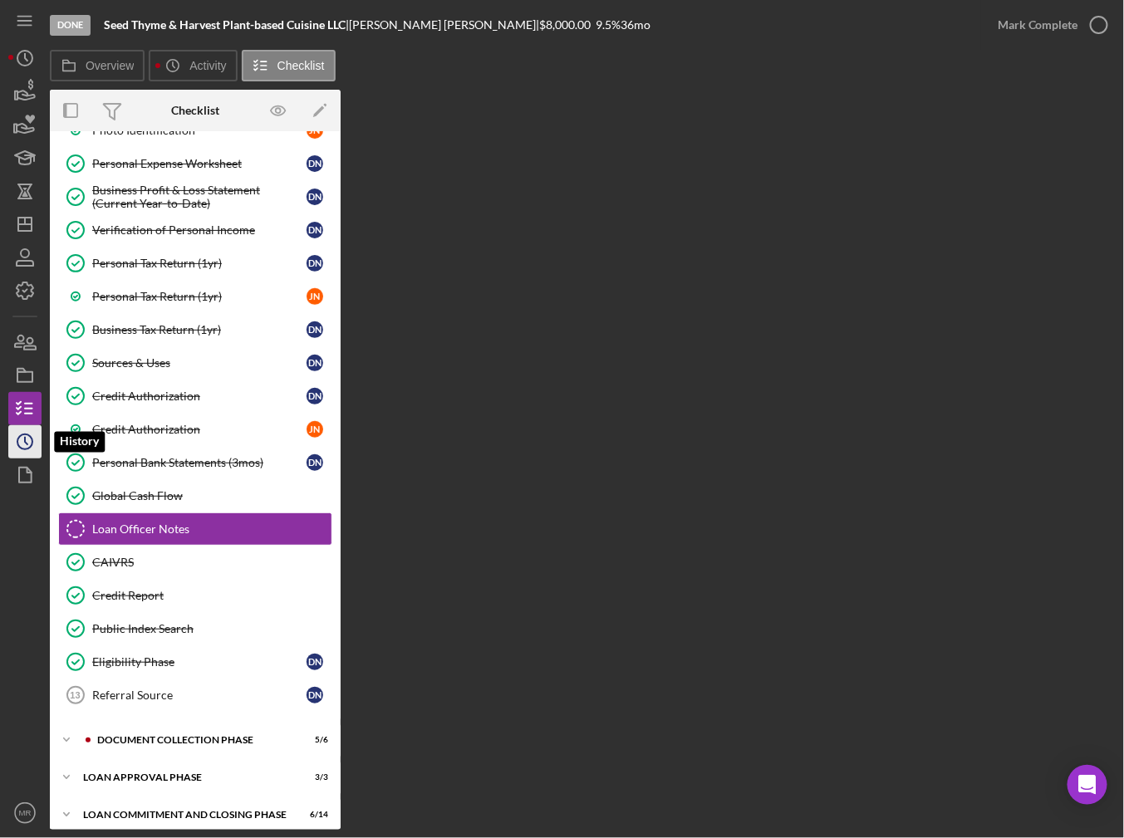
click at [21, 436] on icon "Icon/History" at bounding box center [25, 442] width 42 height 42
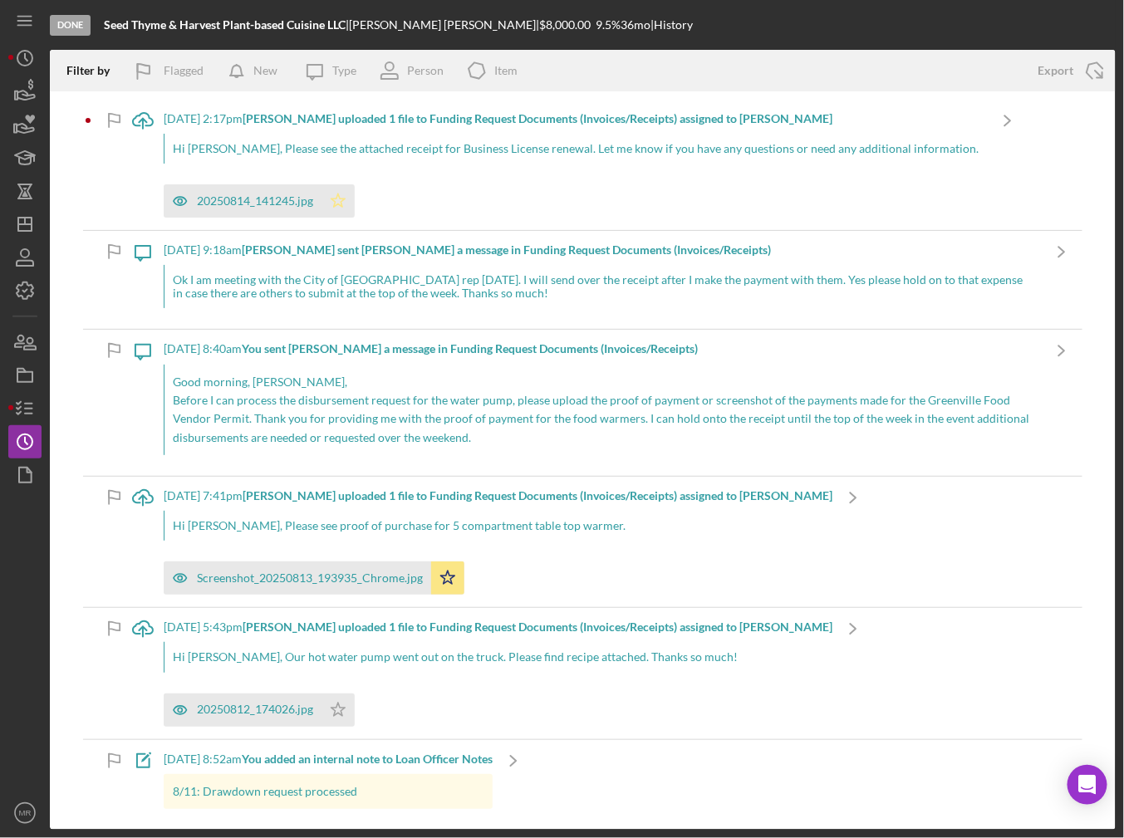
click at [332, 205] on icon "Icon/Star" at bounding box center [337, 200] width 33 height 33
click at [554, 207] on div "20250814_141245.jpg Icon/Star" at bounding box center [575, 197] width 823 height 42
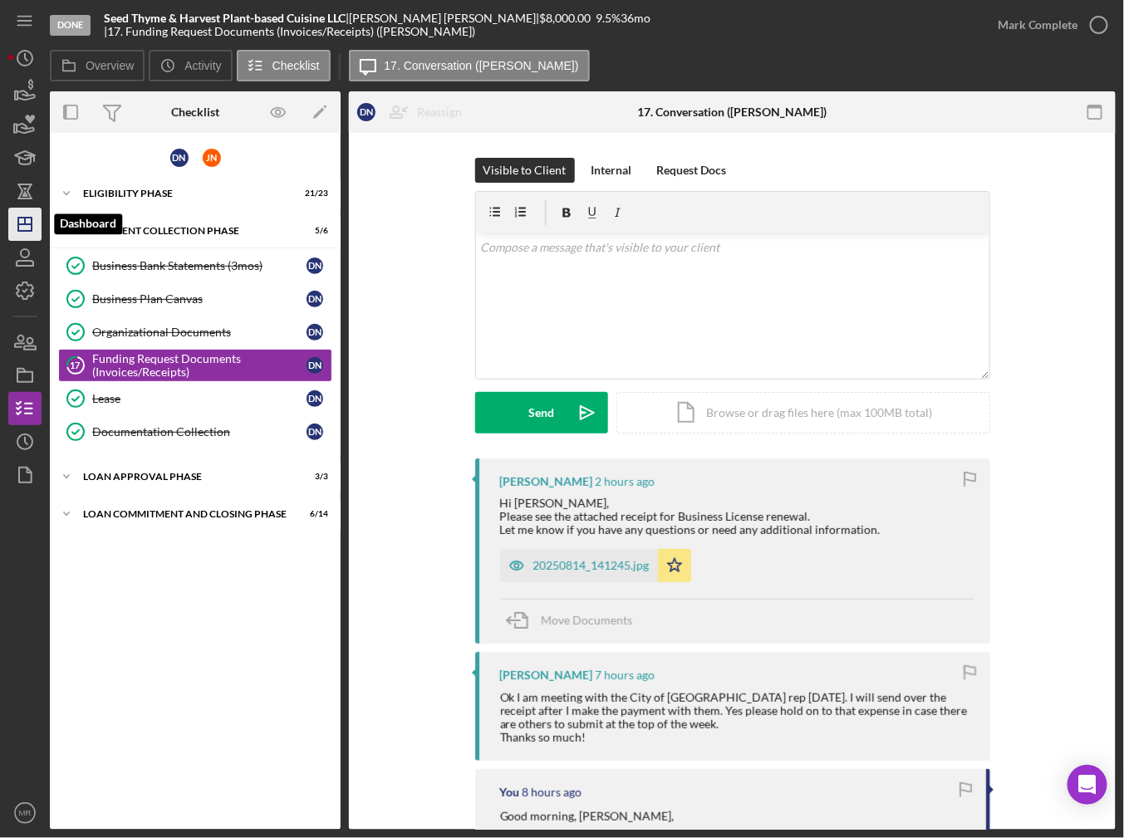
click at [19, 238] on icon "Icon/Dashboard" at bounding box center [25, 224] width 42 height 42
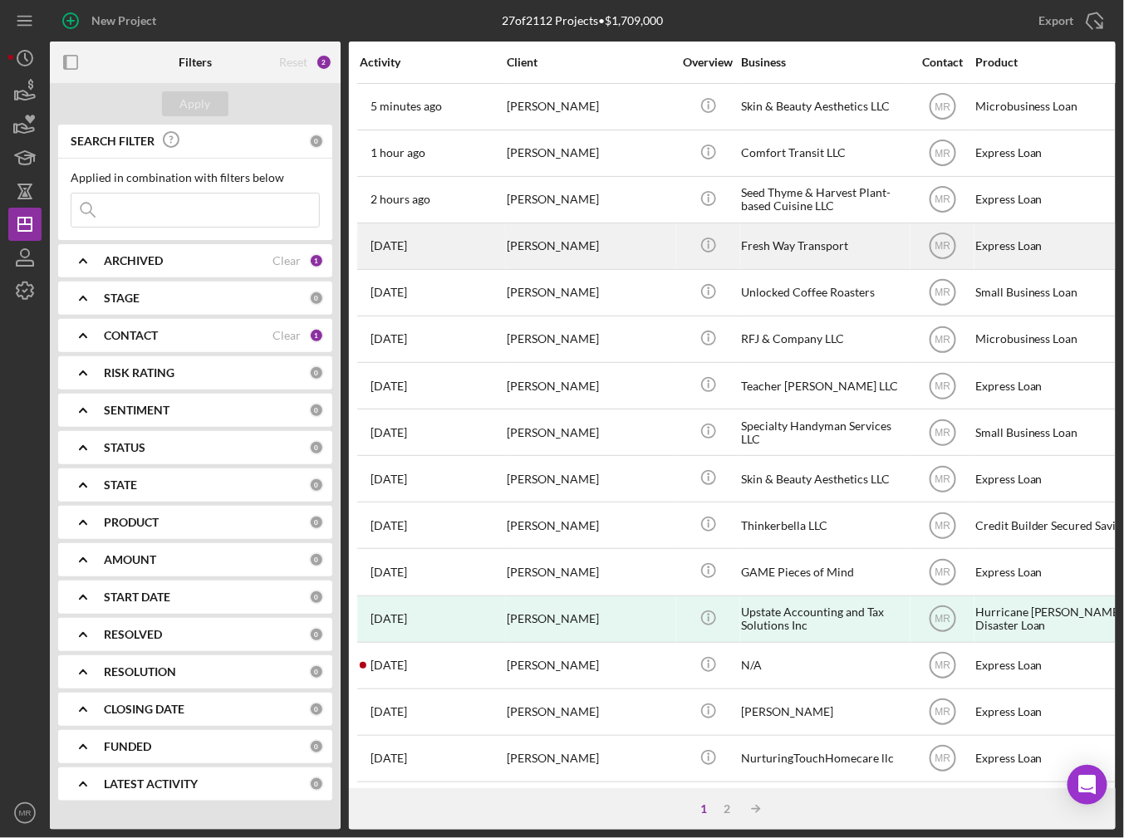
click at [603, 266] on td "[PERSON_NAME]" at bounding box center [591, 246] width 170 height 47
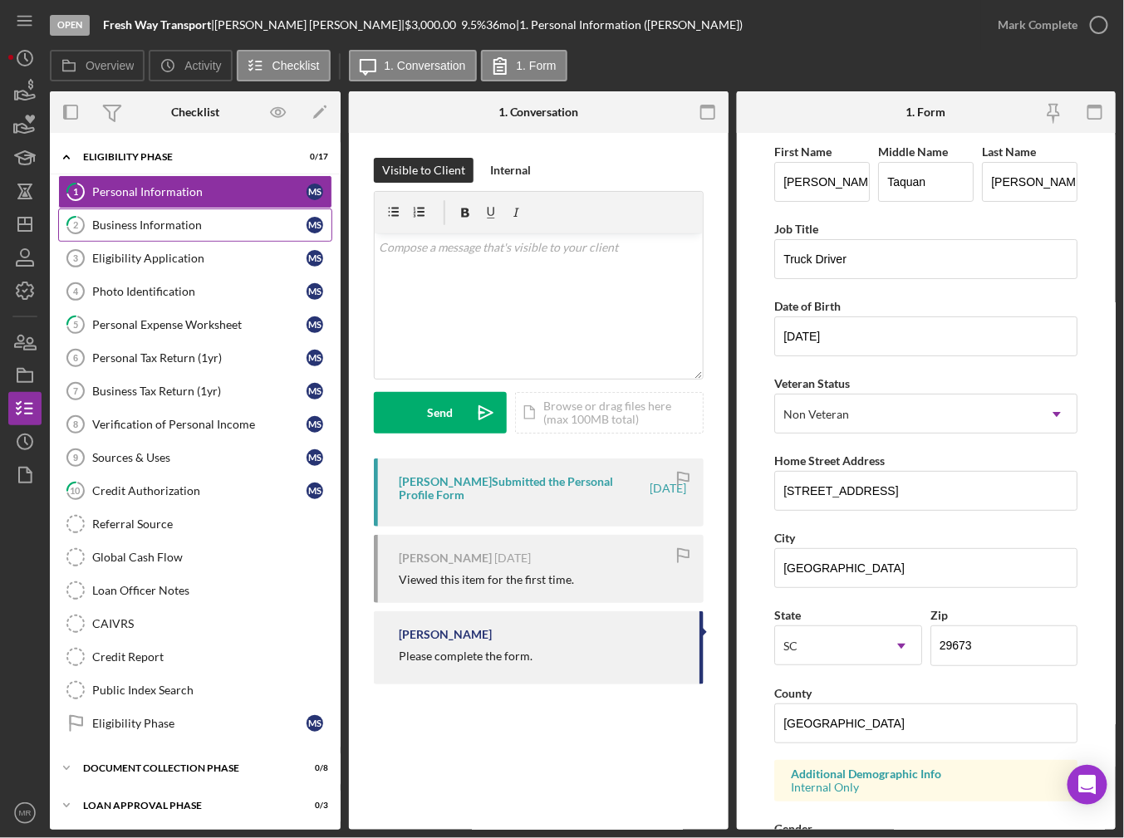
click at [187, 215] on link "2 Business Information M S" at bounding box center [195, 224] width 274 height 33
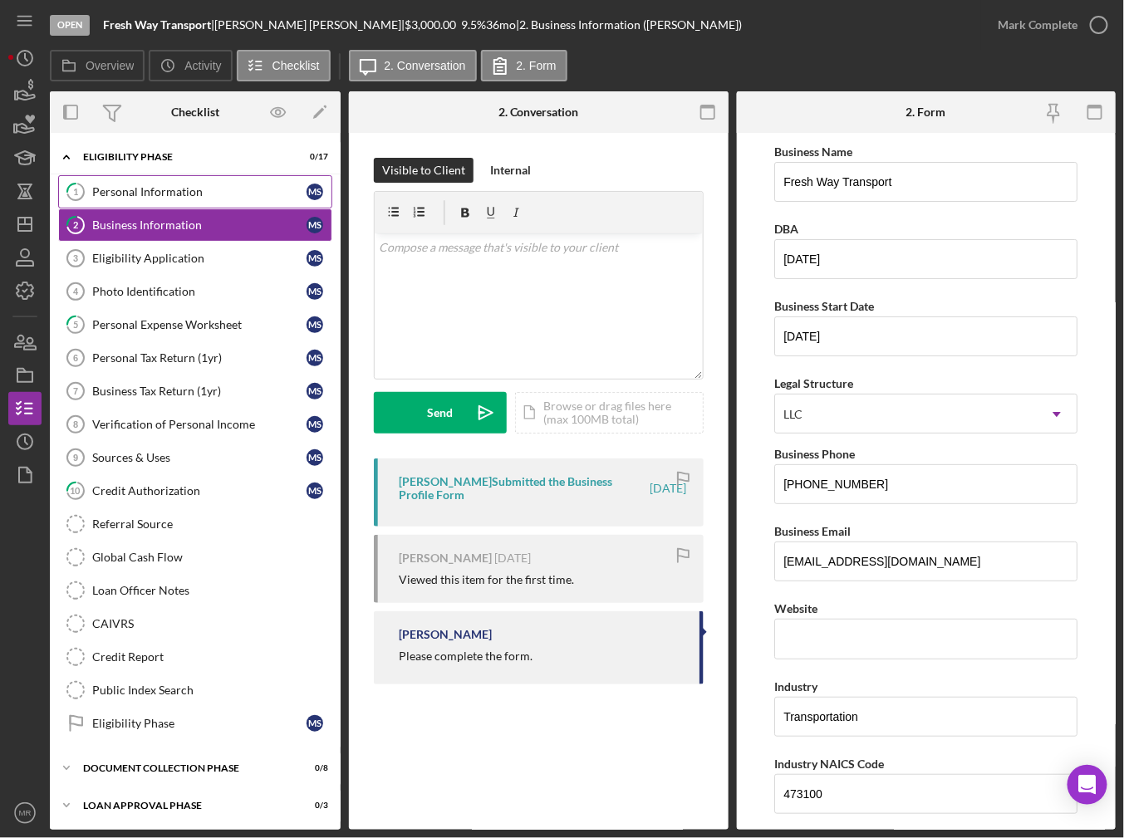
click at [208, 183] on link "1 Personal Information M S" at bounding box center [195, 191] width 274 height 33
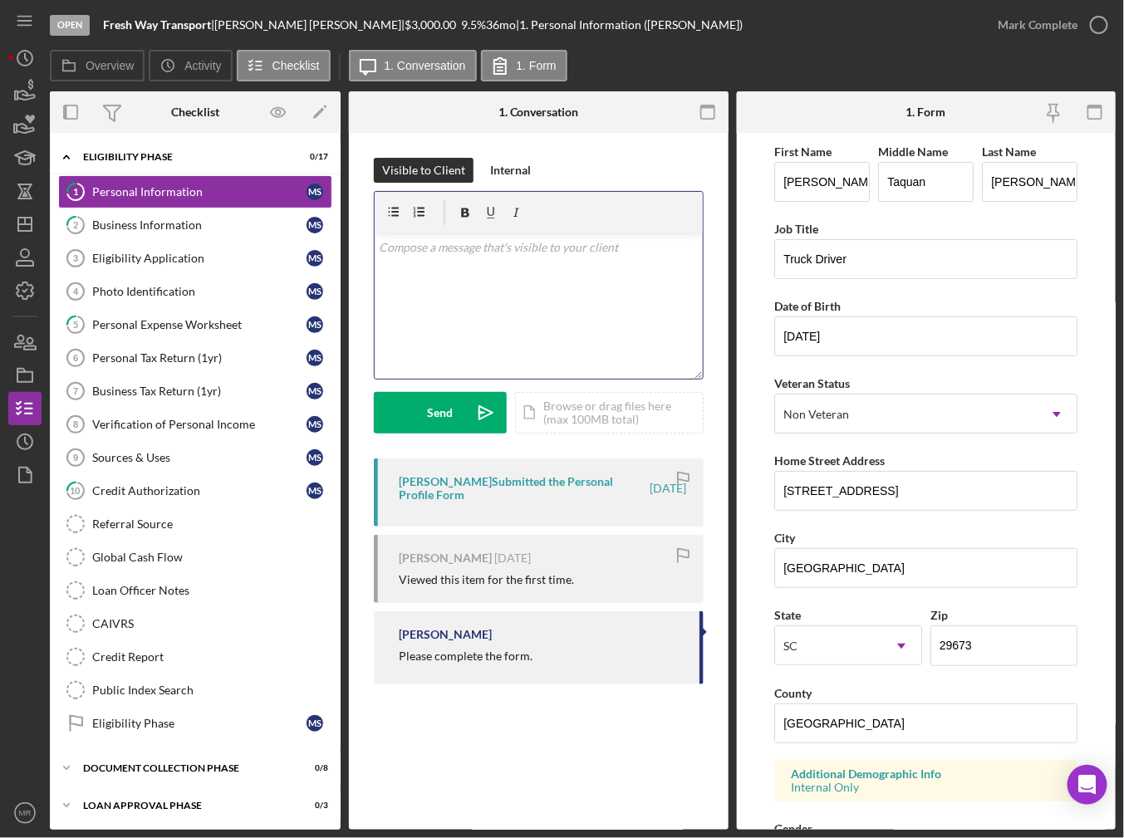
click at [549, 330] on div "v Color teal Color pink Remove color Add row above Add row below Add column bef…" at bounding box center [539, 305] width 328 height 145
click at [31, 435] on icon "Icon/History" at bounding box center [25, 442] width 42 height 42
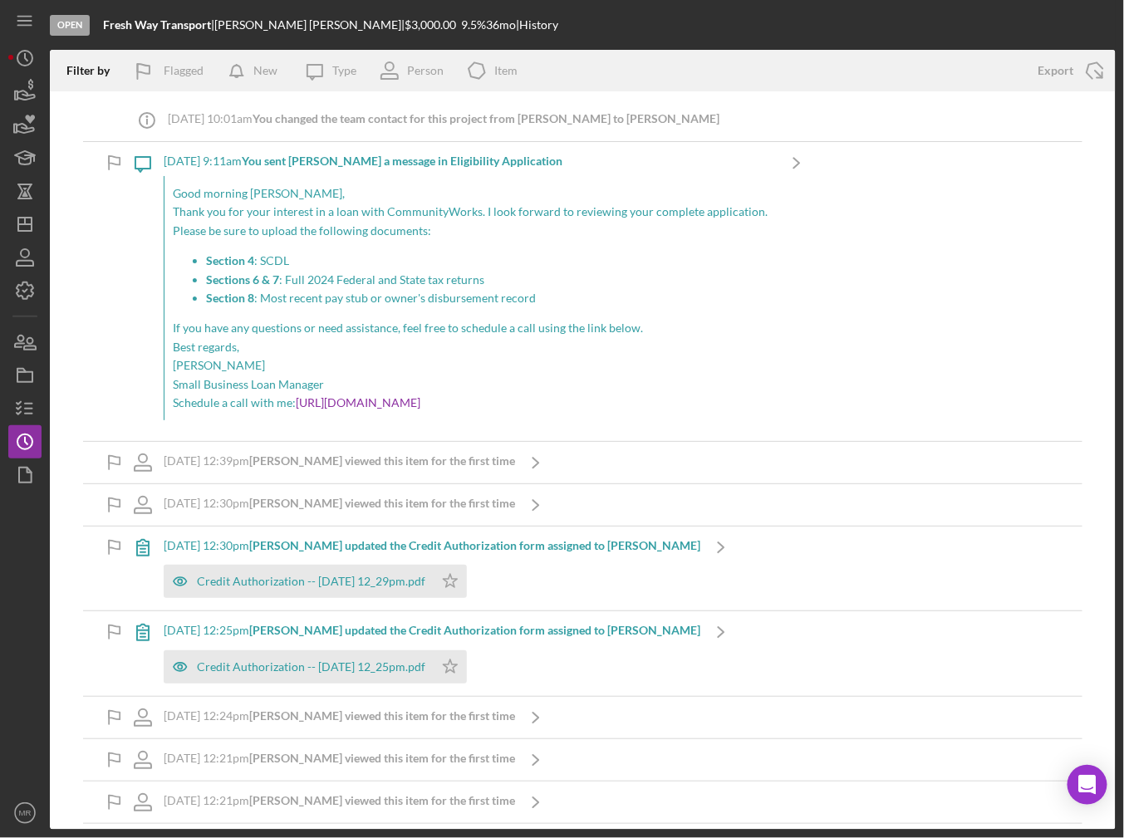
click at [360, 194] on p "Good morning Michael," at bounding box center [470, 193] width 595 height 18
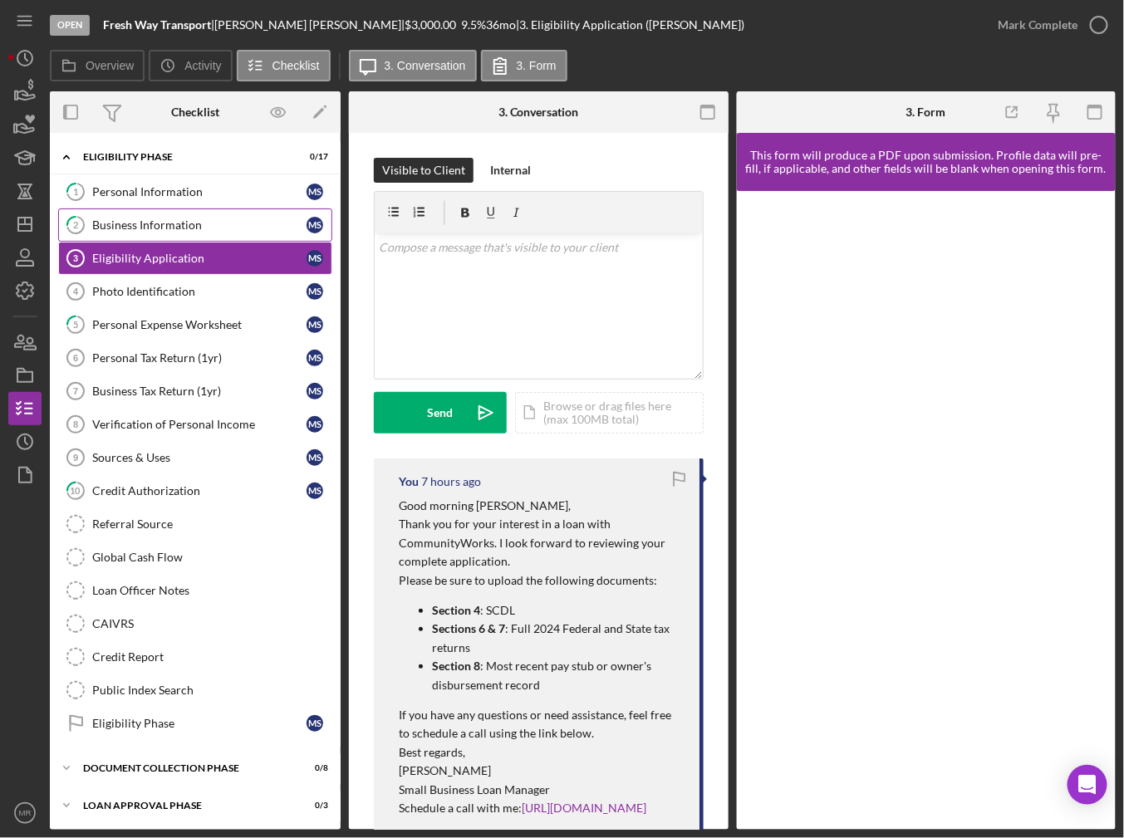
click at [182, 222] on div "Business Information" at bounding box center [199, 224] width 214 height 13
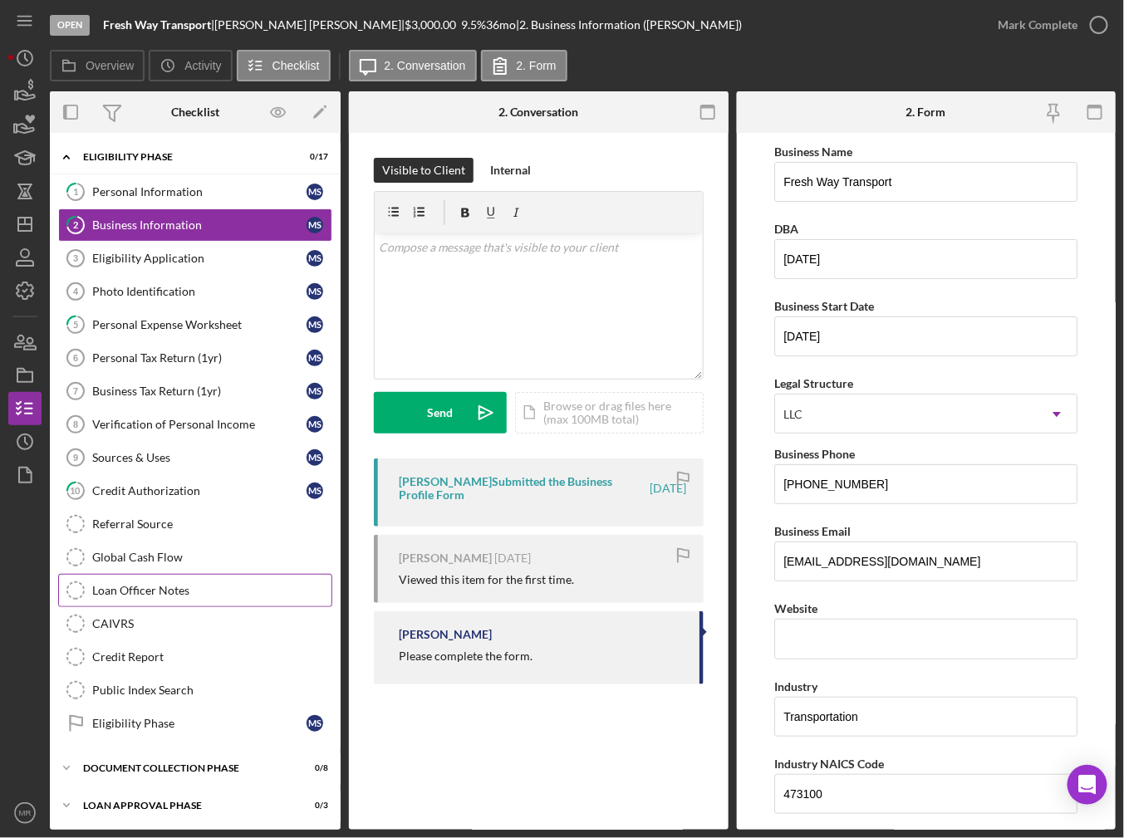
click at [140, 584] on div "Loan Officer Notes" at bounding box center [211, 590] width 239 height 13
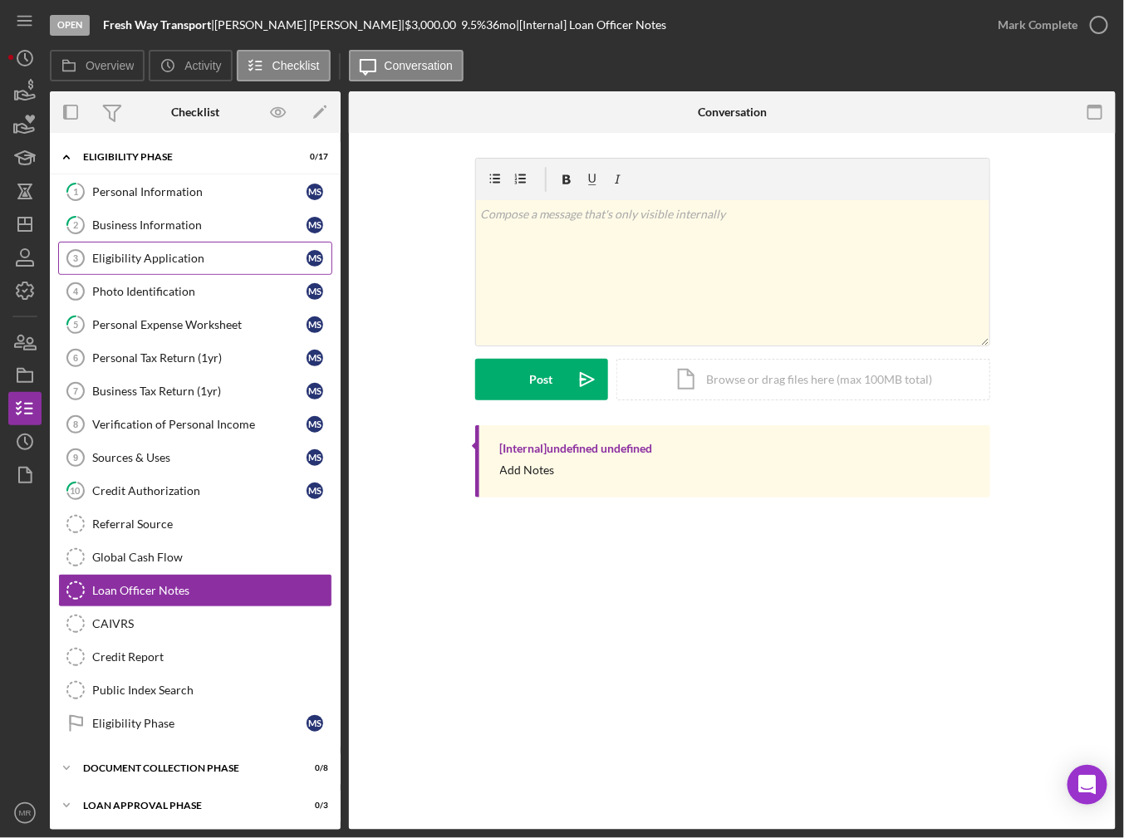
click at [152, 257] on div "Eligibility Application" at bounding box center [199, 258] width 214 height 13
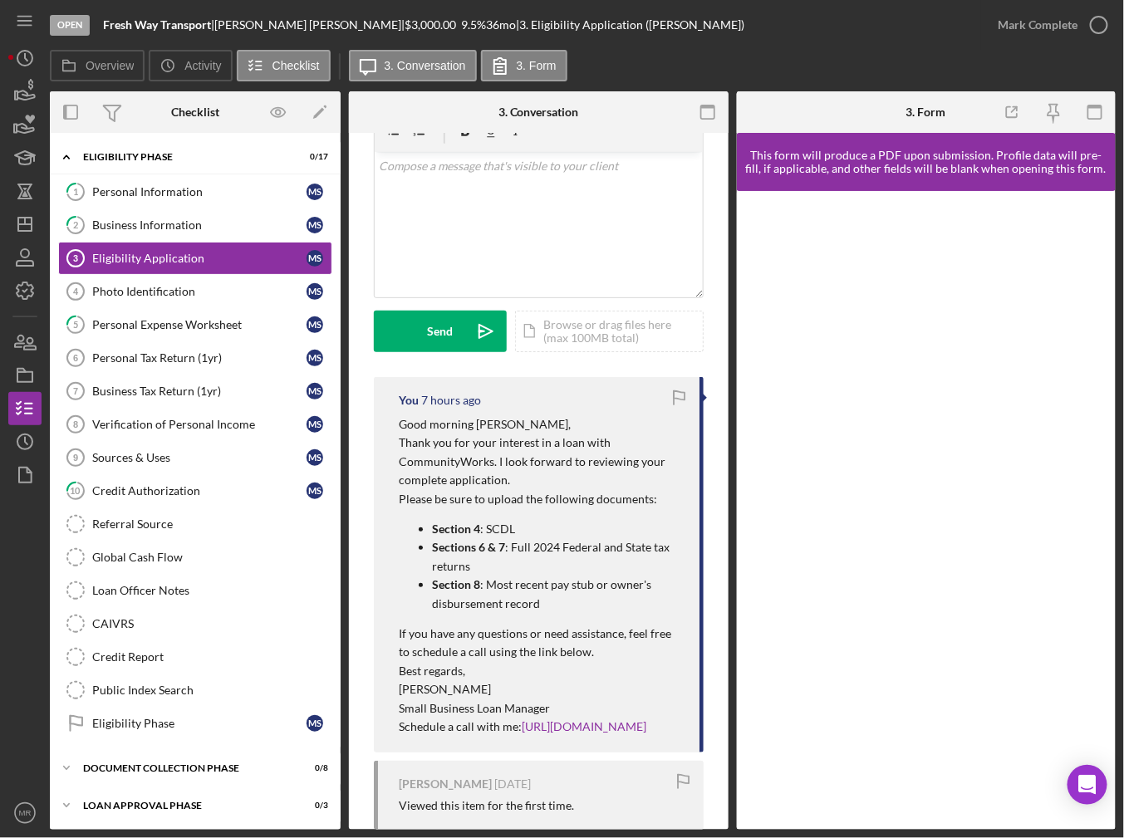
scroll to position [83, 0]
click at [169, 474] on link "10 Credit Authorization M S" at bounding box center [195, 490] width 274 height 33
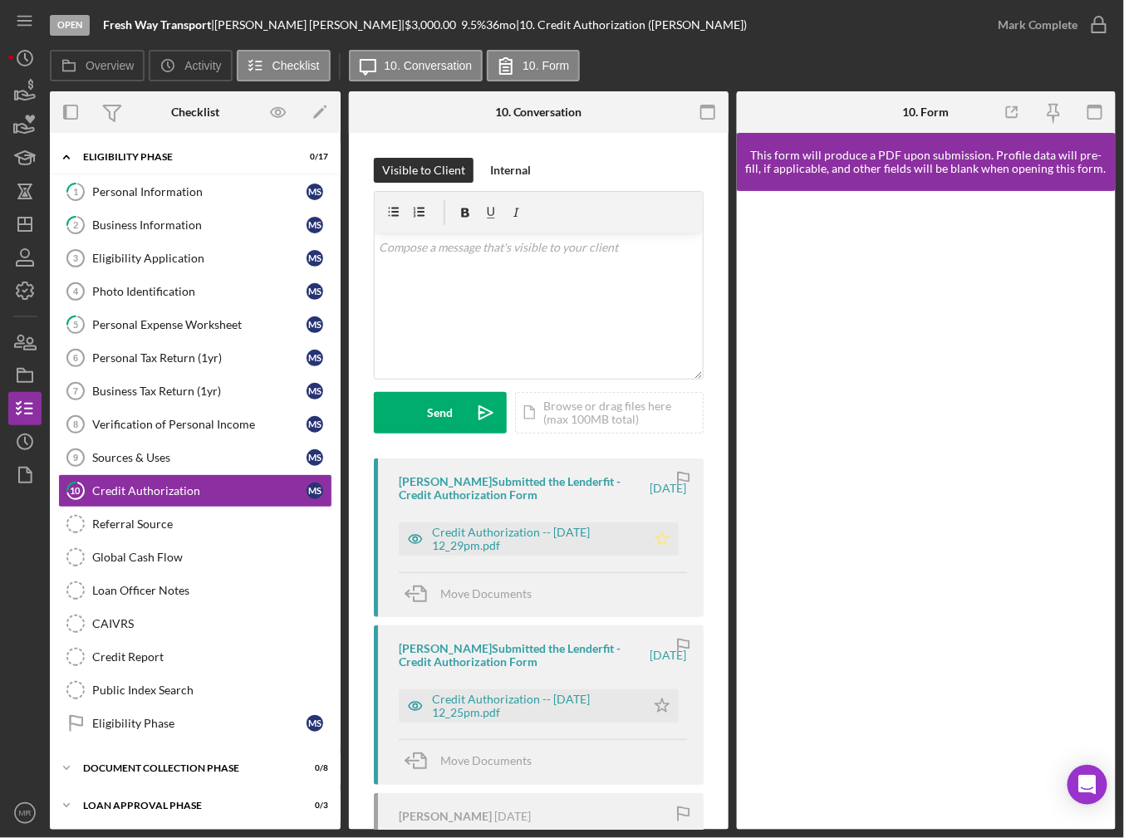
click at [654, 532] on icon "Icon/Star" at bounding box center [661, 538] width 33 height 33
click at [545, 551] on div "Credit Authorization -- 2025-08-13 12_29pm.pdf" at bounding box center [534, 539] width 205 height 27
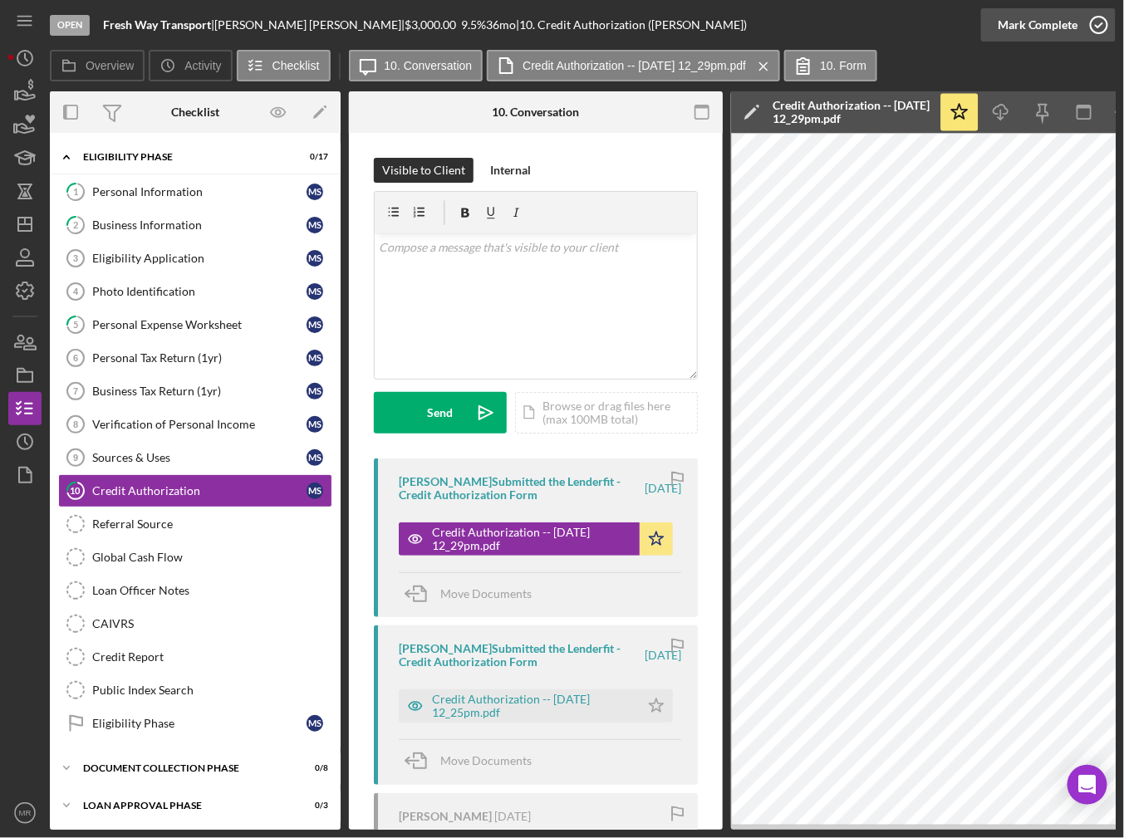
click at [1095, 31] on icon "button" at bounding box center [1099, 25] width 42 height 42
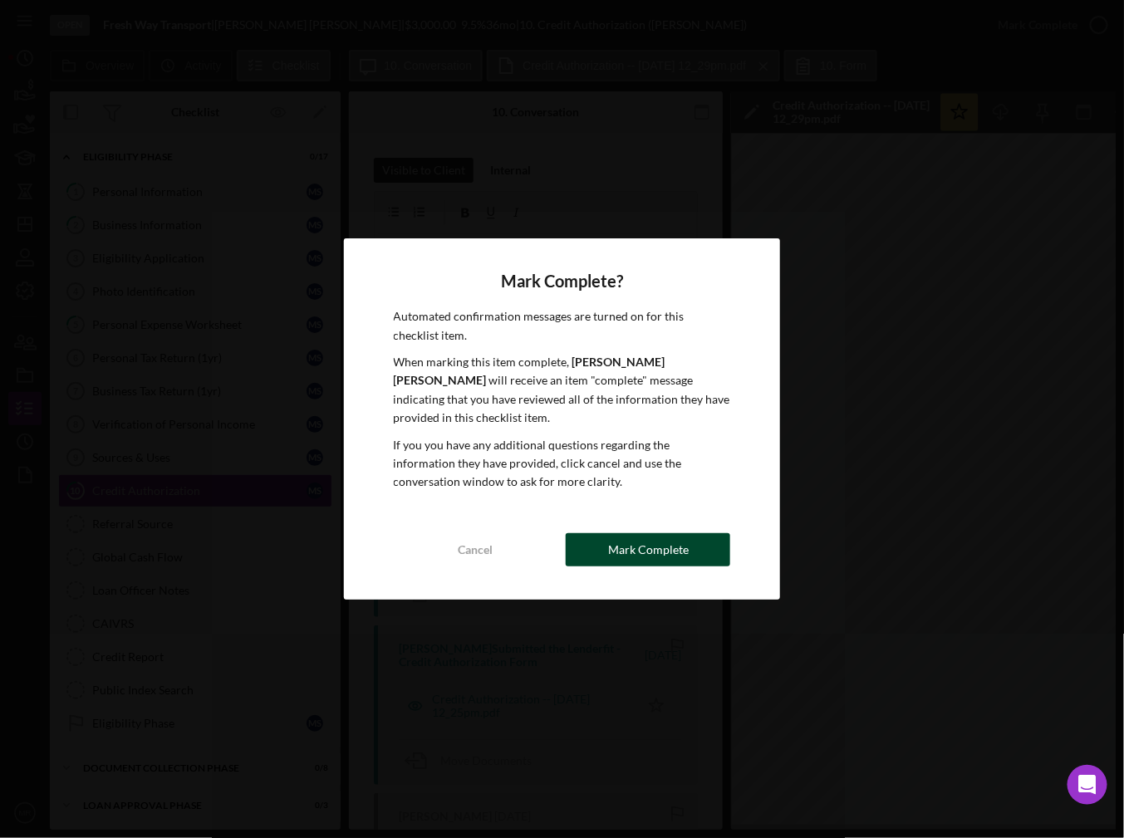
click at [718, 542] on button "Mark Complete" at bounding box center [648, 549] width 164 height 33
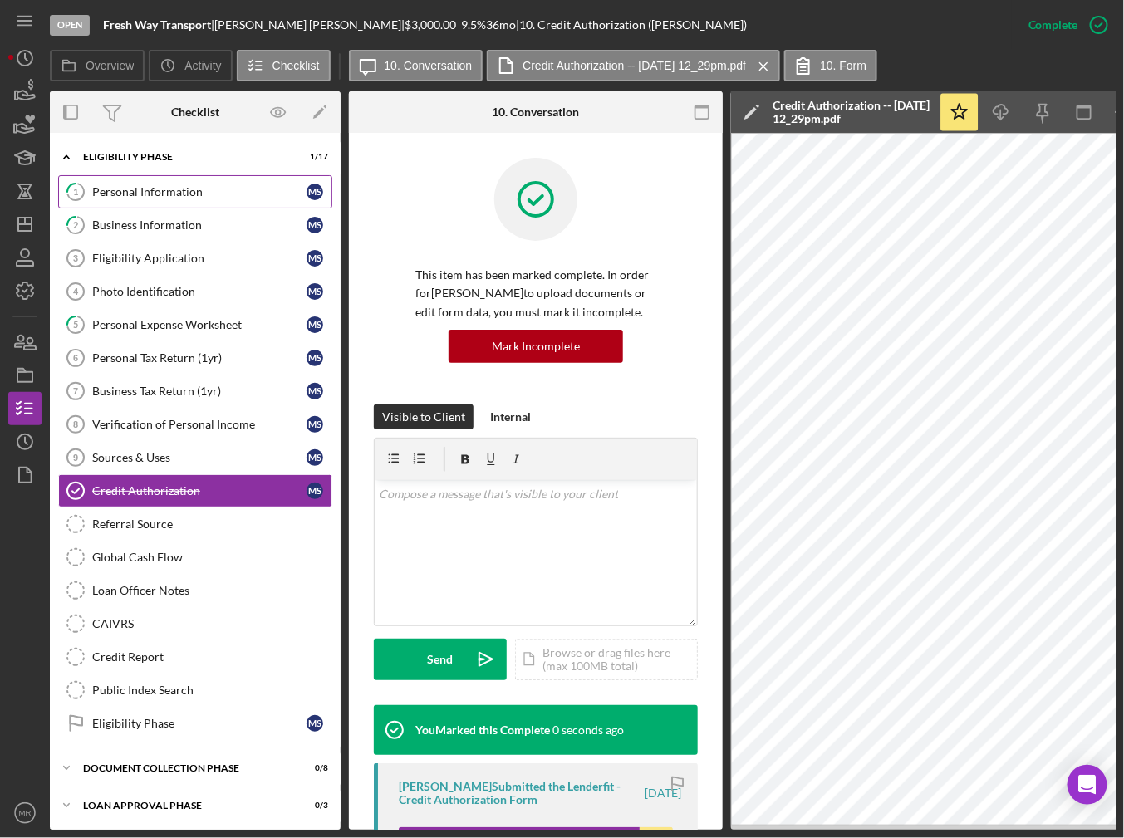
click at [220, 178] on link "1 Personal Information M S" at bounding box center [195, 191] width 274 height 33
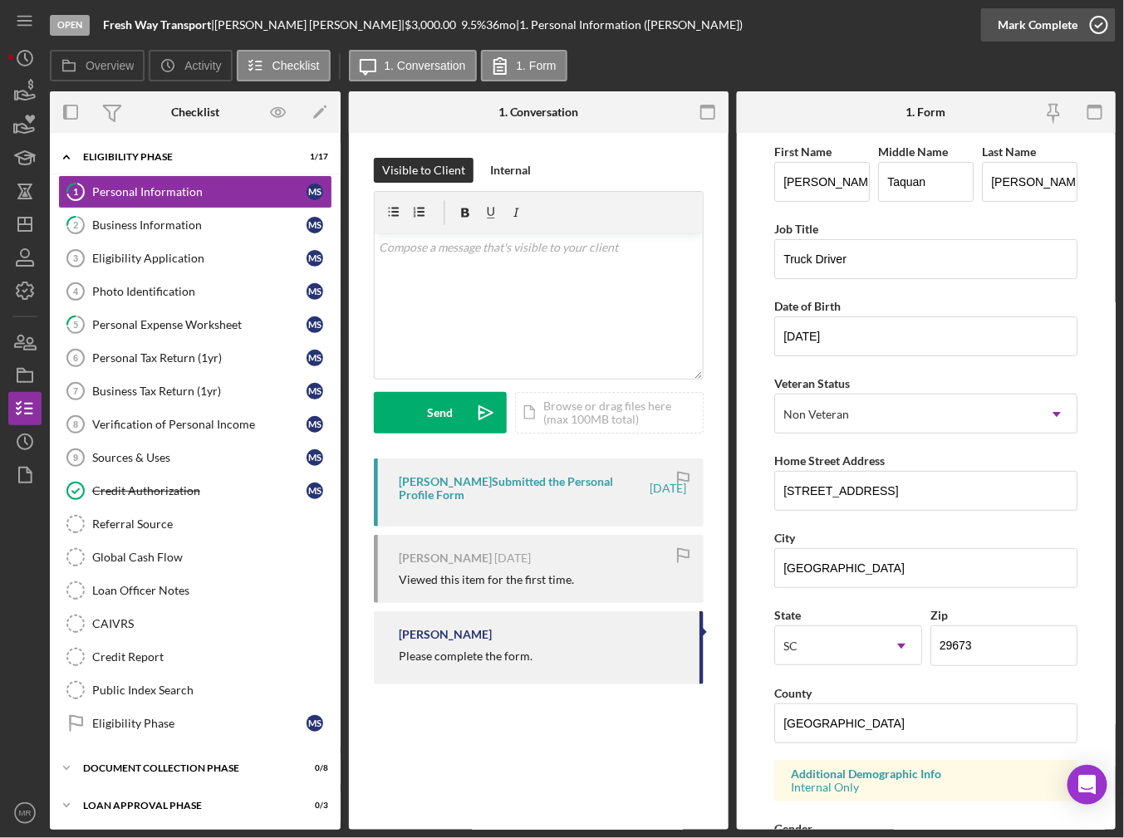
click at [1082, 32] on icon "button" at bounding box center [1099, 25] width 42 height 42
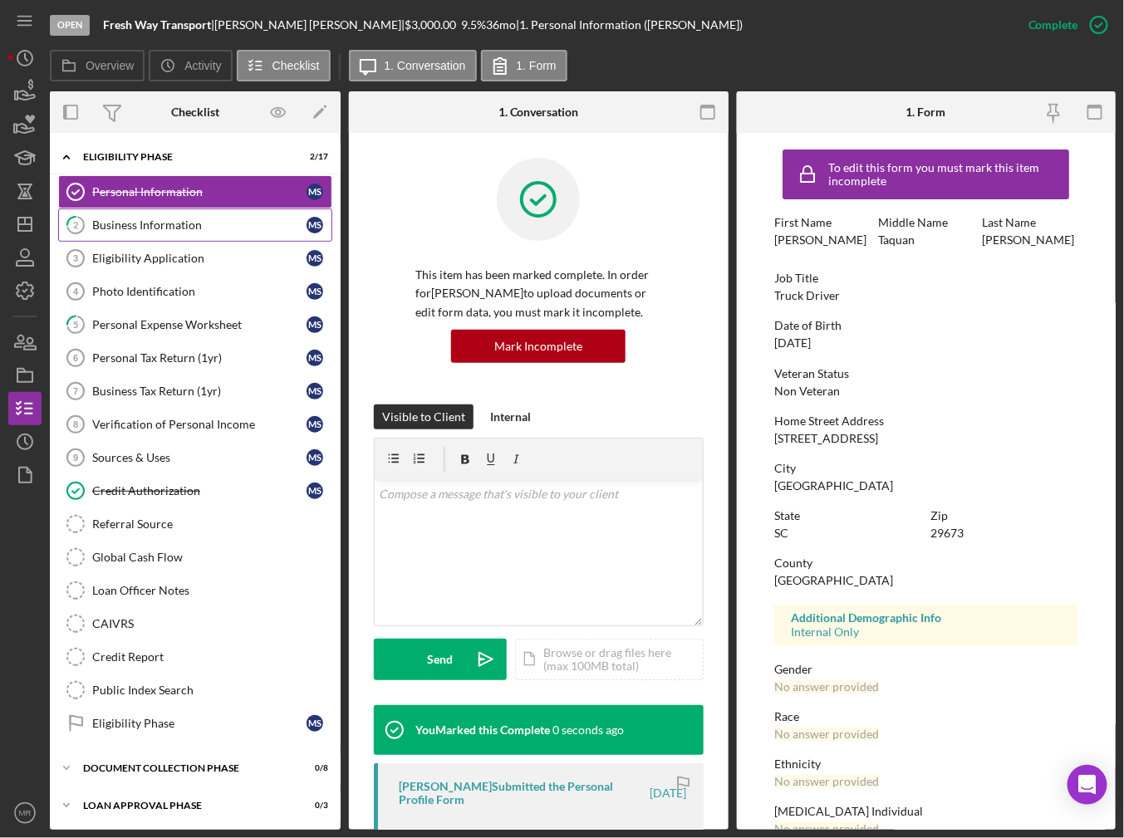
click at [209, 223] on div "Business Information" at bounding box center [199, 224] width 214 height 13
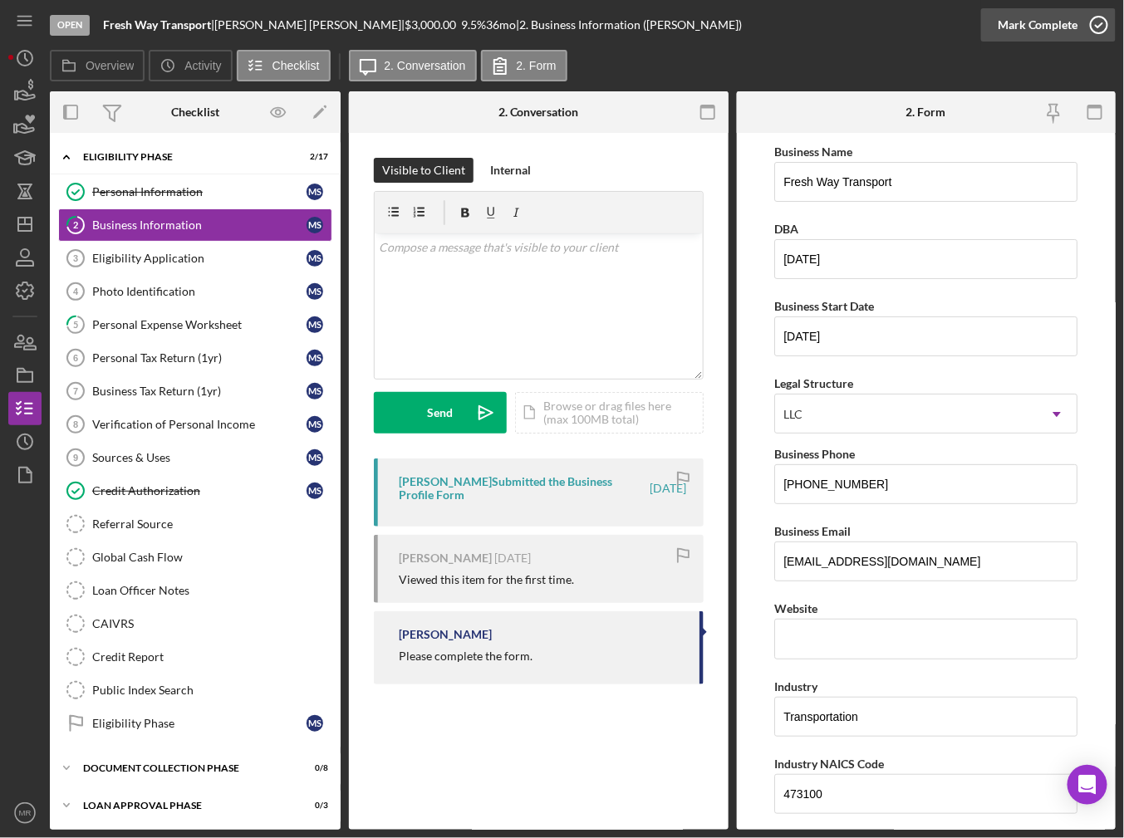
click at [1103, 40] on icon "button" at bounding box center [1099, 25] width 42 height 42
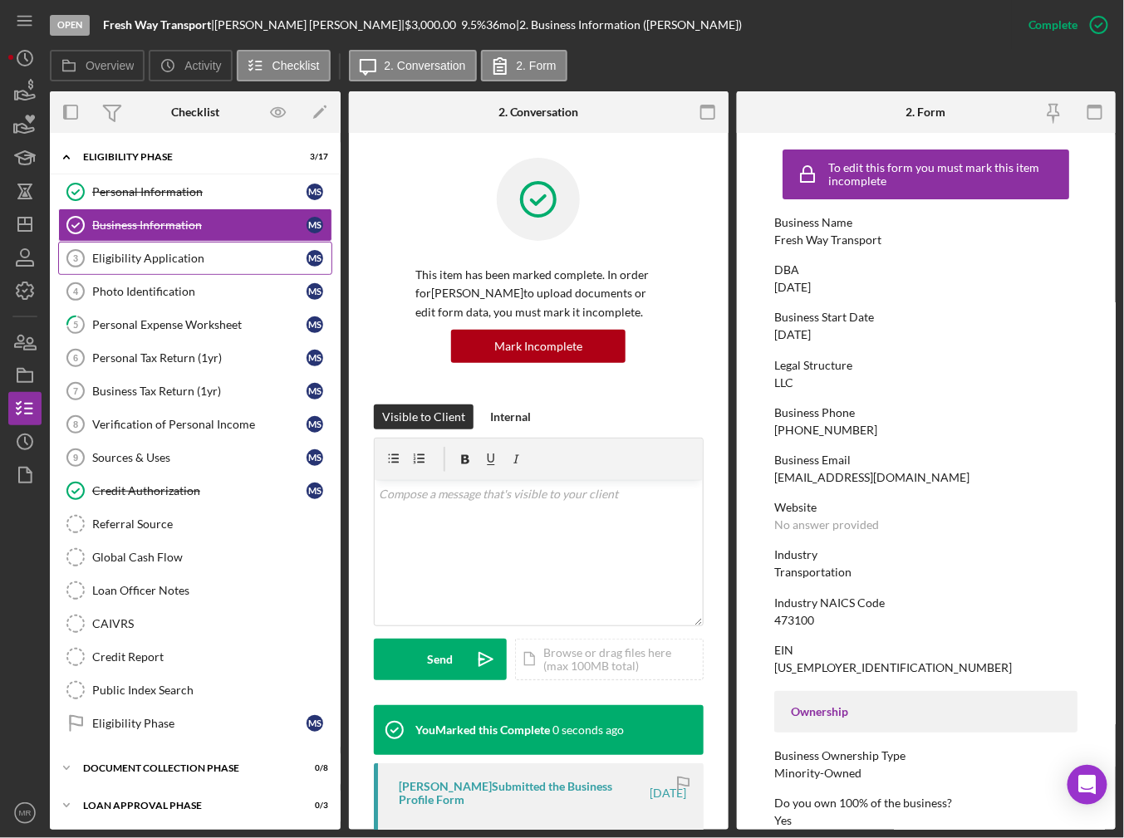
click at [212, 259] on div "Eligibility Application" at bounding box center [199, 258] width 214 height 13
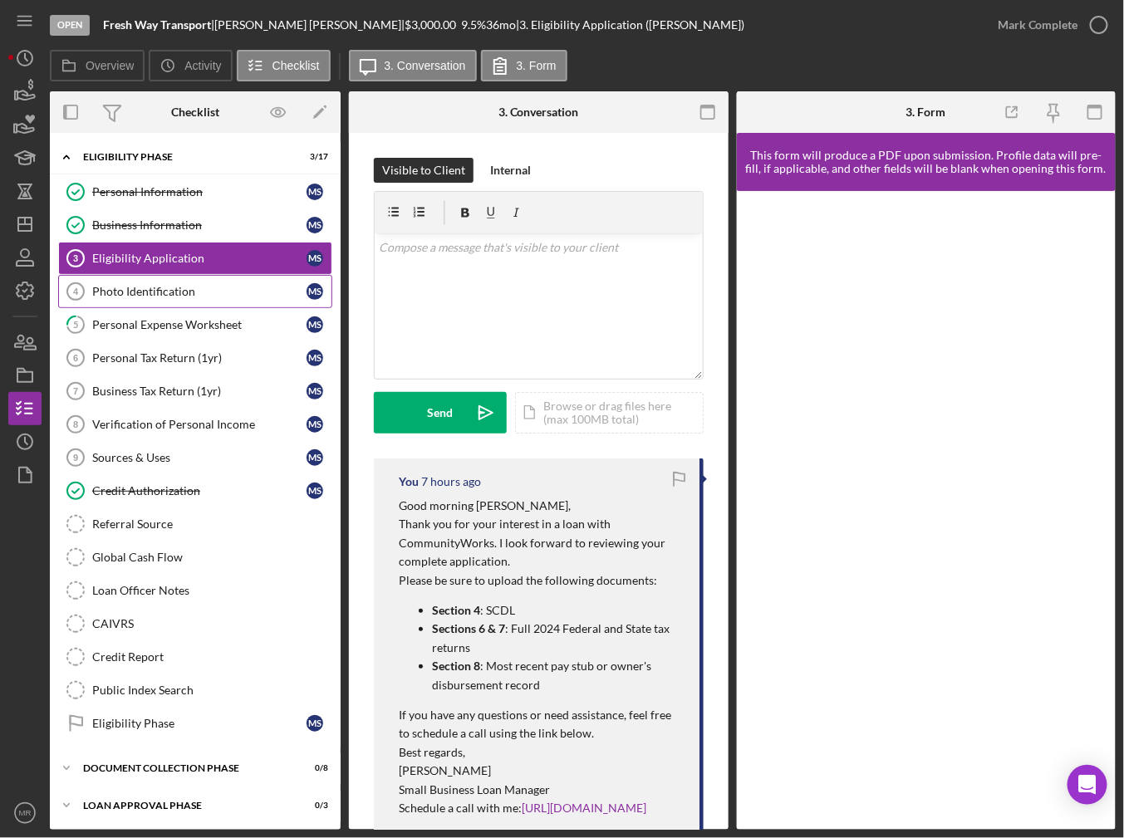
click at [208, 296] on div "Photo Identification" at bounding box center [199, 291] width 214 height 13
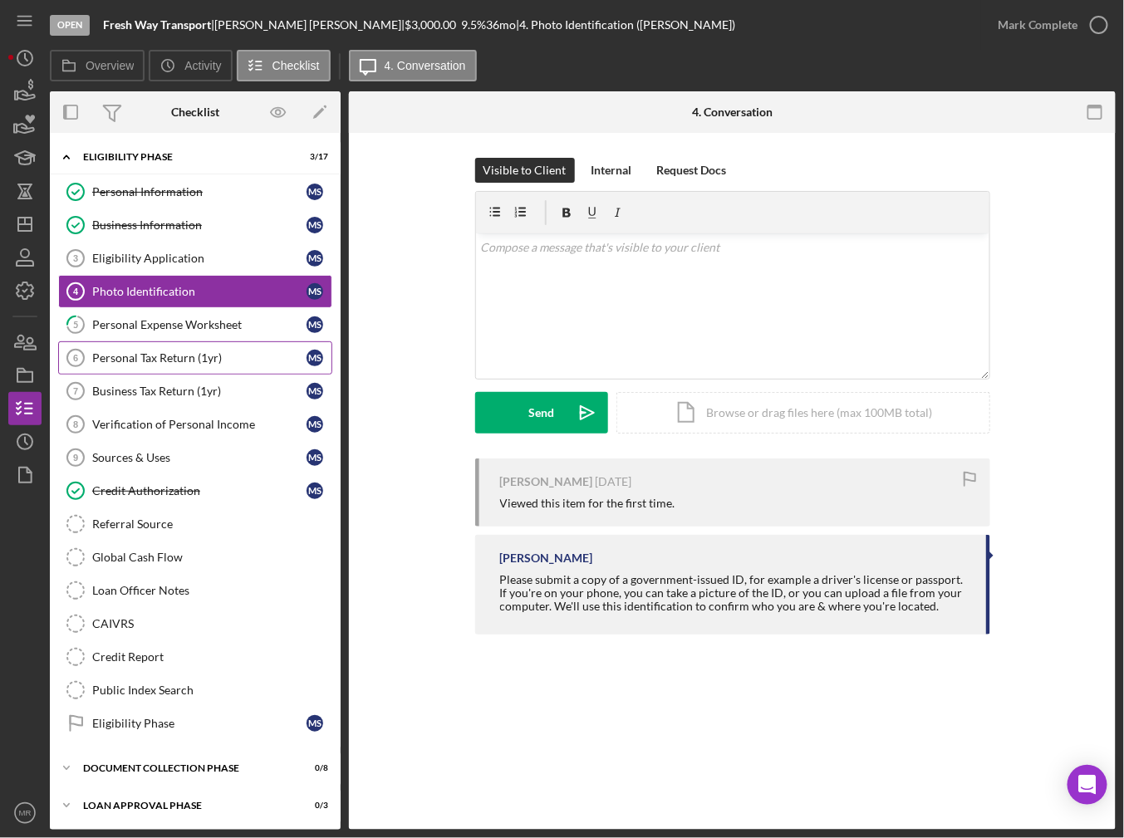
click at [205, 347] on link "Personal Tax Return (1yr) 6 Personal Tax Return (1yr) M S" at bounding box center [195, 357] width 274 height 33
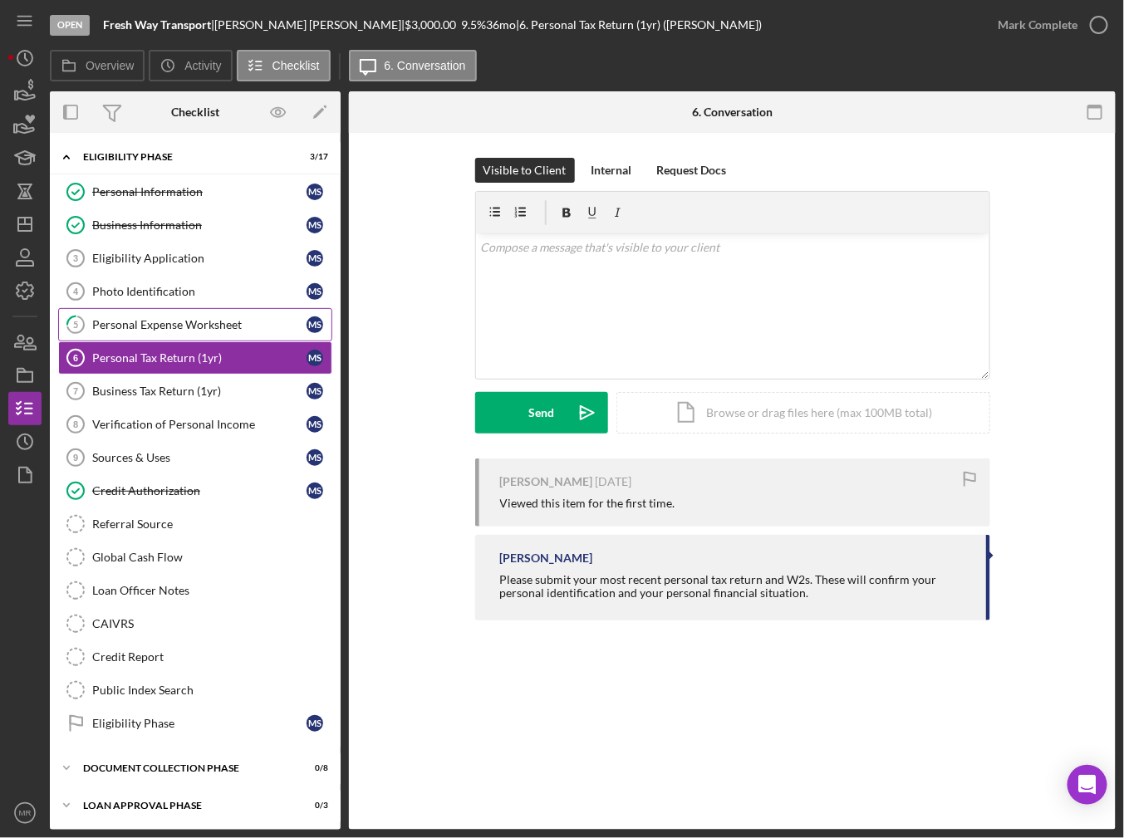
click at [208, 320] on div "Personal Expense Worksheet" at bounding box center [199, 324] width 214 height 13
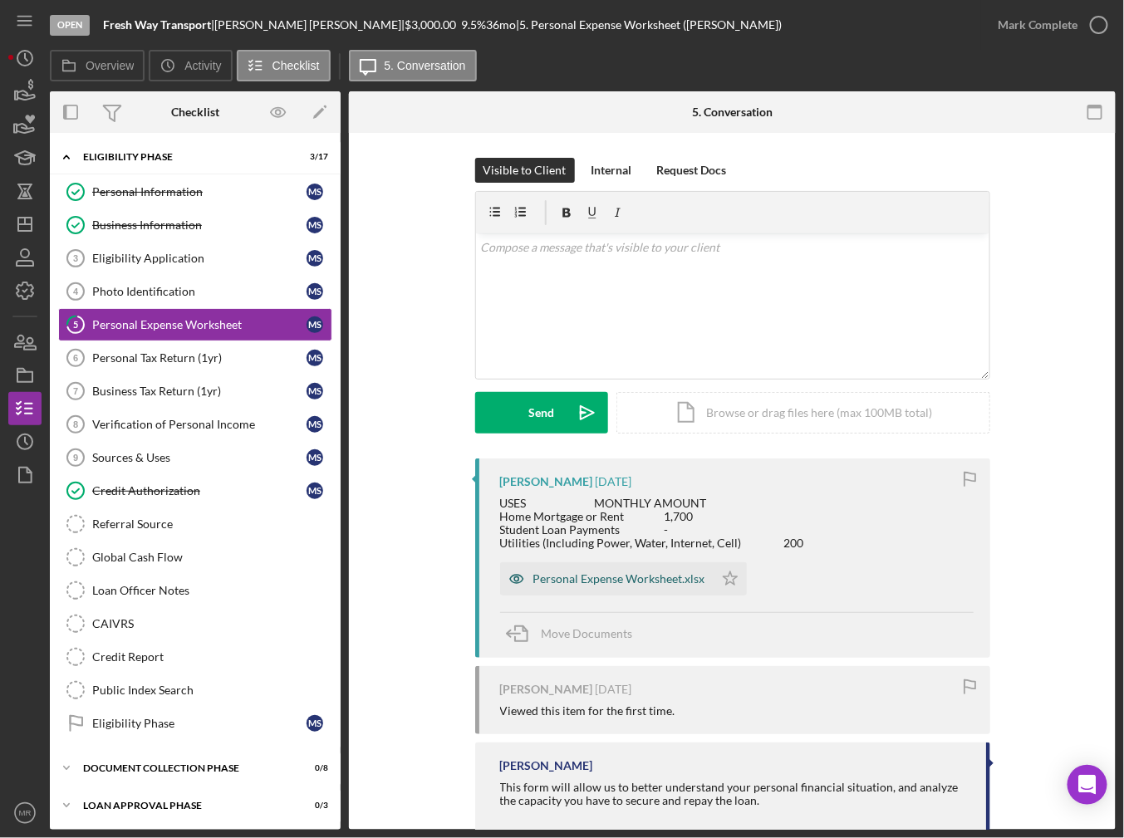
click at [579, 593] on div "Personal Expense Worksheet.xlsx" at bounding box center [606, 578] width 213 height 33
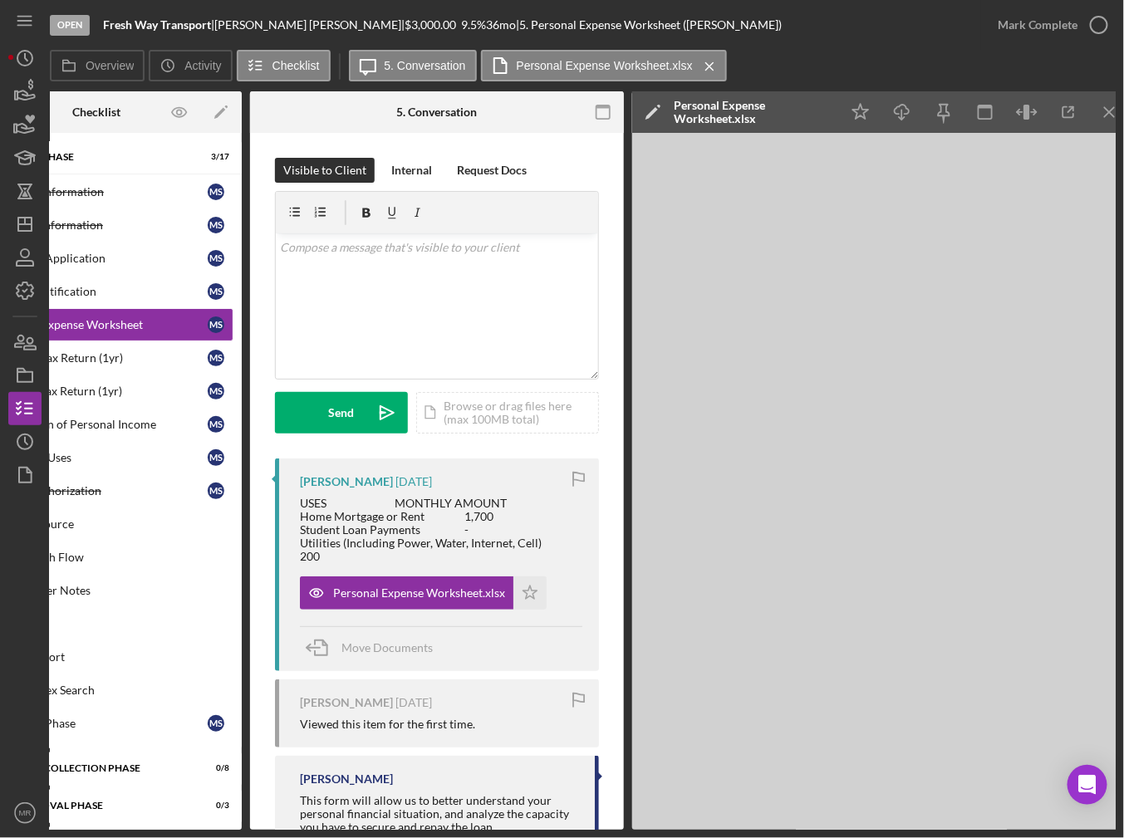
scroll to position [0, 113]
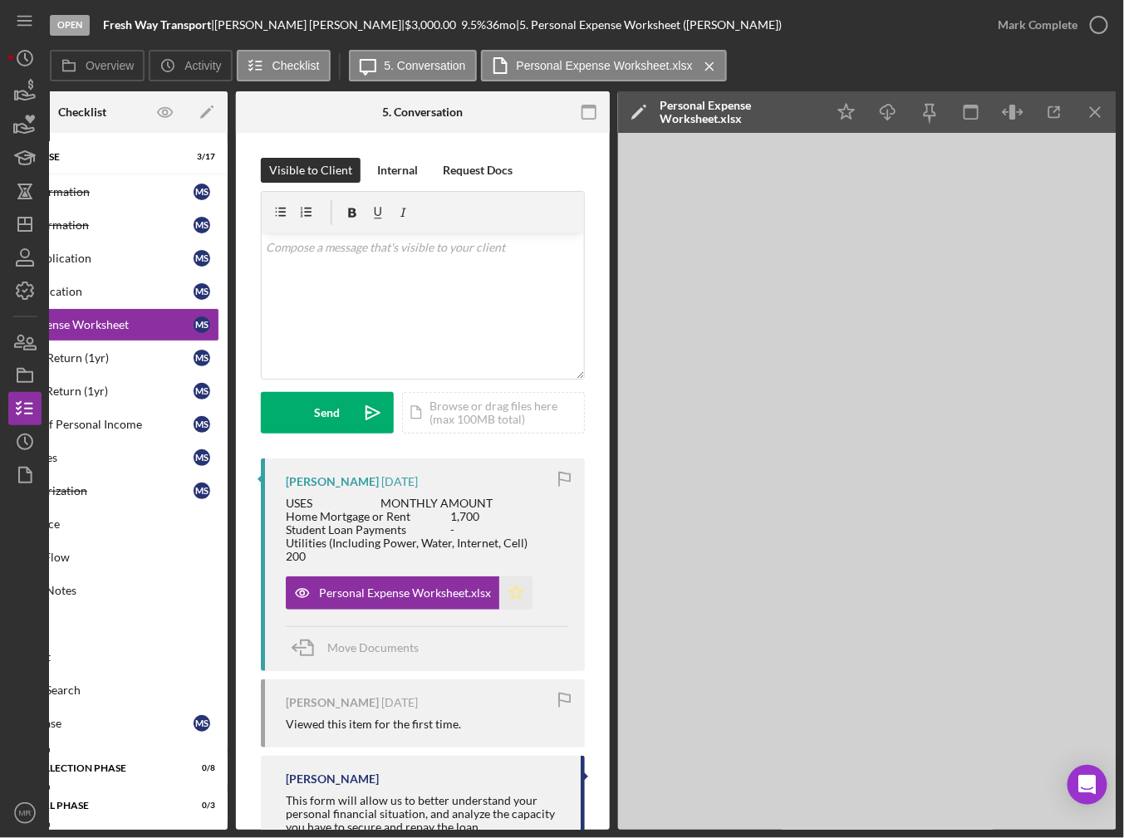
click at [510, 583] on icon "Icon/Star" at bounding box center [515, 592] width 33 height 33
click at [1081, 32] on icon "button" at bounding box center [1099, 25] width 42 height 42
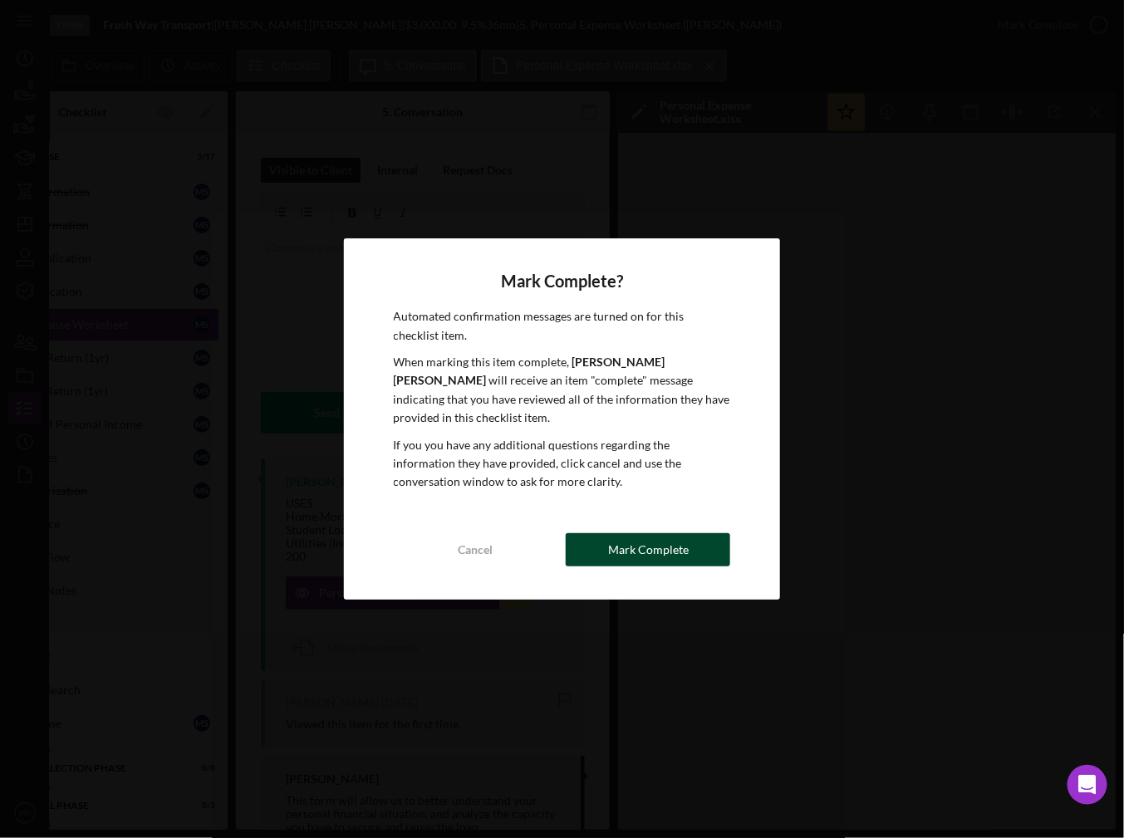
click at [638, 533] on div "Mark Complete" at bounding box center [648, 549] width 81 height 33
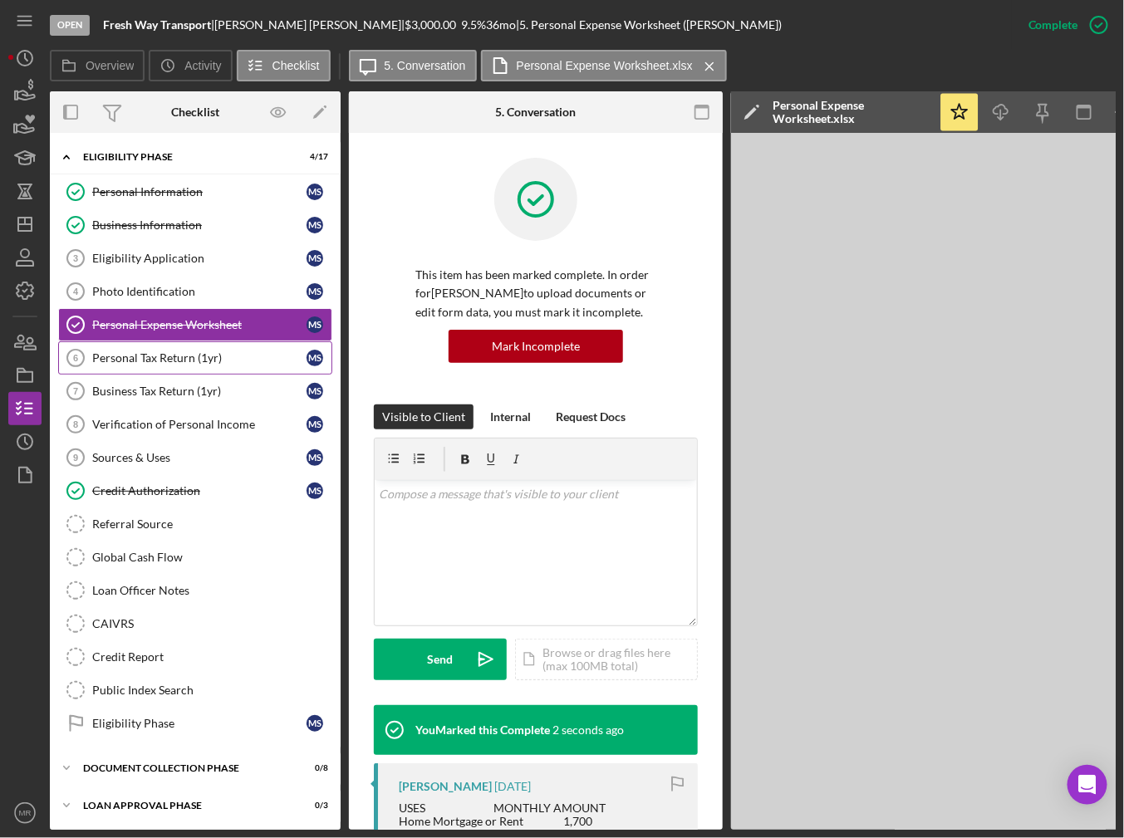
click at [141, 345] on link "Personal Tax Return (1yr) 6 Personal Tax Return (1yr) M S" at bounding box center [195, 357] width 274 height 33
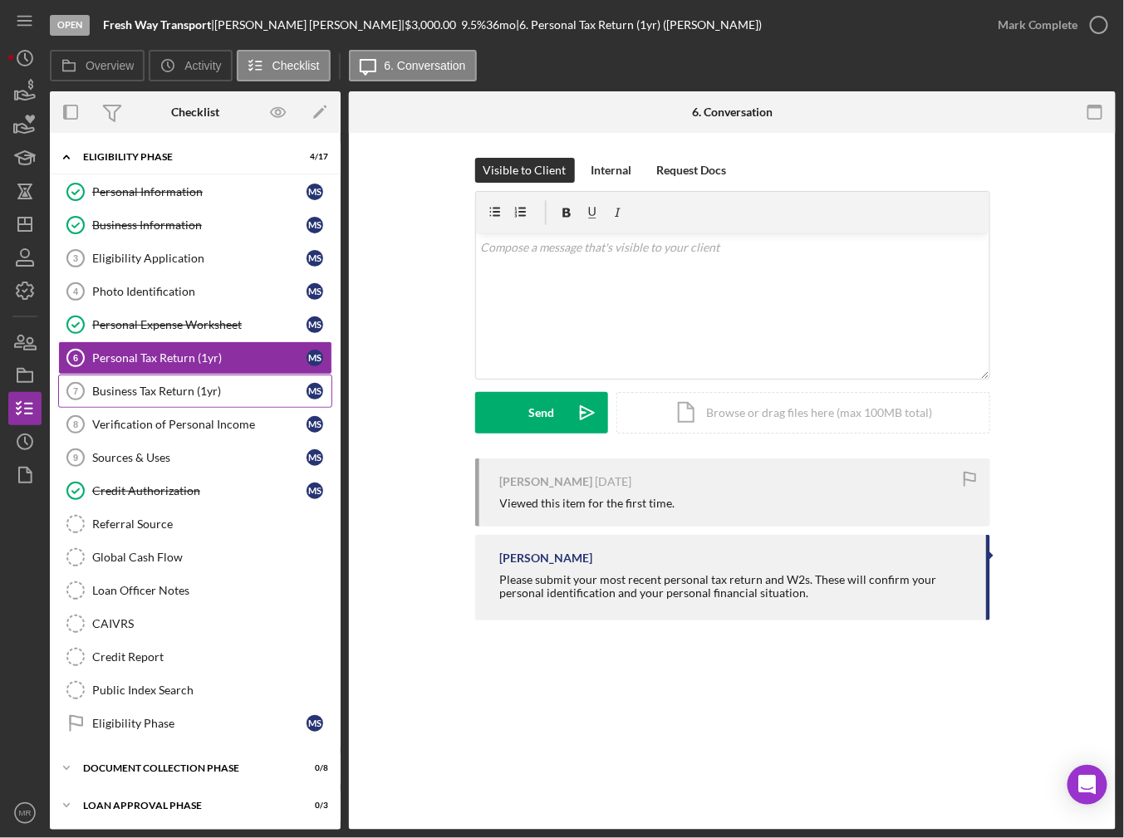
click at [145, 385] on div "Business Tax Return (1yr)" at bounding box center [199, 391] width 214 height 13
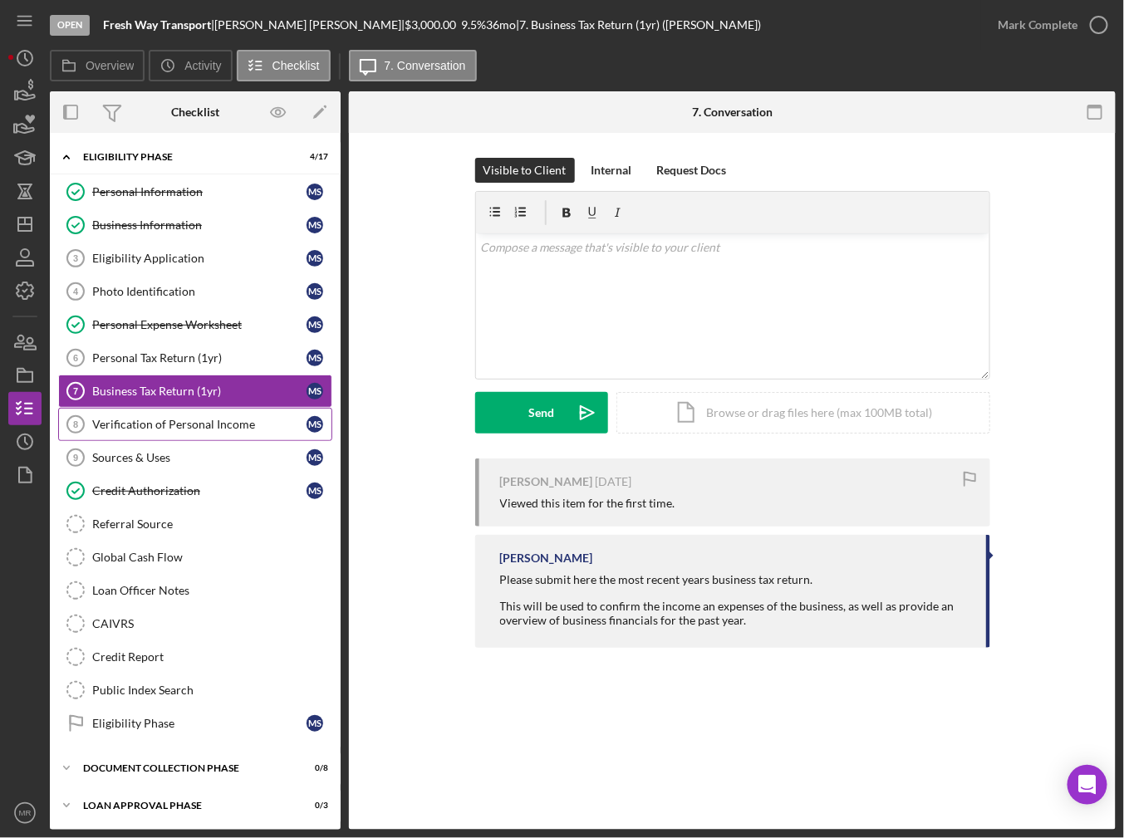
click at [154, 424] on div "Verification of Personal Income" at bounding box center [199, 424] width 214 height 13
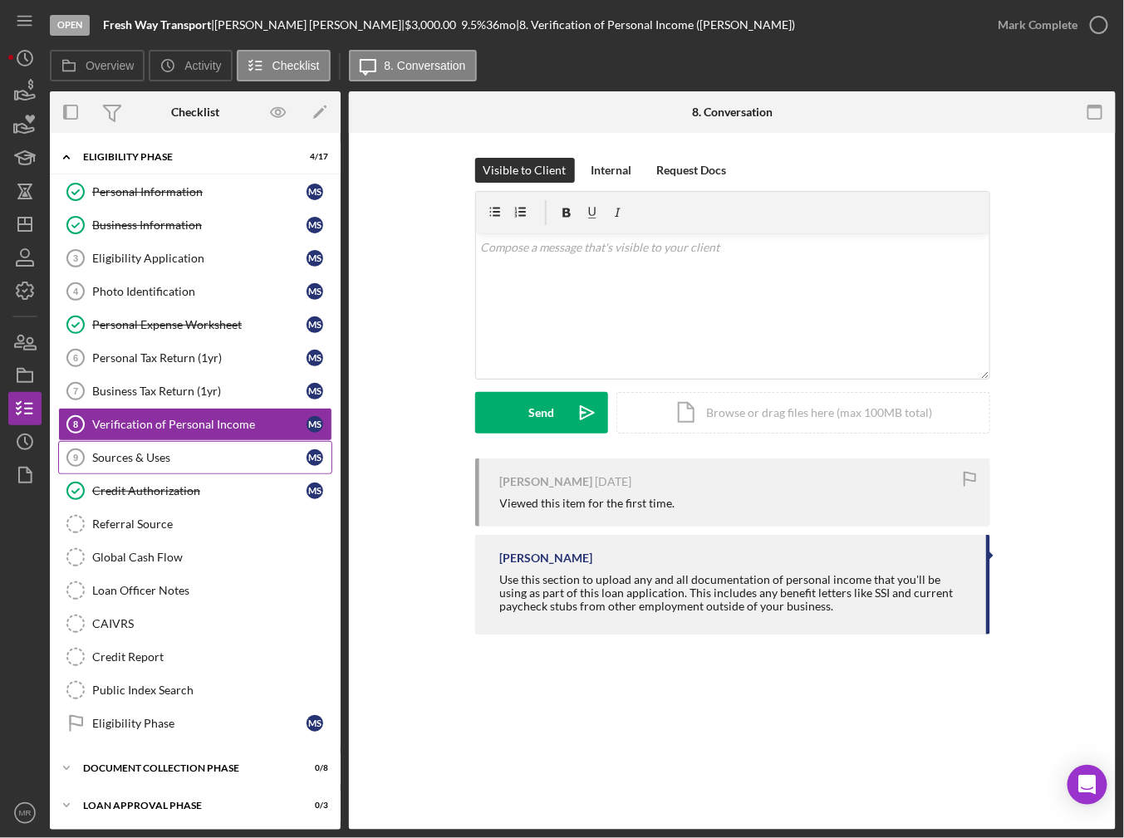
click at [187, 454] on div "Sources & Uses" at bounding box center [199, 457] width 214 height 13
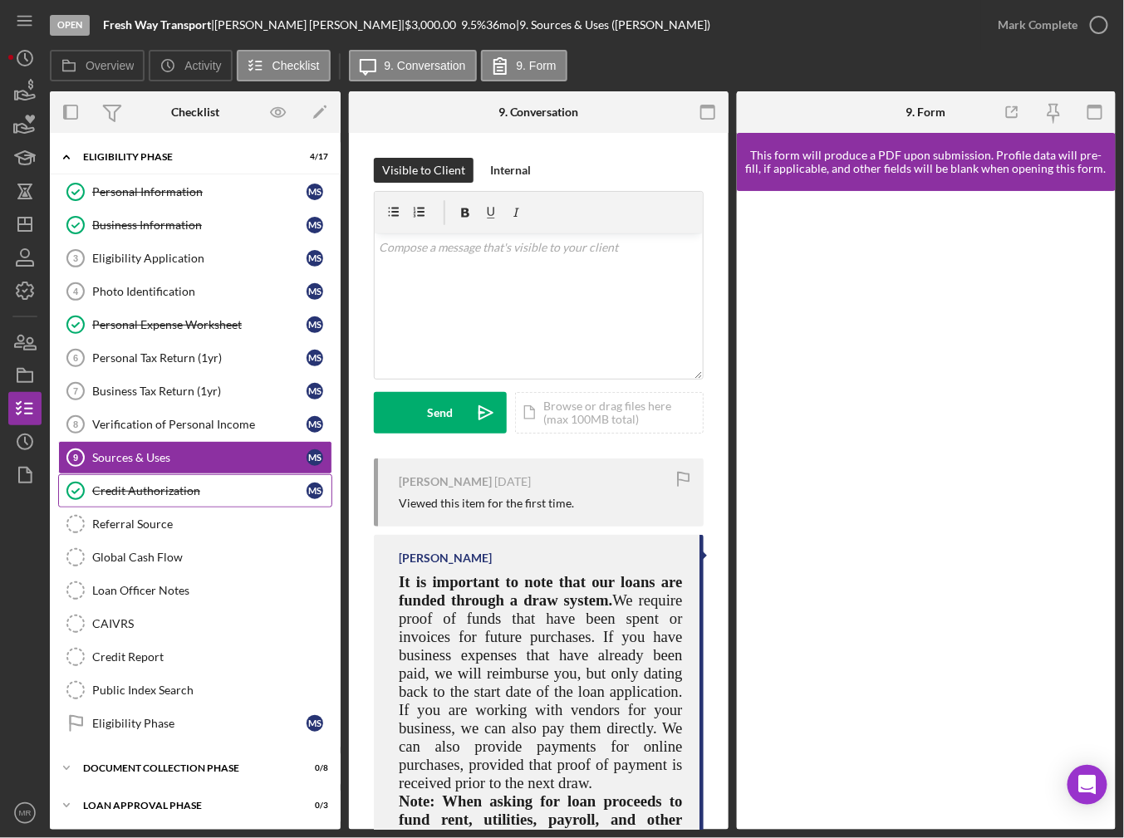
click at [187, 494] on link "Credit Authorization Credit Authorization M S" at bounding box center [195, 490] width 274 height 33
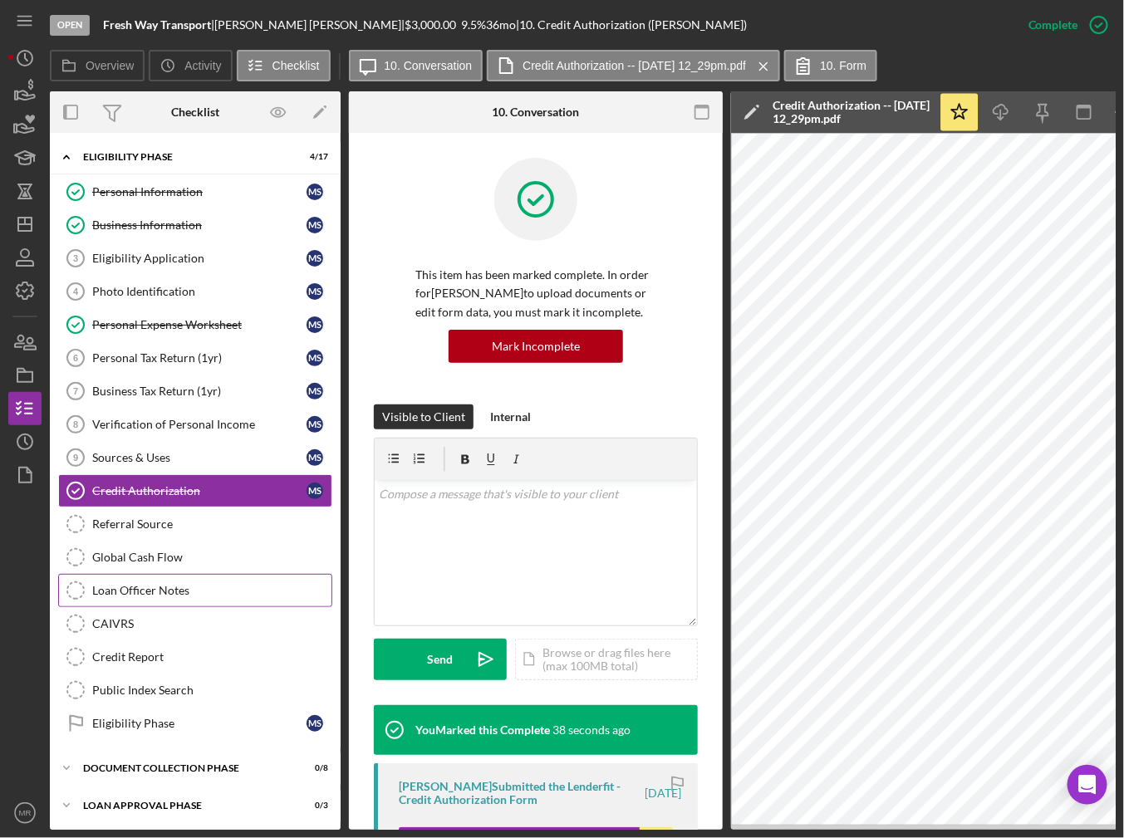
click at [171, 585] on div "Loan Officer Notes" at bounding box center [211, 590] width 239 height 13
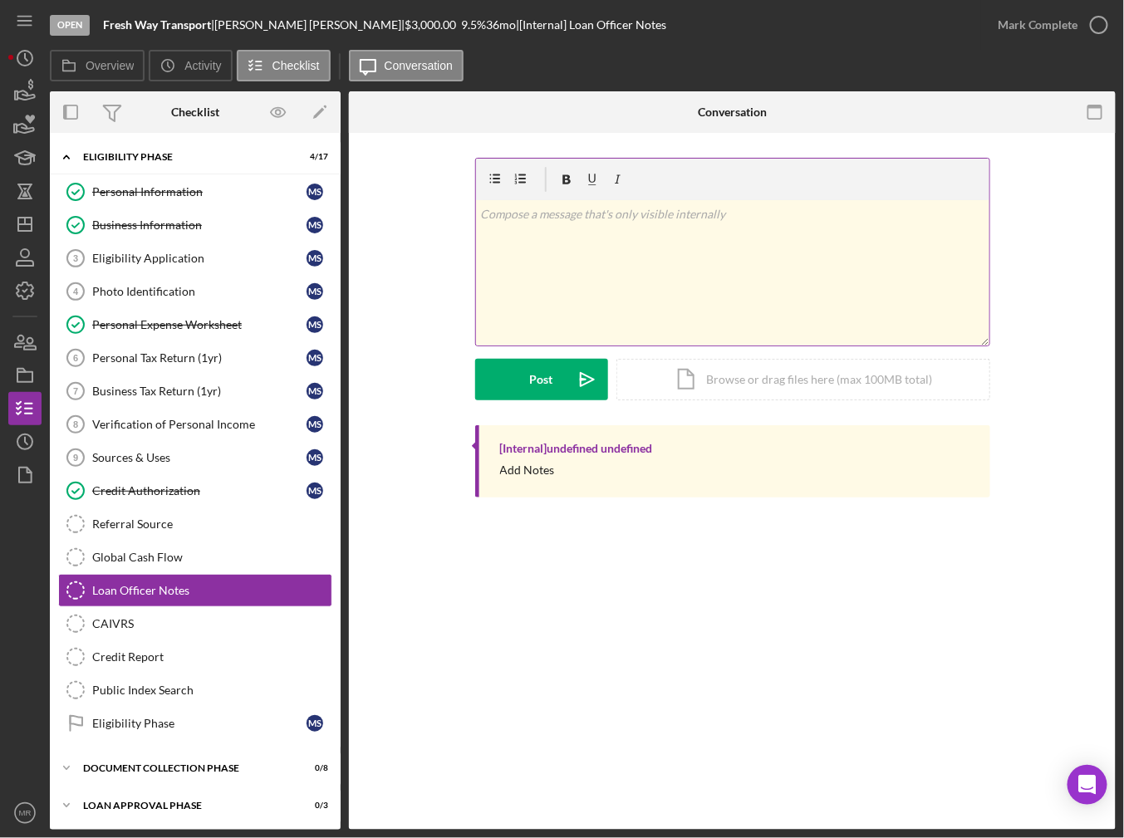
click at [578, 304] on div "v Color teal Color pink Remove color Add row above Add row below Add column bef…" at bounding box center [732, 272] width 513 height 145
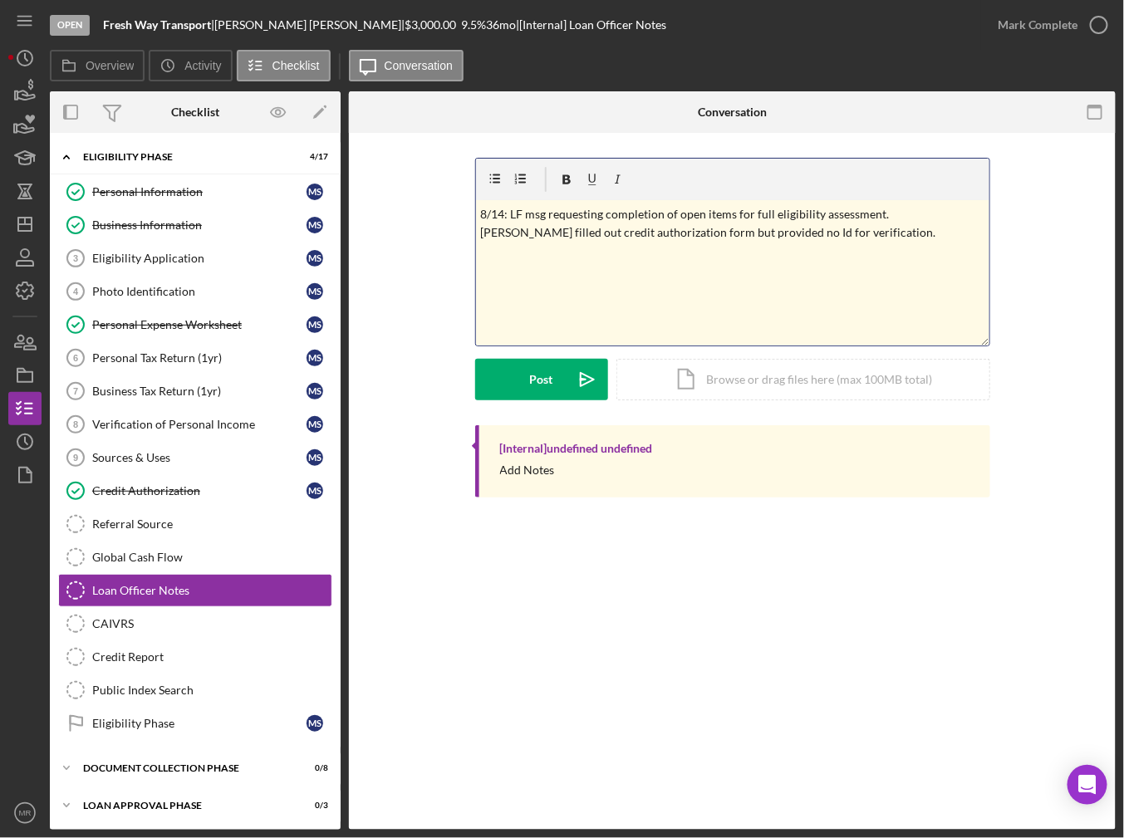
click at [796, 219] on p "8/14: LF msg requesting completion of open items for full eligibility assessmen…" at bounding box center [732, 223] width 504 height 37
click at [796, 228] on p "8/14: LF msg requesting completion of open items for full eligibility assessmen…" at bounding box center [732, 223] width 504 height 37
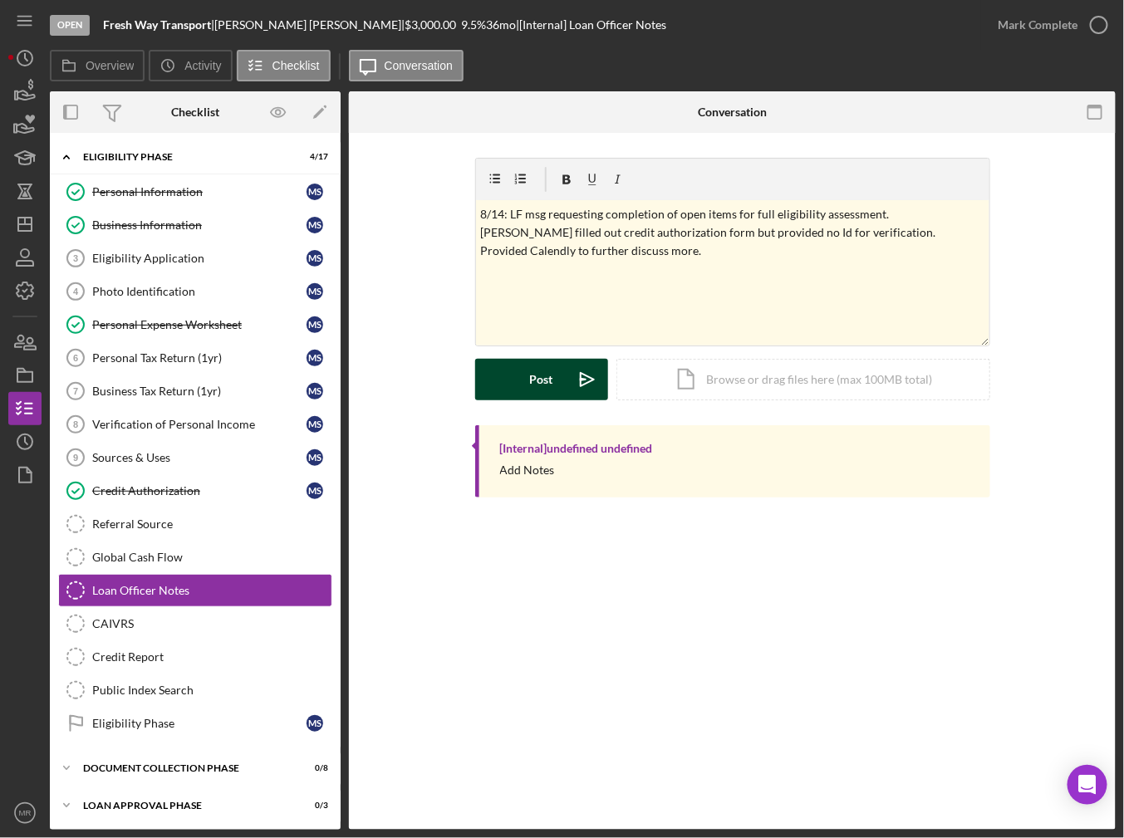
click at [541, 389] on div "Post" at bounding box center [541, 380] width 23 height 42
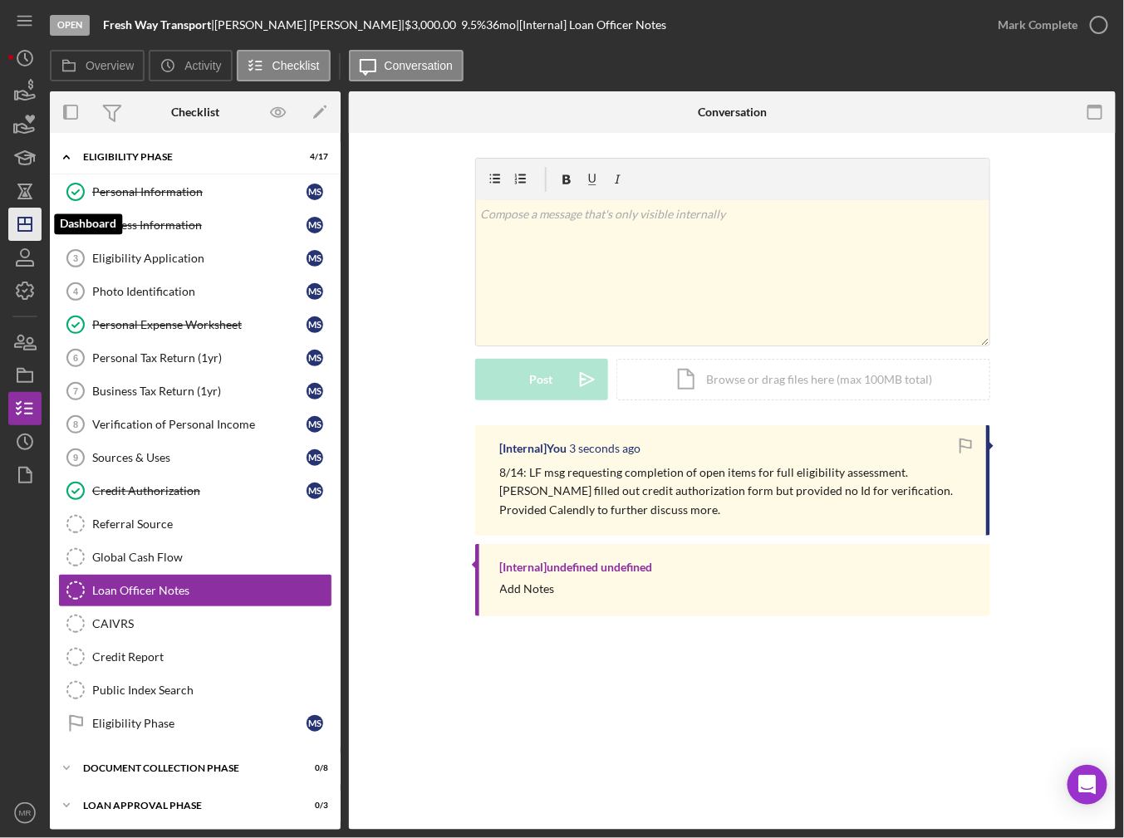
click at [37, 218] on icon "Icon/Dashboard" at bounding box center [25, 224] width 42 height 42
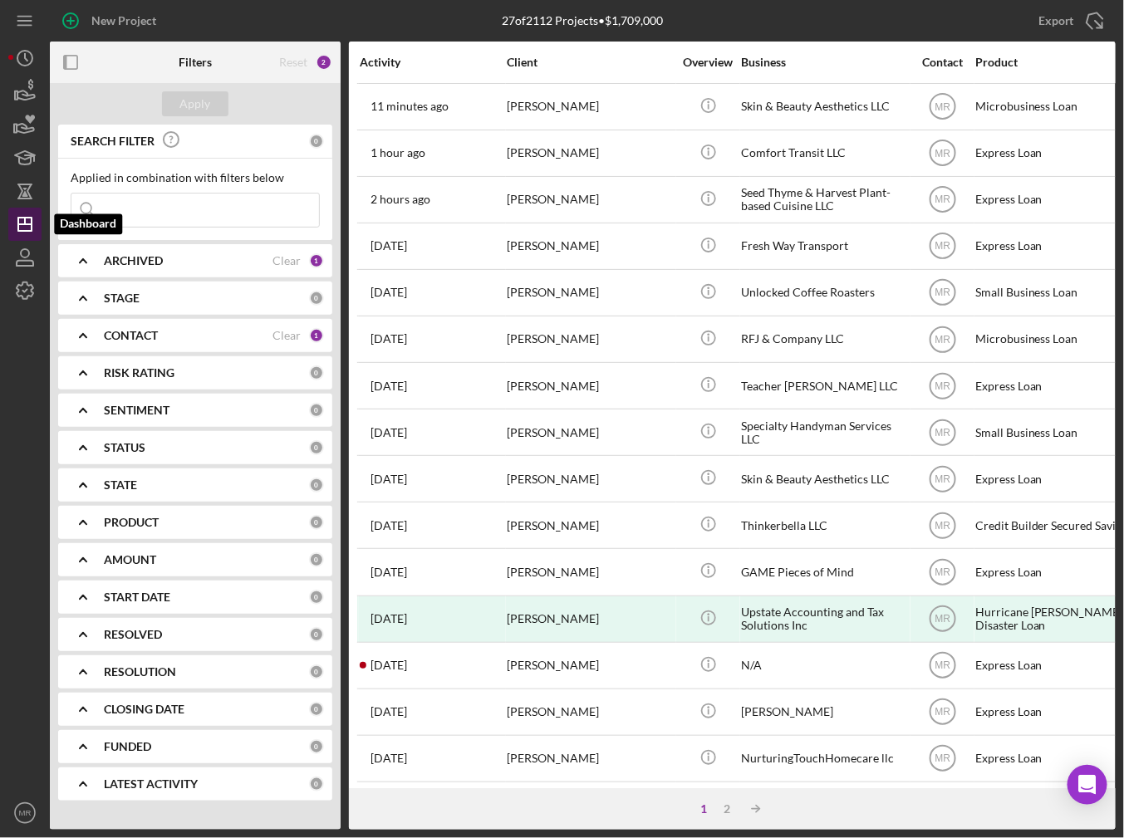
click at [31, 226] on polygon "button" at bounding box center [24, 224] width 13 height 13
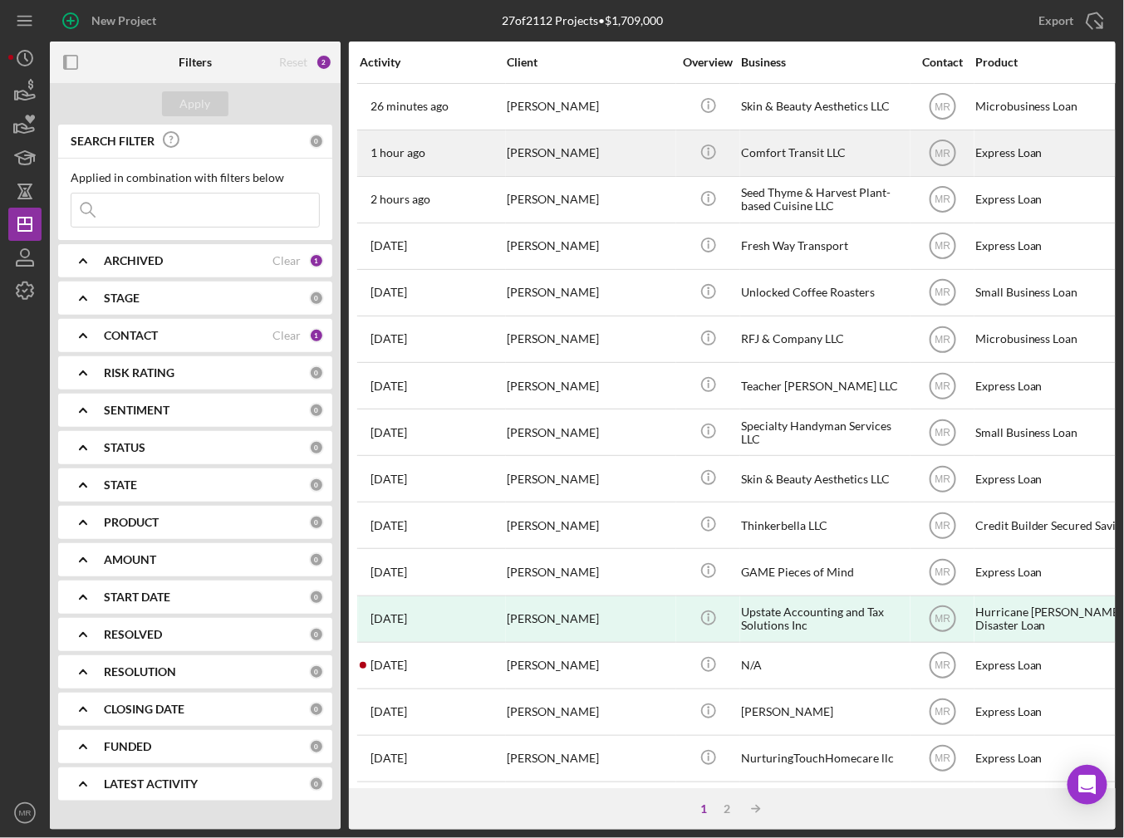
click at [642, 168] on div "[PERSON_NAME]" at bounding box center [590, 153] width 166 height 44
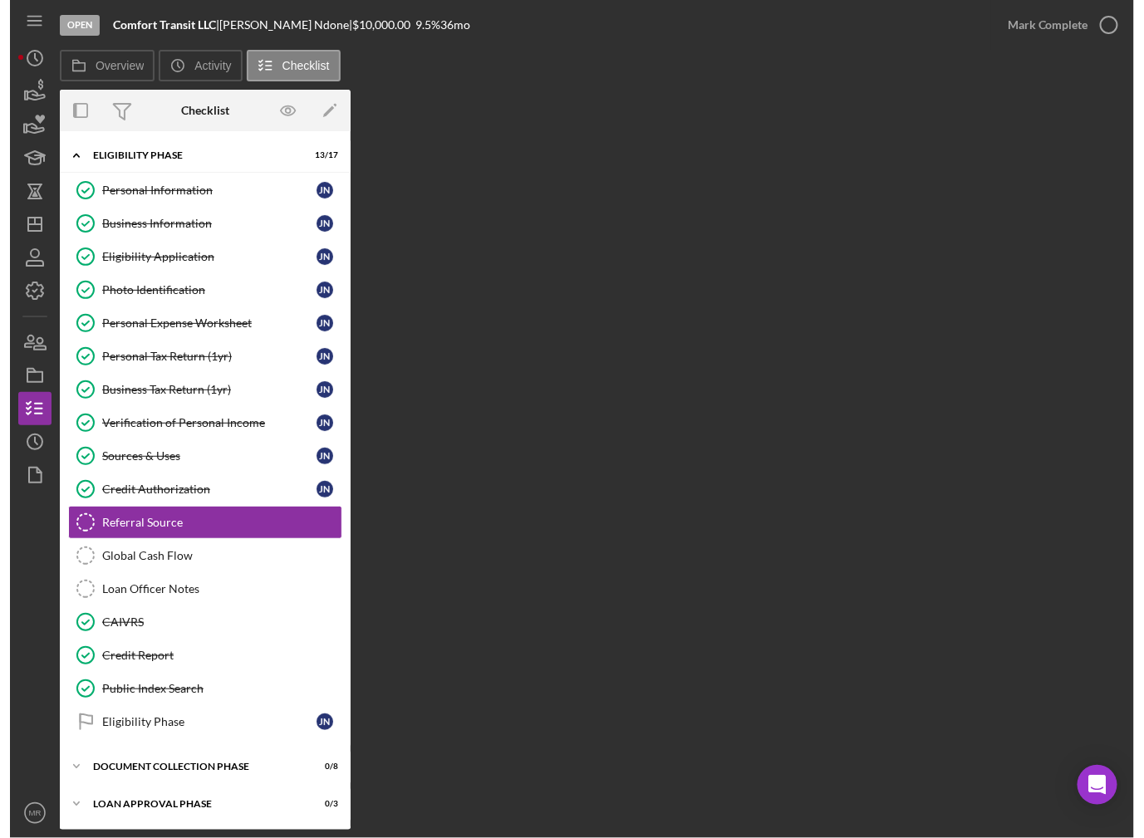
scroll to position [31, 0]
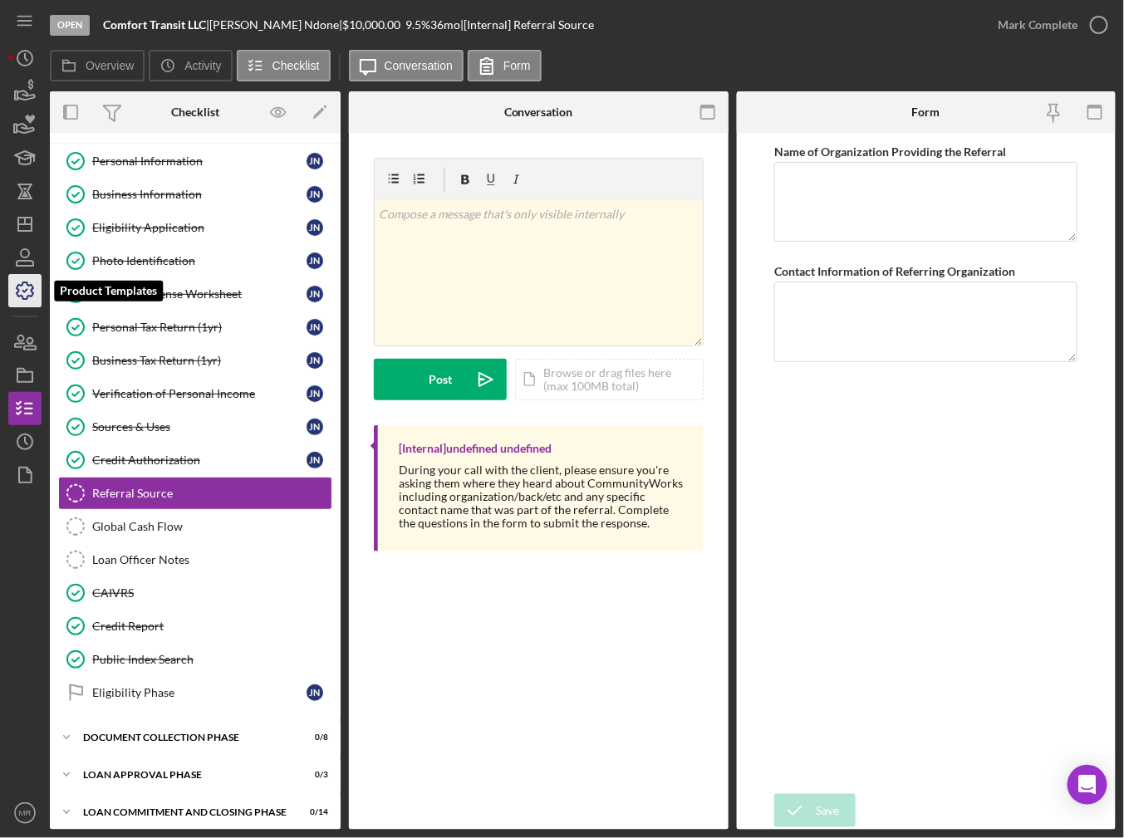
click at [27, 283] on icon "button" at bounding box center [25, 291] width 42 height 42
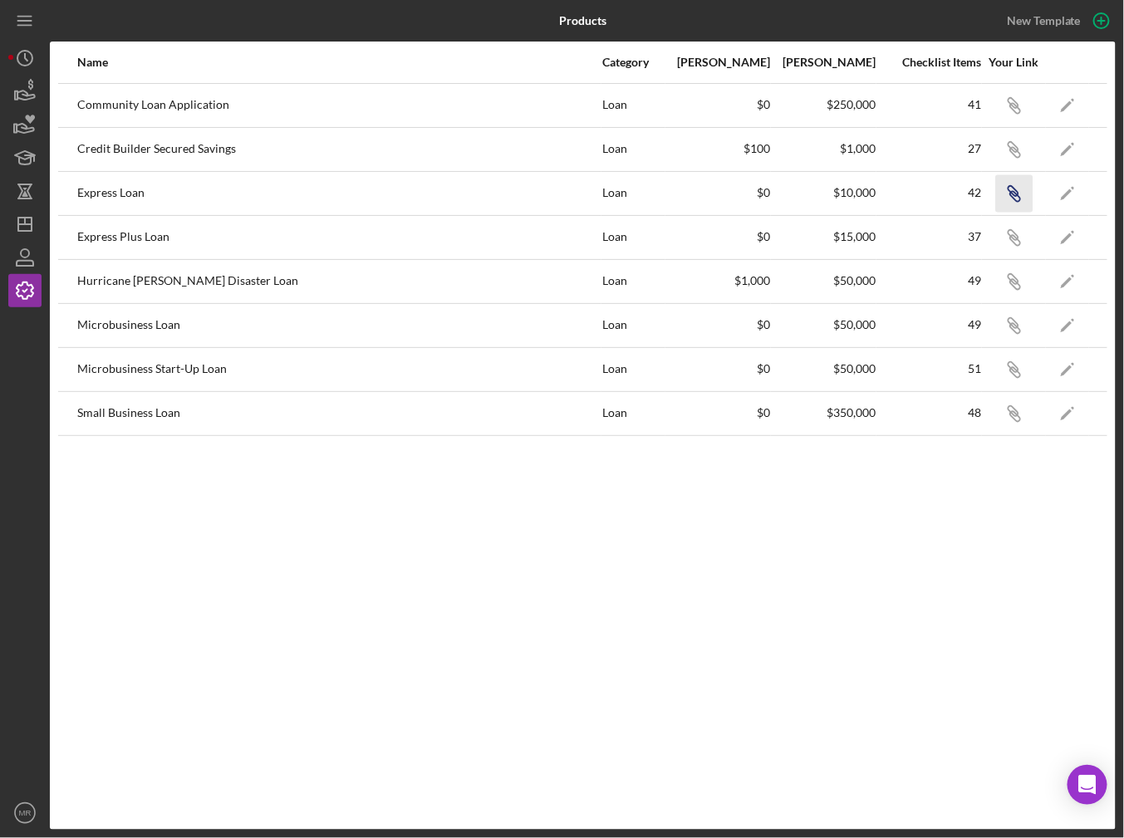
click at [1007, 188] on icon "Icon/Link" at bounding box center [1013, 192] width 37 height 37
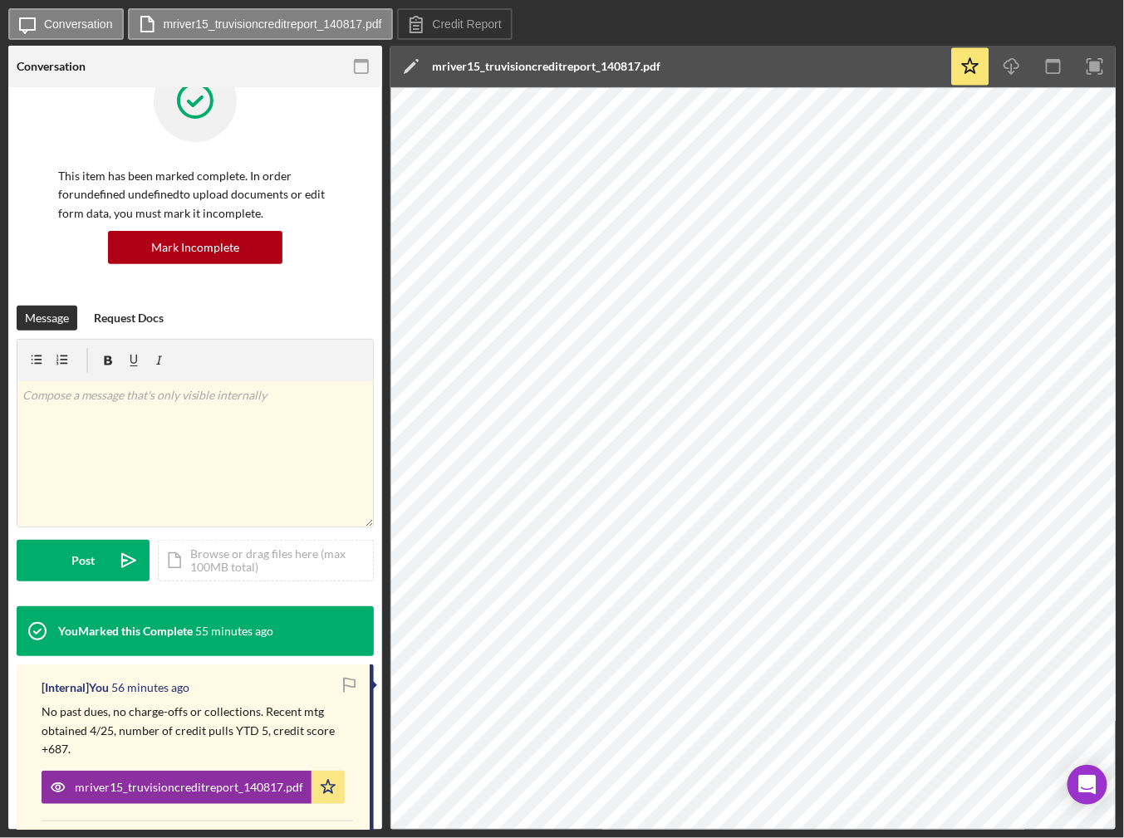
scroll to position [83, 0]
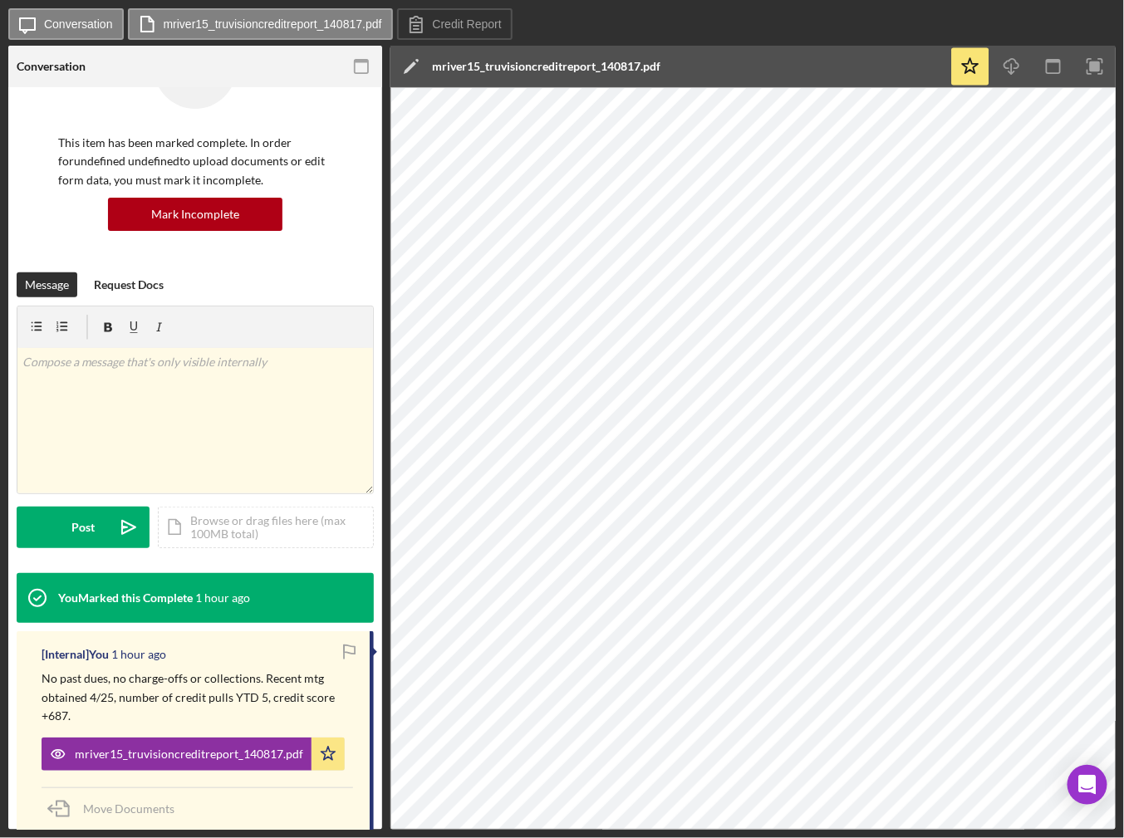
scroll to position [87, 0]
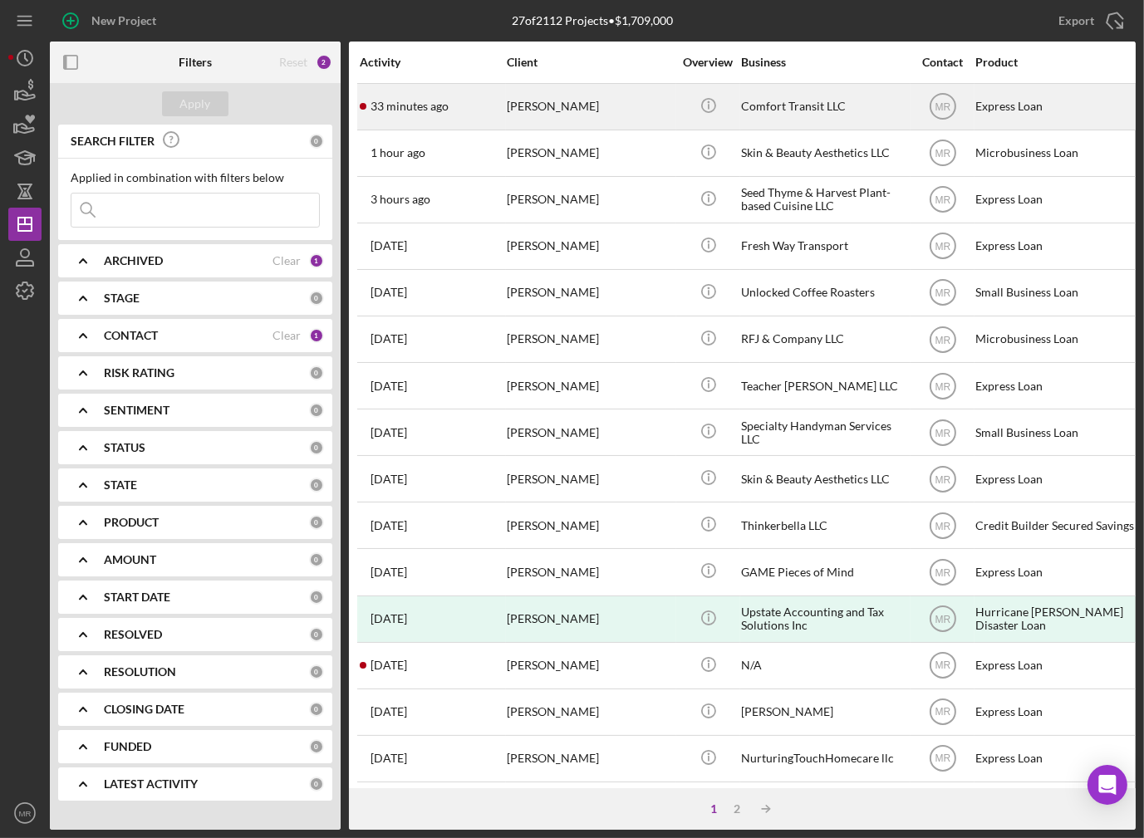
click at [458, 105] on div "33 minutes ago James Ndone" at bounding box center [432, 107] width 145 height 44
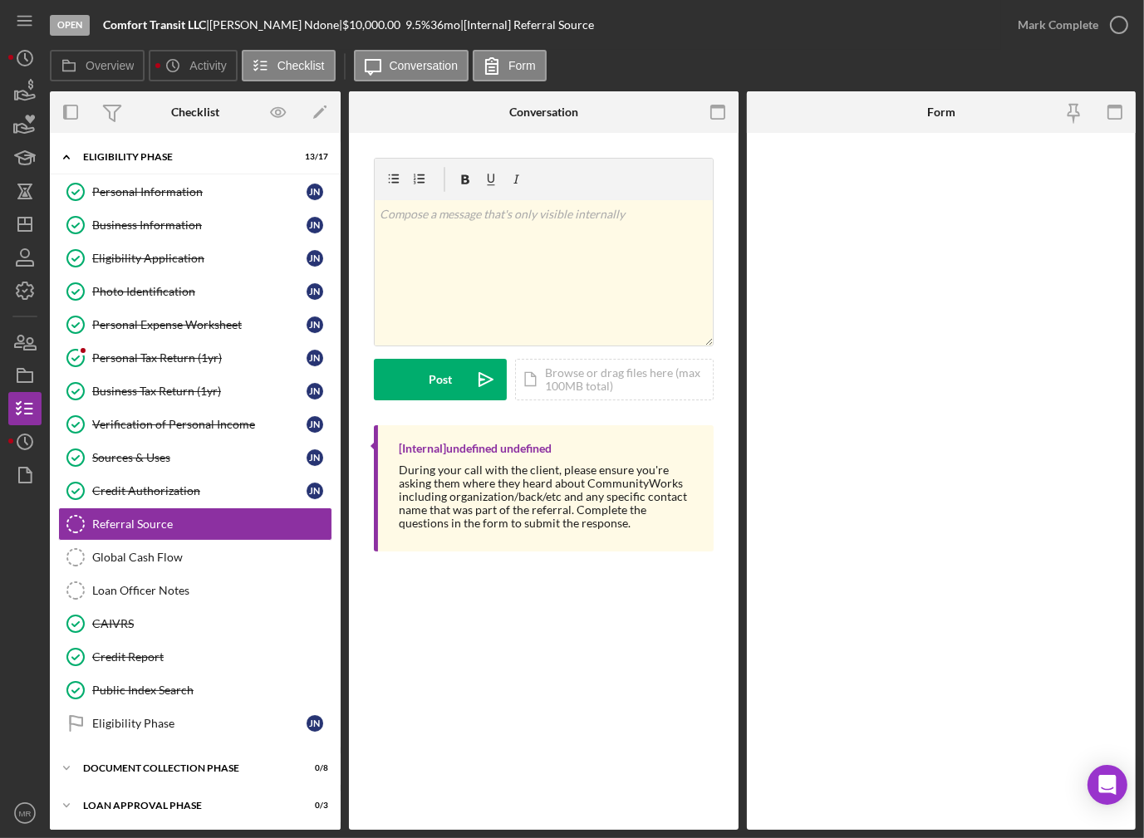
scroll to position [32, 0]
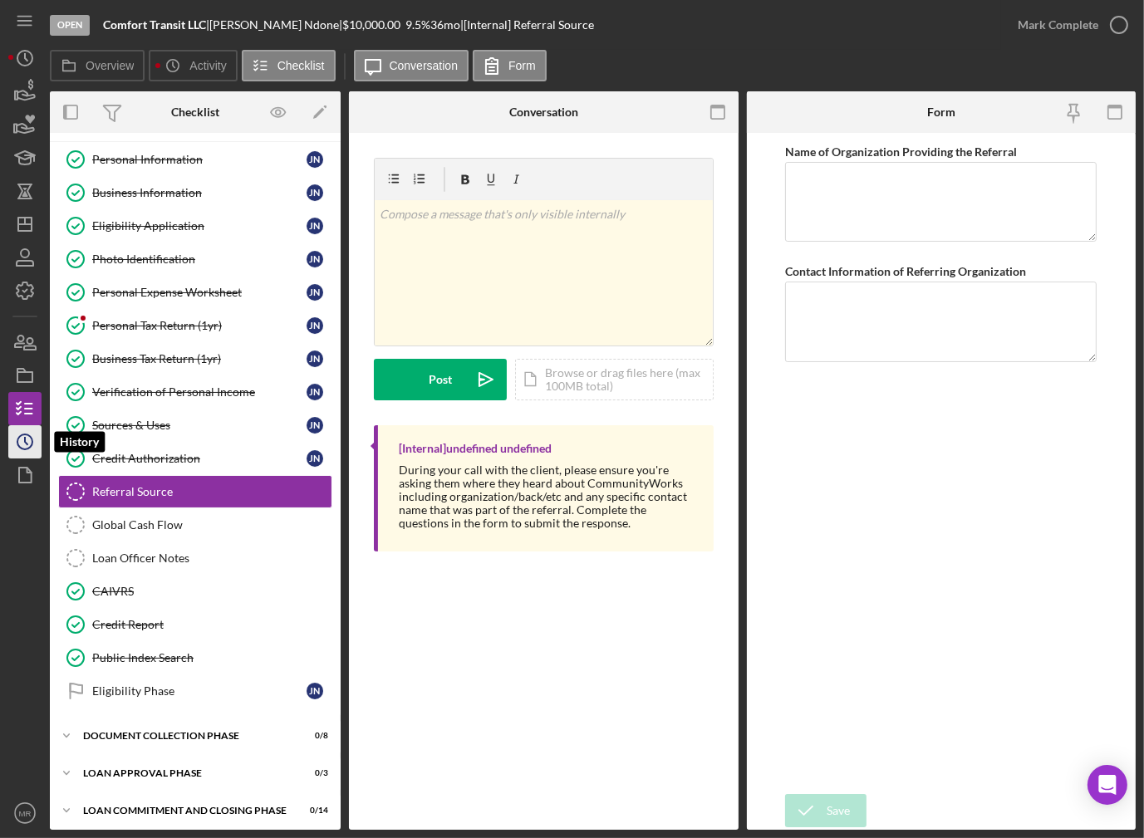
click at [40, 432] on icon "Icon/History" at bounding box center [25, 442] width 42 height 42
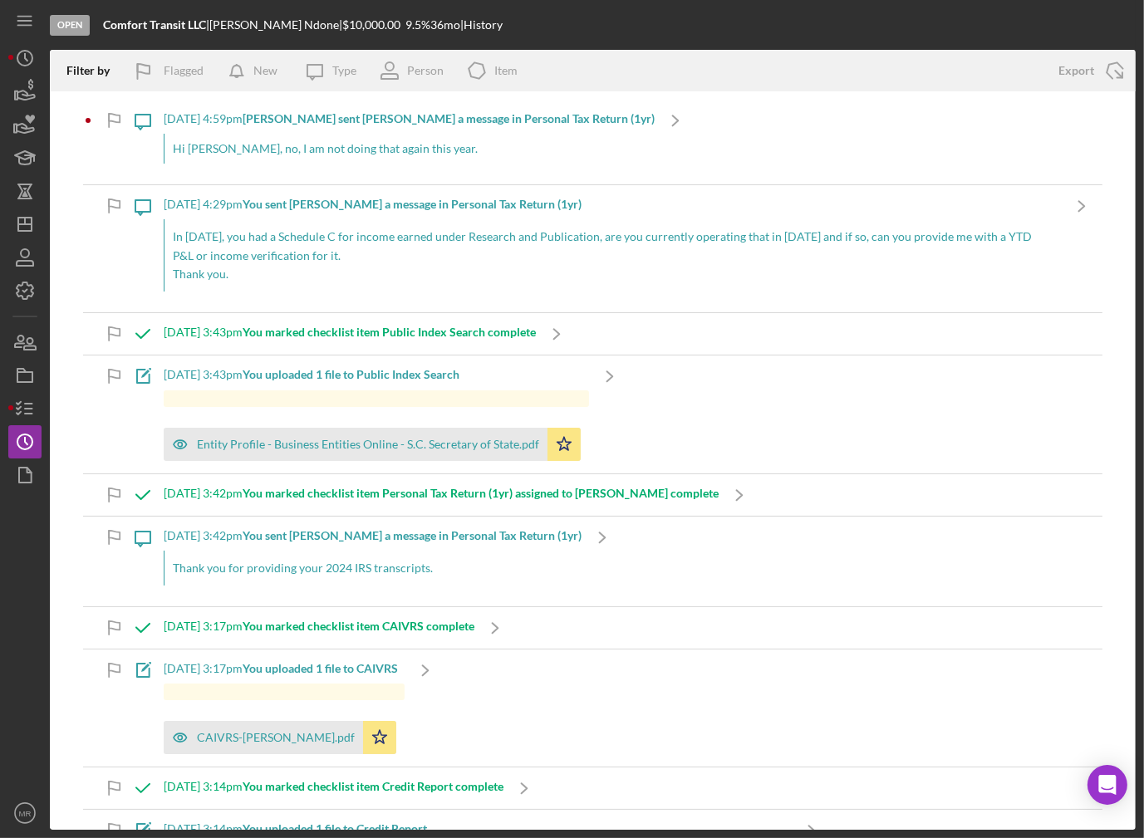
click at [206, 164] on div "8/14/2025 at 4:59pm James N. sent Matt R. a message in Personal Tax Return (1yr…" at bounding box center [409, 142] width 491 height 85
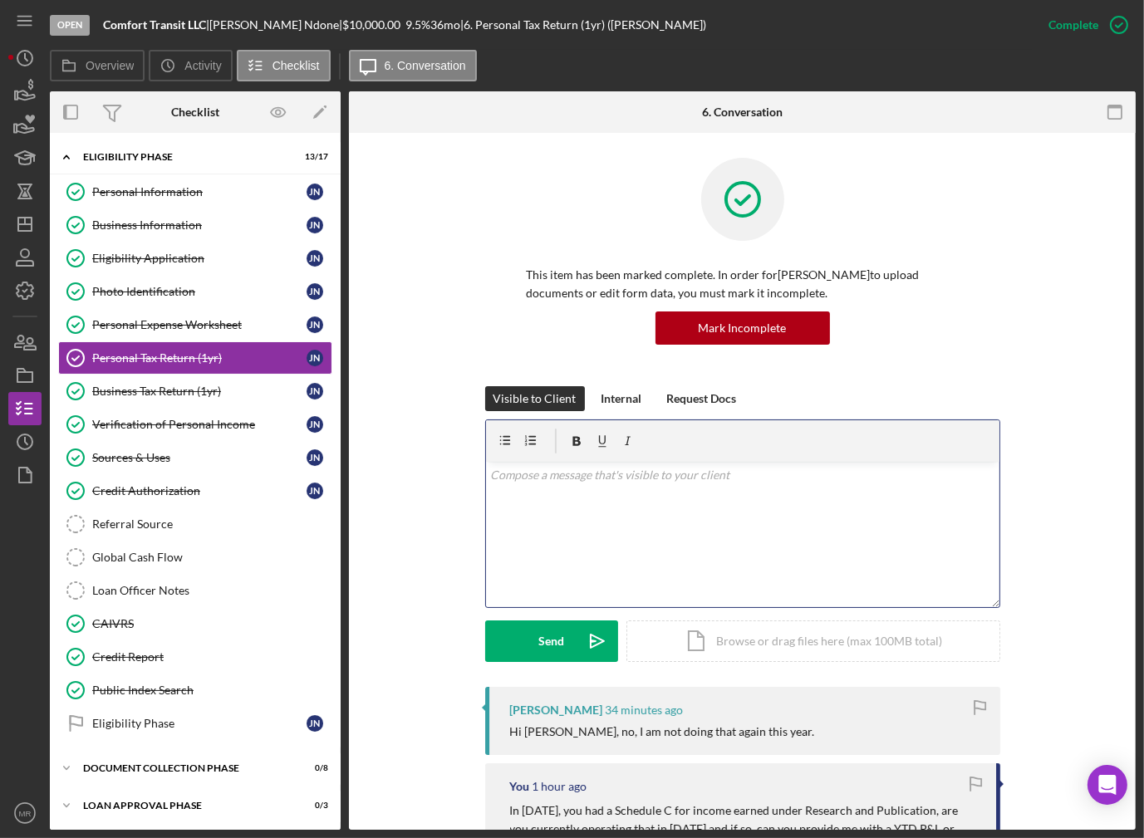
click at [608, 570] on div "v Color teal Color pink Remove color Add row above Add row below Add column bef…" at bounding box center [742, 534] width 513 height 145
click at [572, 644] on button "Send Icon/icon-invite-send" at bounding box center [551, 641] width 133 height 42
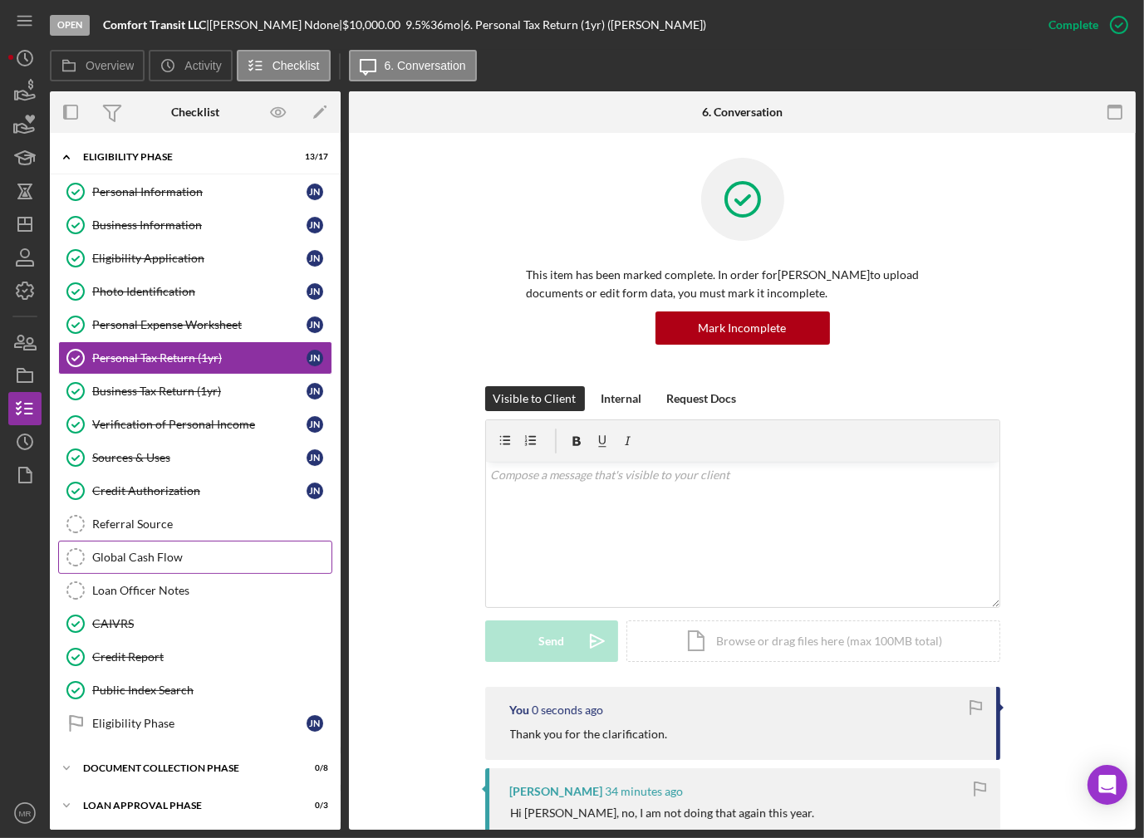
click at [195, 551] on div "Global Cash Flow" at bounding box center [211, 557] width 239 height 13
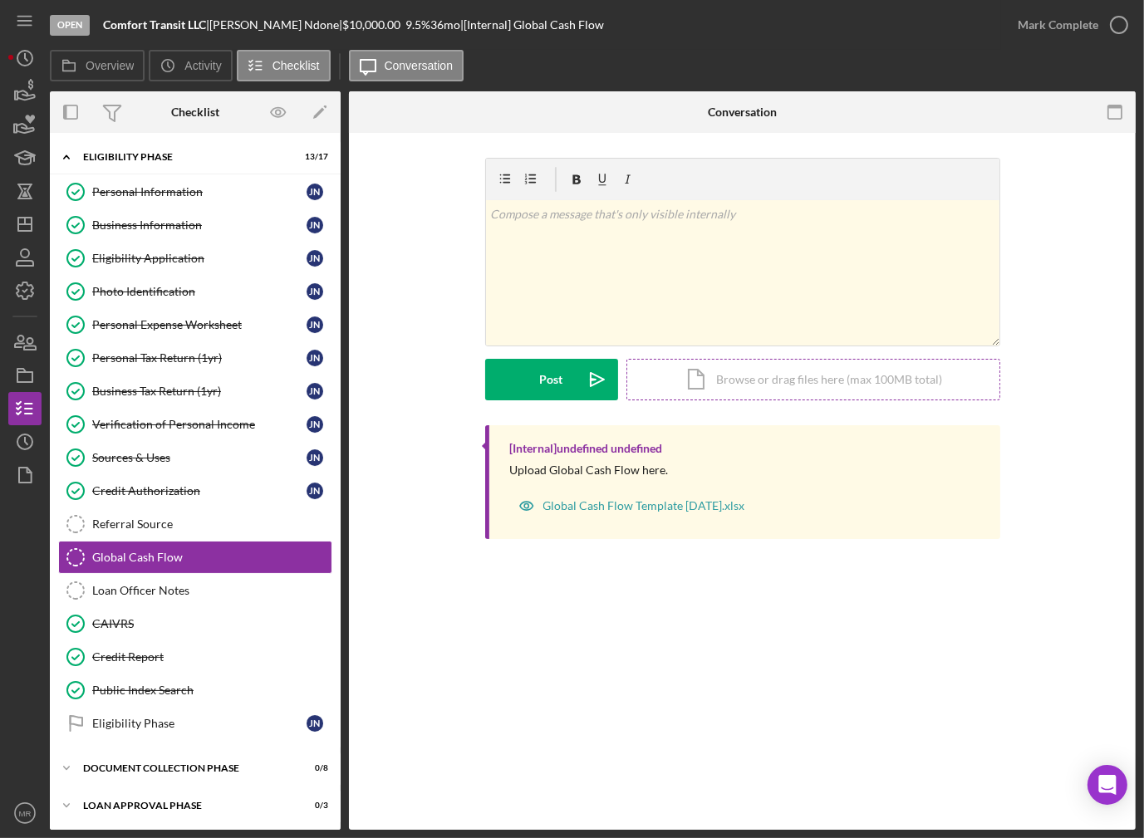
click at [753, 375] on div "Icon/Document Browse or drag files here (max 100MB total) Tap to choose files o…" at bounding box center [813, 380] width 374 height 42
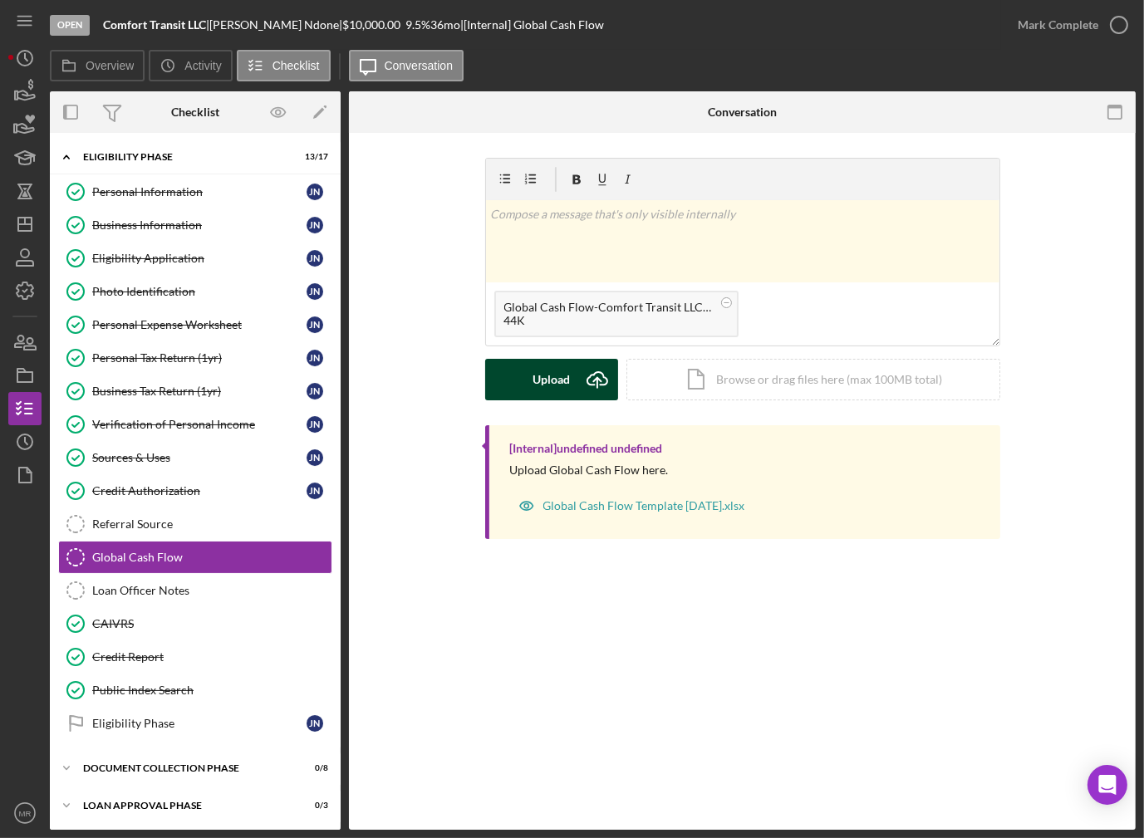
click at [534, 376] on div "Upload" at bounding box center [550, 380] width 37 height 42
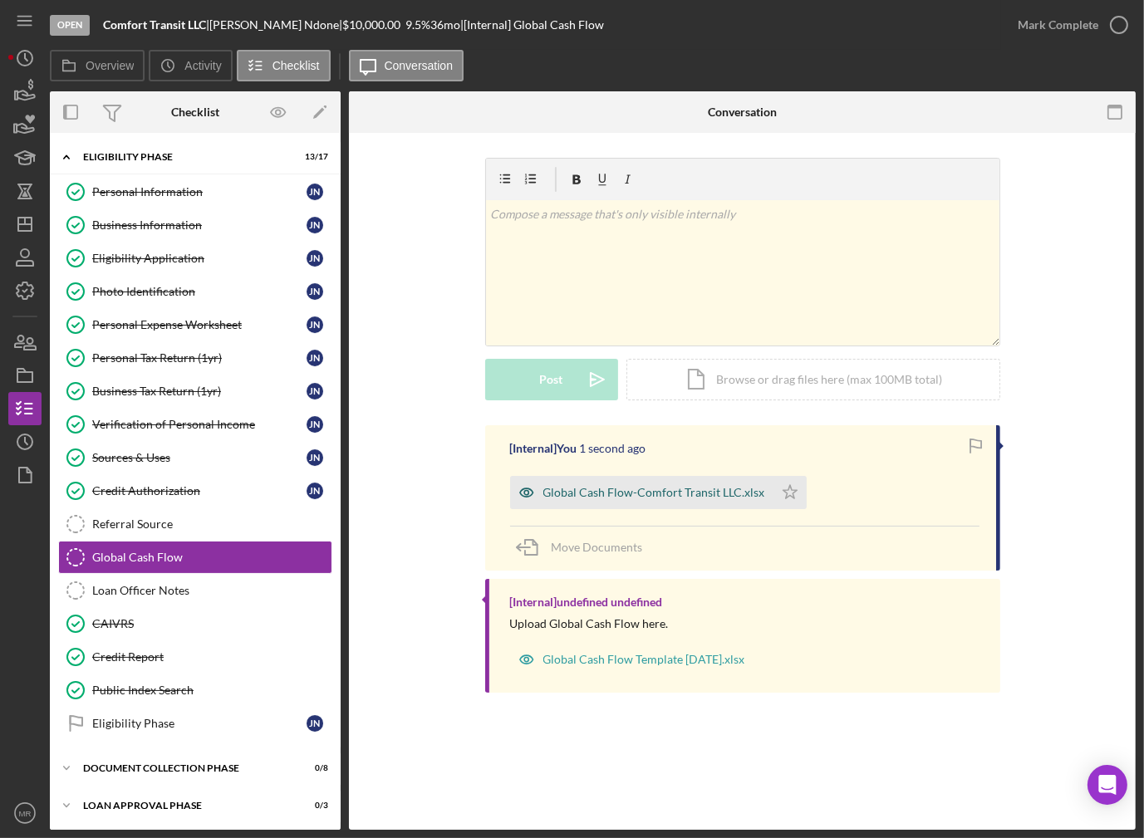
click at [641, 481] on div "Global Cash Flow-Comfort Transit LLC.xlsx" at bounding box center [641, 492] width 263 height 33
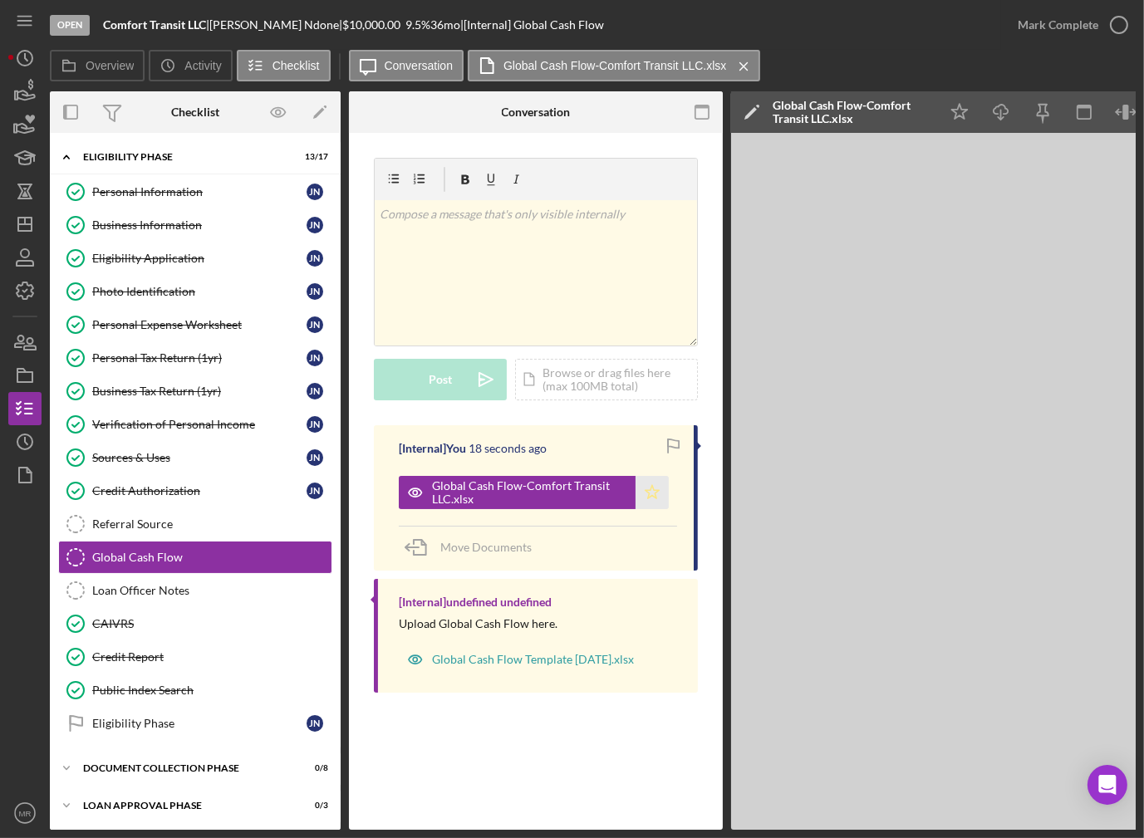
click at [652, 490] on icon "Icon/Star" at bounding box center [651, 492] width 33 height 33
click at [1104, 37] on icon "button" at bounding box center [1119, 25] width 42 height 42
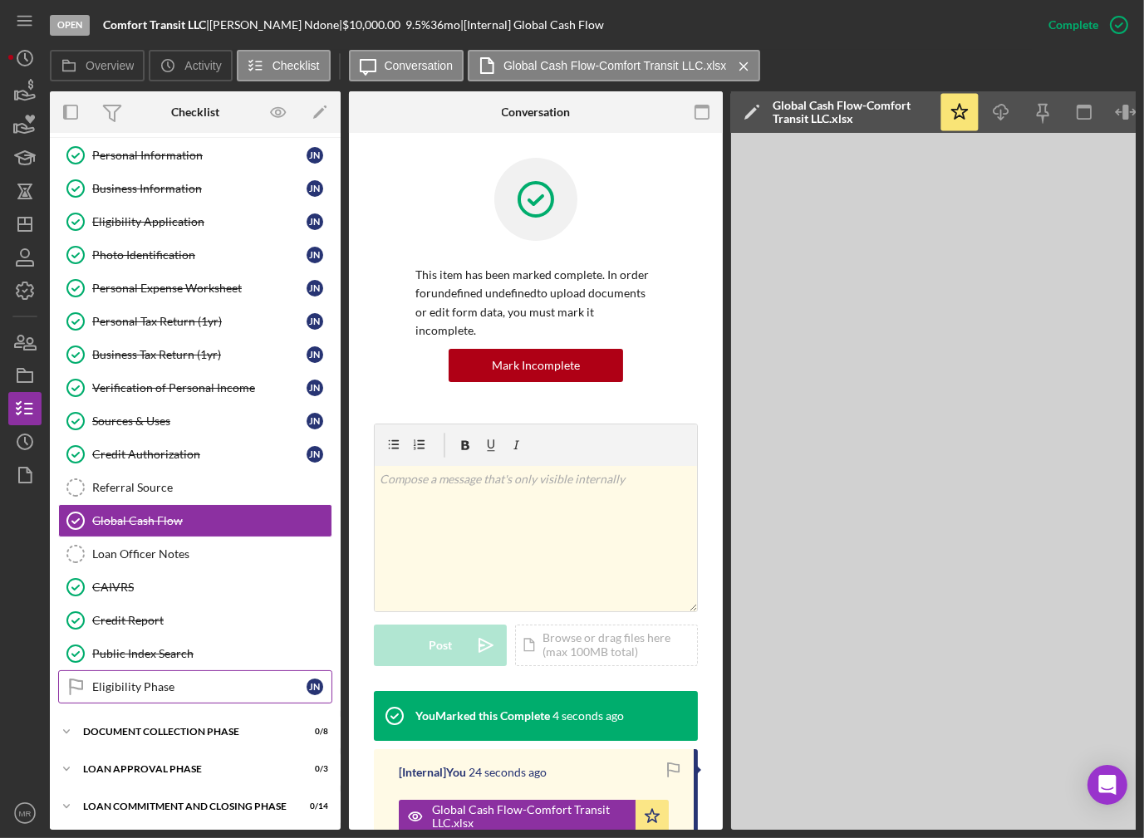
click at [154, 670] on link "Eligibility Phase Eligibility Phase J N" at bounding box center [195, 686] width 274 height 33
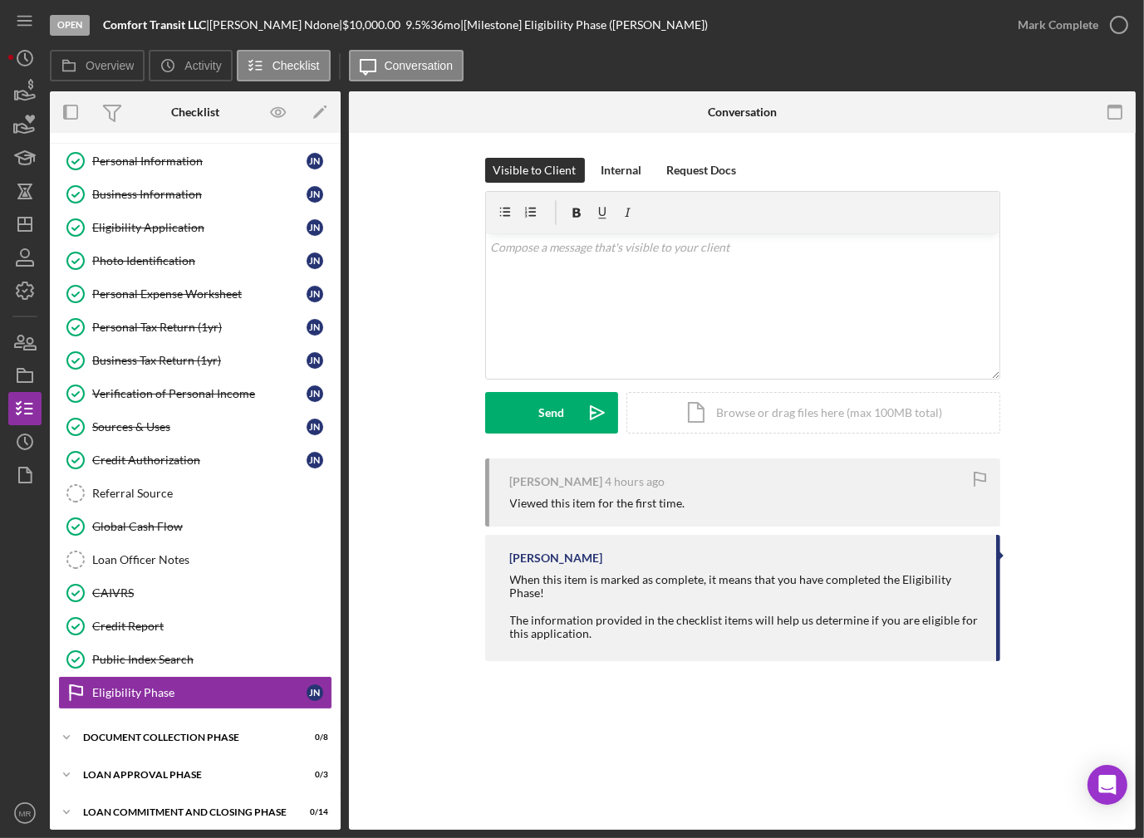
scroll to position [32, 0]
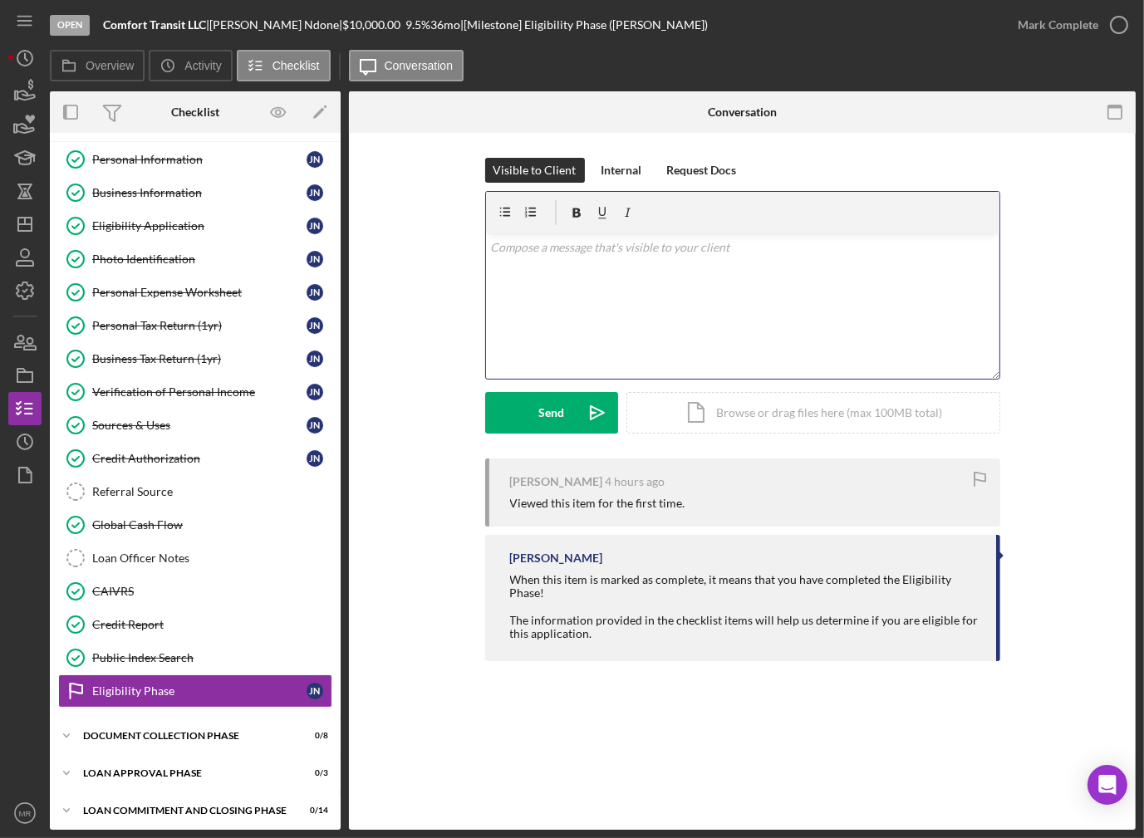
click at [619, 280] on div "v Color teal Color pink Remove color Add row above Add row below Add column bef…" at bounding box center [742, 305] width 513 height 145
click at [630, 239] on p "Based on the information provided," at bounding box center [742, 247] width 504 height 18
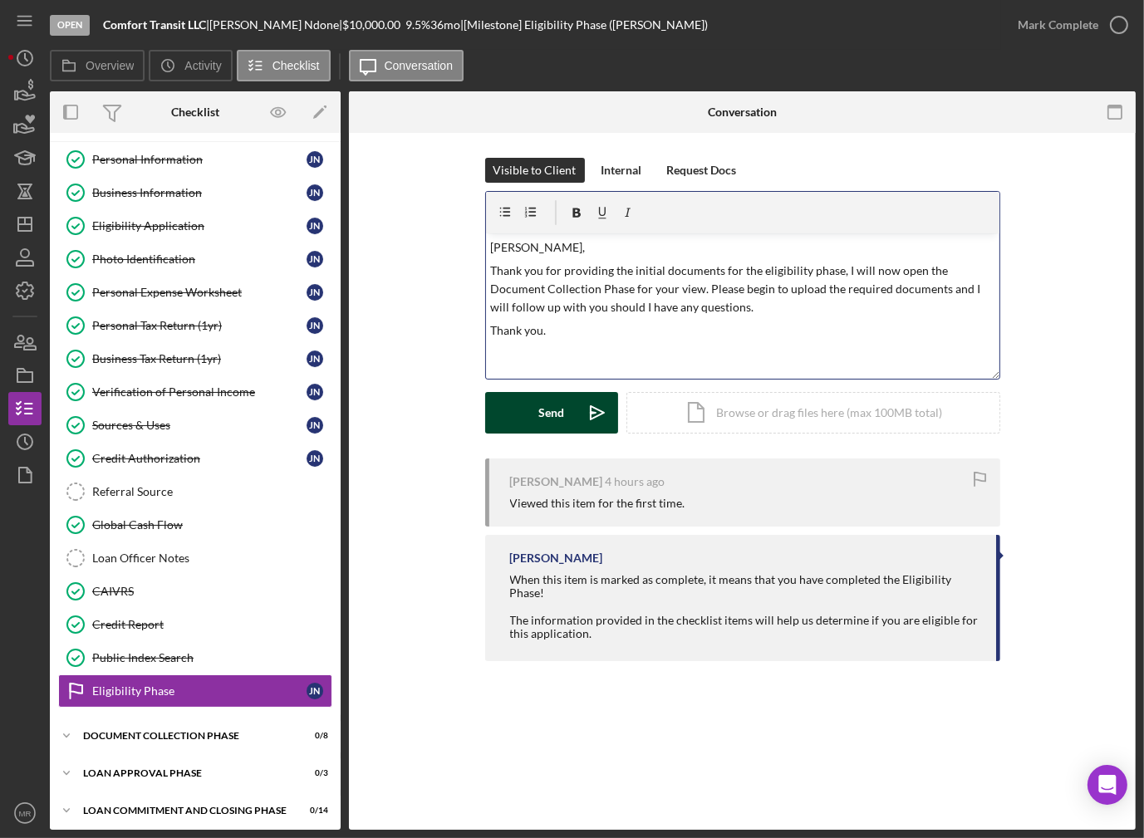
click at [547, 413] on div "Send" at bounding box center [551, 413] width 26 height 42
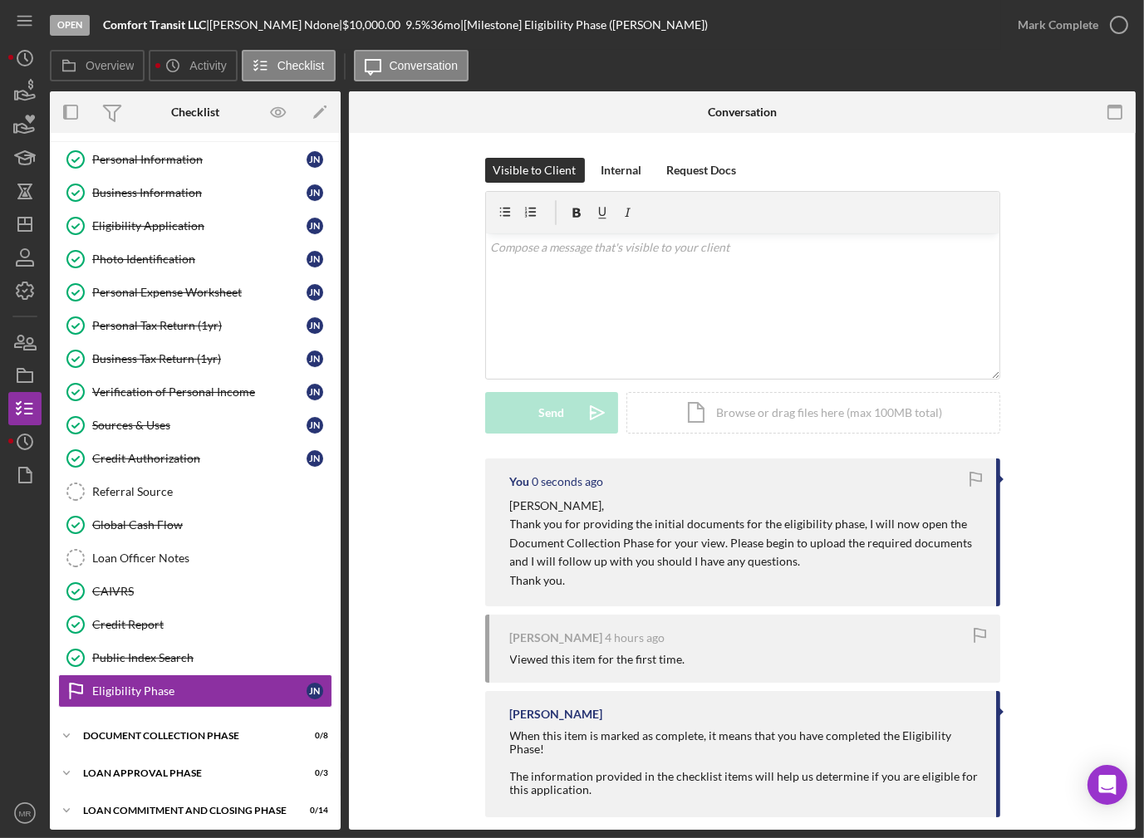
click at [1100, 44] on div "Mark Complete" at bounding box center [1068, 25] width 135 height 50
click at [1098, 37] on icon "button" at bounding box center [1119, 25] width 42 height 42
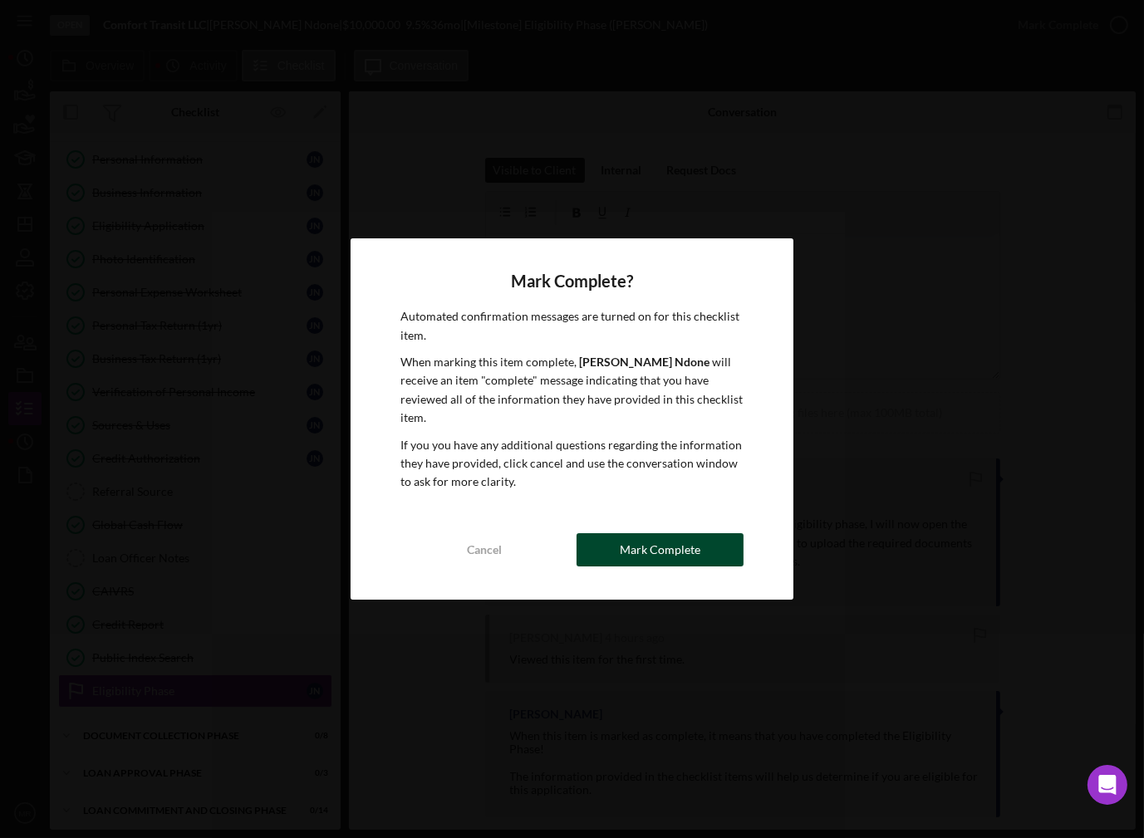
click at [631, 536] on div "Mark Complete" at bounding box center [660, 549] width 81 height 33
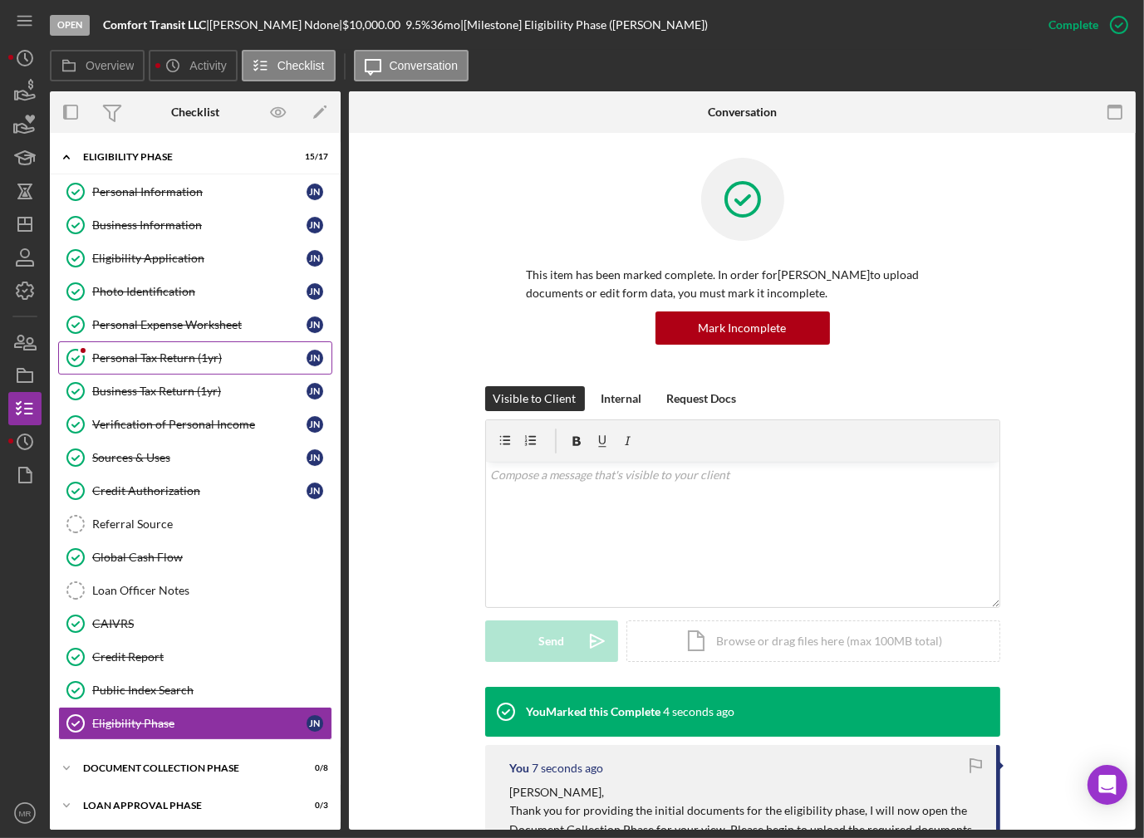
click at [115, 355] on div "Personal Tax Return (1yr)" at bounding box center [199, 357] width 214 height 13
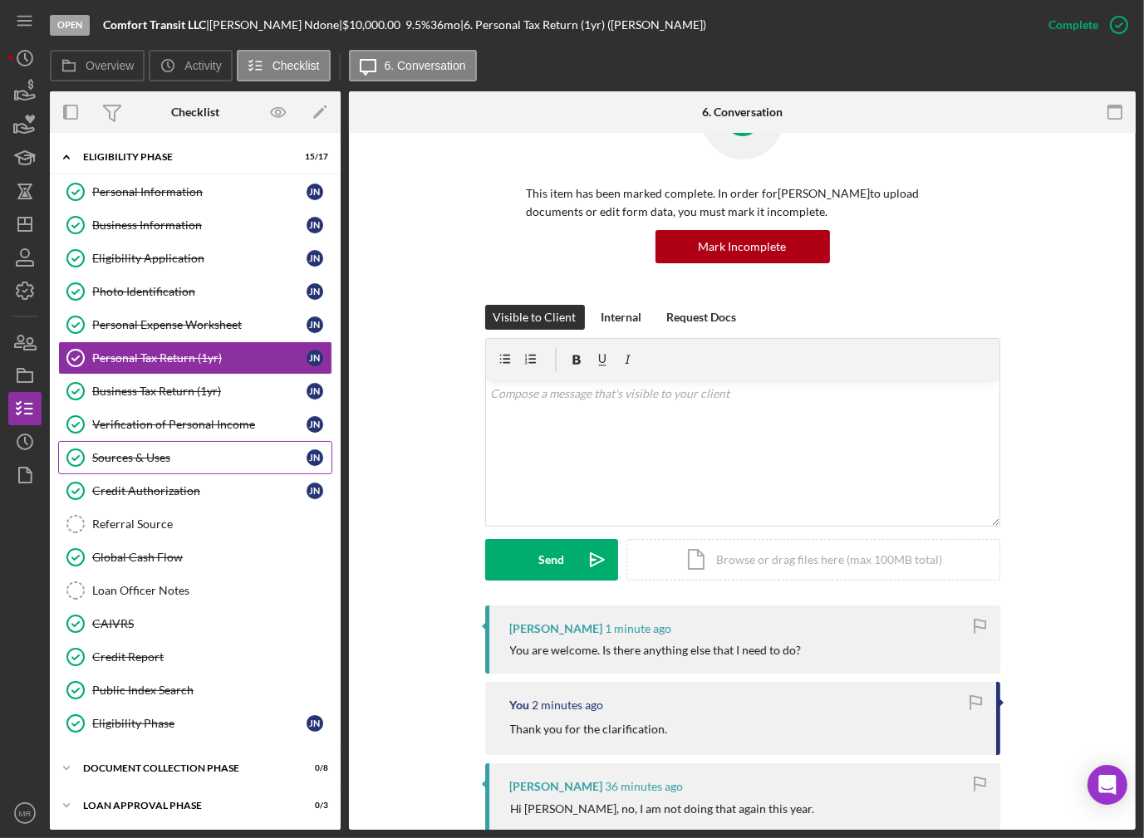
scroll to position [83, 0]
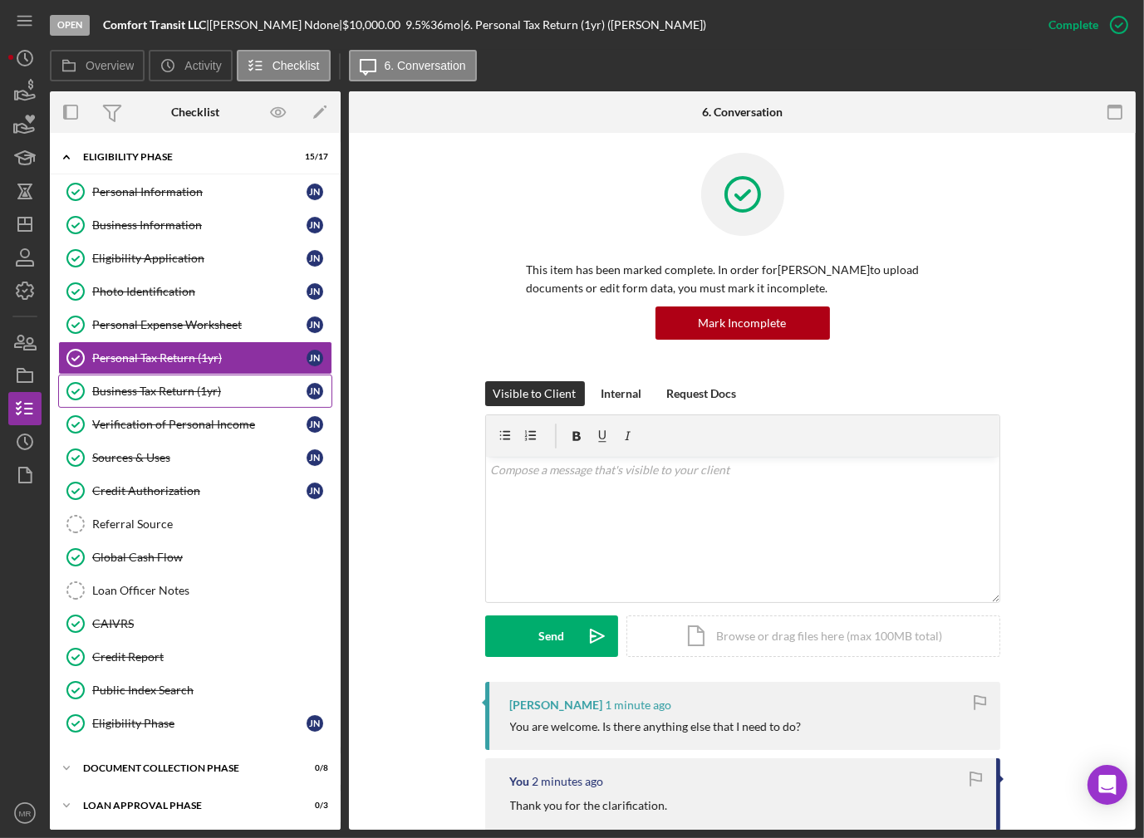
scroll to position [0, 0]
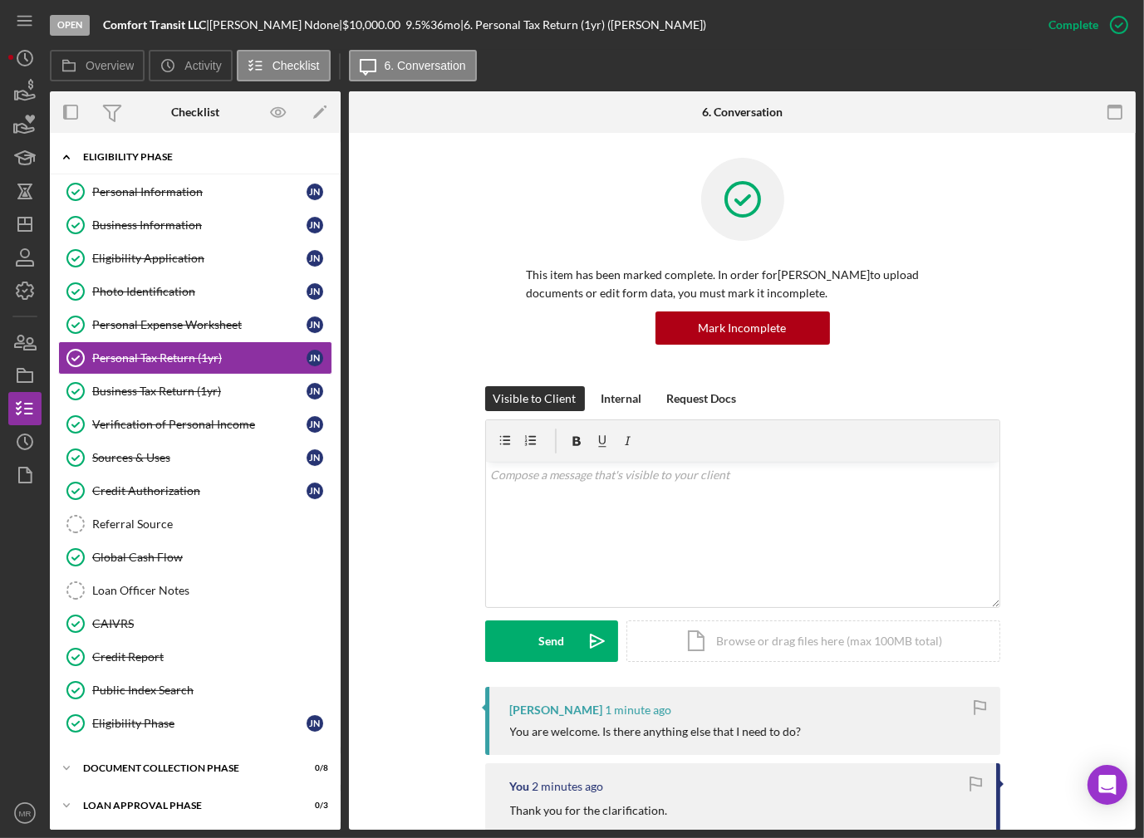
click at [190, 158] on div "Eligibility Phase" at bounding box center [201, 157] width 237 height 10
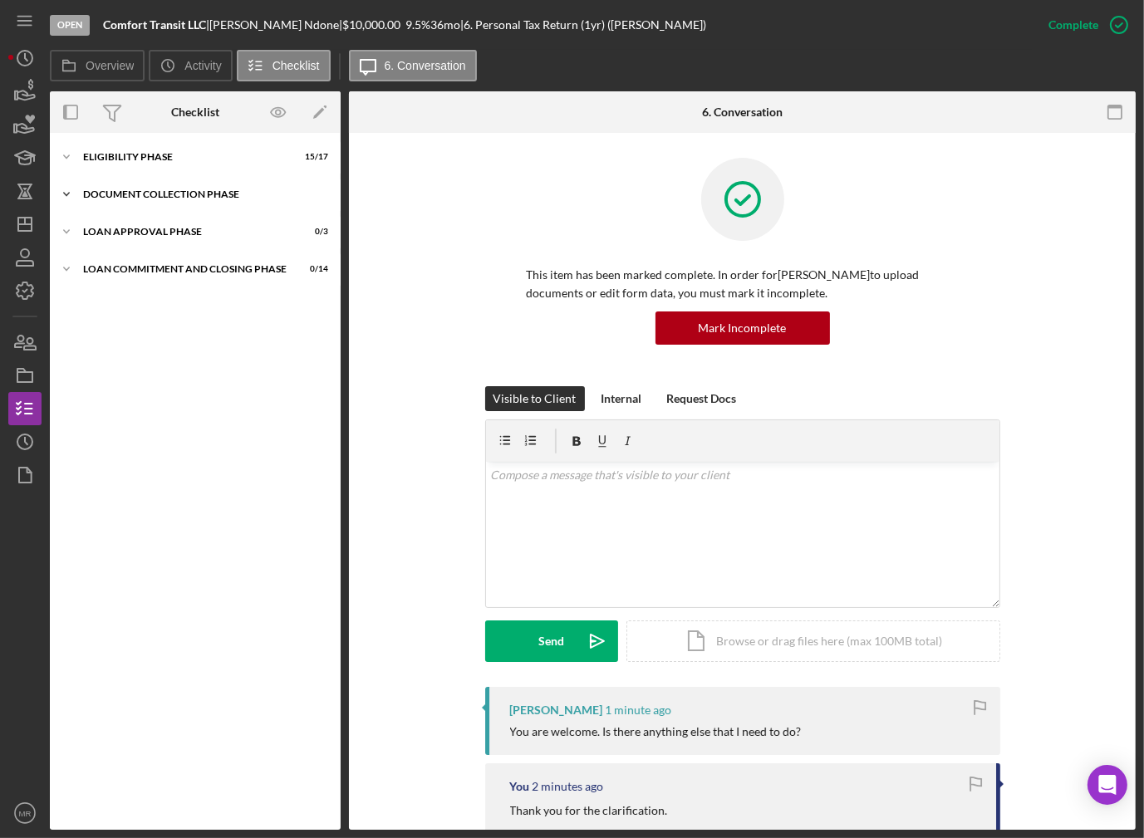
click at [178, 194] on div "Document Collection Phase" at bounding box center [201, 194] width 237 height 10
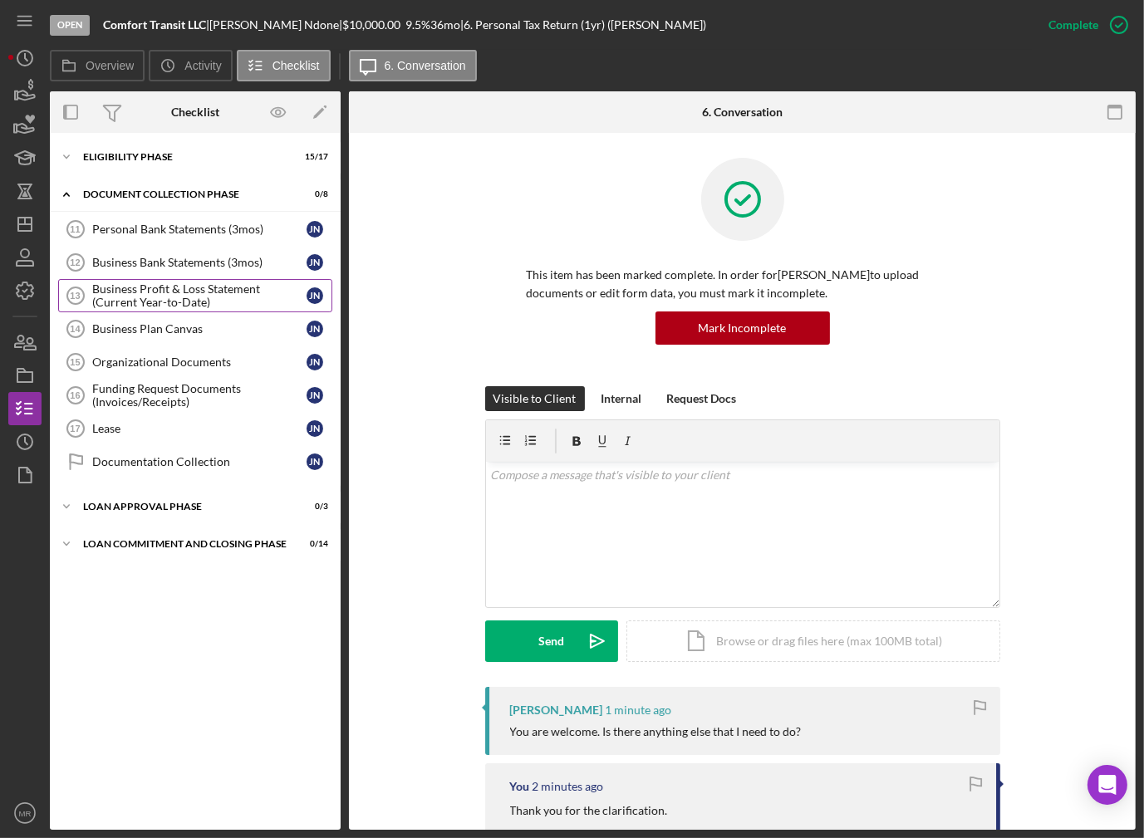
click at [187, 296] on div "Business Profit & Loss Statement (Current Year-to-Date)" at bounding box center [199, 295] width 214 height 27
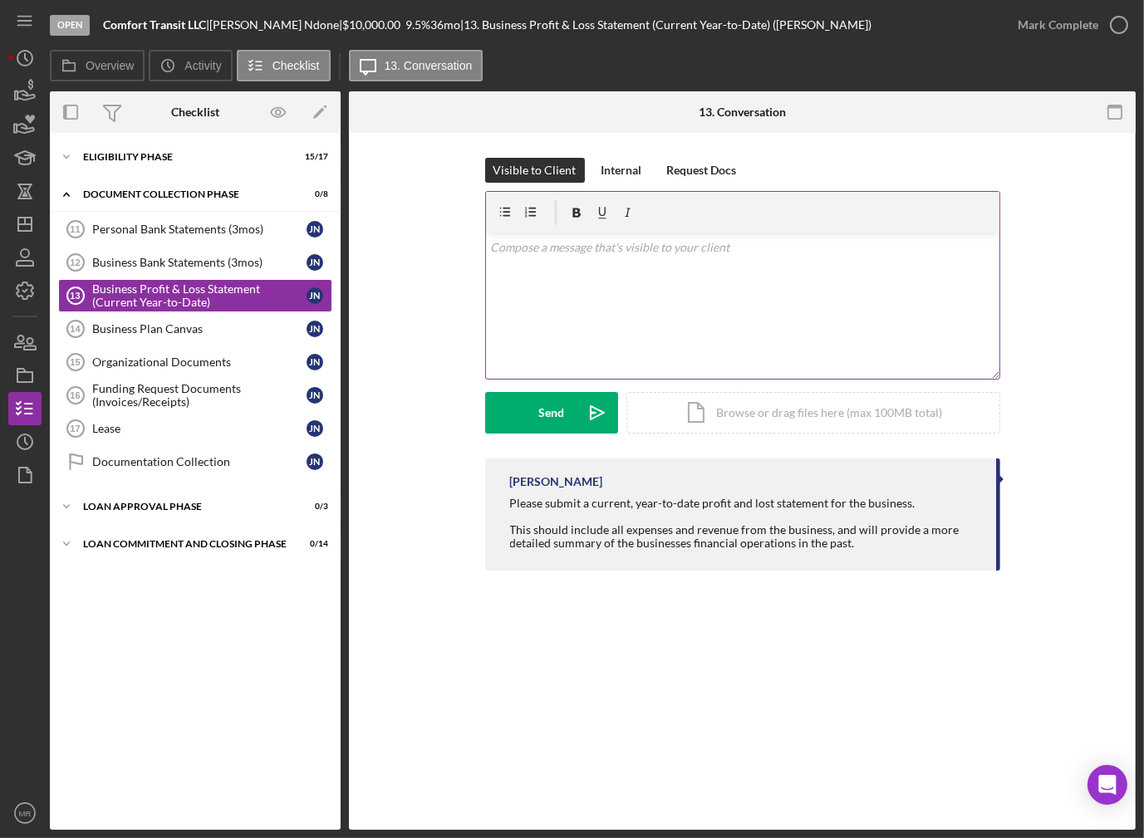
click at [602, 326] on div "v Color teal Color pink Remove color Add row above Add row below Add column bef…" at bounding box center [742, 305] width 513 height 145
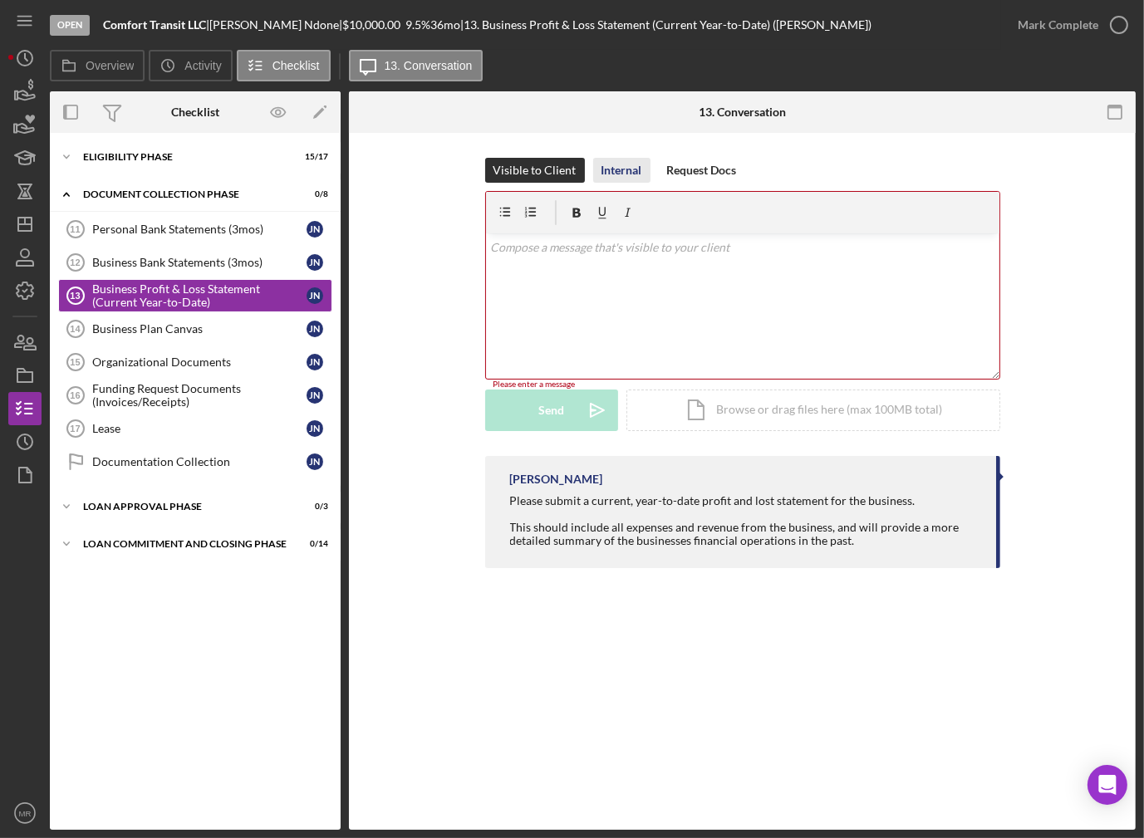
click at [623, 172] on div "Internal" at bounding box center [621, 170] width 41 height 25
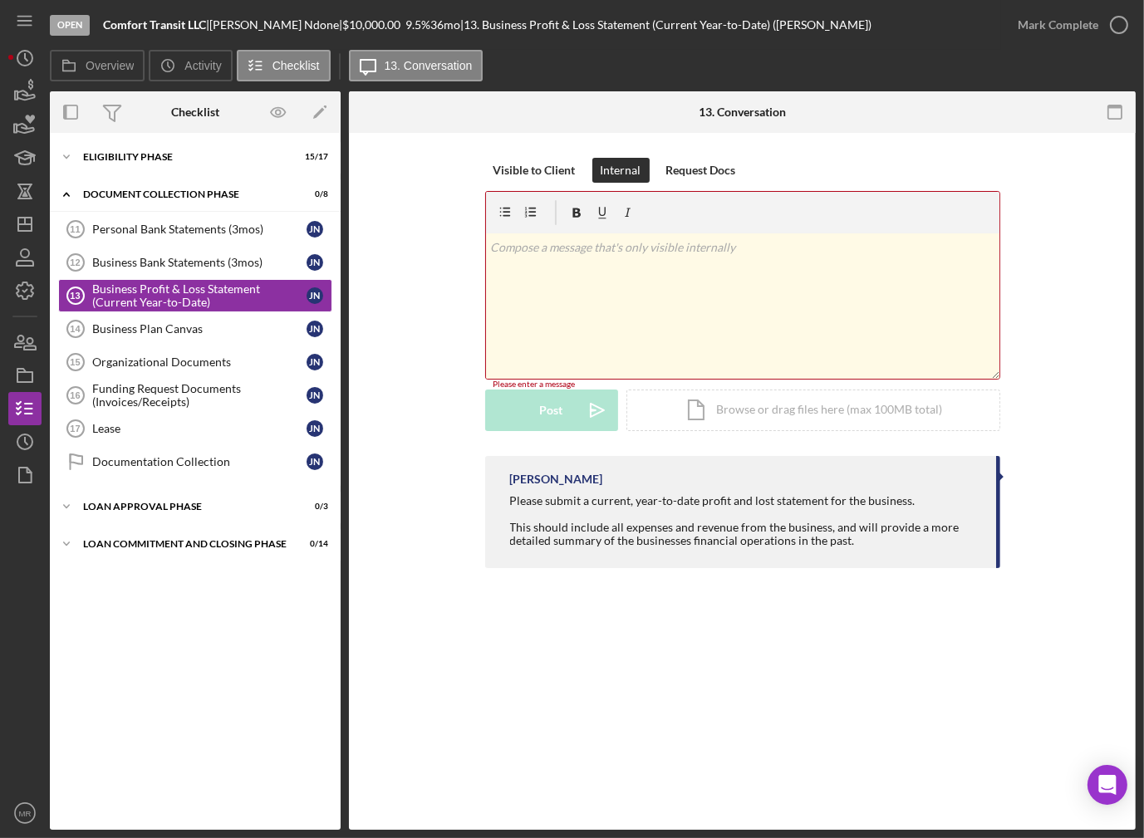
click at [572, 276] on div "v Color teal Color pink Remove color Add row above Add row below Add column bef…" at bounding box center [742, 305] width 513 height 145
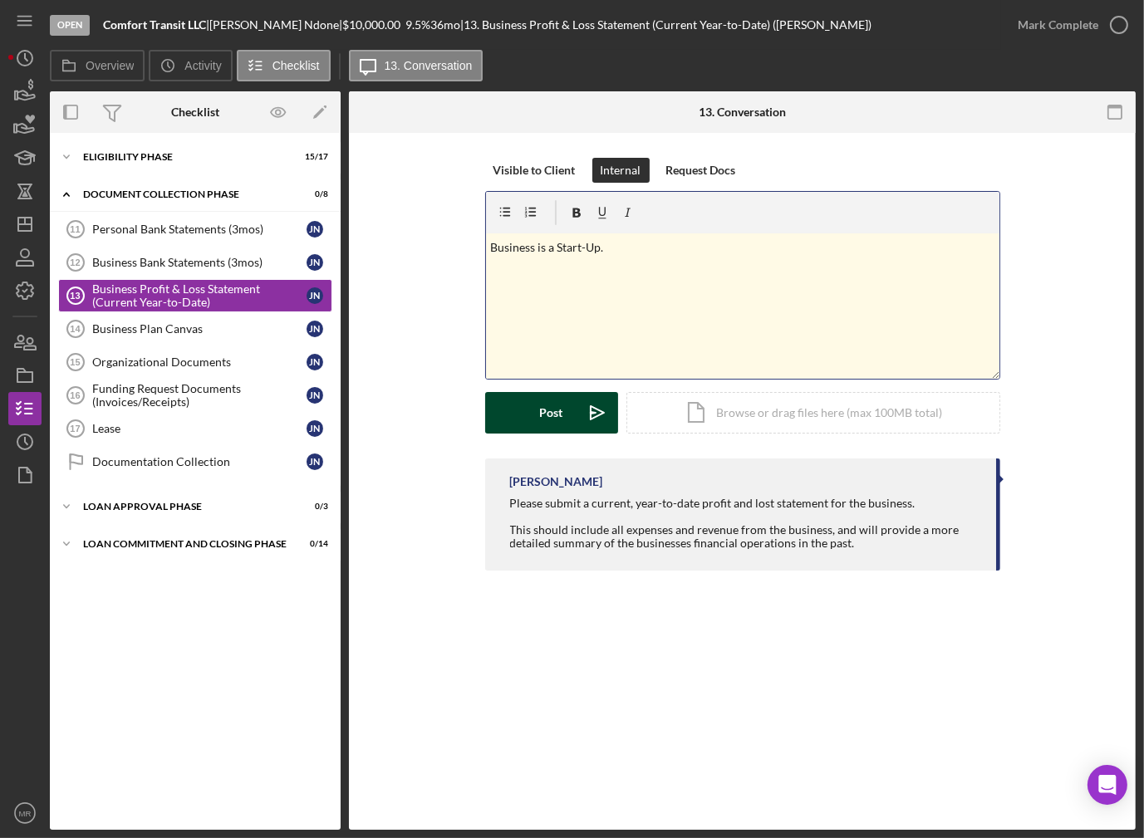
click at [550, 421] on div "Post" at bounding box center [551, 413] width 23 height 42
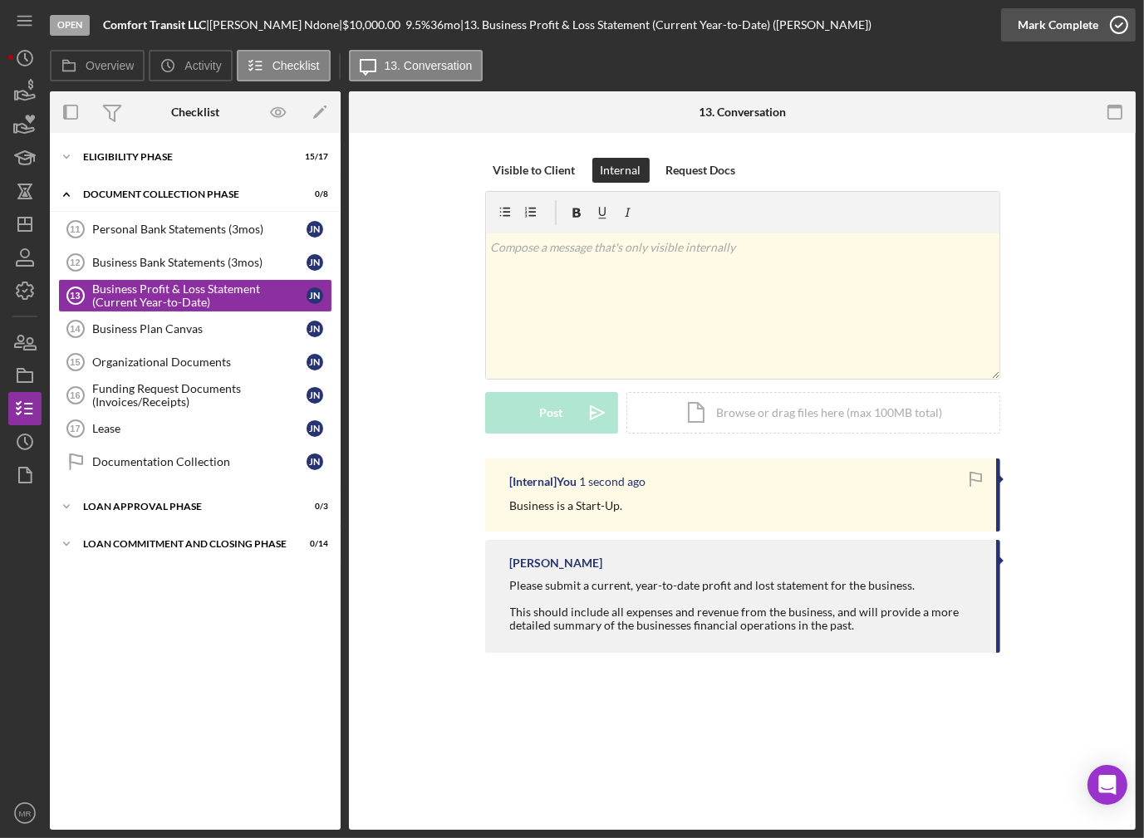
click at [1127, 13] on icon "button" at bounding box center [1119, 25] width 42 height 42
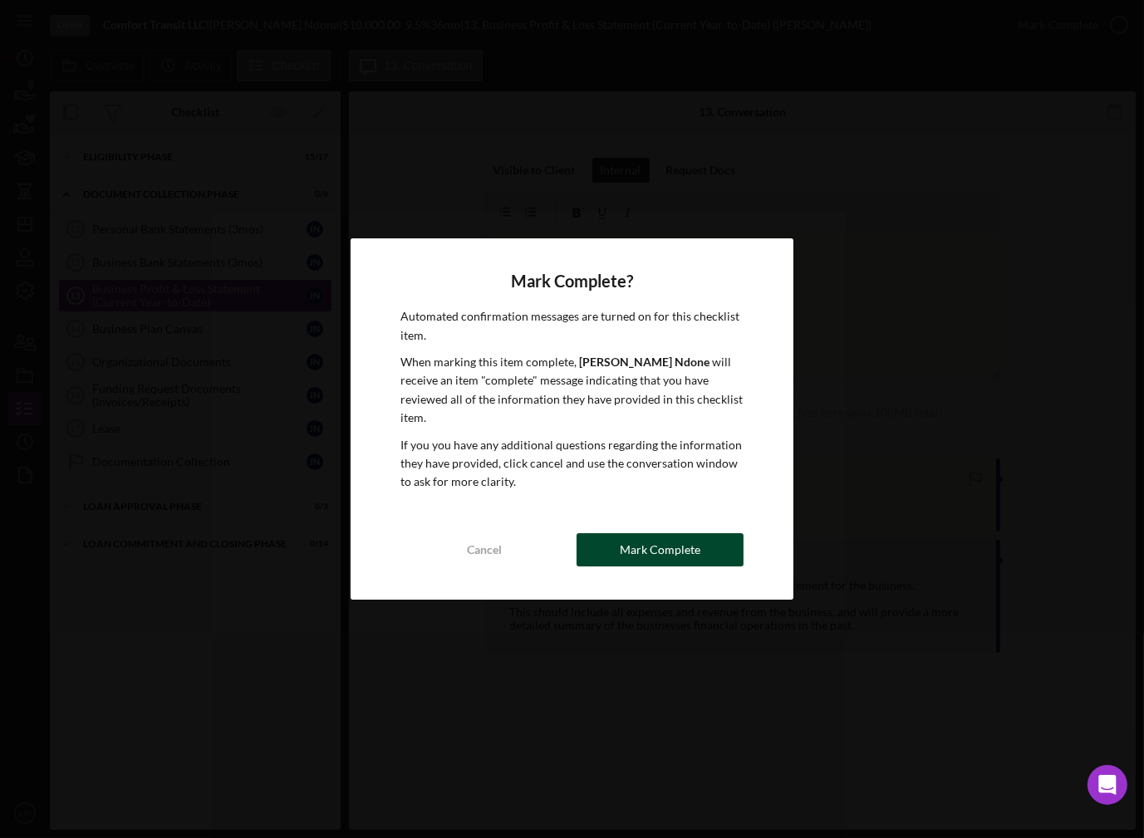
click at [684, 546] on div "Mark Complete" at bounding box center [660, 549] width 81 height 33
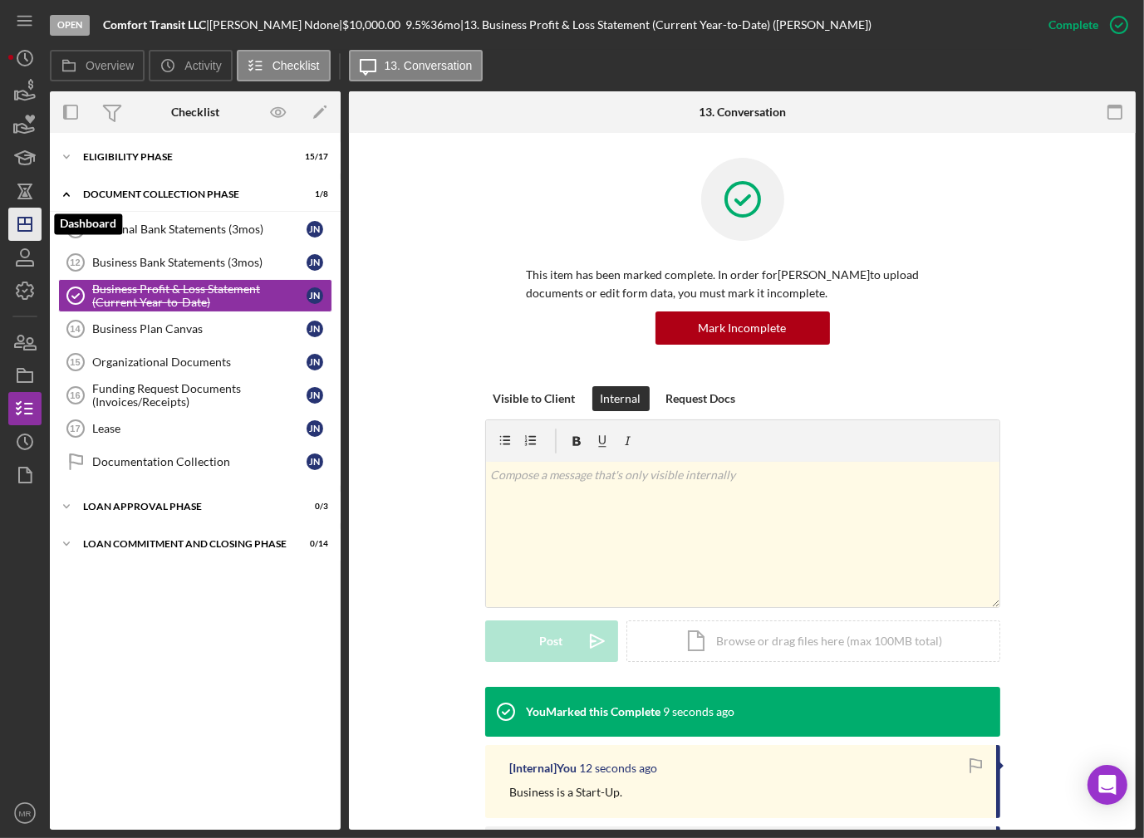
click at [27, 228] on icon "Icon/Dashboard" at bounding box center [25, 224] width 42 height 42
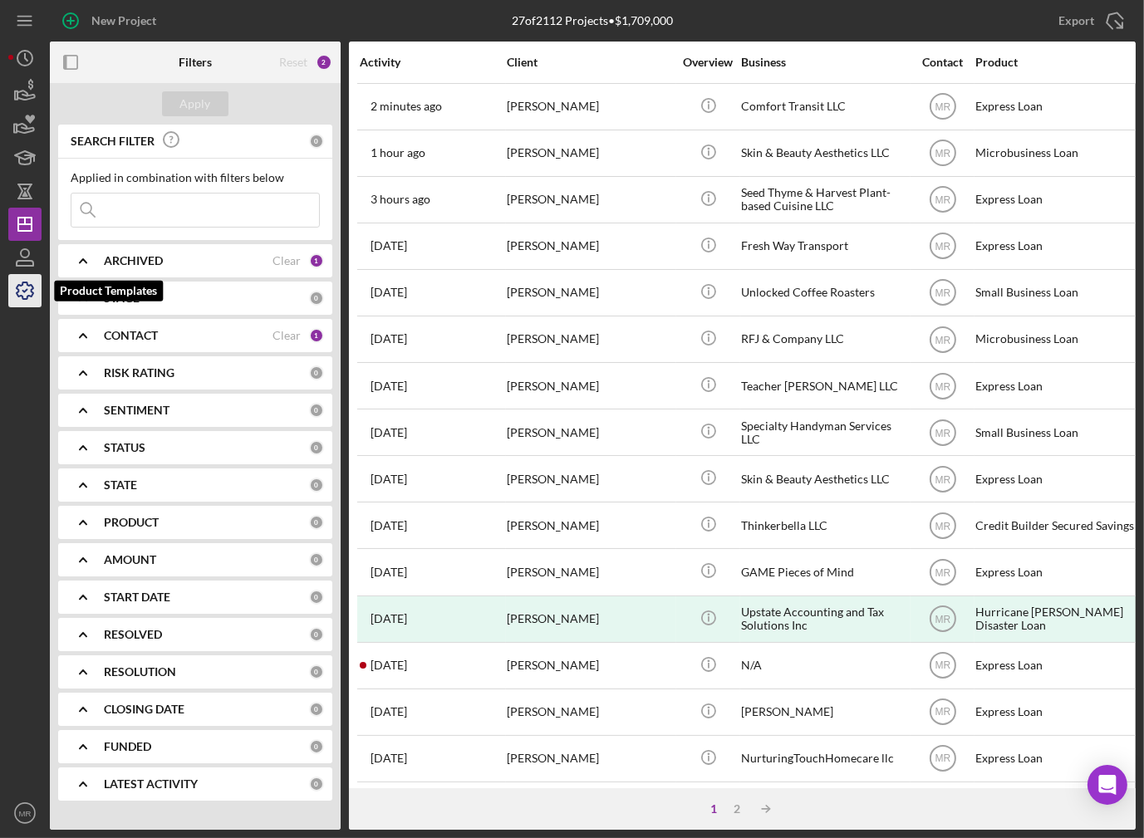
click at [32, 296] on icon "button" at bounding box center [25, 291] width 42 height 42
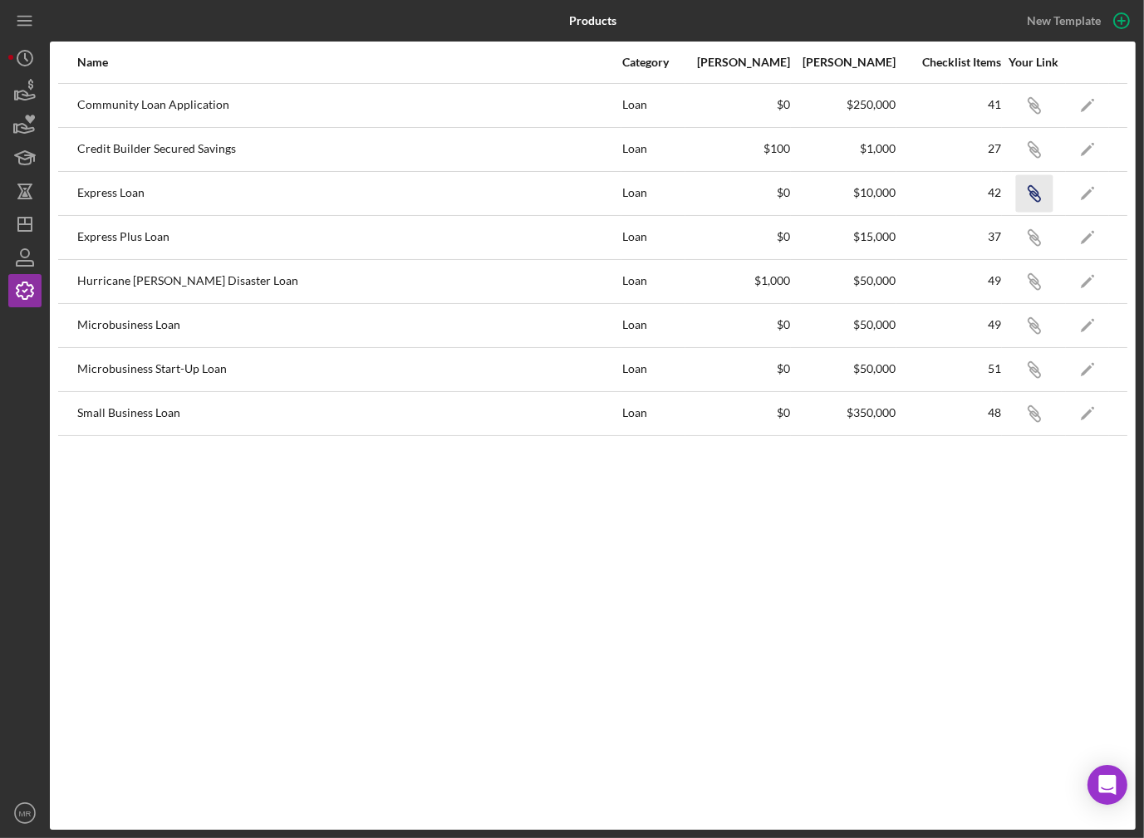
click at [1027, 192] on icon "Icon/Link" at bounding box center [1033, 192] width 37 height 37
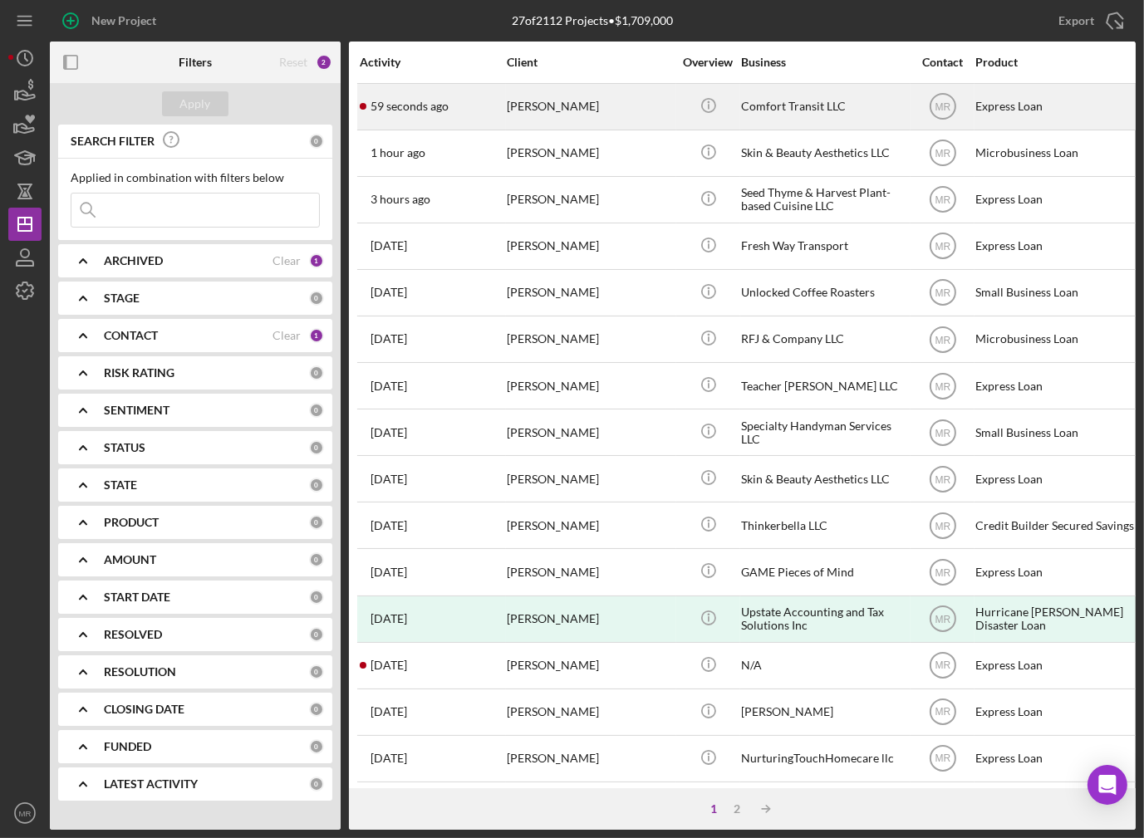
click at [461, 122] on div "59 seconds ago [PERSON_NAME]" at bounding box center [432, 107] width 145 height 44
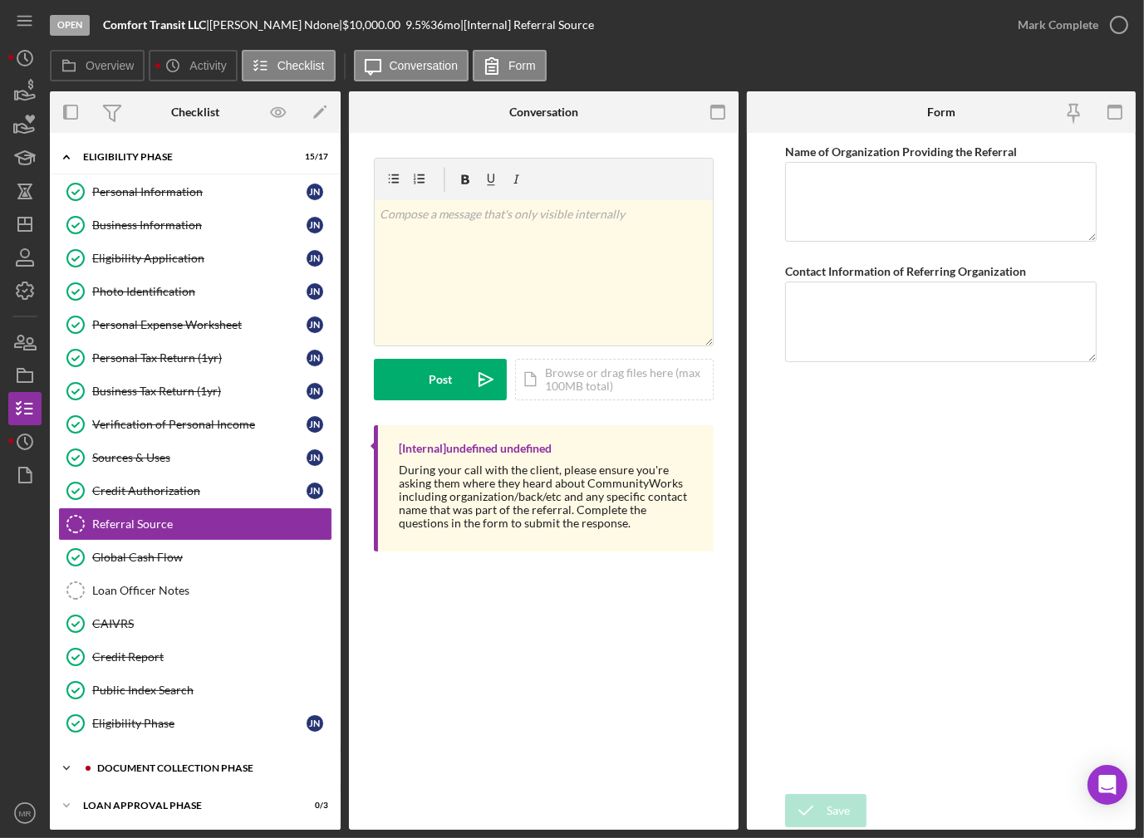
click at [170, 763] on div "Document Collection Phase" at bounding box center [208, 768] width 223 height 10
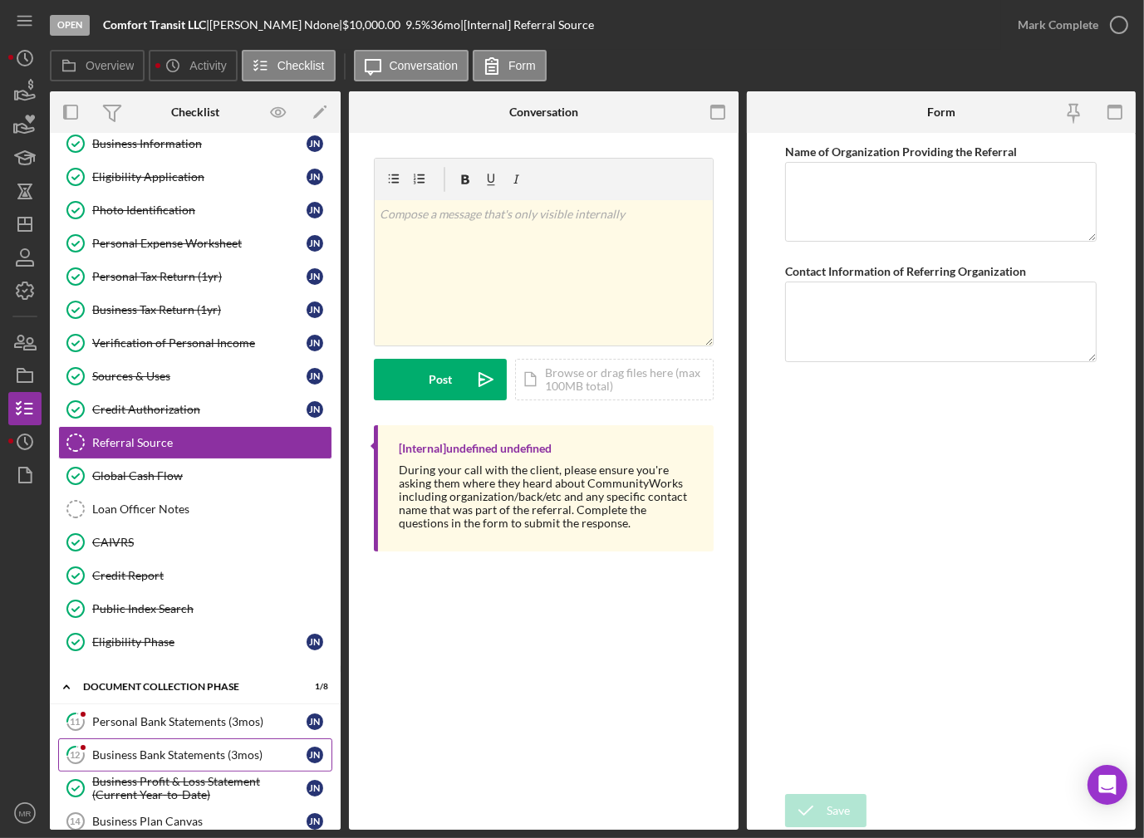
scroll to position [83, 0]
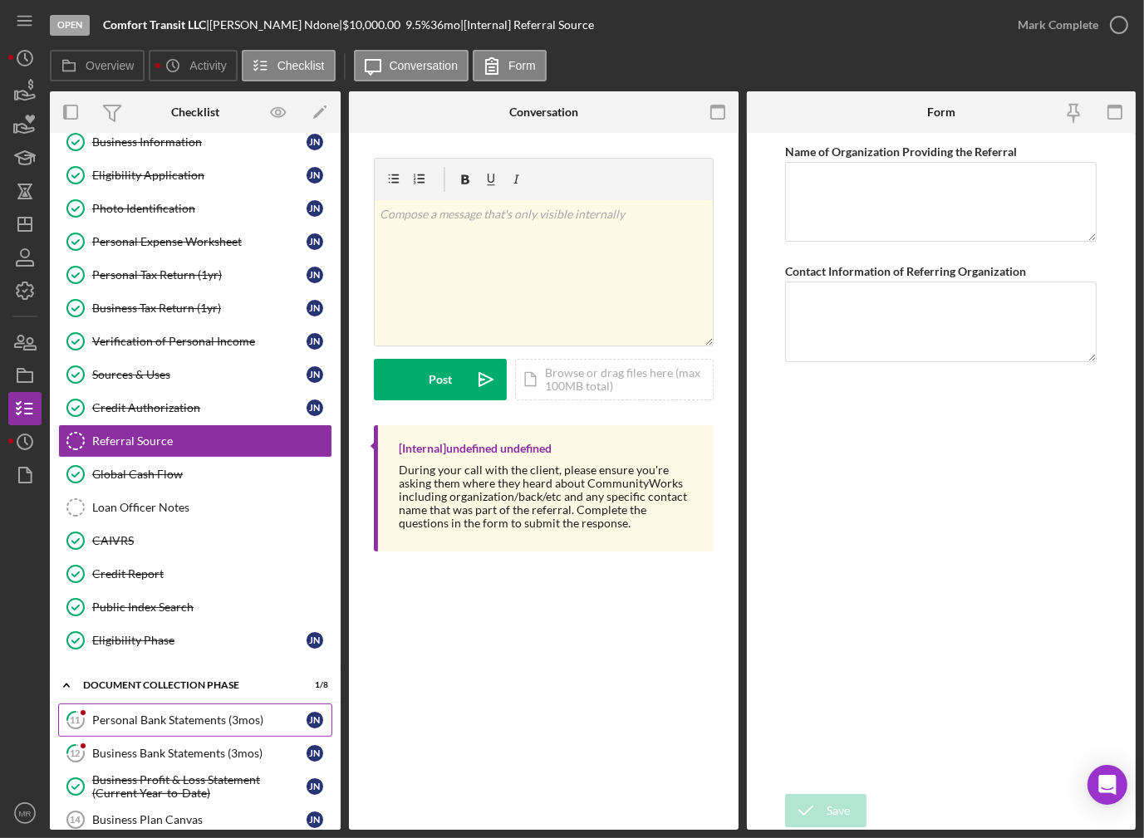
click at [162, 718] on div "Personal Bank Statements (3mos)" at bounding box center [199, 719] width 214 height 13
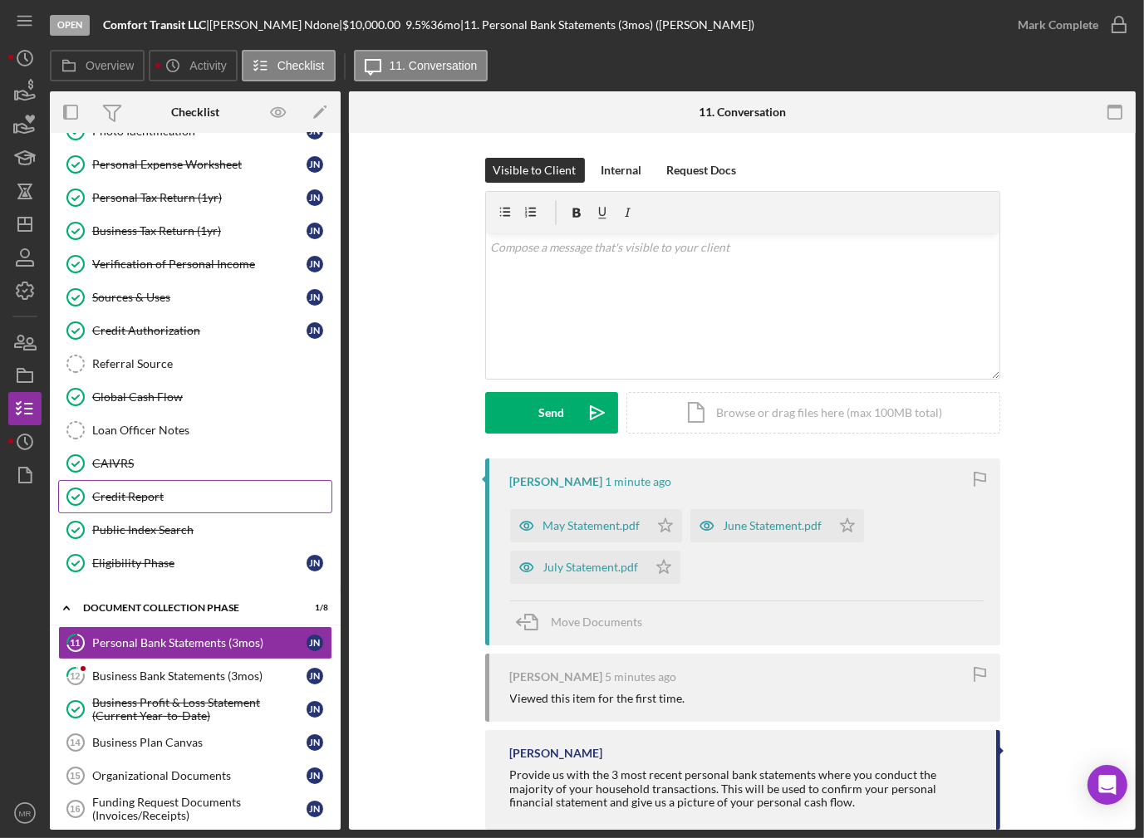
scroll to position [166, 0]
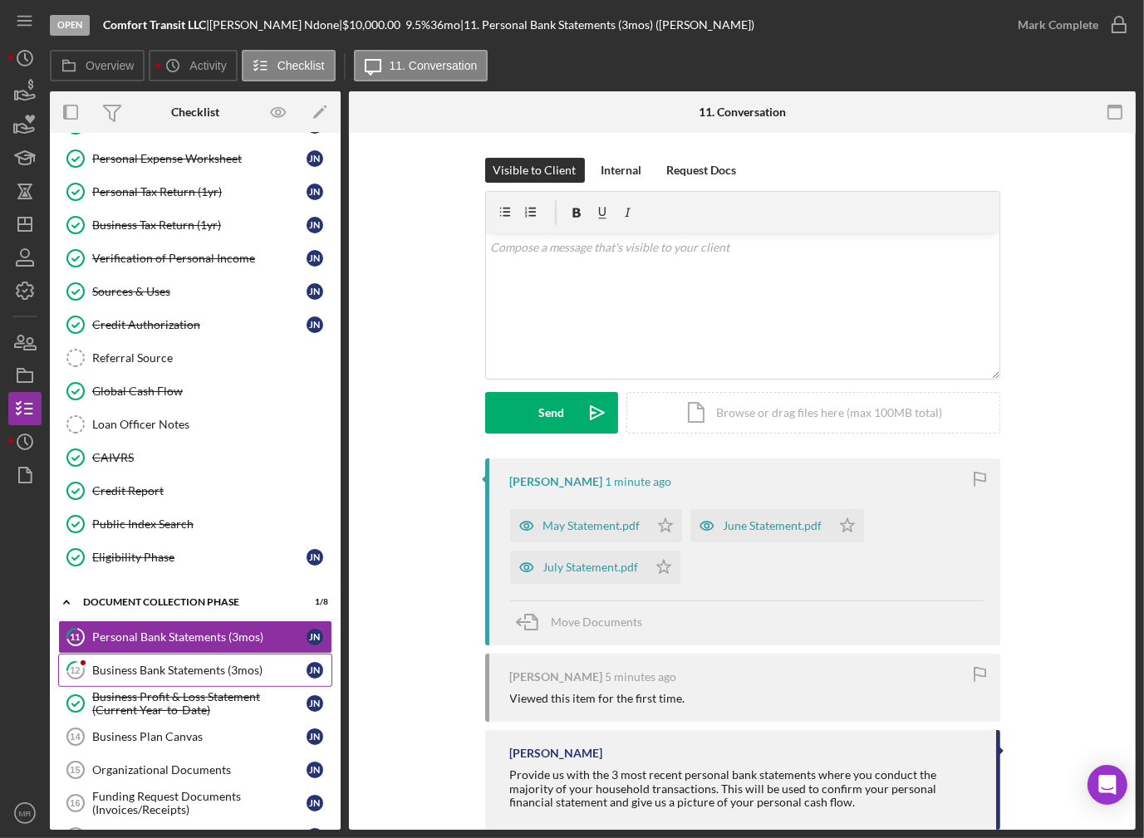
click at [219, 664] on div "Business Bank Statements (3mos)" at bounding box center [199, 670] width 214 height 13
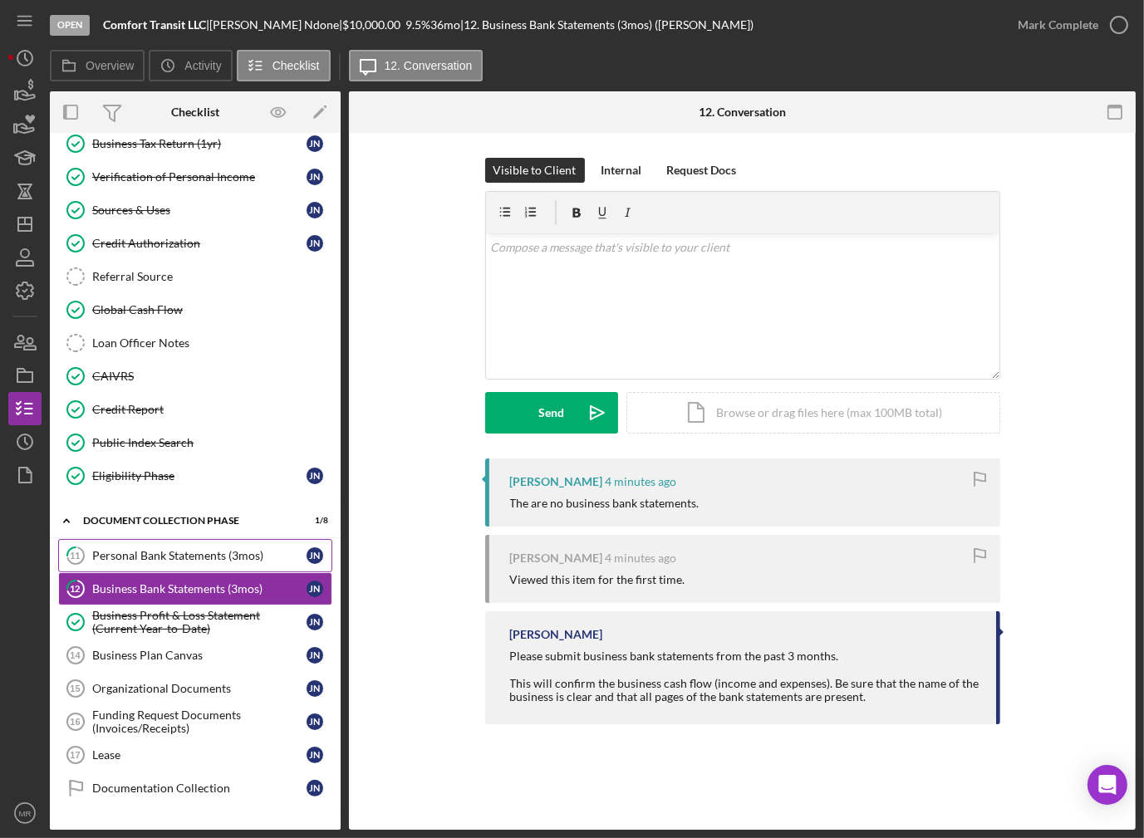
scroll to position [249, 0]
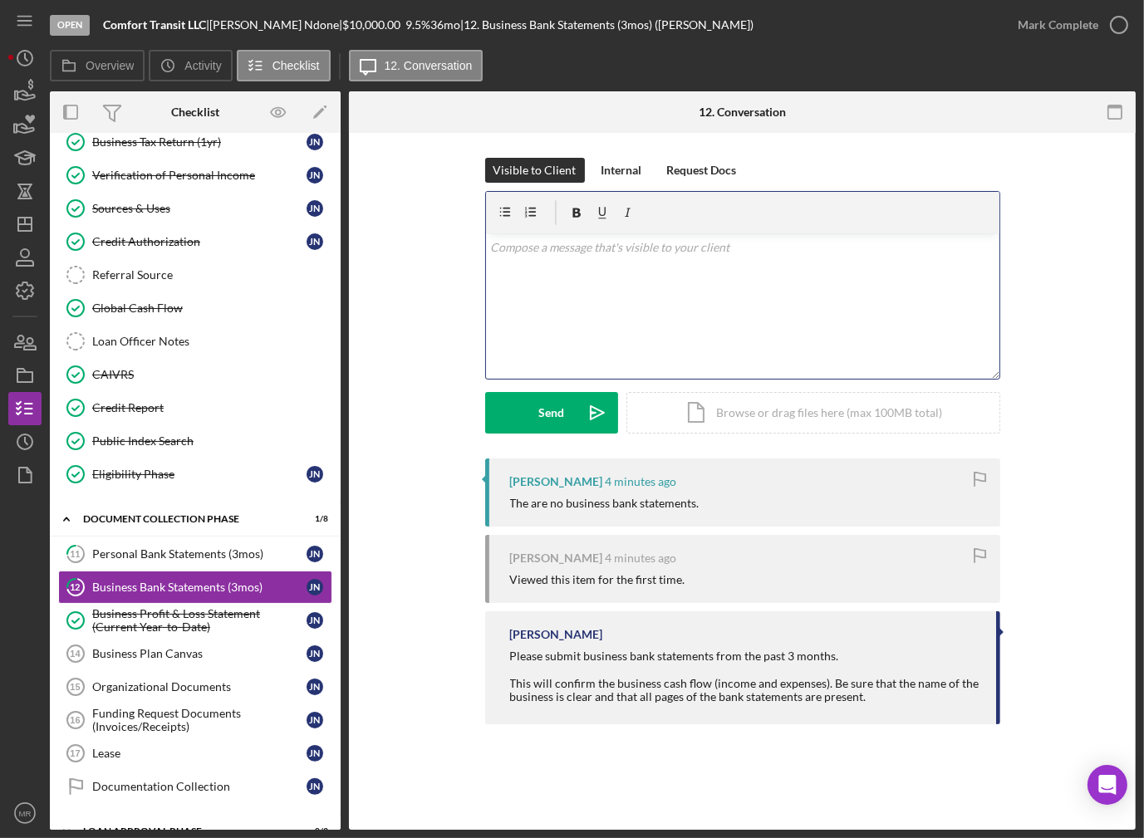
click at [712, 318] on div "v Color teal Color pink Remove color Add row above Add row below Add column bef…" at bounding box center [742, 305] width 513 height 145
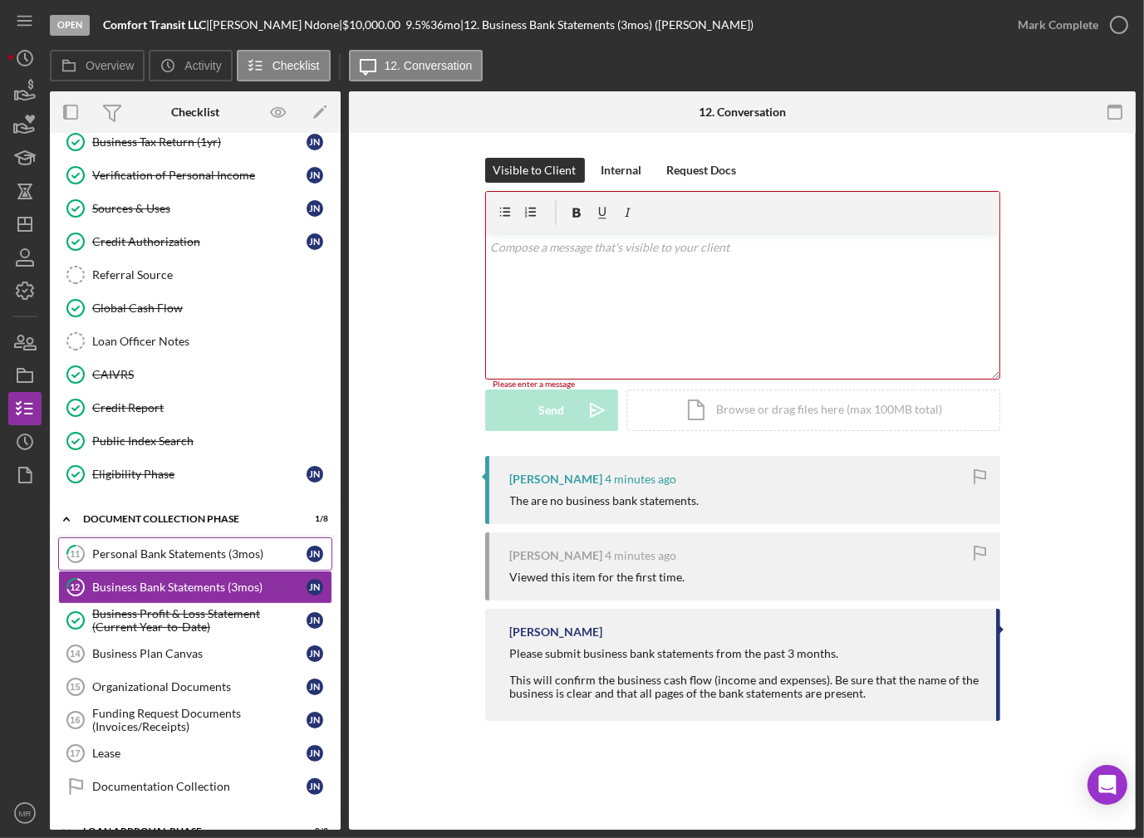
click at [212, 547] on div "Personal Bank Statements (3mos)" at bounding box center [199, 553] width 214 height 13
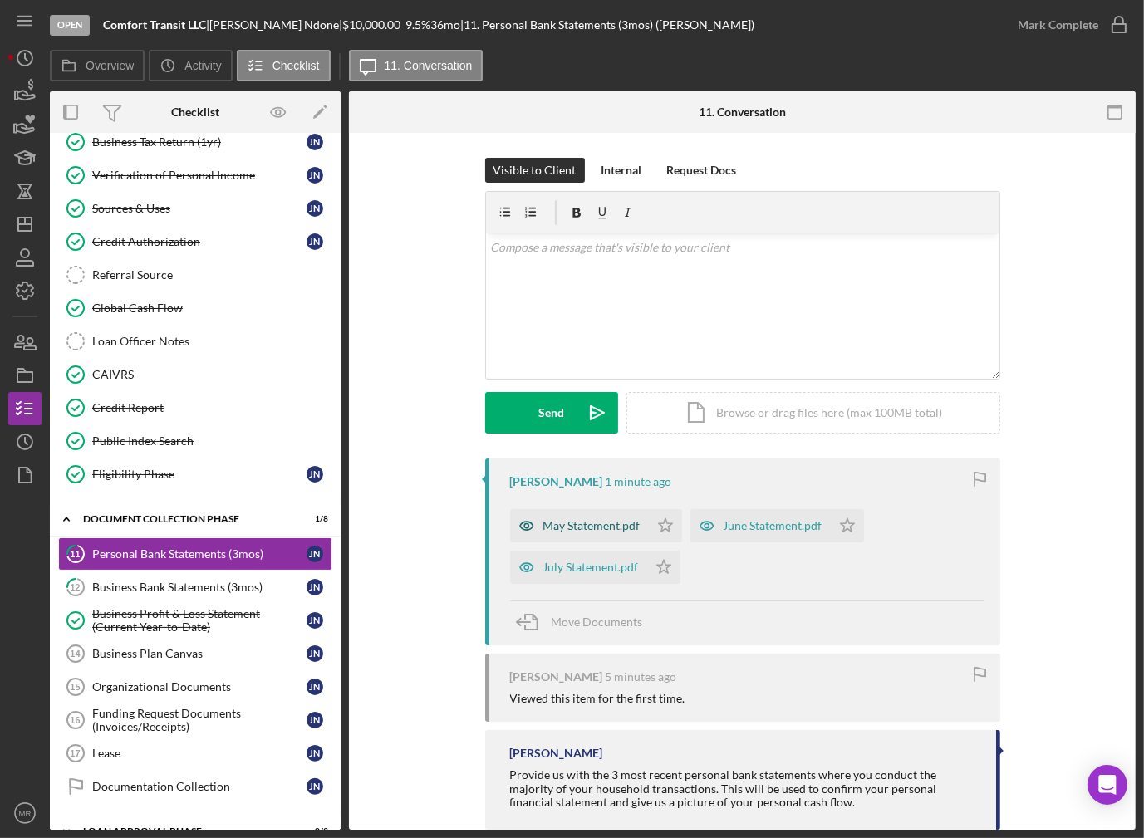
click at [600, 532] on div "May Statement.pdf" at bounding box center [591, 525] width 97 height 13
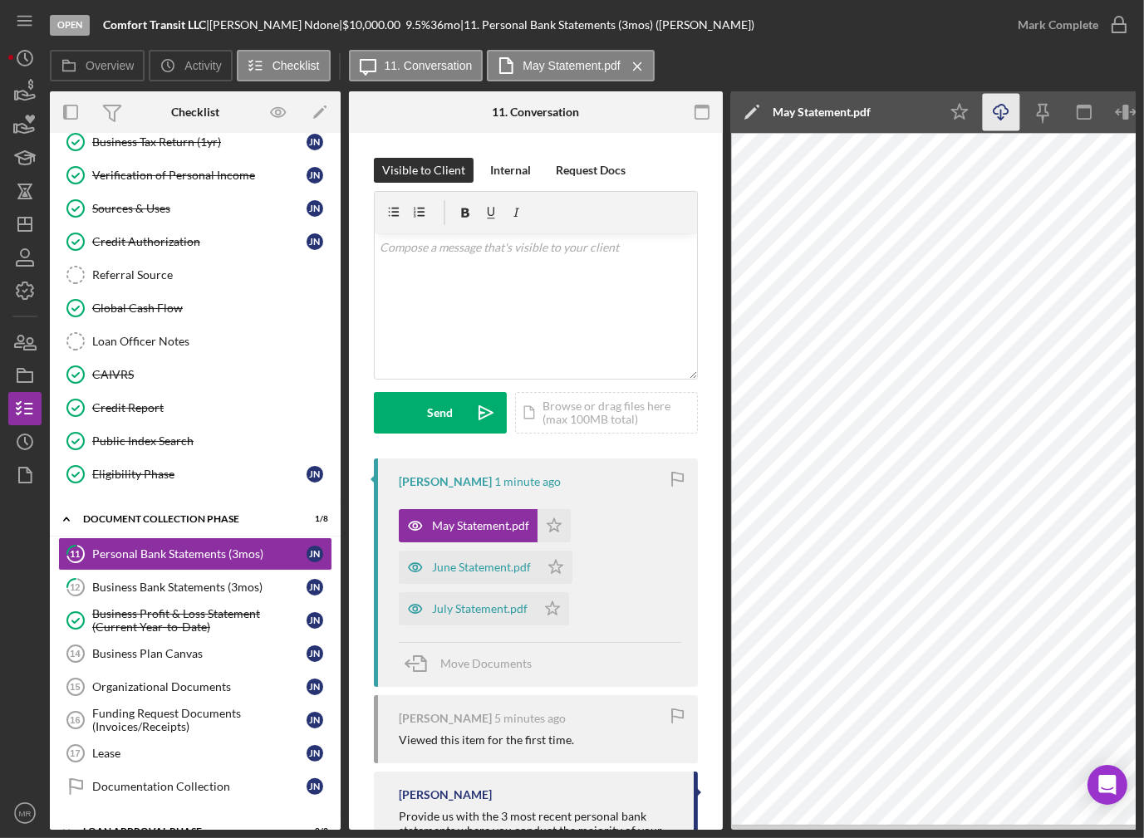
click at [999, 113] on icon "Icon/Download" at bounding box center [1000, 112] width 37 height 37
click at [470, 564] on div "June Statement.pdf" at bounding box center [481, 567] width 99 height 13
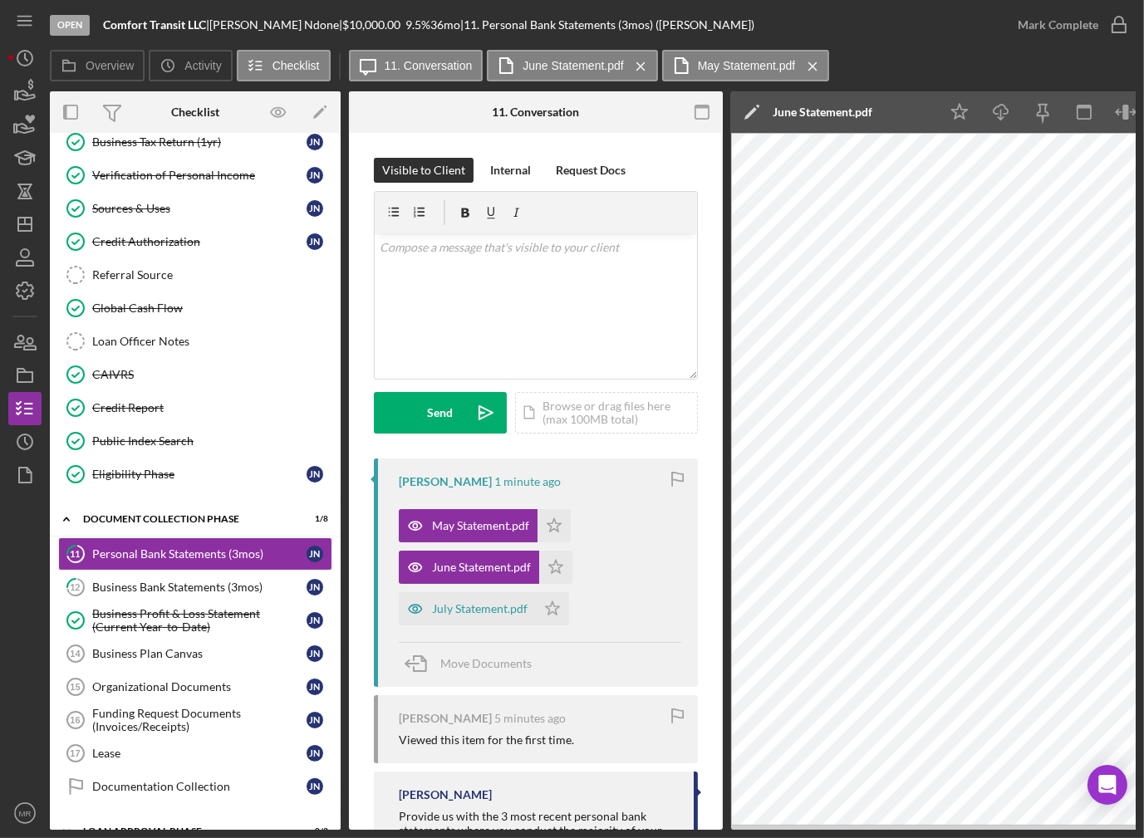
click at [1037, 62] on div "Overview Icon/History Activity Checklist Icon/Message 11. Conversation June Sta…" at bounding box center [592, 66] width 1085 height 33
click at [999, 114] on icon "Icon/Download" at bounding box center [1000, 112] width 37 height 37
click at [513, 604] on div "July Statement.pdf" at bounding box center [480, 608] width 96 height 13
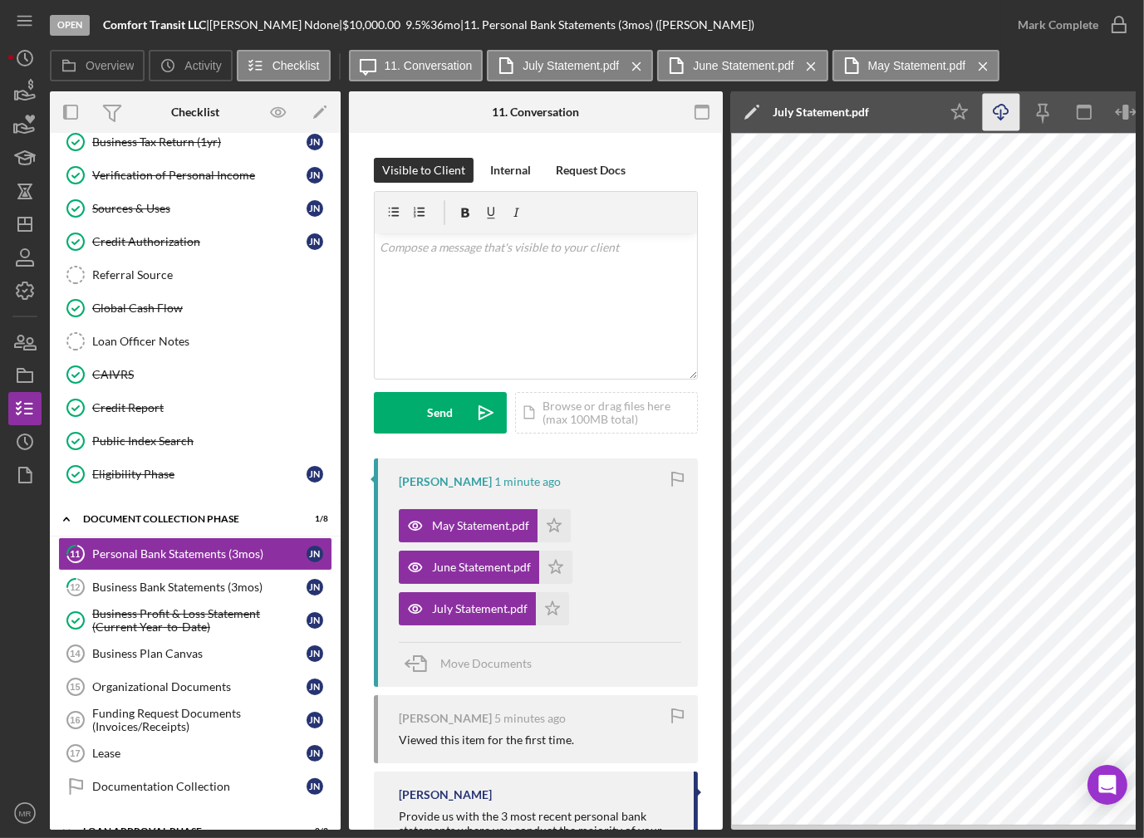
click at [999, 116] on icon "Icon/Download" at bounding box center [1000, 112] width 37 height 37
click at [566, 536] on icon "Icon/Star" at bounding box center [553, 525] width 33 height 33
click at [546, 592] on icon "Icon/Star" at bounding box center [552, 608] width 33 height 33
click at [560, 571] on icon "Icon/Star" at bounding box center [555, 567] width 33 height 33
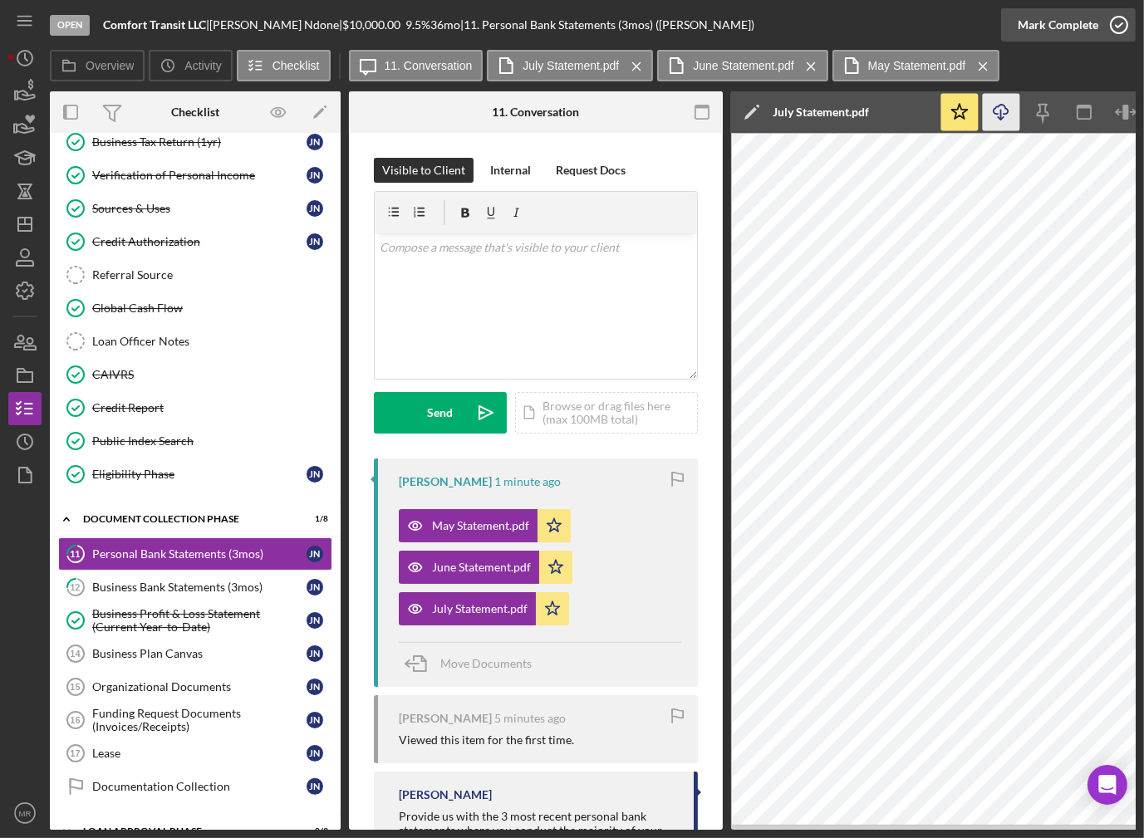
click at [1057, 12] on div "Mark Complete" at bounding box center [1057, 24] width 81 height 33
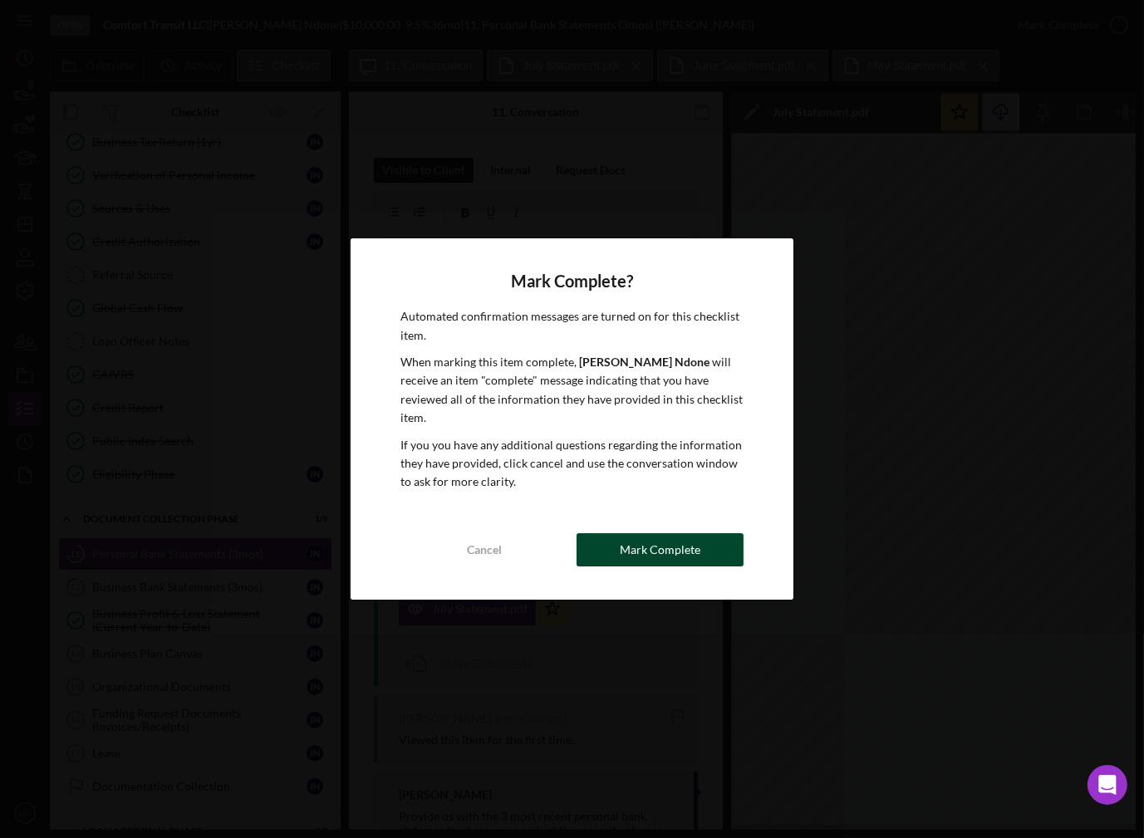
click at [678, 542] on div "Mark Complete" at bounding box center [660, 549] width 81 height 33
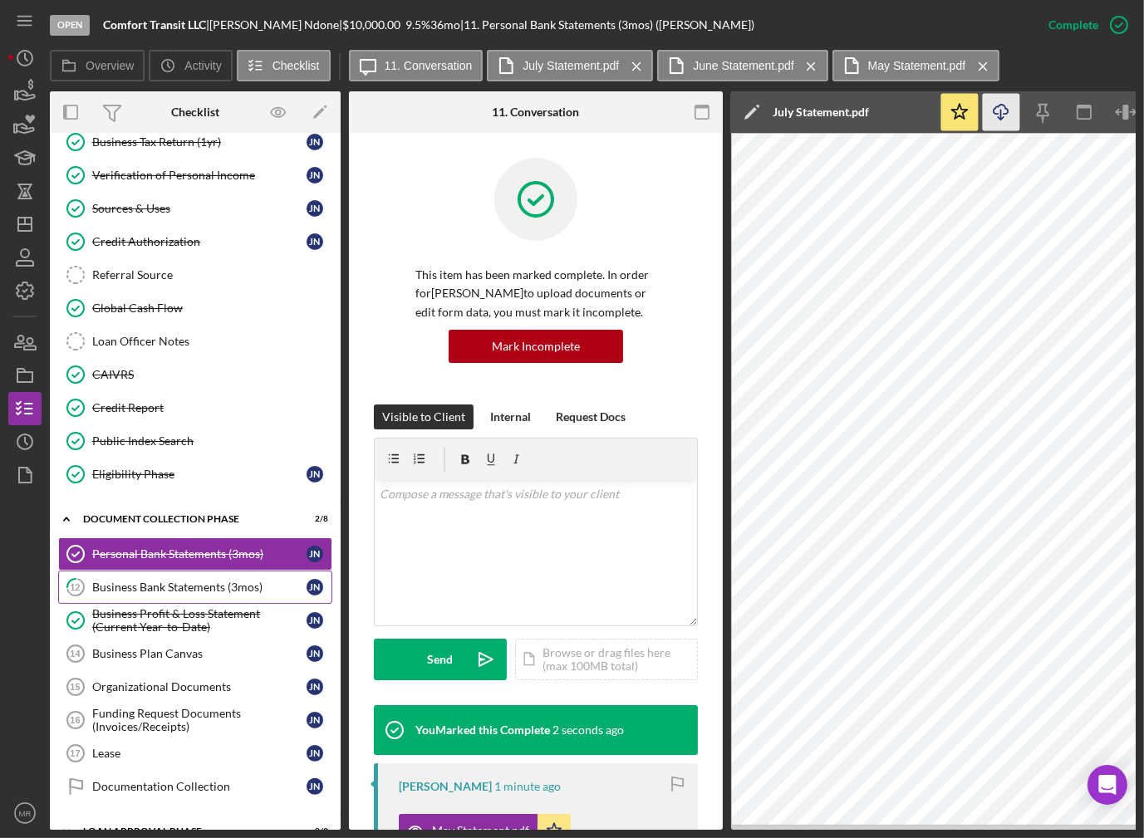
click at [211, 585] on div "Business Bank Statements (3mos)" at bounding box center [199, 587] width 214 height 13
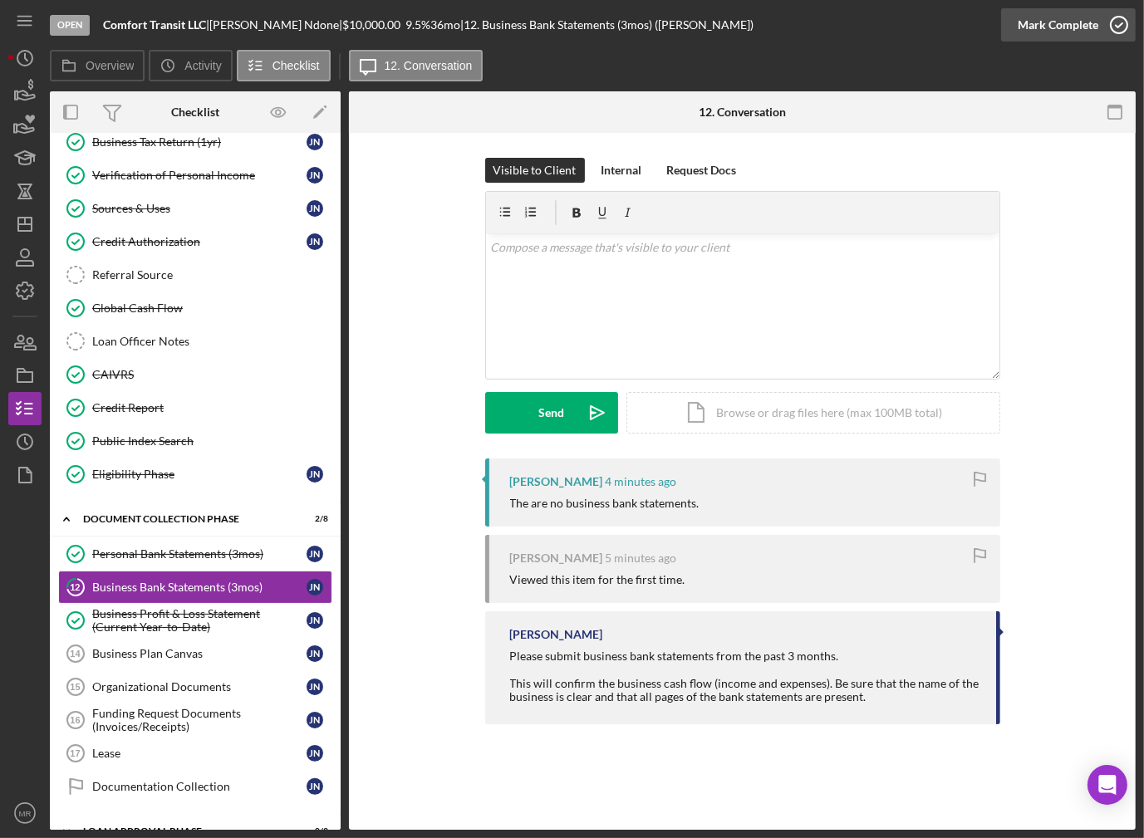
click at [1087, 35] on div "Mark Complete" at bounding box center [1057, 24] width 81 height 33
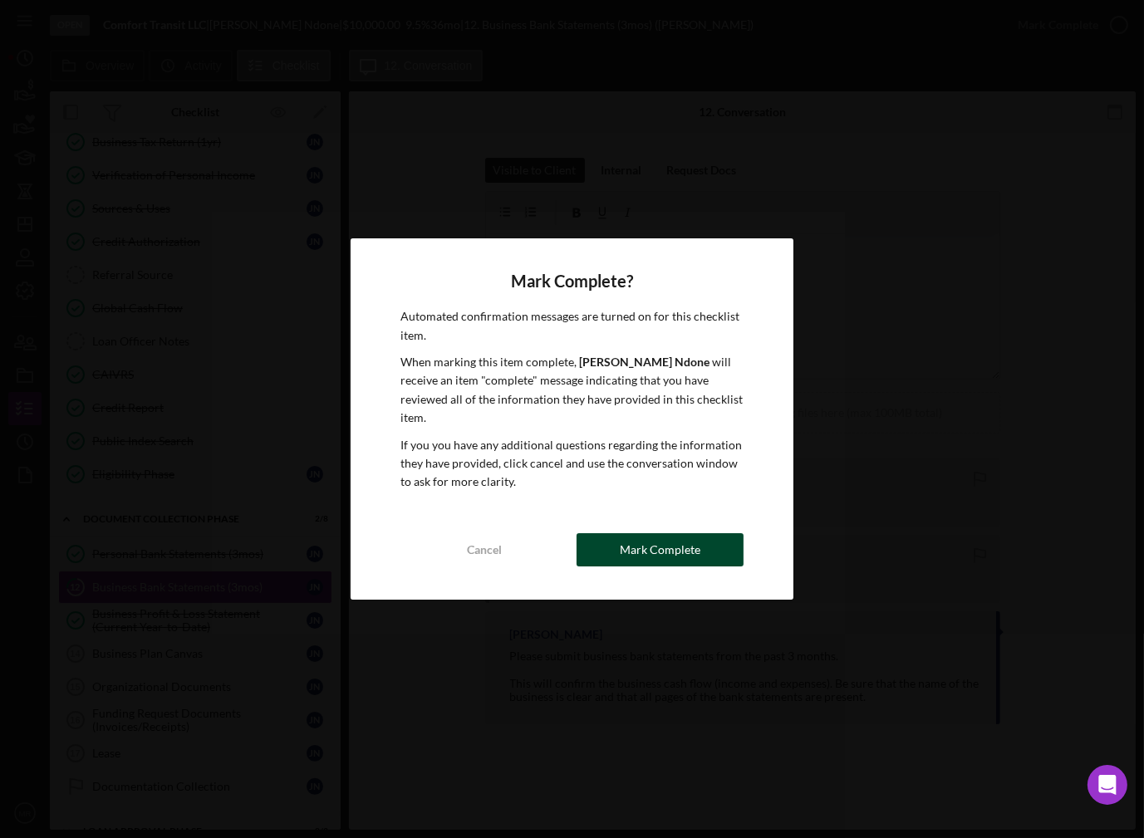
click at [645, 540] on div "Mark Complete" at bounding box center [660, 549] width 81 height 33
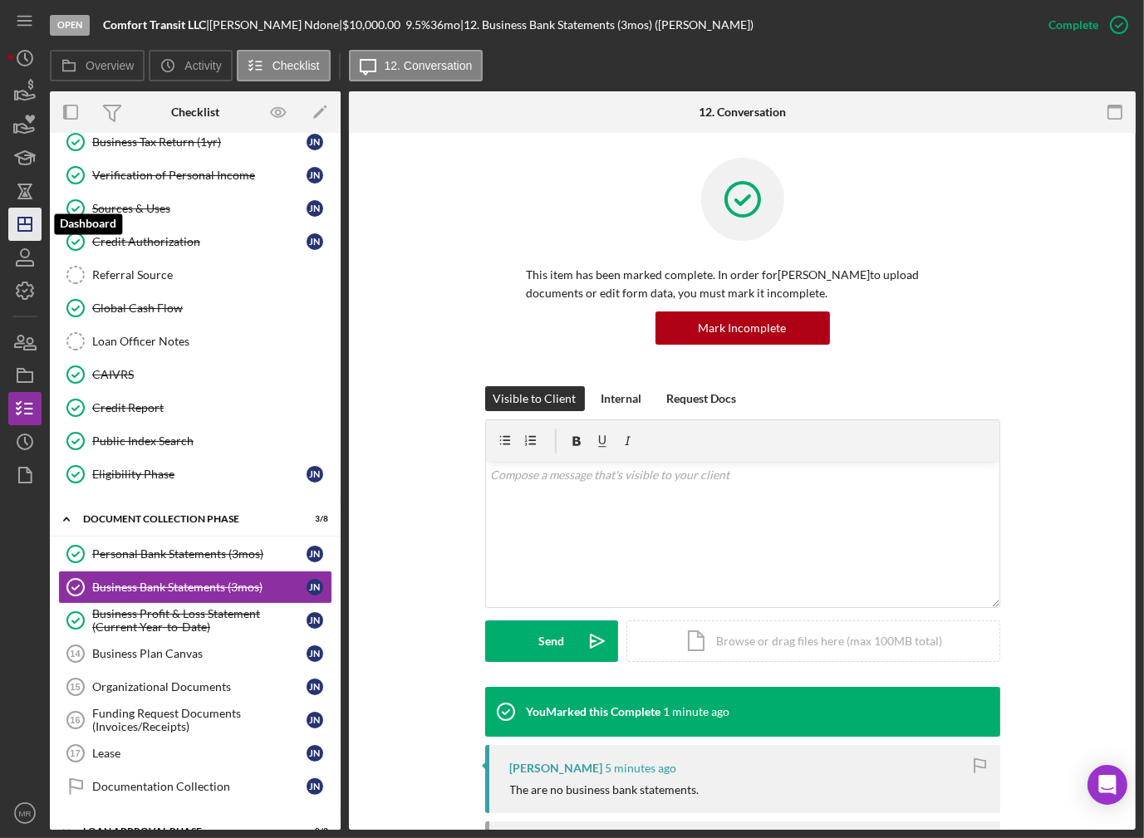
click at [17, 234] on icon "Icon/Dashboard" at bounding box center [25, 224] width 42 height 42
